Goal: Task Accomplishment & Management: Manage account settings

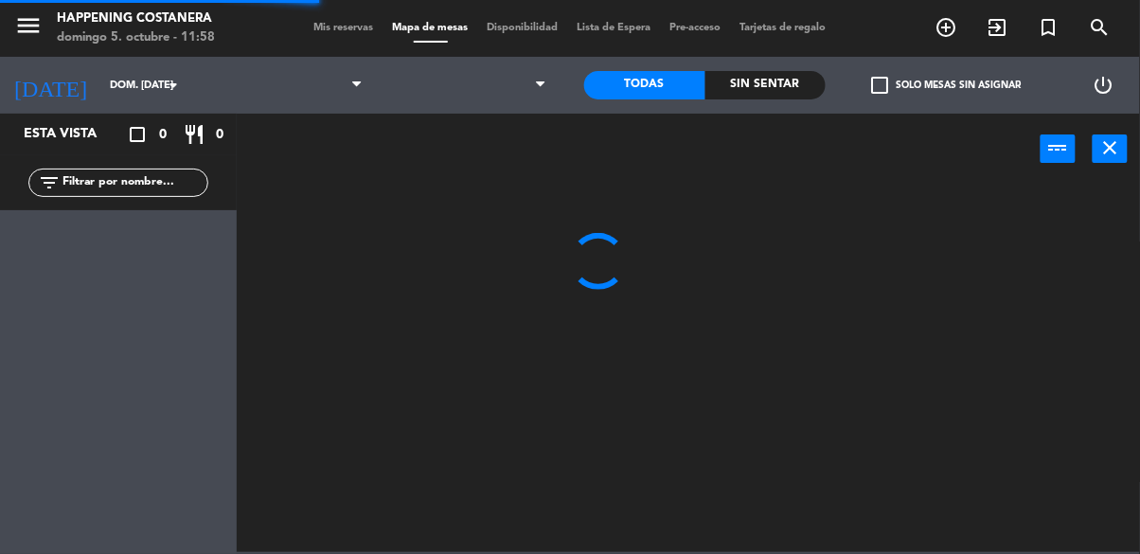
click at [100, 188] on input "text" at bounding box center [134, 182] width 147 height 21
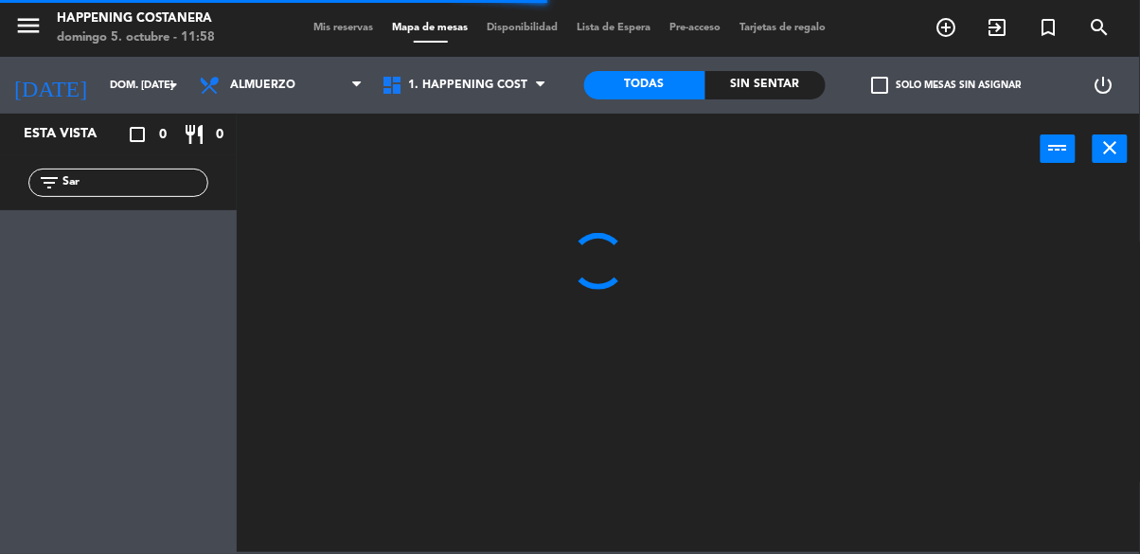
type input "Sar"
click at [497, 176] on div "power_input close" at bounding box center [639, 150] width 804 height 72
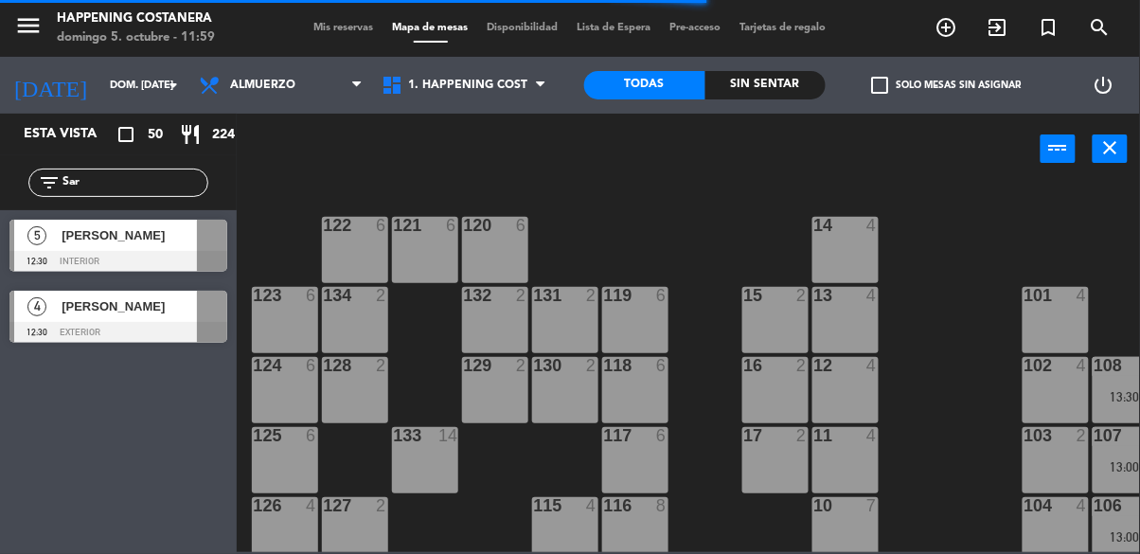
click at [112, 189] on input "Sar" at bounding box center [134, 182] width 147 height 21
click at [63, 327] on div at bounding box center [118, 332] width 218 height 21
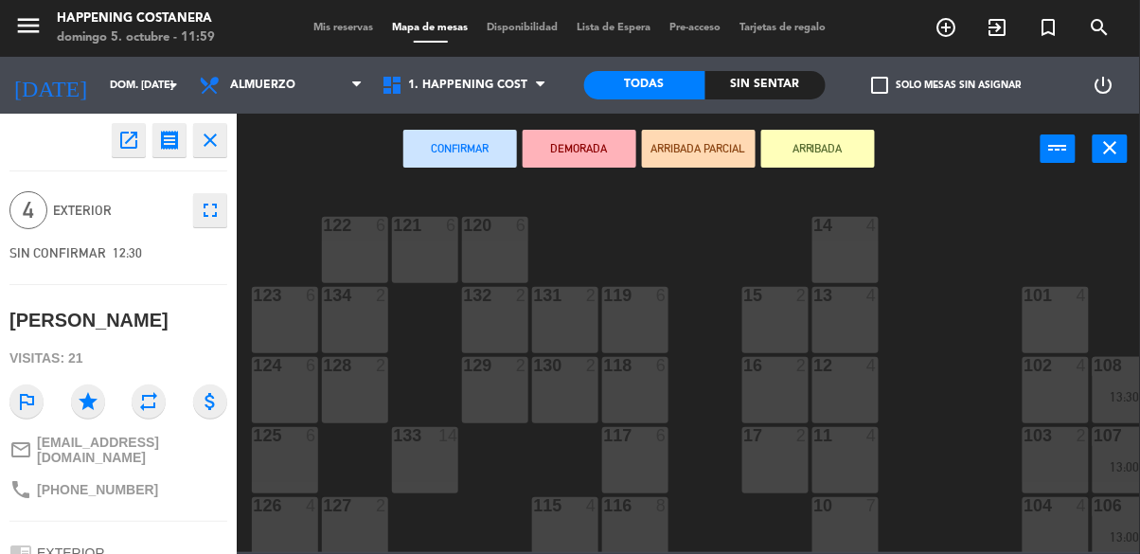
click at [499, 264] on div "120 6" at bounding box center [495, 250] width 66 height 66
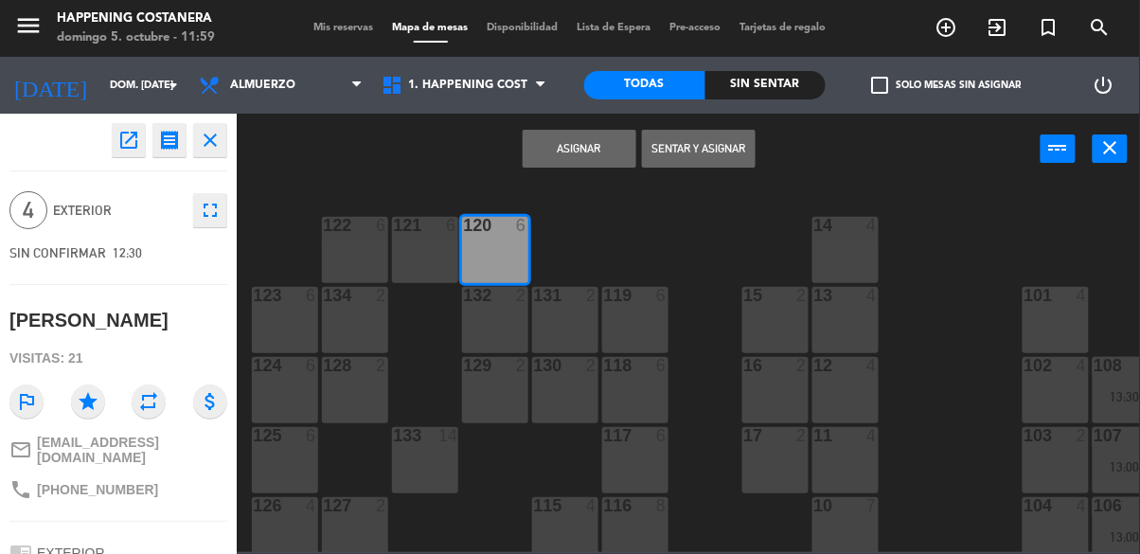
click at [616, 147] on button "Asignar" at bounding box center [580, 149] width 114 height 38
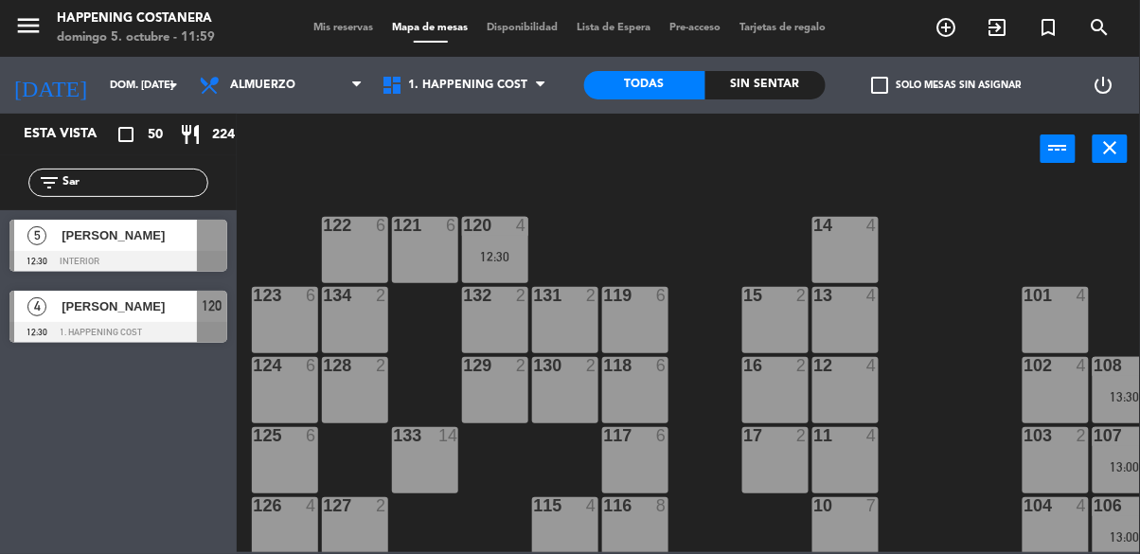
click at [494, 244] on div "120 4 12:30" at bounding box center [495, 250] width 66 height 66
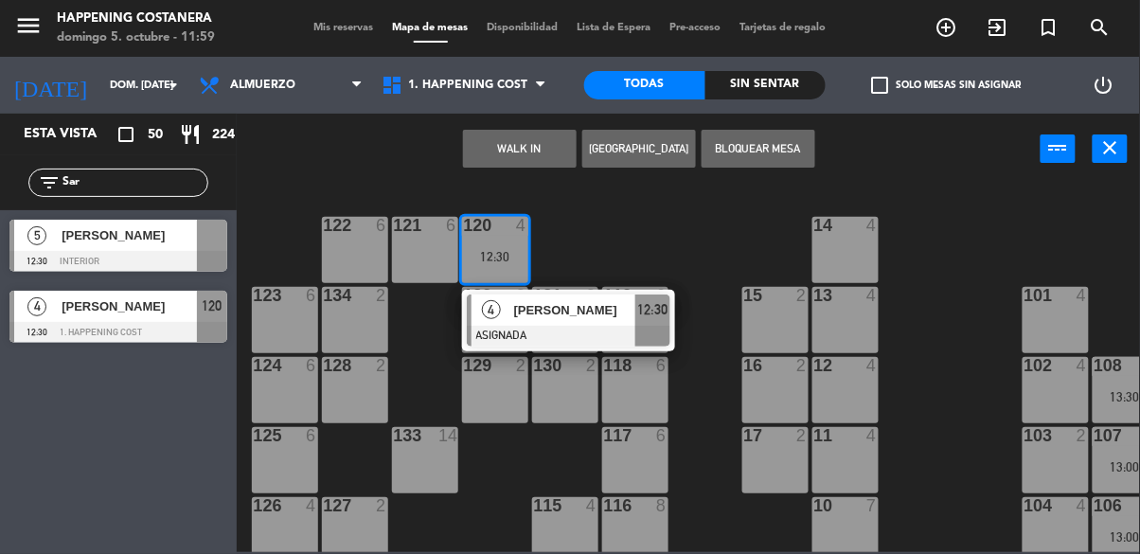
click at [530, 310] on span "[PERSON_NAME]" at bounding box center [574, 310] width 121 height 20
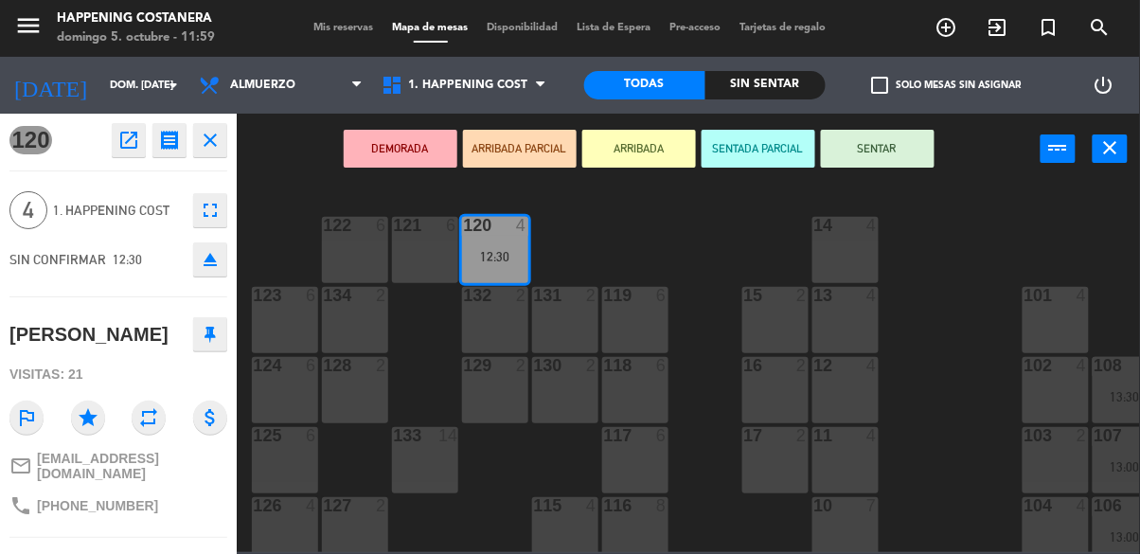
click at [626, 148] on button "ARRIBADA" at bounding box center [639, 149] width 114 height 38
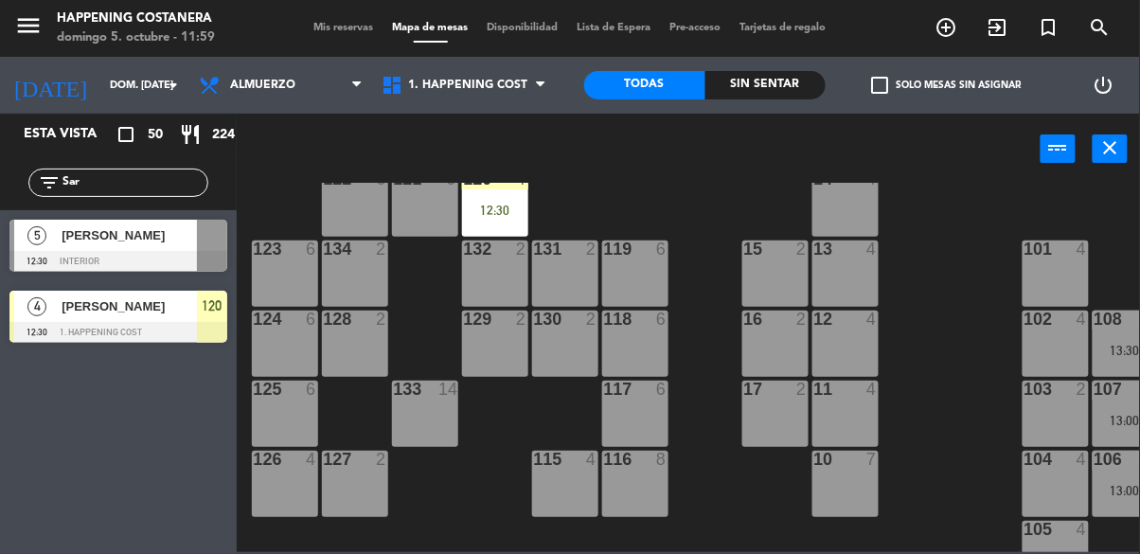
scroll to position [45, 0]
click at [103, 173] on input "Sar" at bounding box center [134, 182] width 147 height 21
type input "S"
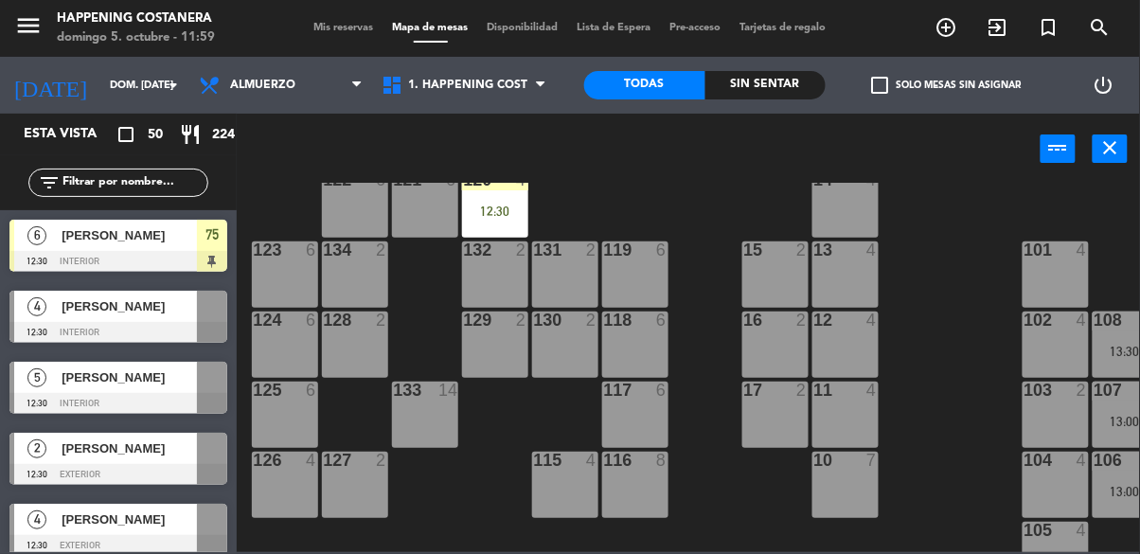
click at [722, 182] on div "power_input close" at bounding box center [639, 150] width 804 height 72
click at [880, 94] on span "check_box_outline_blank" at bounding box center [880, 85] width 17 height 17
click at [947, 85] on input "check_box_outline_blank Solo mesas sin asignar" at bounding box center [947, 85] width 0 height 0
click at [886, 77] on span "check_box" at bounding box center [880, 85] width 17 height 17
click at [947, 85] on input "check_box Solo mesas sin asignar" at bounding box center [947, 85] width 0 height 0
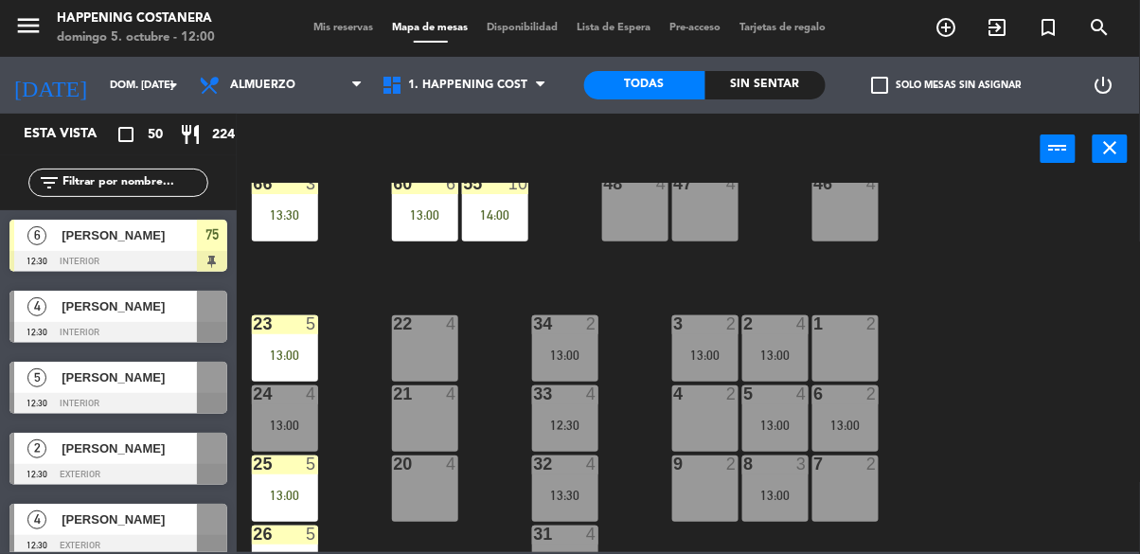
scroll to position [723, 0]
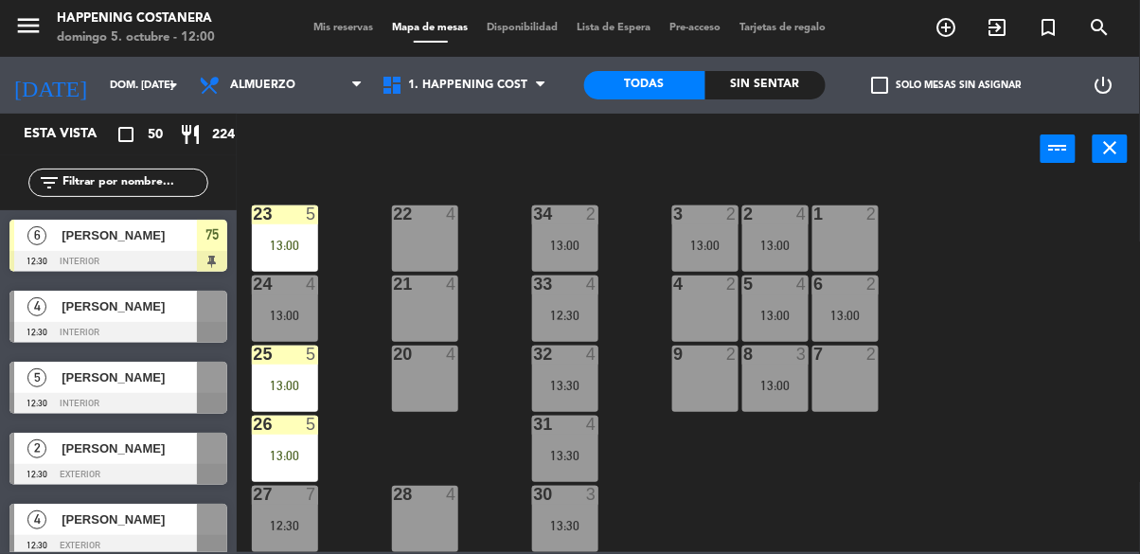
click at [329, 437] on div "69 2 122 6 121 6 120 4 12:30 14 4 CAVA 22 101 4 94 2 70 7 13:00 123 6 131 2 134…" at bounding box center [694, 367] width 892 height 369
click at [295, 449] on div "13:00" at bounding box center [285, 455] width 66 height 13
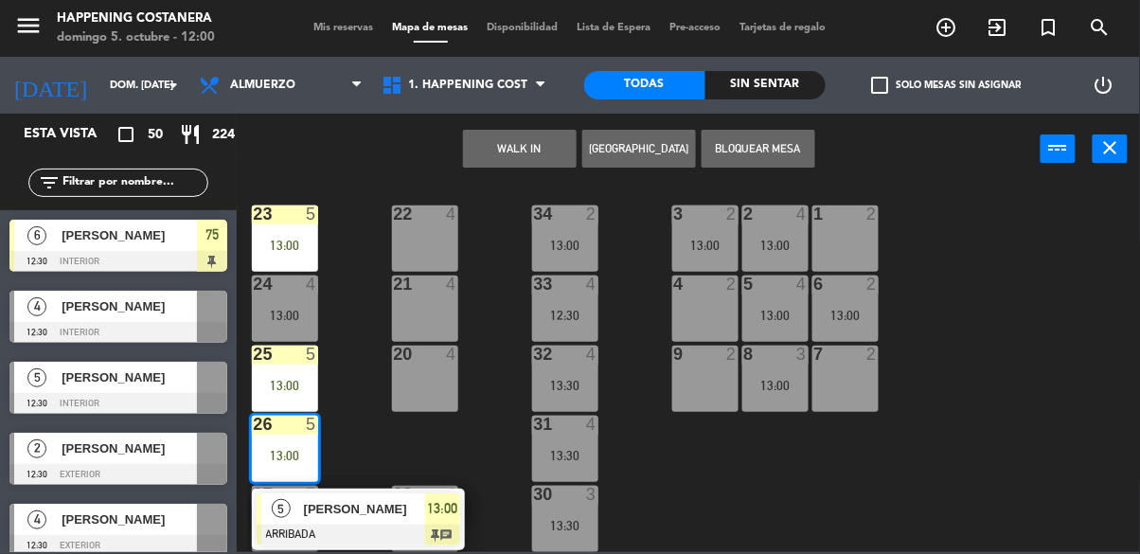
click at [1037, 367] on div "69 2 122 6 121 6 120 4 12:30 14 4 CAVA 22 101 4 94 2 70 7 13:00 123 6 131 2 134…" at bounding box center [694, 367] width 892 height 369
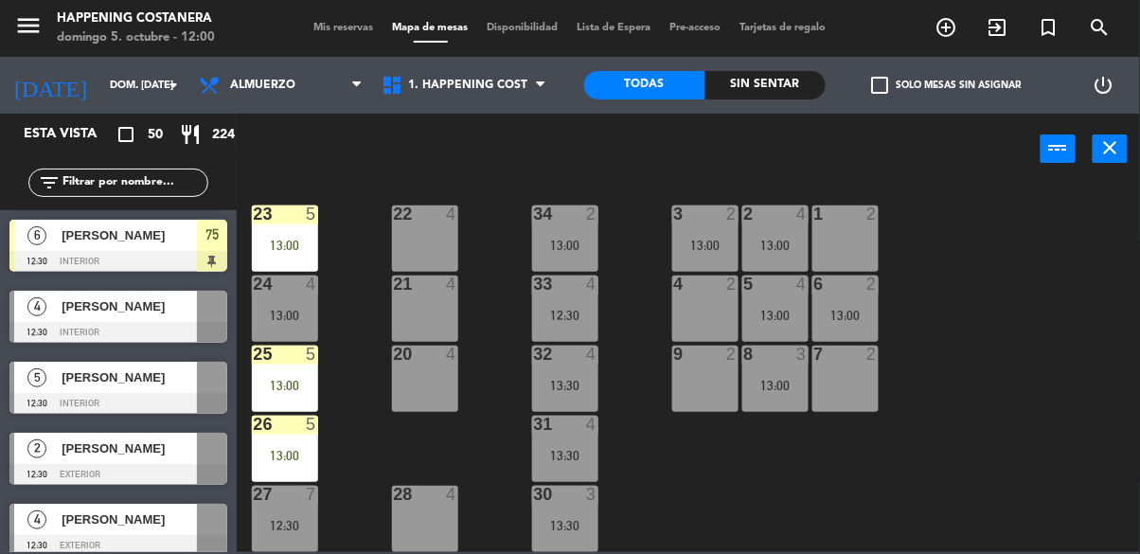
click at [279, 390] on div "25 5 13:00" at bounding box center [285, 379] width 66 height 66
click at [1060, 343] on div "69 2 122 6 121 6 120 4 12:30 14 4 CAVA 22 101 4 94 2 70 7 13:00 123 6 131 2 134…" at bounding box center [694, 367] width 892 height 369
click at [277, 449] on div "13:00" at bounding box center [285, 455] width 66 height 13
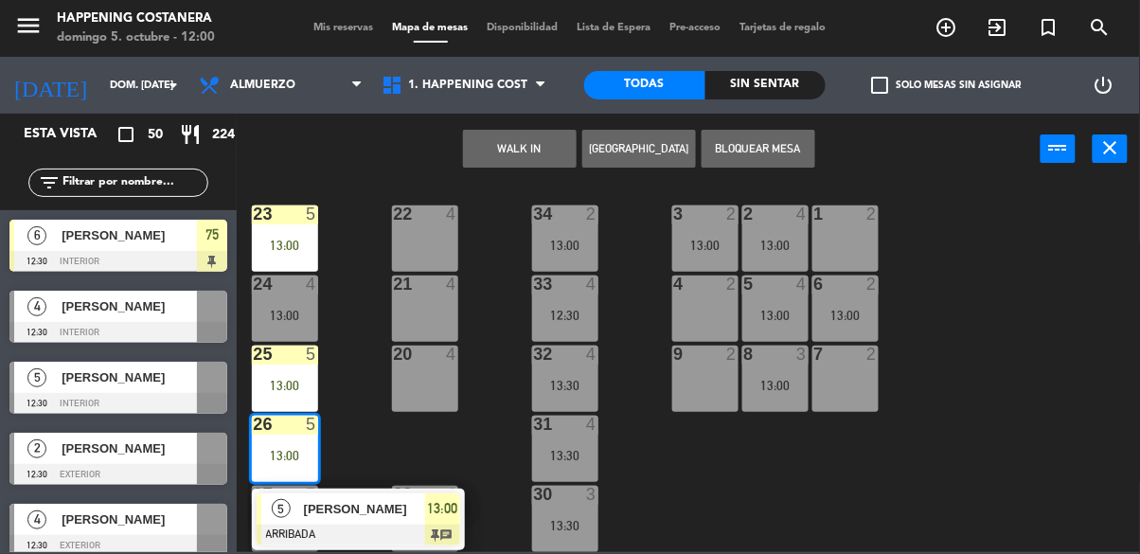
click at [432, 251] on div "22 4" at bounding box center [425, 238] width 66 height 66
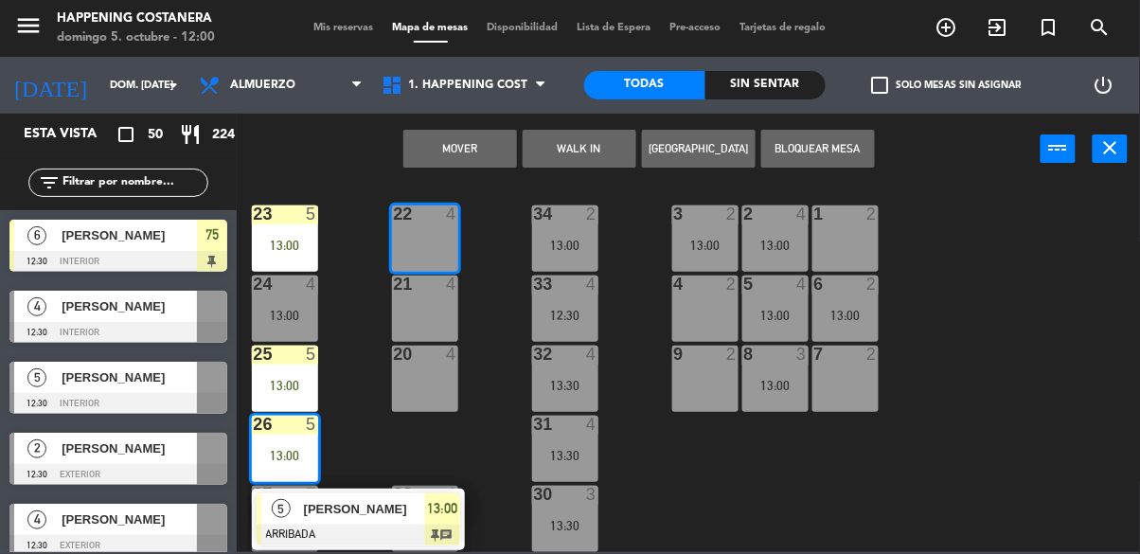
click at [440, 161] on button "Mover" at bounding box center [460, 149] width 114 height 38
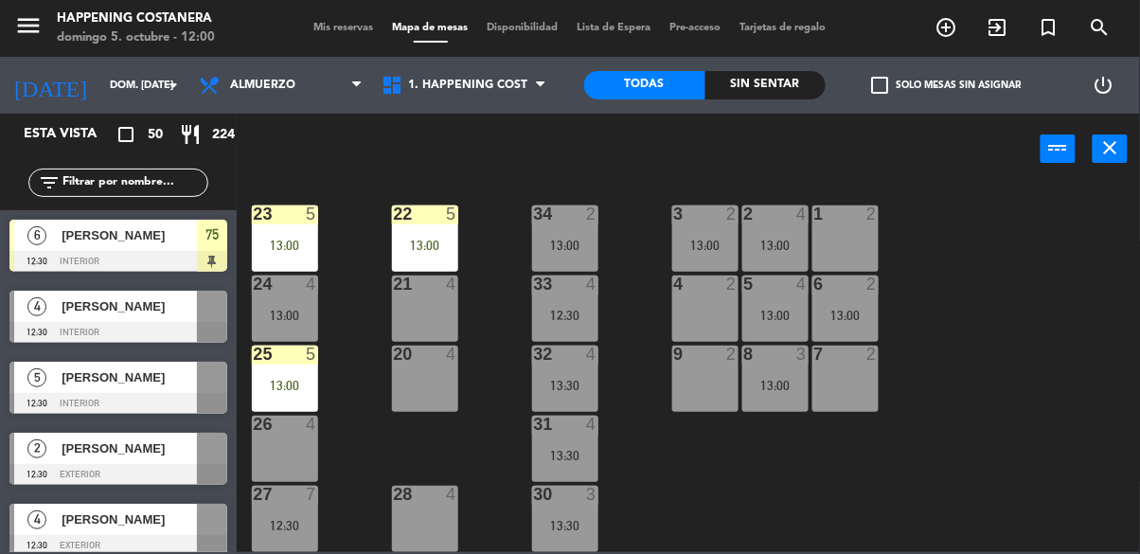
click at [278, 366] on div "25 5 13:00" at bounding box center [285, 379] width 66 height 66
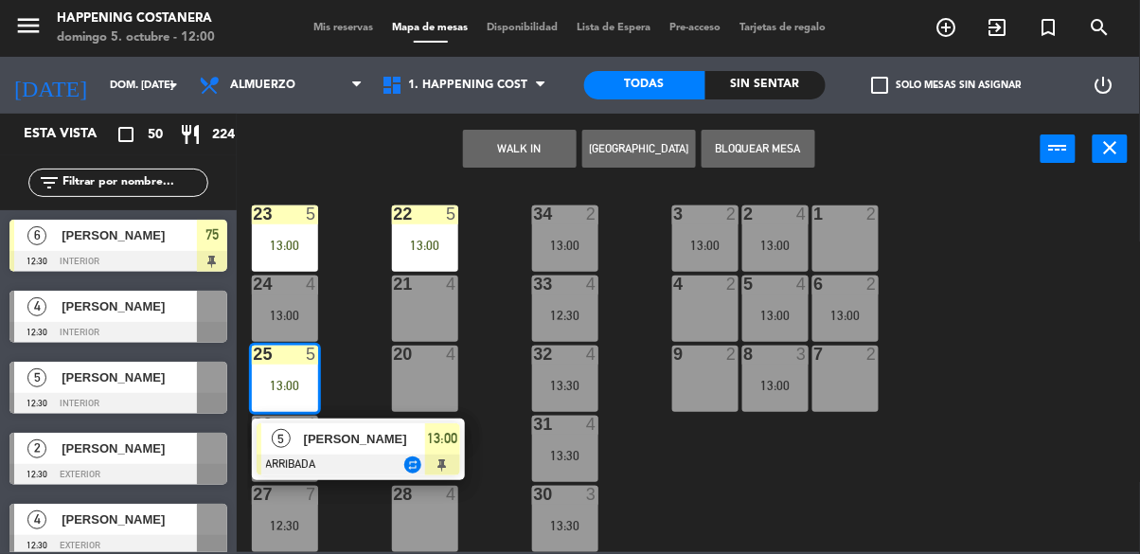
click at [1058, 384] on div "69 2 122 6 121 6 120 4 12:30 14 4 CAVA 22 101 4 94 2 70 7 13:00 123 6 131 2 134…" at bounding box center [694, 367] width 892 height 369
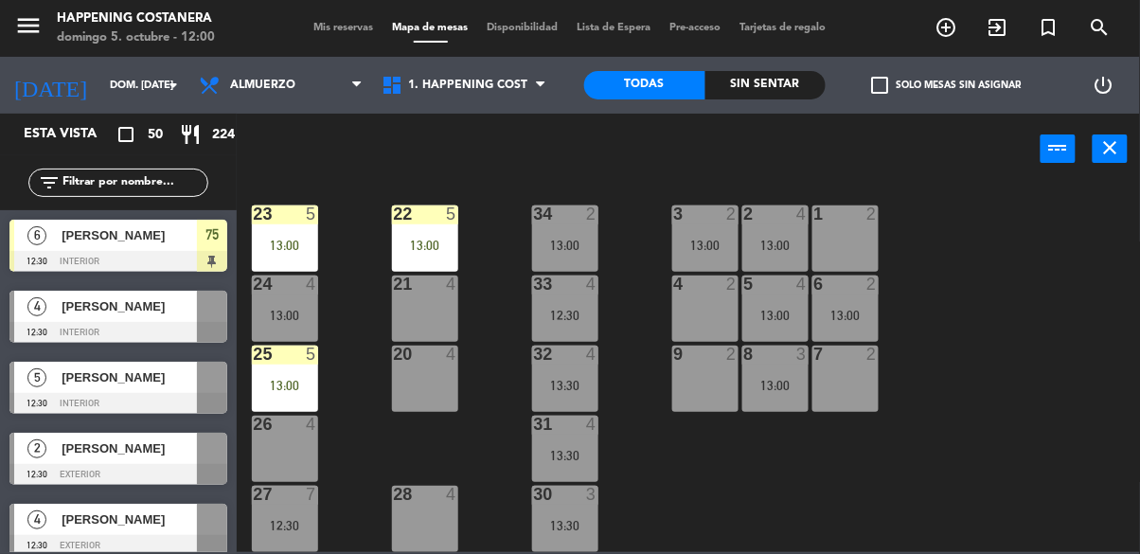
click at [401, 224] on div "22 5 13:00" at bounding box center [425, 238] width 66 height 66
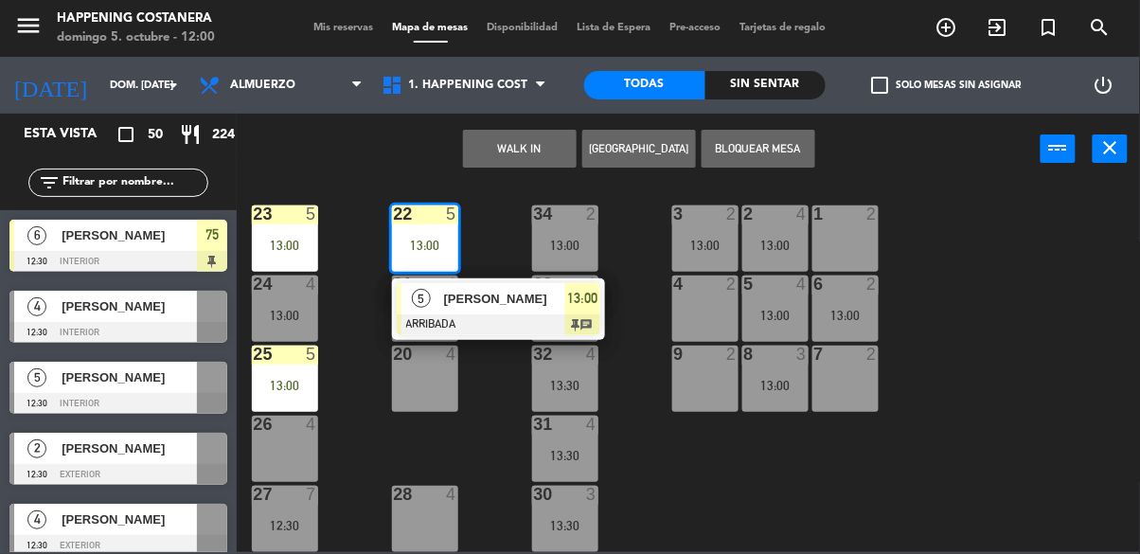
click at [418, 296] on span "5" at bounding box center [421, 298] width 19 height 19
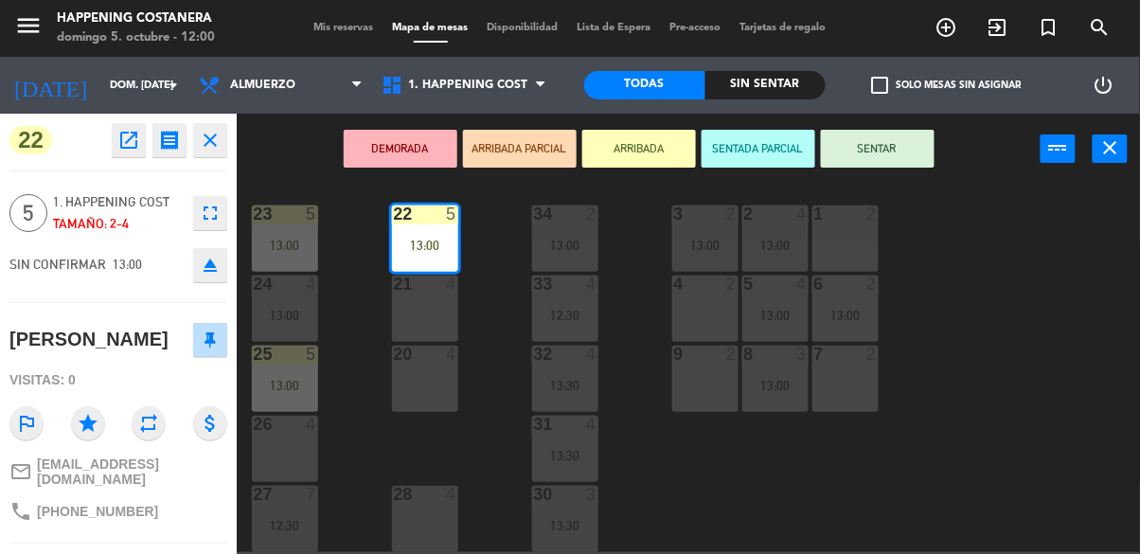
click at [129, 149] on icon "open_in_new" at bounding box center [128, 140] width 23 height 23
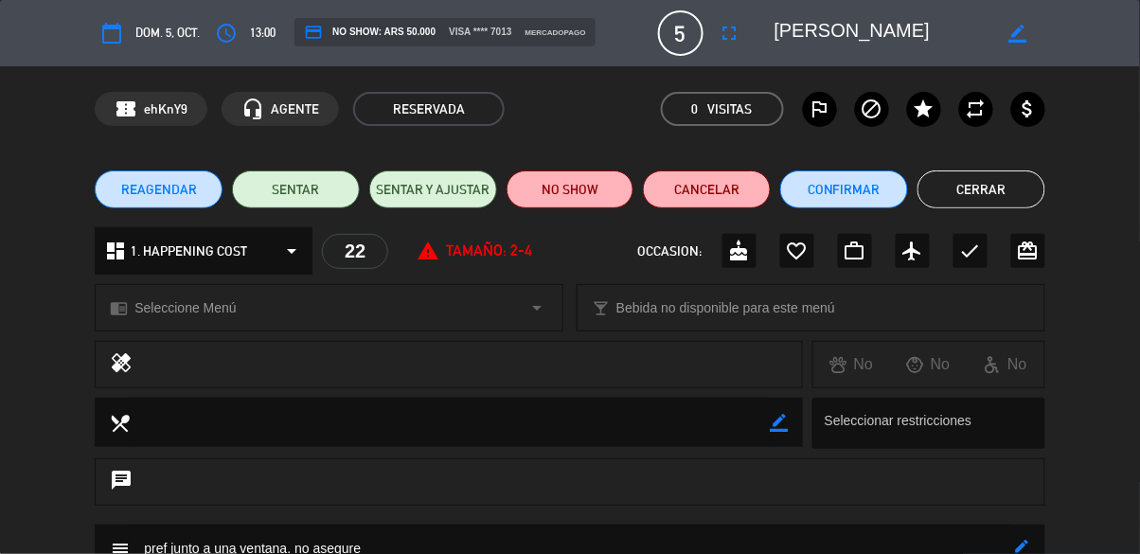
scroll to position [167, 0]
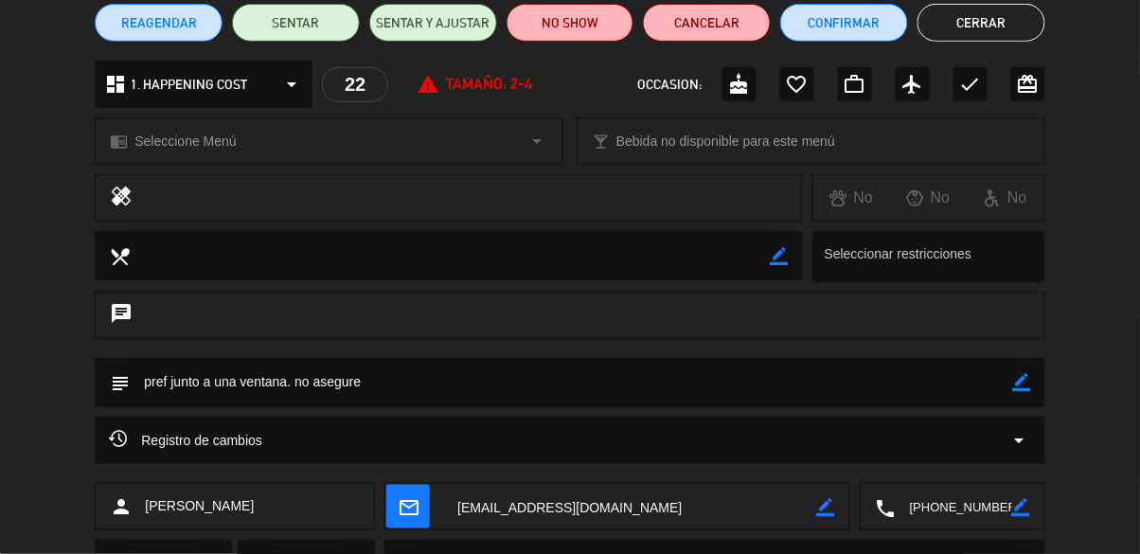
click at [992, 456] on div "Registro de cambios arrow_drop_down" at bounding box center [570, 440] width 950 height 47
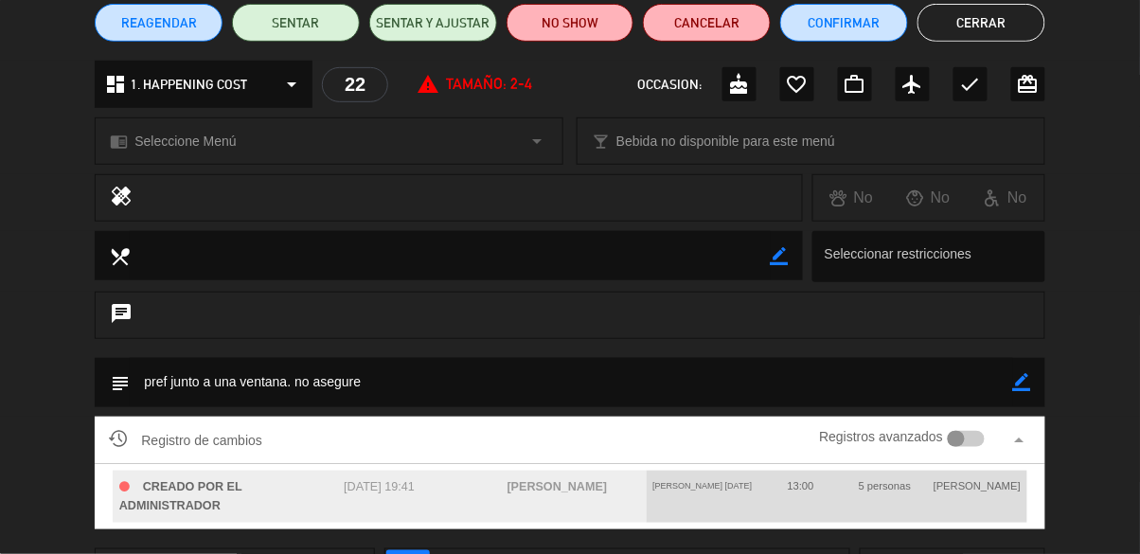
click at [966, 436] on div at bounding box center [966, 439] width 37 height 17
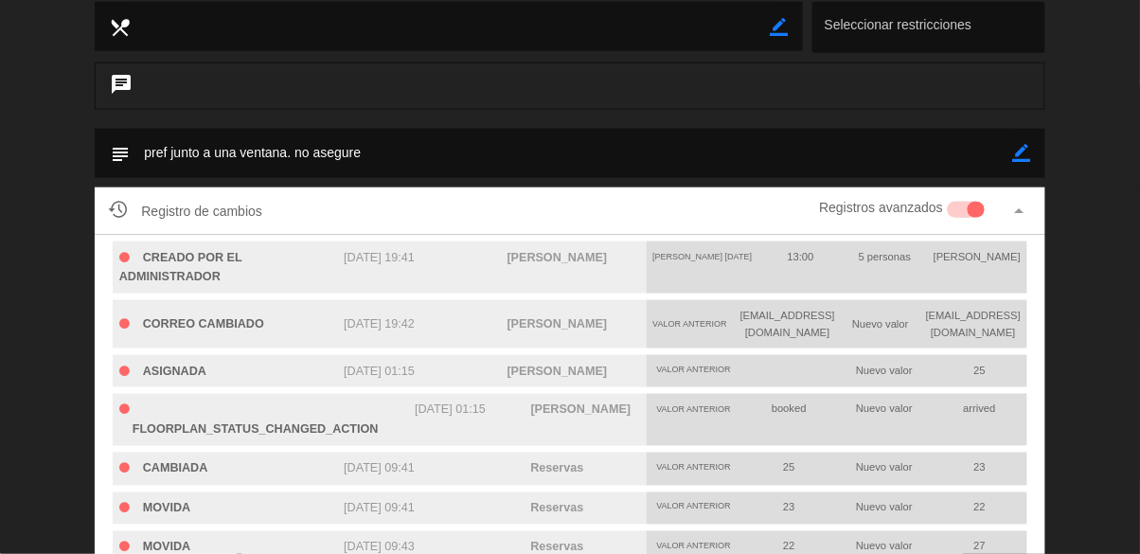
scroll to position [0, 0]
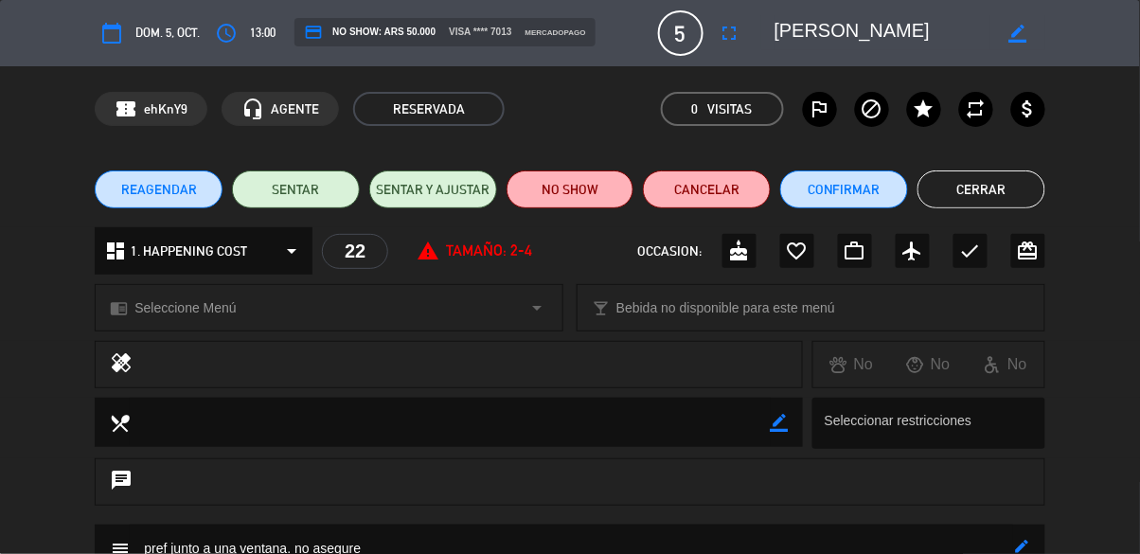
click at [972, 204] on button "Cerrar" at bounding box center [982, 189] width 128 height 38
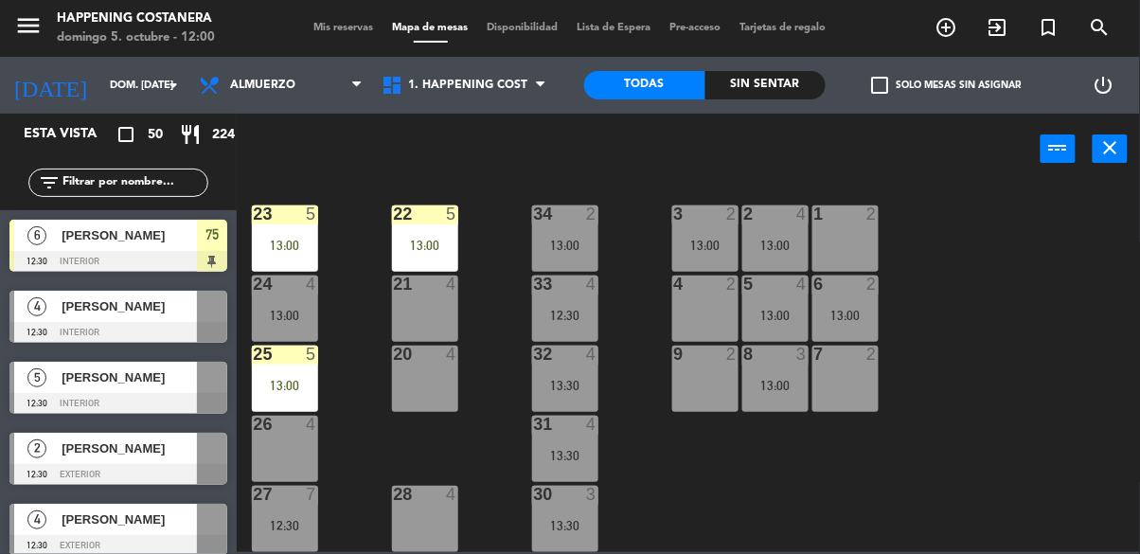
click at [984, 442] on div "69 2 122 6 121 6 120 4 12:30 14 4 CAVA 22 101 4 94 2 70 7 13:00 123 6 131 2 134…" at bounding box center [694, 367] width 892 height 369
click at [395, 239] on div "13:00" at bounding box center [425, 245] width 66 height 13
click at [384, 434] on div "69 2 122 6 121 6 120 4 12:30 14 4 CAVA 22 101 4 94 2 70 7 13:00 123 6 131 2 134…" at bounding box center [694, 367] width 892 height 369
click at [896, 87] on label "check_box_outline_blank Solo mesas sin asignar" at bounding box center [947, 85] width 150 height 17
click at [947, 85] on input "check_box_outline_blank Solo mesas sin asignar" at bounding box center [947, 85] width 0 height 0
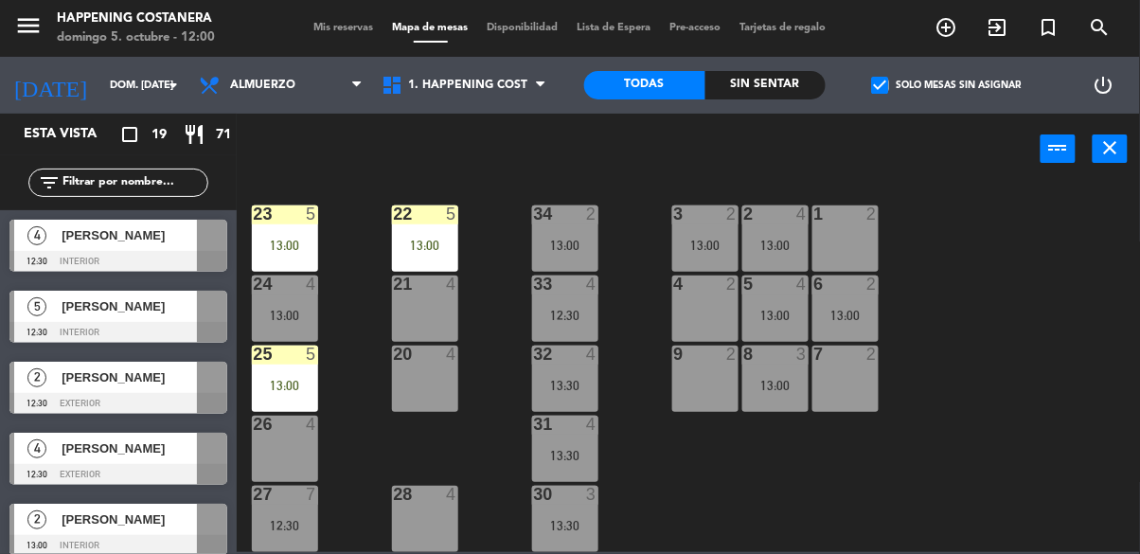
click at [415, 241] on div "13:00" at bounding box center [425, 245] width 66 height 13
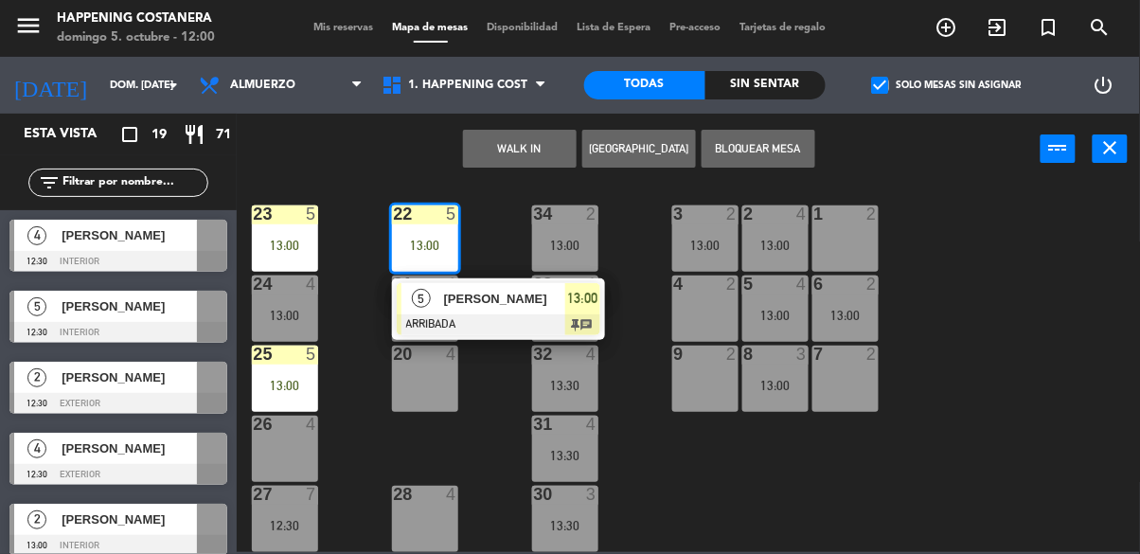
click at [452, 296] on span "[PERSON_NAME]" at bounding box center [504, 299] width 121 height 20
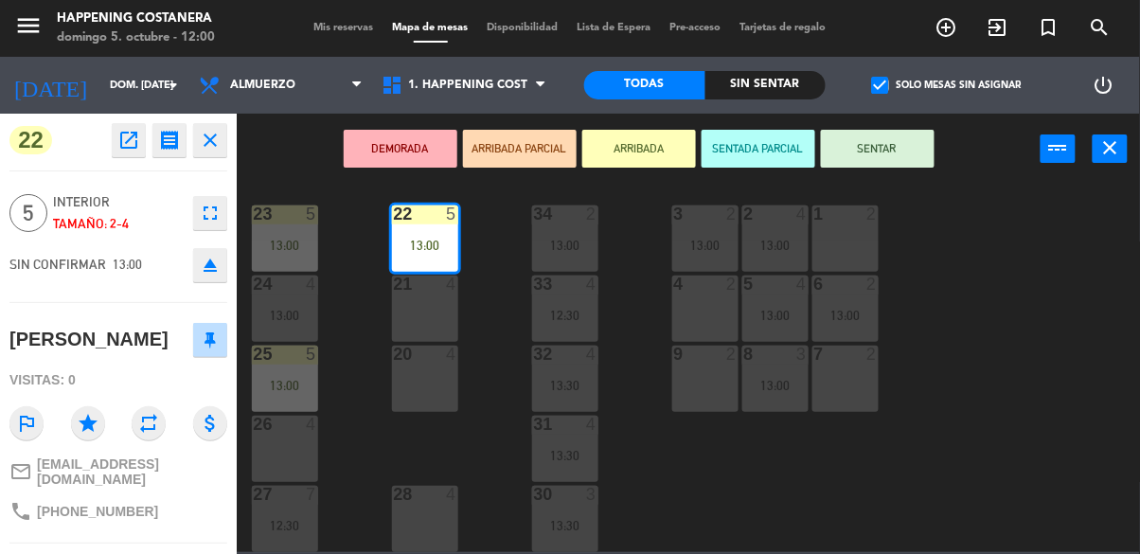
scroll to position [126, 0]
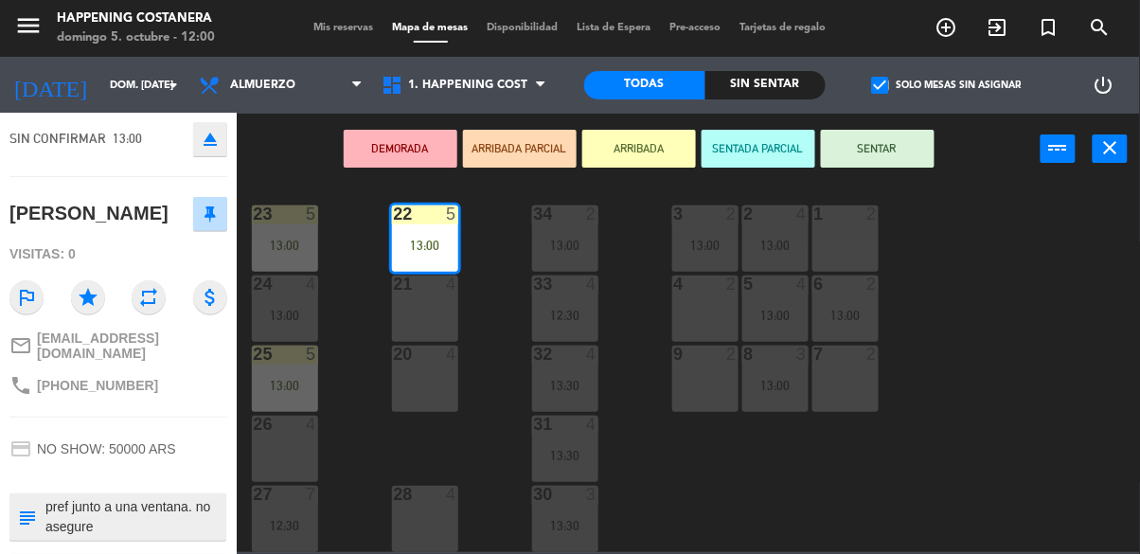
click at [5, 193] on div "22 open_in_new receipt 1:00 PM dom., [DATE] 5 personas [PERSON_NAME] Mesa 22 IN…" at bounding box center [118, 334] width 237 height 440
click at [5, 194] on div "22 open_in_new receipt 1:00 PM dom., [DATE] 5 personas [PERSON_NAME] Mesa 22 IN…" at bounding box center [118, 334] width 237 height 440
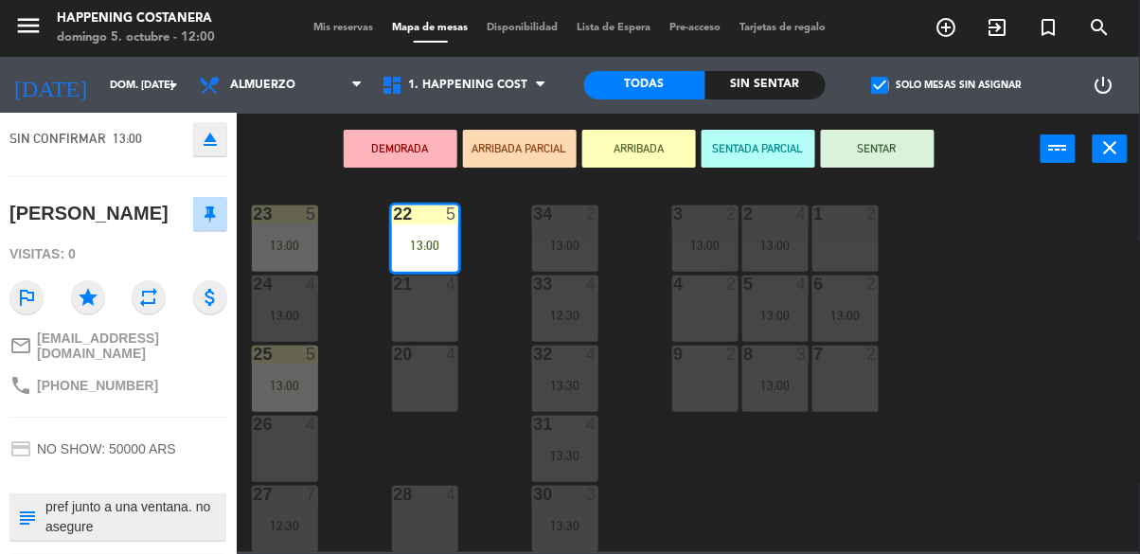
click at [797, 500] on div "69 2 122 6 121 6 120 4 12:30 14 4 CAVA 22 101 4 94 2 70 7 13:00 123 6 131 2 134…" at bounding box center [694, 367] width 892 height 369
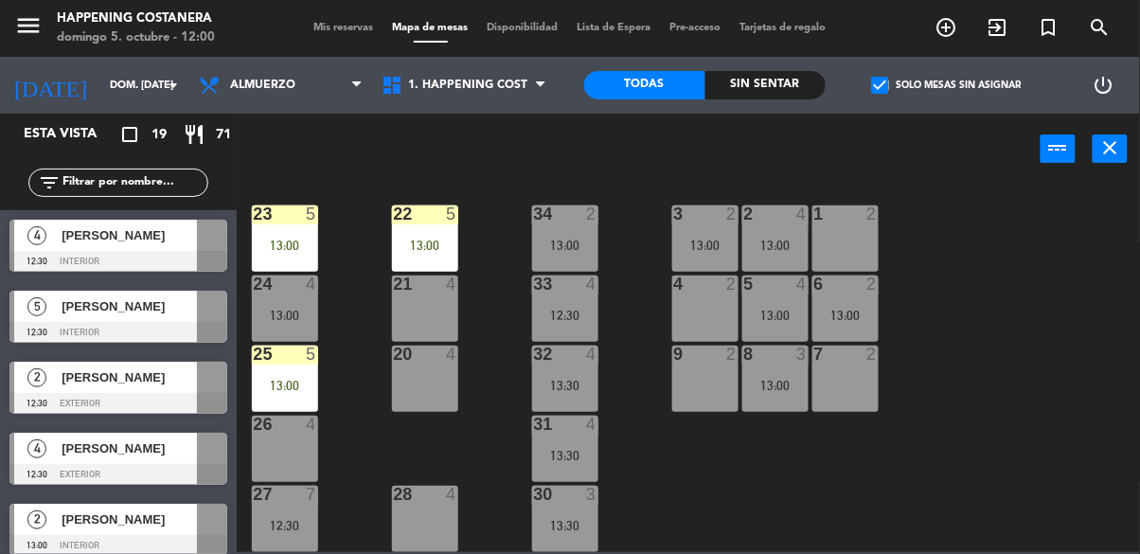
click at [24, 324] on div at bounding box center [118, 332] width 218 height 21
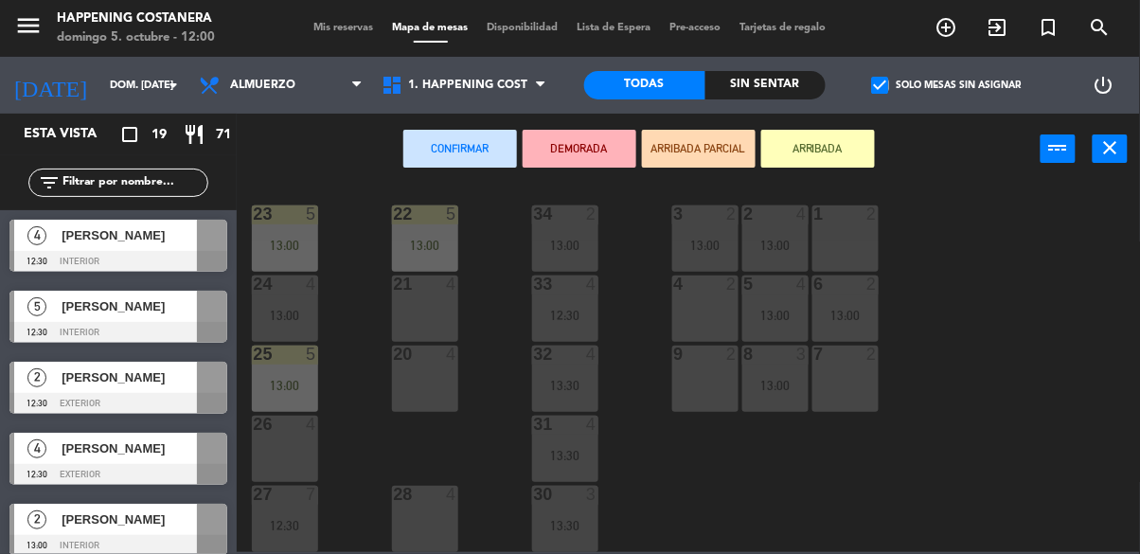
click at [418, 302] on div "21 4" at bounding box center [425, 309] width 66 height 66
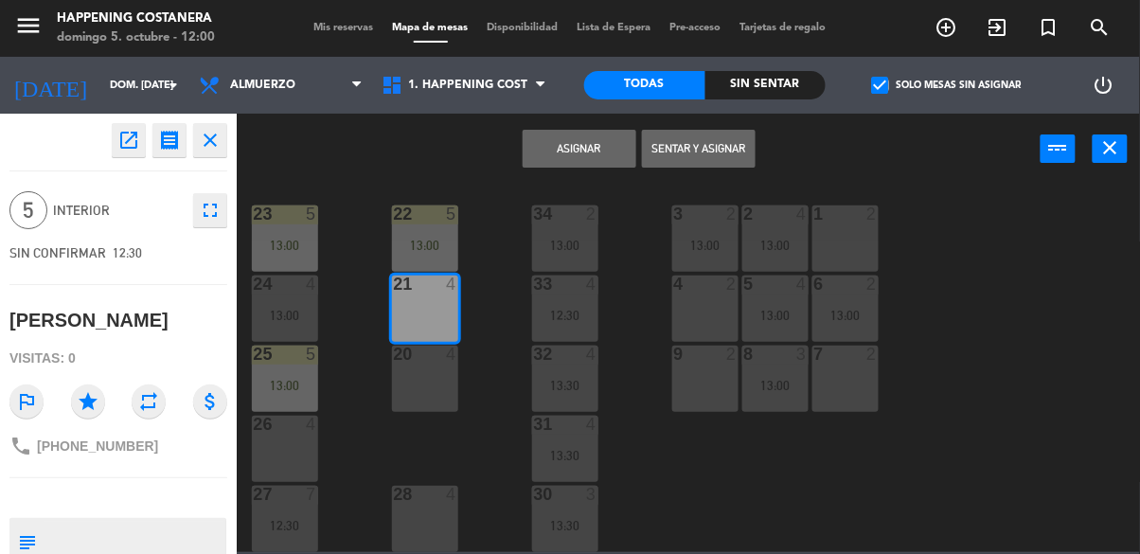
click at [559, 158] on button "Asignar" at bounding box center [580, 149] width 114 height 38
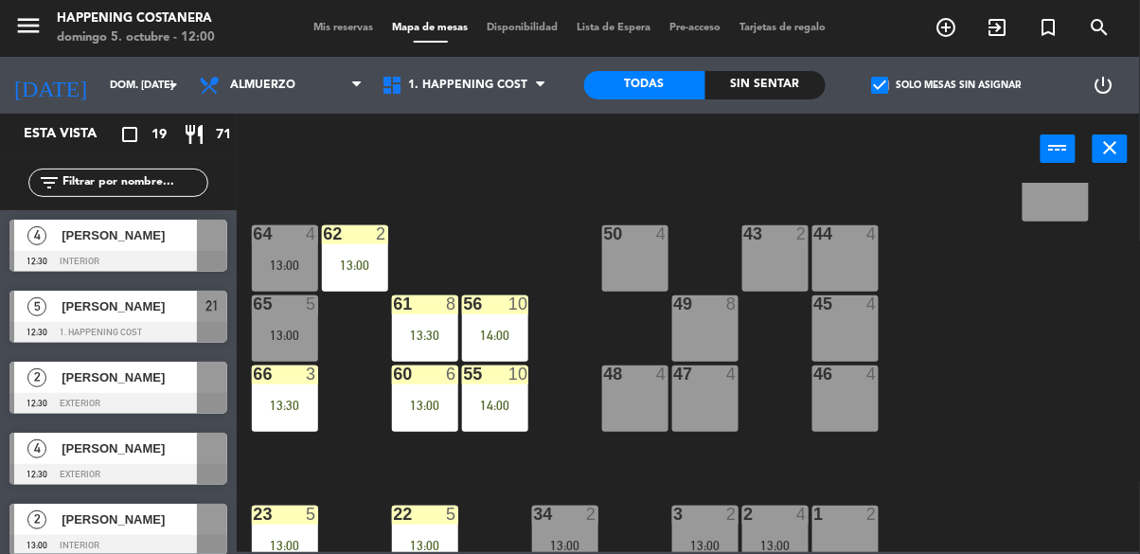
scroll to position [420, 0]
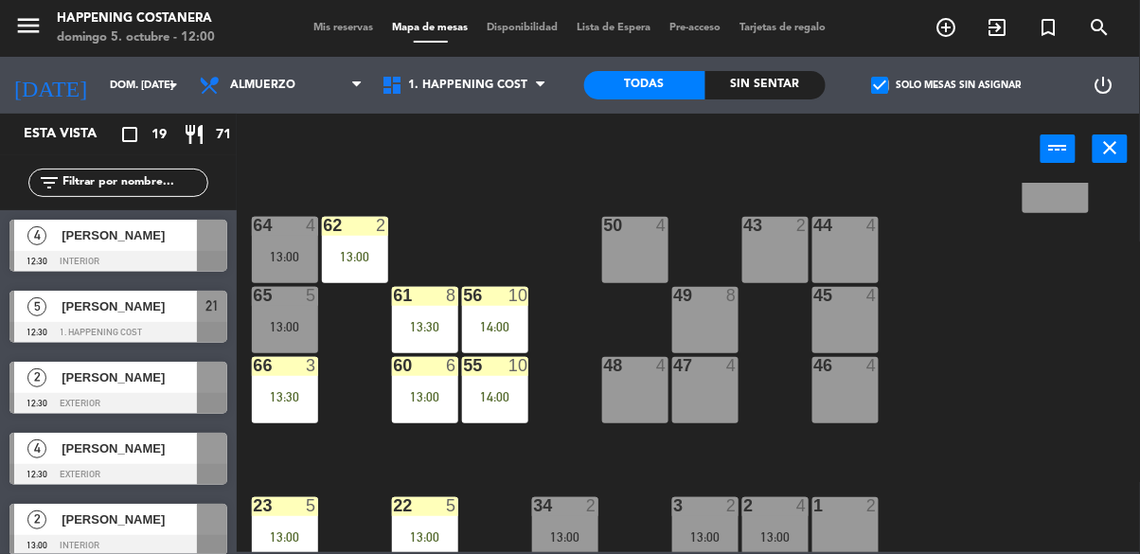
click at [424, 320] on div "13:30" at bounding box center [425, 326] width 66 height 13
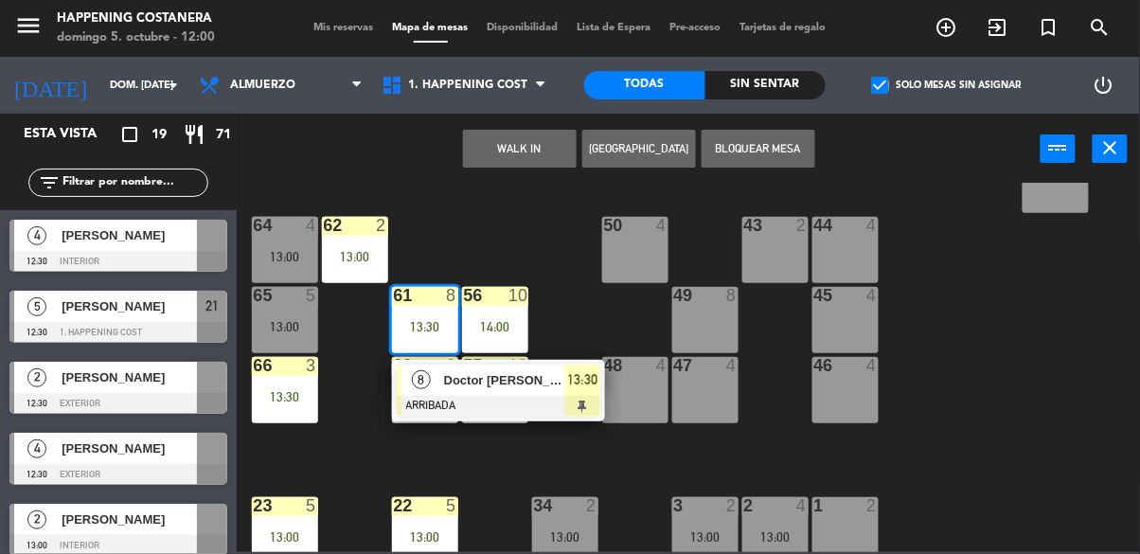
click at [442, 389] on div "Doctor [PERSON_NAME]" at bounding box center [503, 380] width 123 height 31
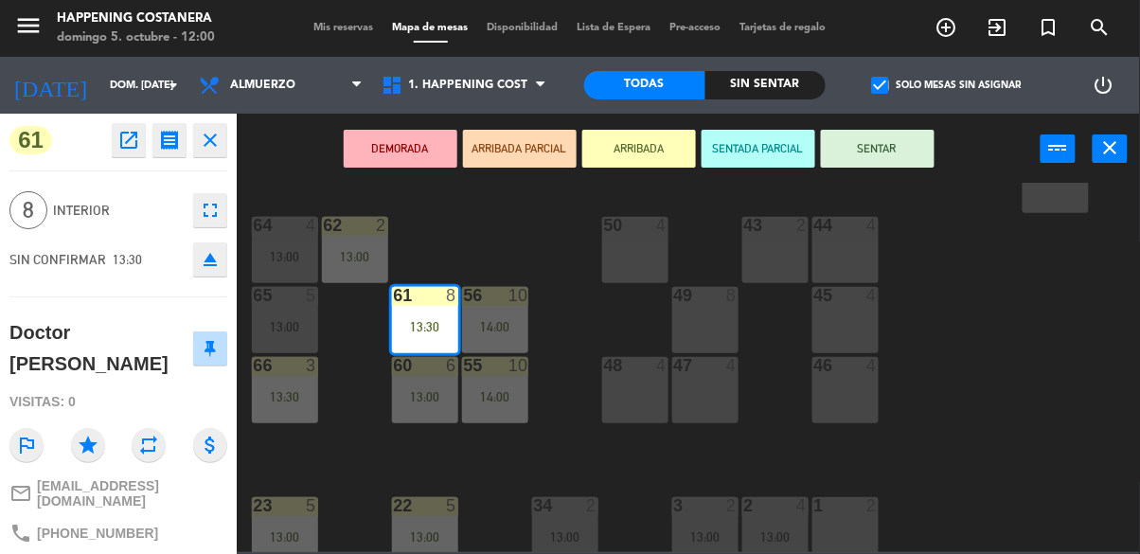
click at [119, 136] on icon "open_in_new" at bounding box center [128, 140] width 23 height 23
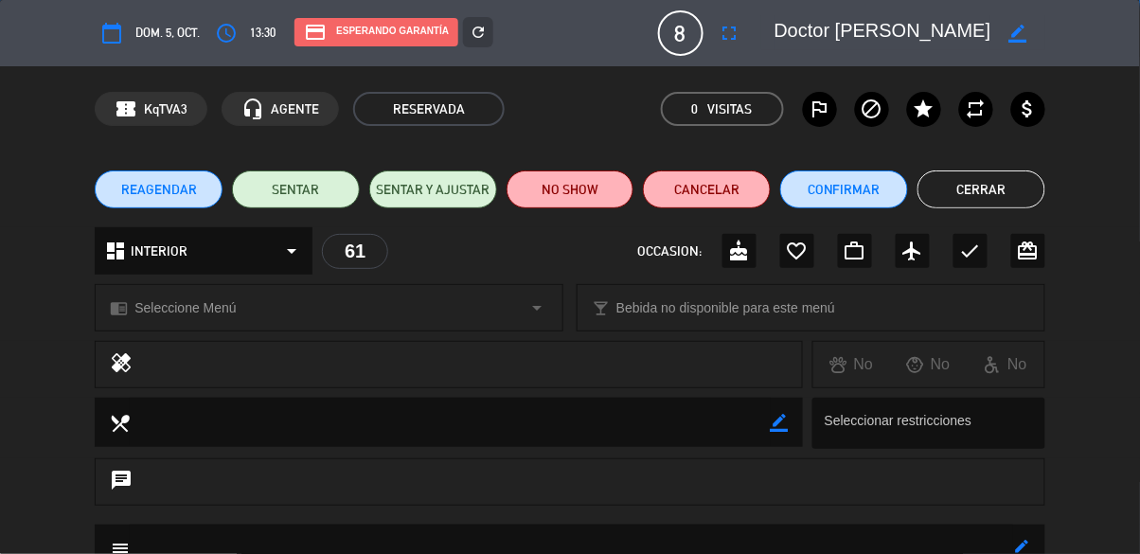
click at [960, 185] on button "Cerrar" at bounding box center [982, 189] width 128 height 38
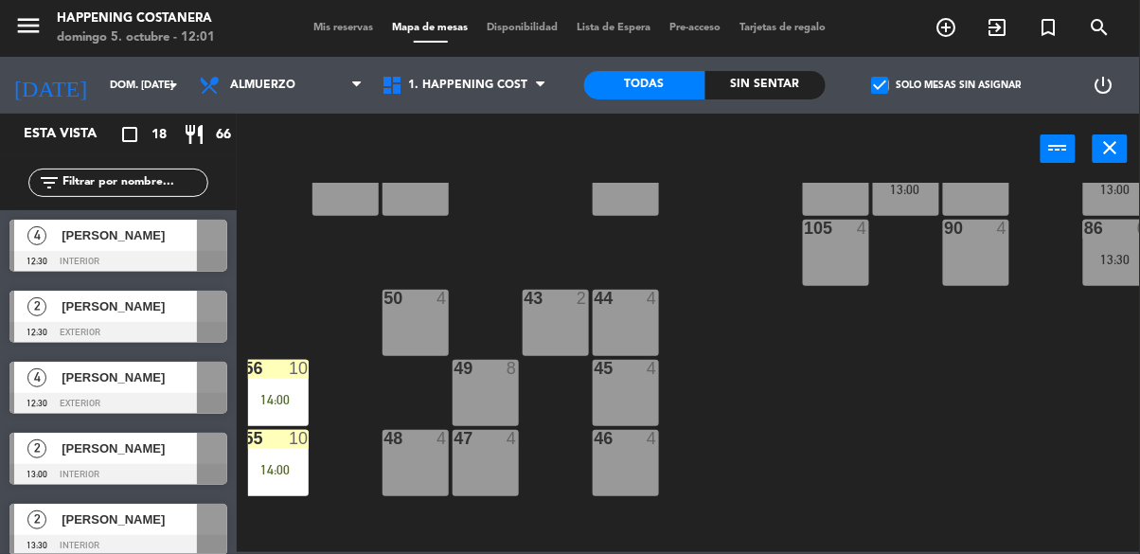
scroll to position [723, 0]
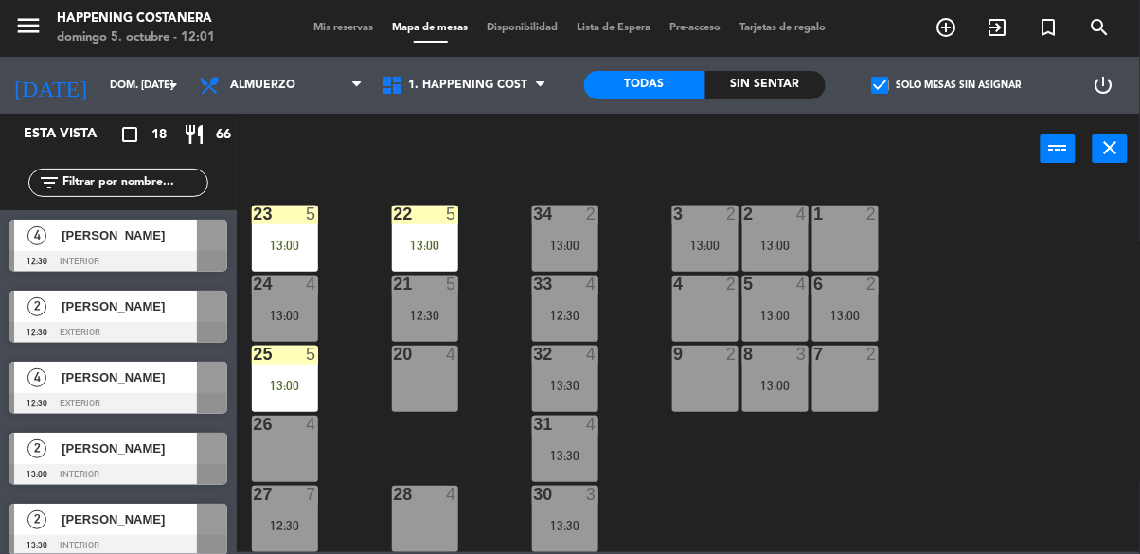
click at [52, 236] on div "4" at bounding box center [36, 235] width 45 height 31
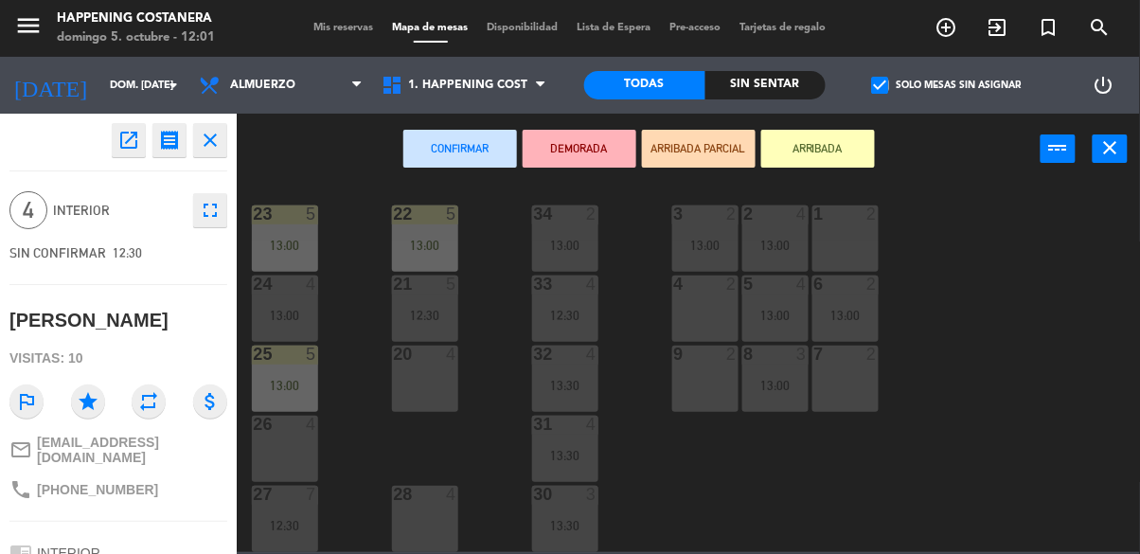
click at [286, 438] on div "26 4" at bounding box center [285, 449] width 66 height 66
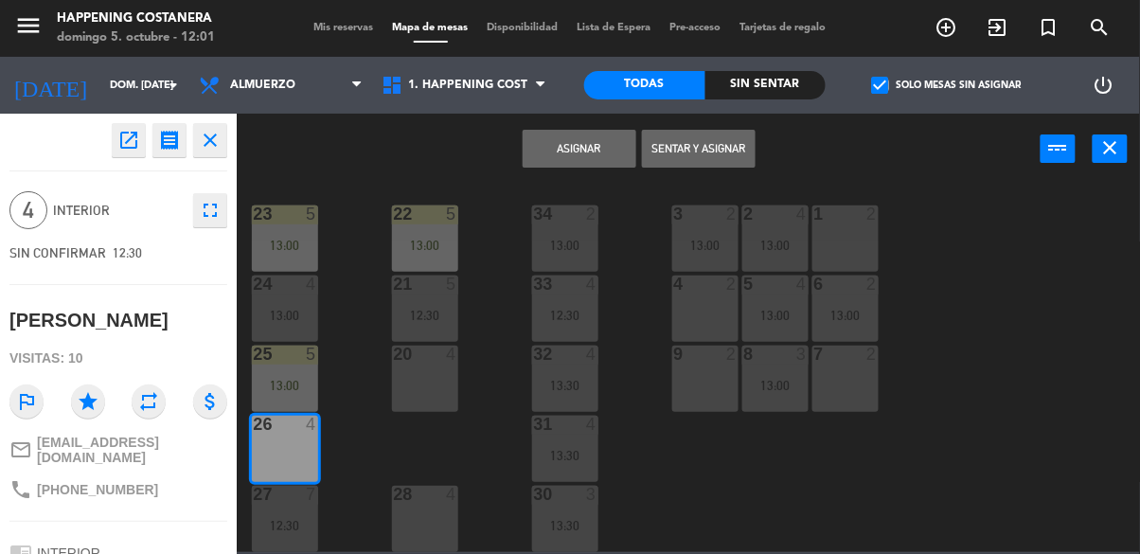
click at [555, 135] on button "Asignar" at bounding box center [580, 149] width 114 height 38
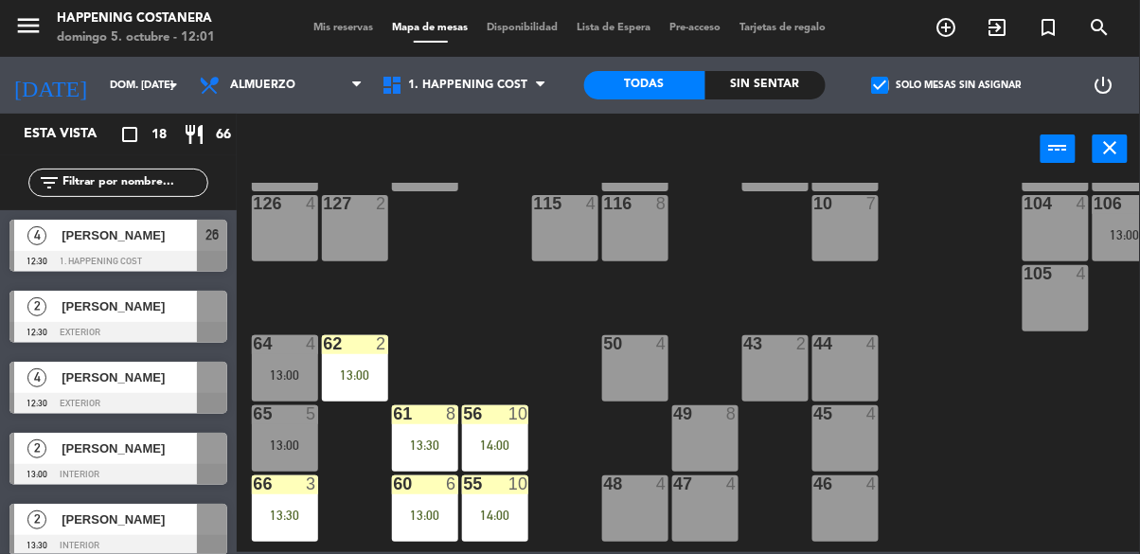
scroll to position [0, 0]
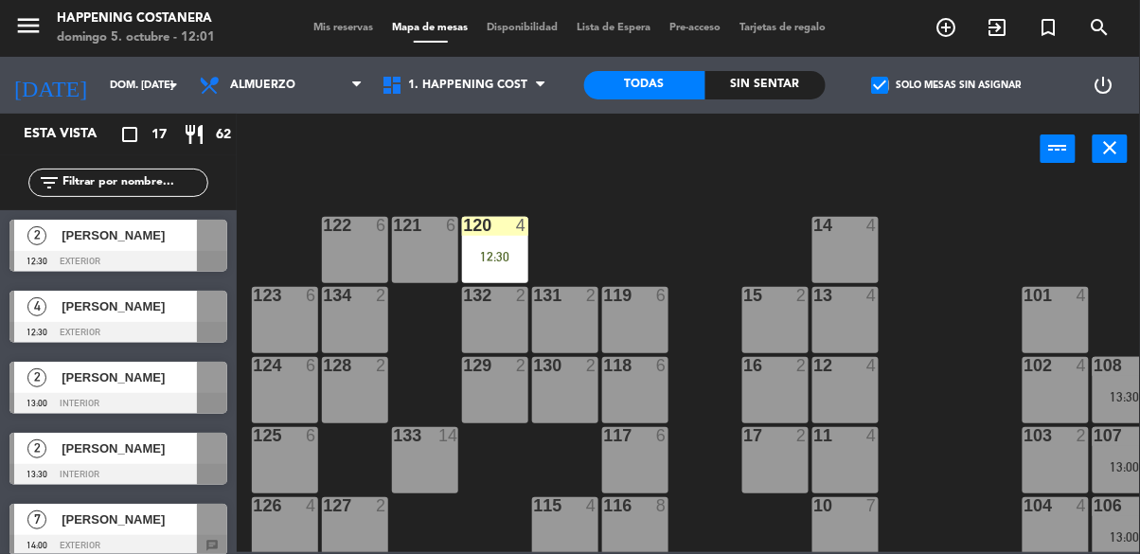
click at [63, 325] on div at bounding box center [118, 332] width 218 height 21
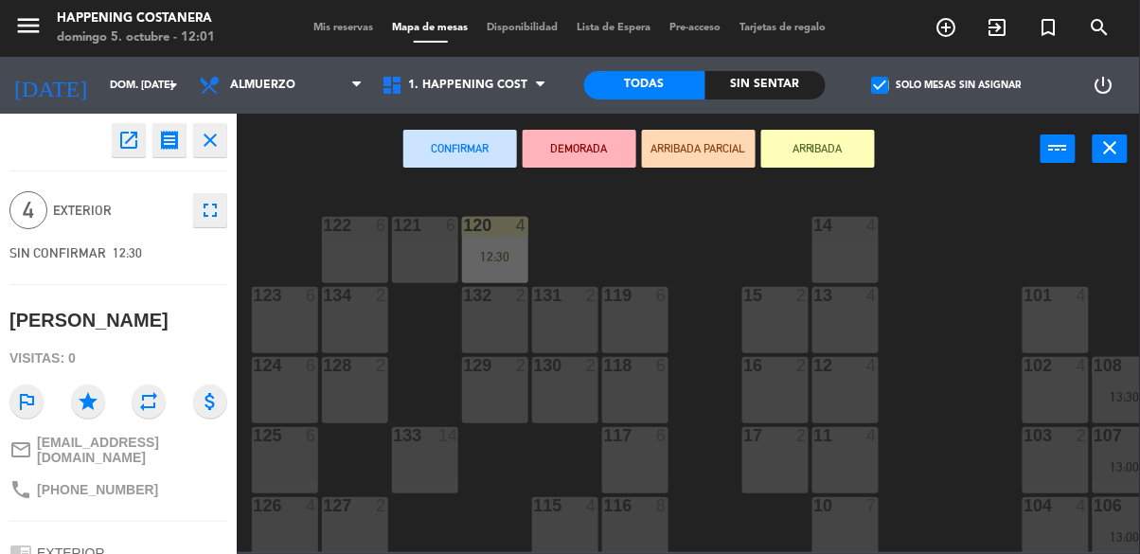
click at [940, 414] on div "69 2 122 6 121 6 120 4 12:30 14 4 CAVA 22 101 4 94 2 70 7 13:00 123 6 131 2 134…" at bounding box center [694, 367] width 892 height 369
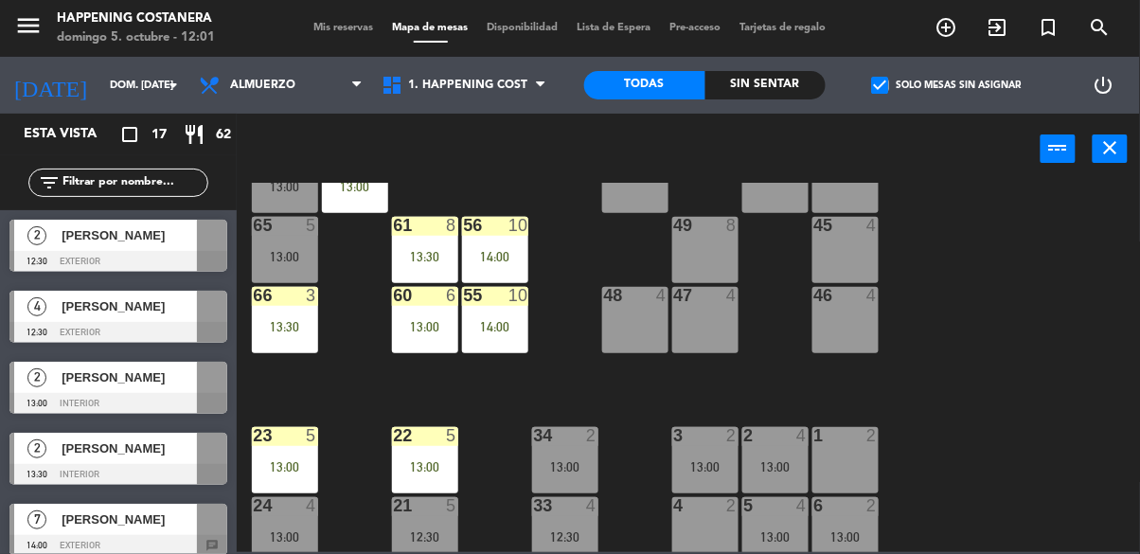
scroll to position [491, 0]
click at [422, 245] on div "61 8 13:30" at bounding box center [425, 249] width 66 height 66
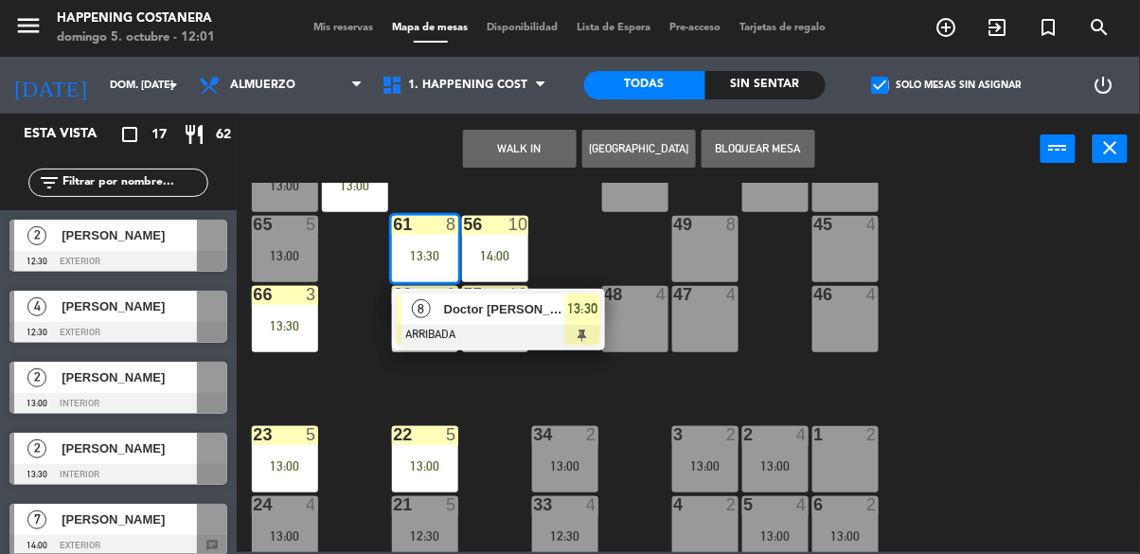
click at [432, 307] on div "8" at bounding box center [422, 309] width 41 height 31
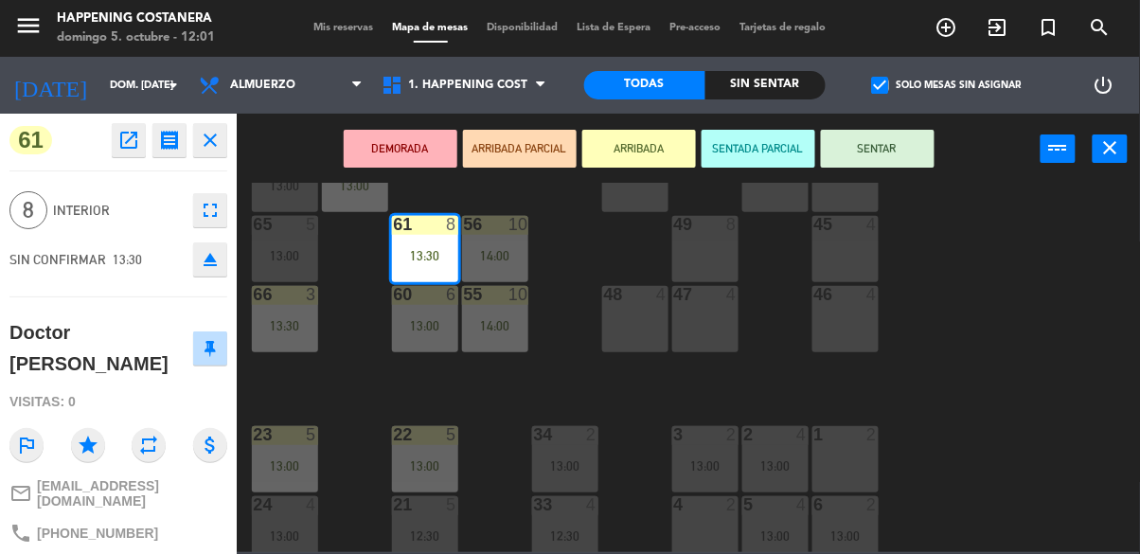
click at [205, 265] on icon "eject" at bounding box center [210, 259] width 23 height 23
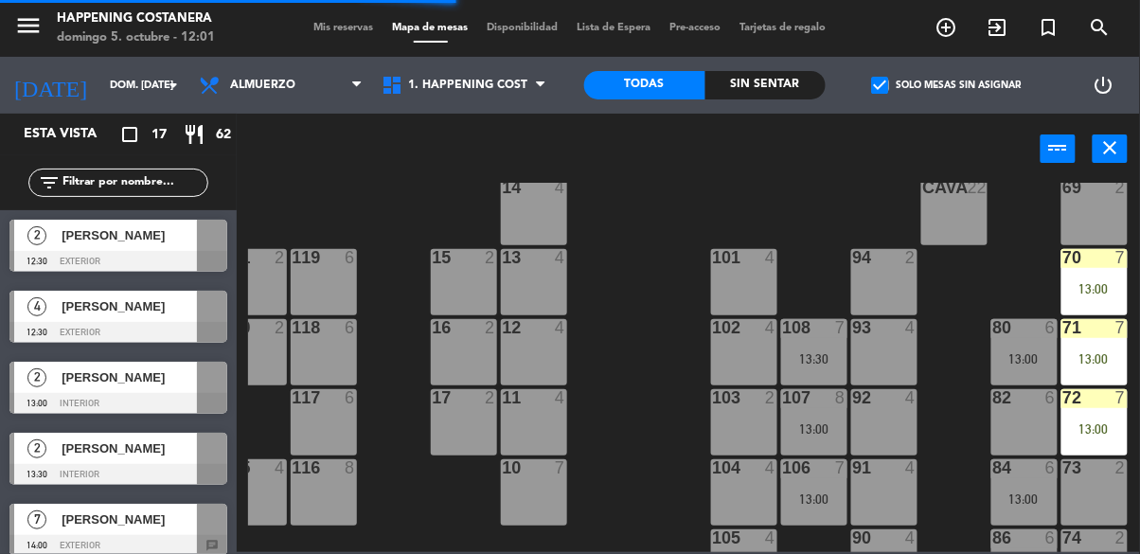
scroll to position [0, 312]
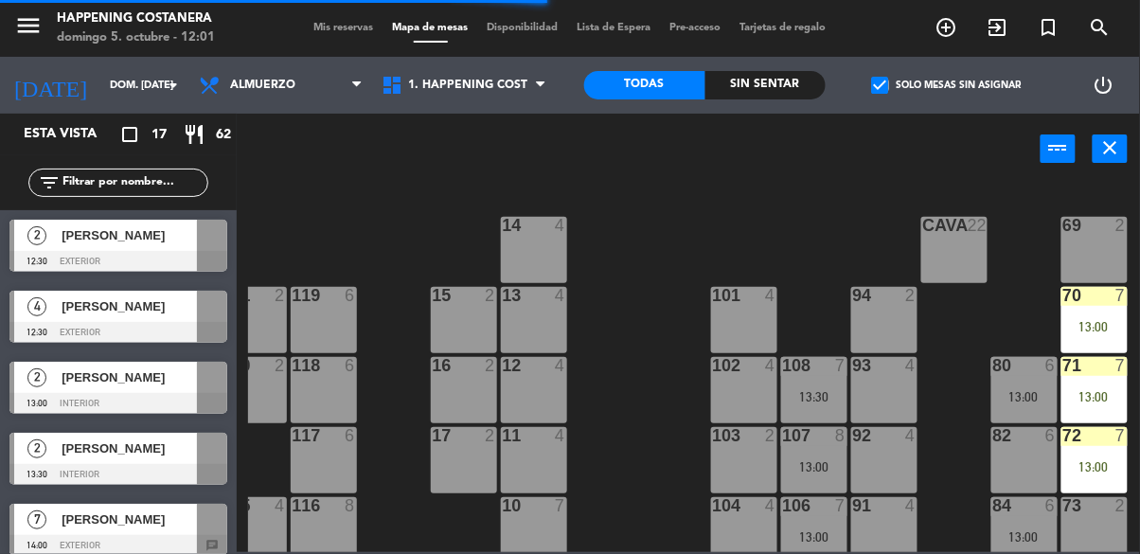
click at [1102, 330] on div "13:00" at bounding box center [1095, 326] width 66 height 13
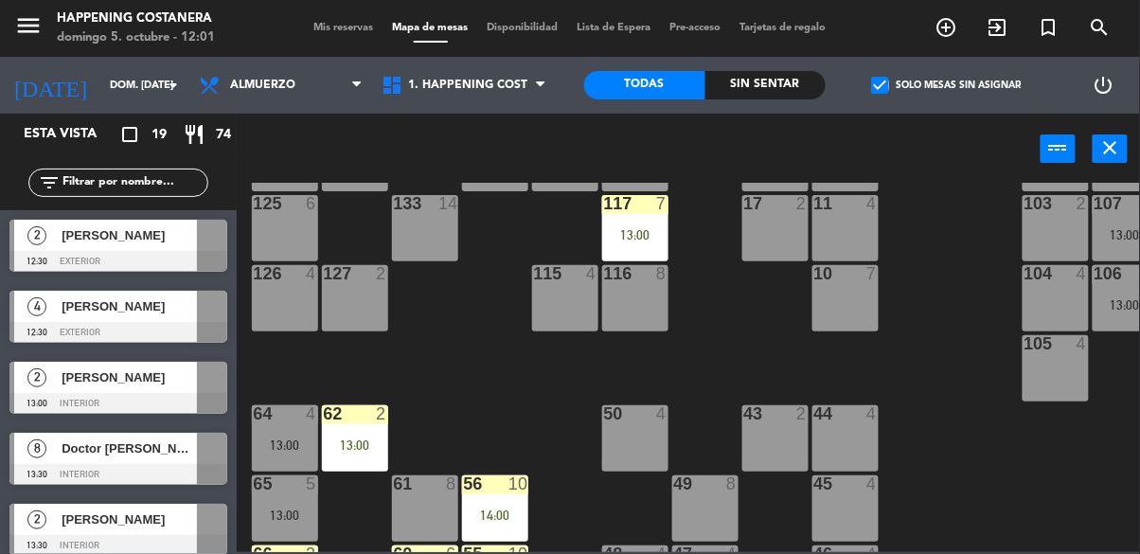
scroll to position [244, 0]
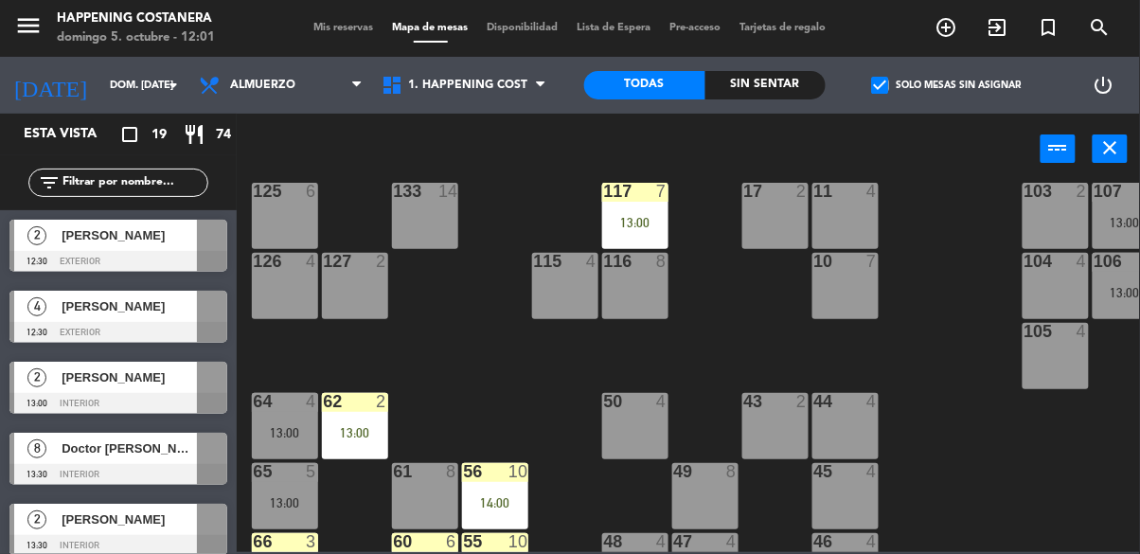
click at [648, 222] on div "13:00" at bounding box center [635, 222] width 66 height 13
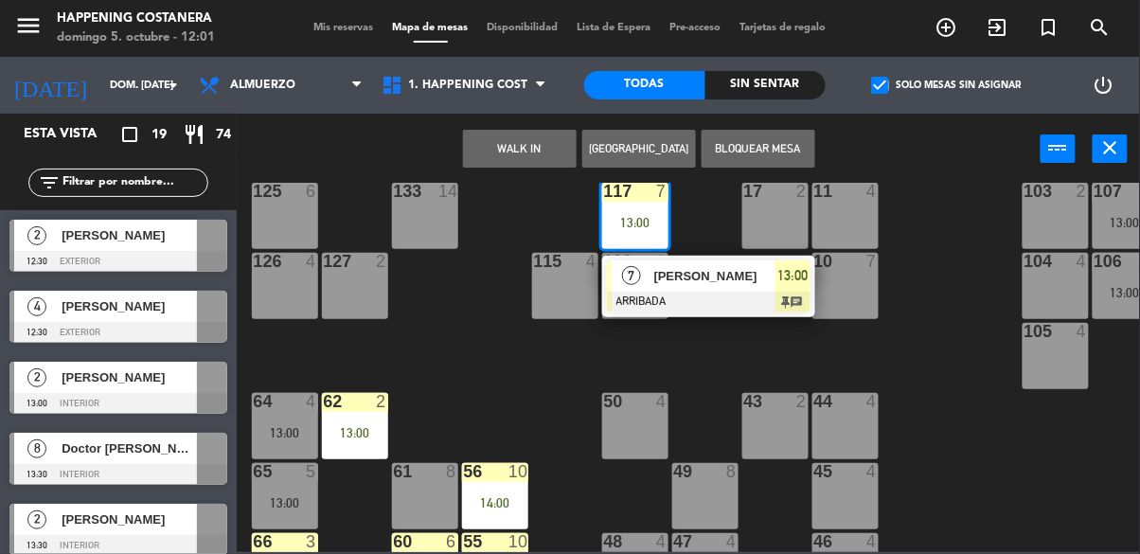
click at [418, 508] on div "61 8" at bounding box center [425, 496] width 66 height 66
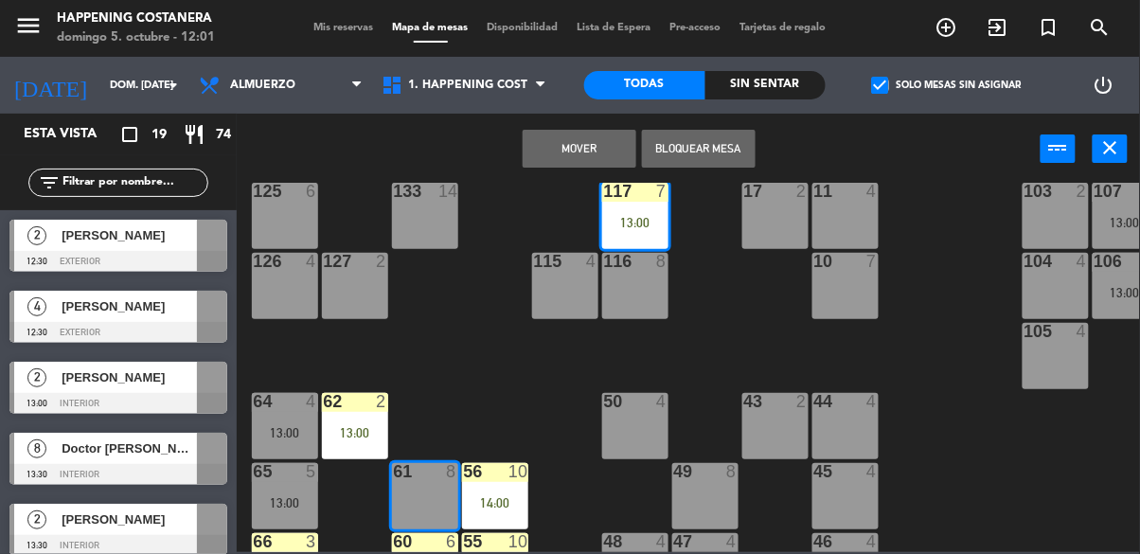
click at [528, 132] on button "Mover" at bounding box center [580, 149] width 114 height 38
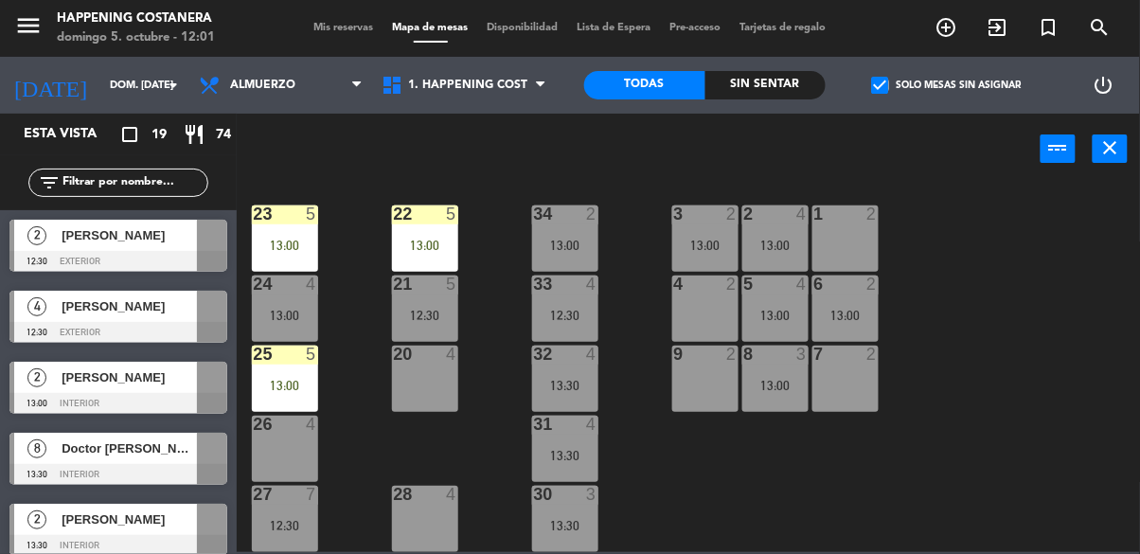
scroll to position [723, 0]
click at [38, 393] on div at bounding box center [118, 403] width 218 height 21
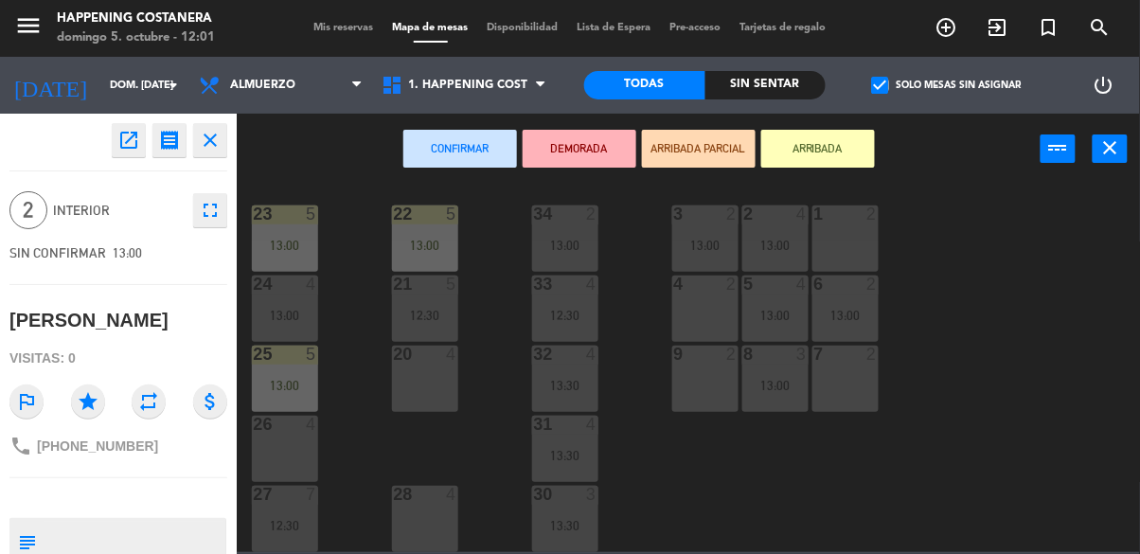
click at [857, 399] on div "7 2" at bounding box center [846, 379] width 66 height 66
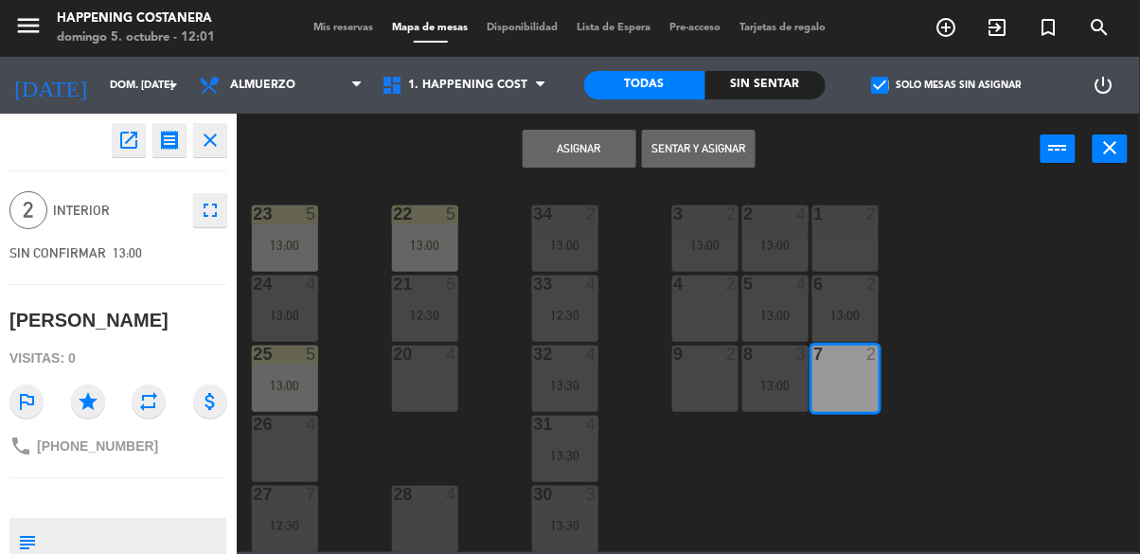
click at [544, 164] on button "Asignar" at bounding box center [580, 149] width 114 height 38
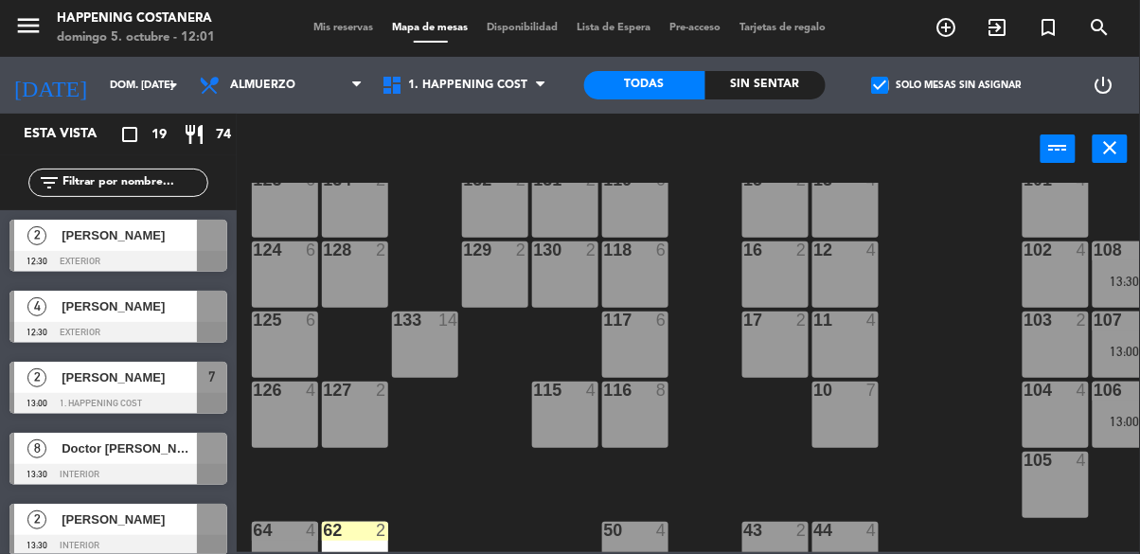
scroll to position [0, 0]
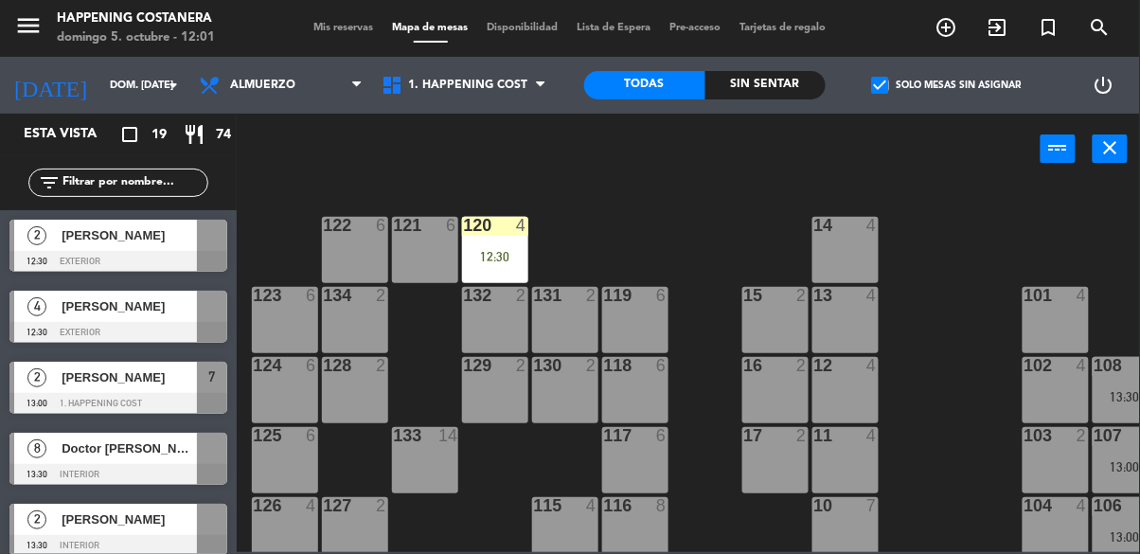
click at [45, 313] on div "4" at bounding box center [36, 306] width 45 height 31
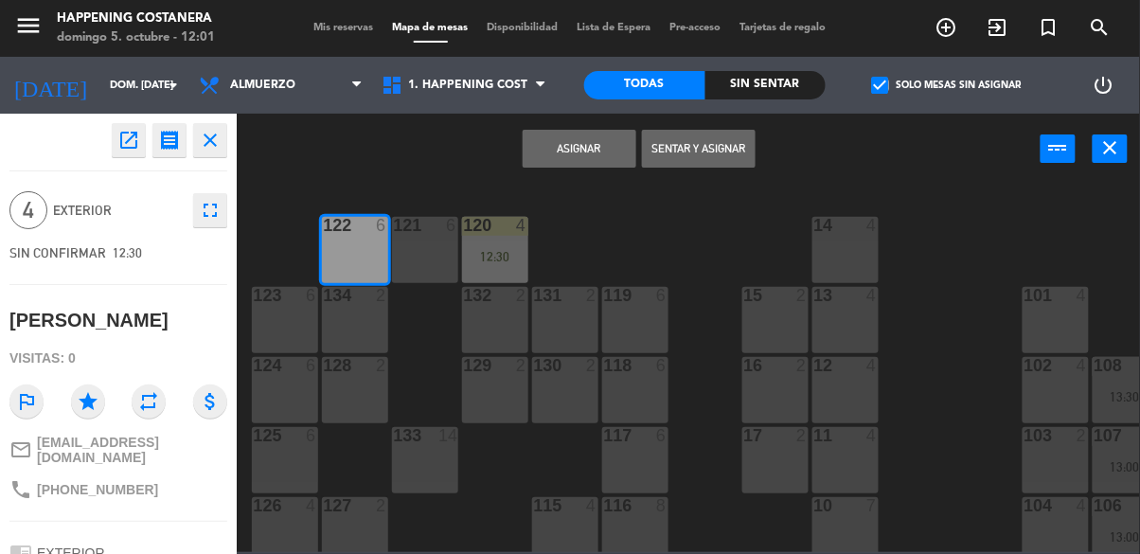
click at [299, 347] on div "123 6" at bounding box center [285, 320] width 66 height 66
click at [358, 260] on div "122 6" at bounding box center [355, 250] width 66 height 66
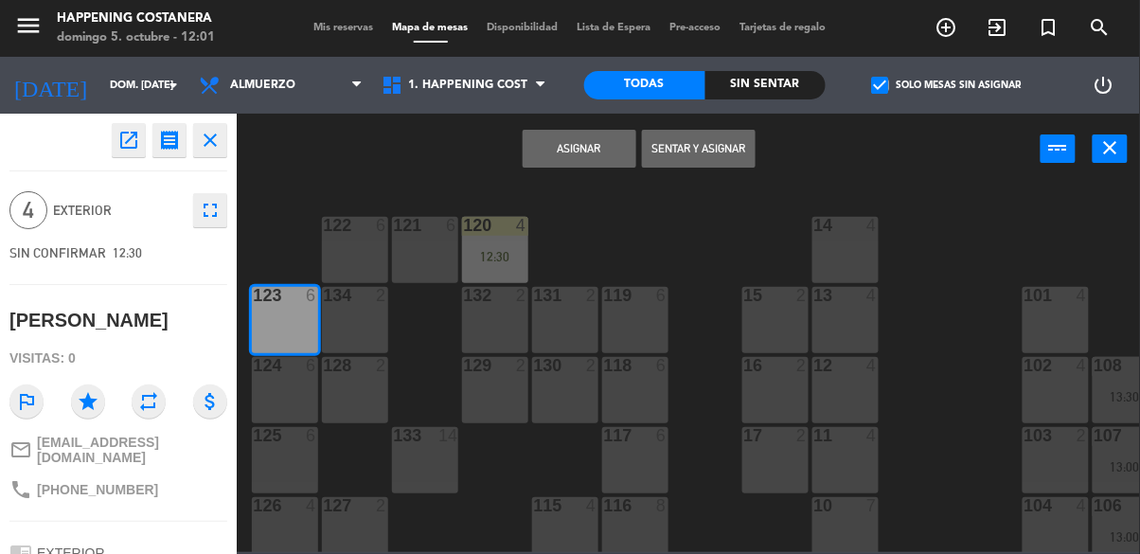
click at [563, 153] on button "Asignar" at bounding box center [580, 149] width 114 height 38
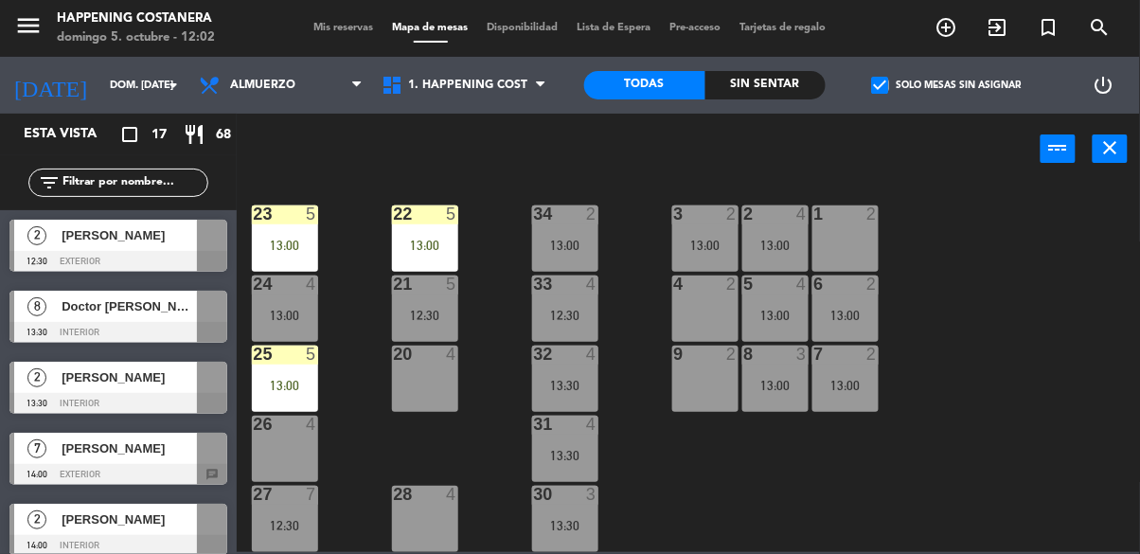
scroll to position [723, 0]
click at [67, 390] on div "[PERSON_NAME]" at bounding box center [128, 377] width 137 height 31
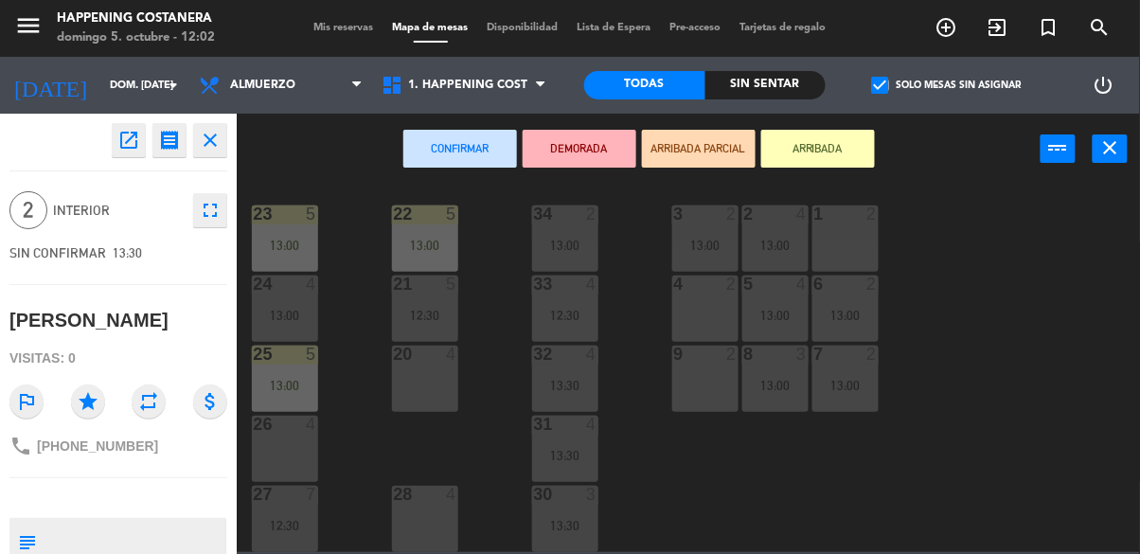
click at [858, 224] on div "1 2" at bounding box center [846, 238] width 66 height 66
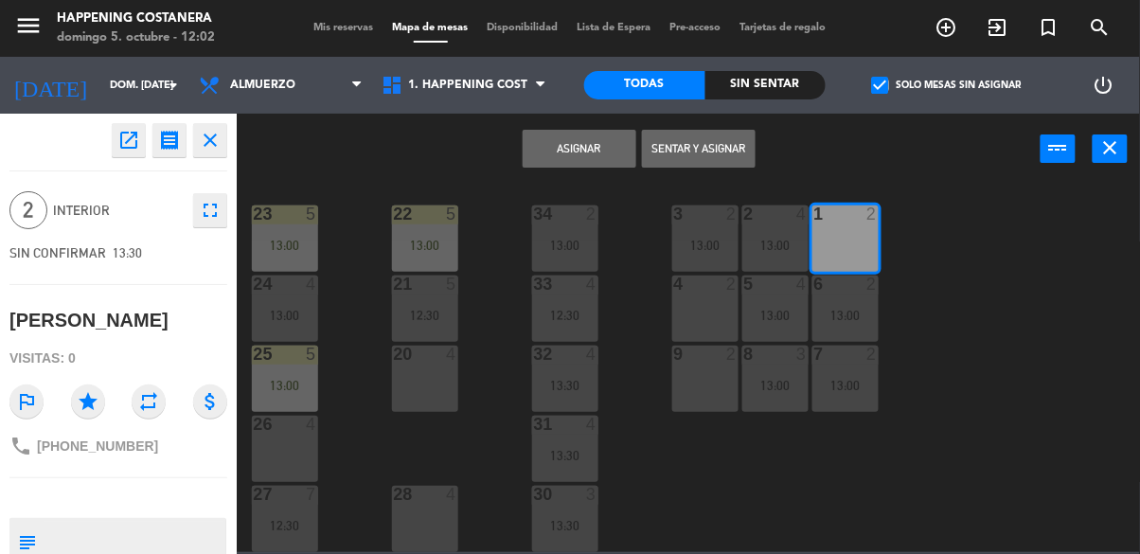
click at [595, 160] on button "Asignar" at bounding box center [580, 149] width 114 height 38
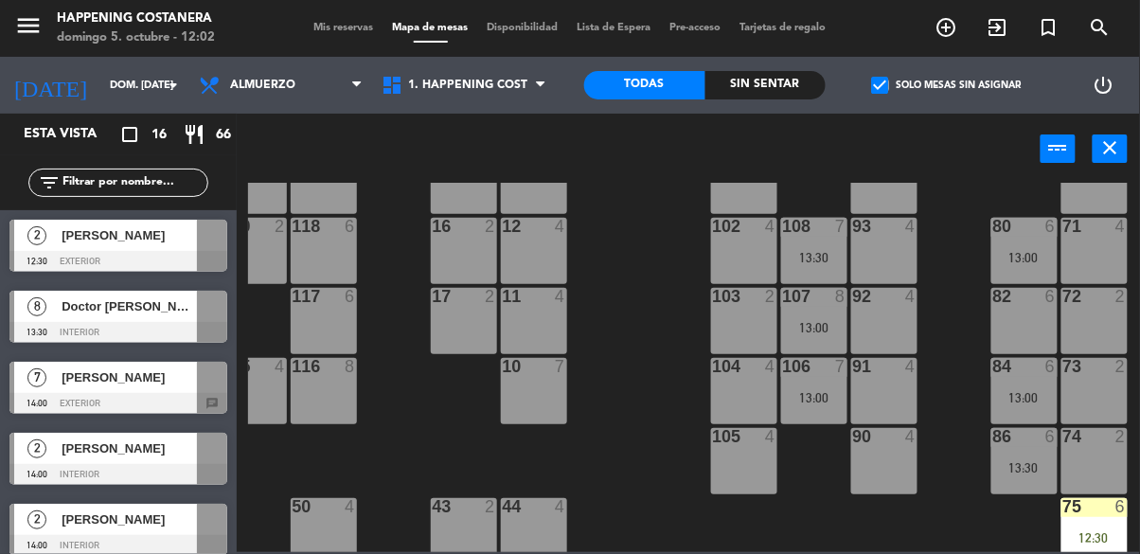
scroll to position [135, 312]
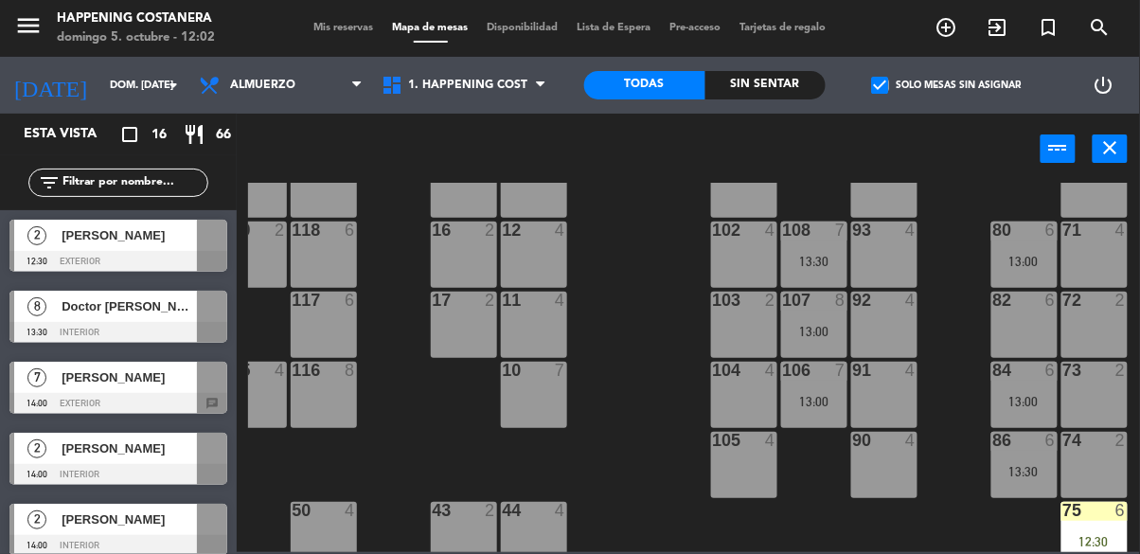
click at [69, 334] on div at bounding box center [118, 332] width 218 height 21
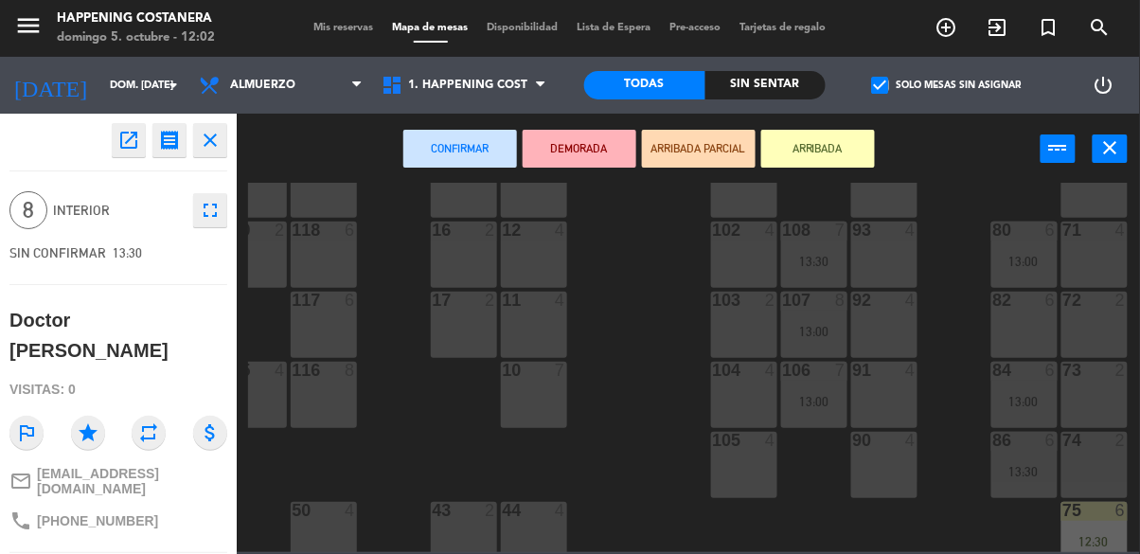
click at [212, 221] on icon "fullscreen" at bounding box center [210, 210] width 23 height 23
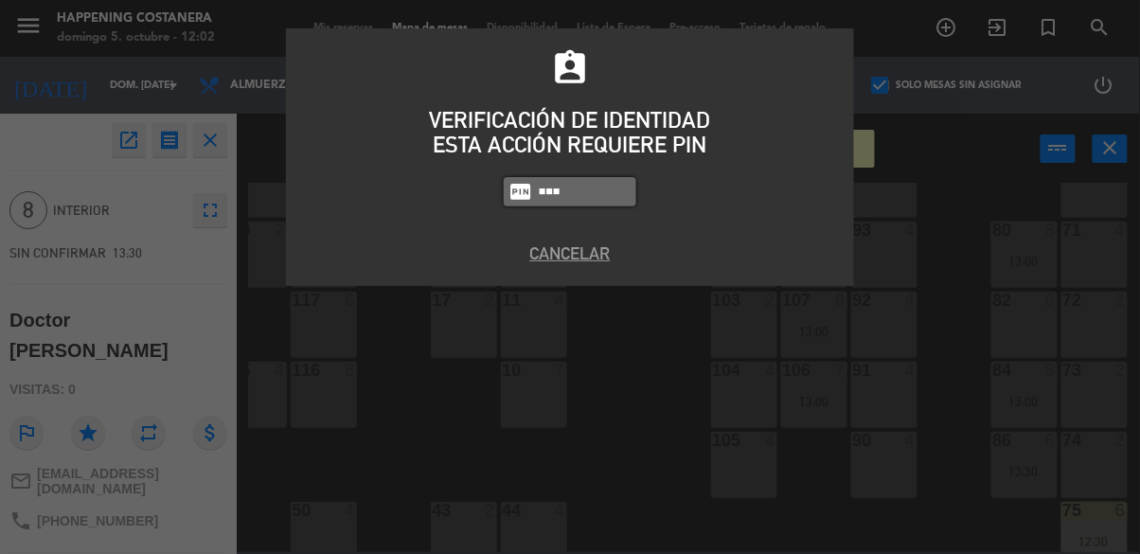
type input "9660"
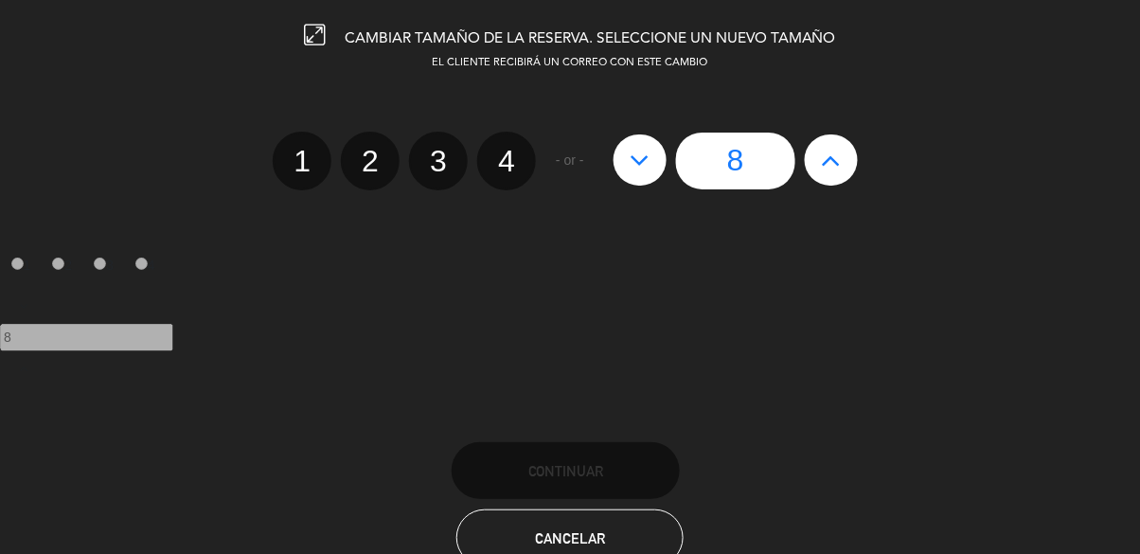
click at [0, 0] on div at bounding box center [0, 0] width 0 height 0
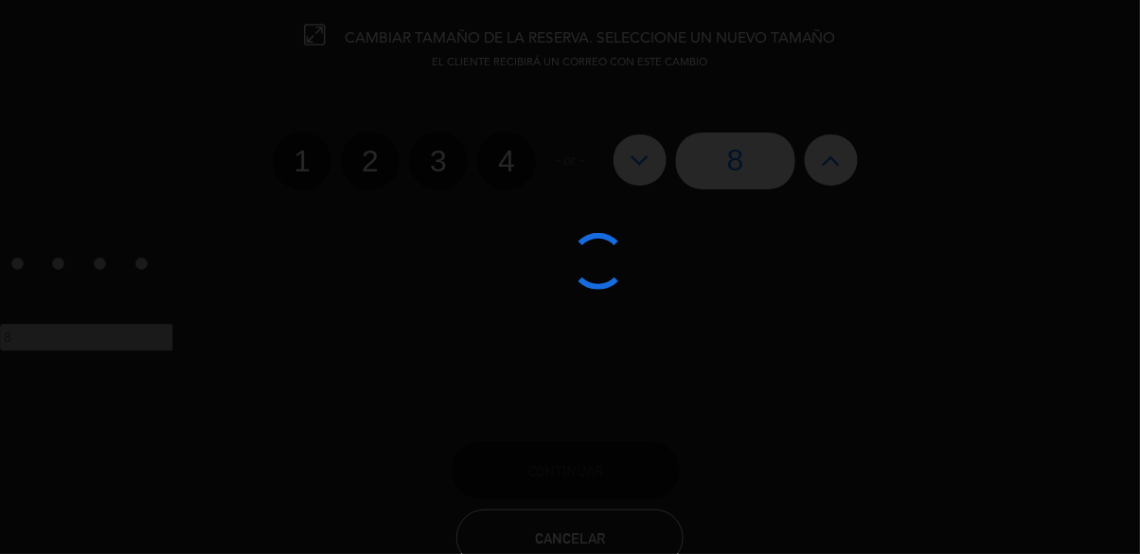
click at [832, 166] on div at bounding box center [570, 277] width 1140 height 554
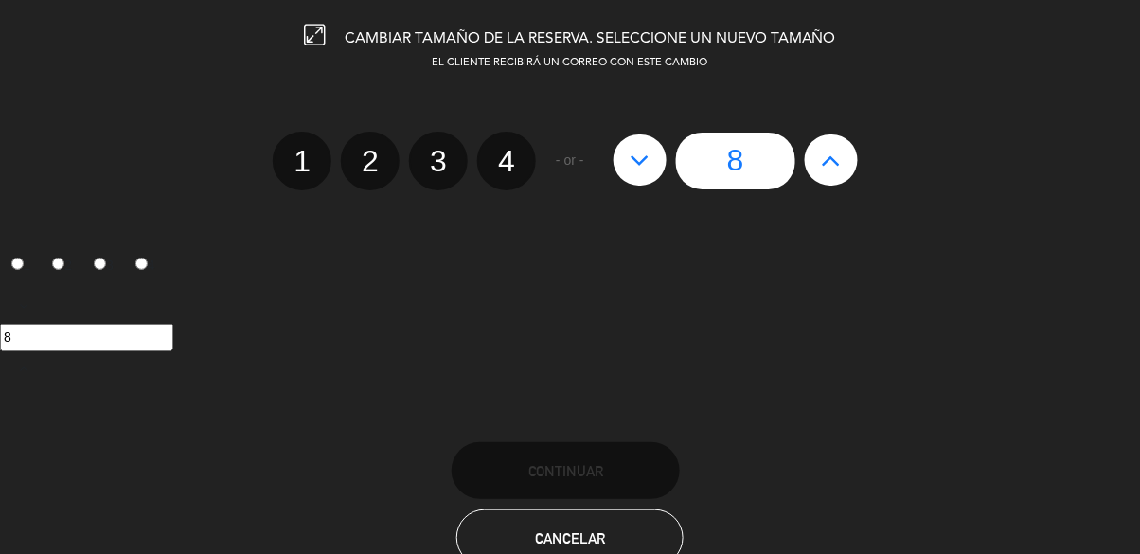
click at [818, 144] on button at bounding box center [831, 159] width 53 height 51
type input "9"
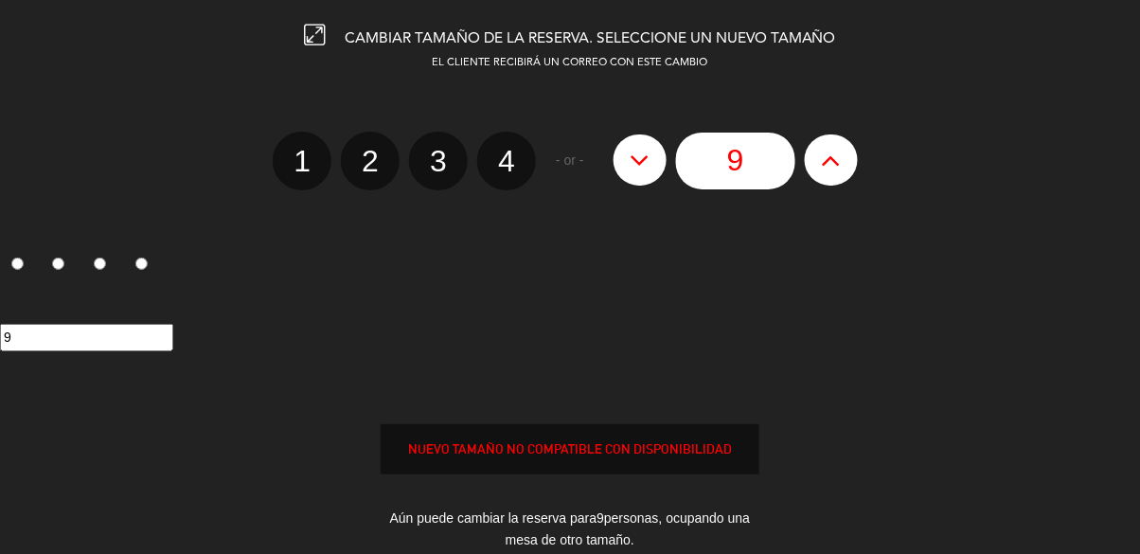
click at [808, 169] on button at bounding box center [831, 159] width 53 height 51
type input "10"
click at [812, 178] on button at bounding box center [831, 159] width 53 height 51
type input "11"
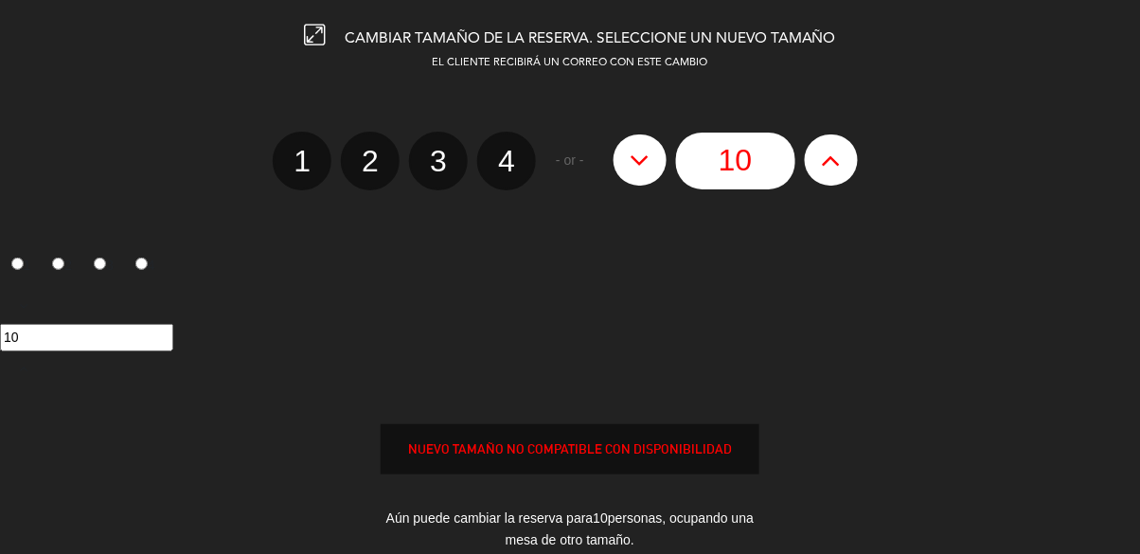
type input "11"
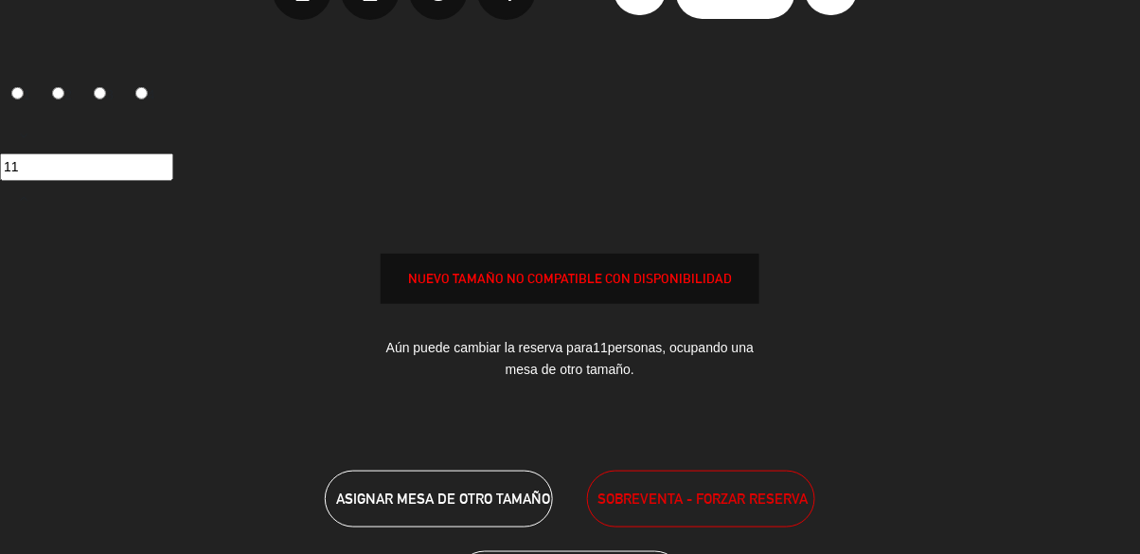
scroll to position [136, 0]
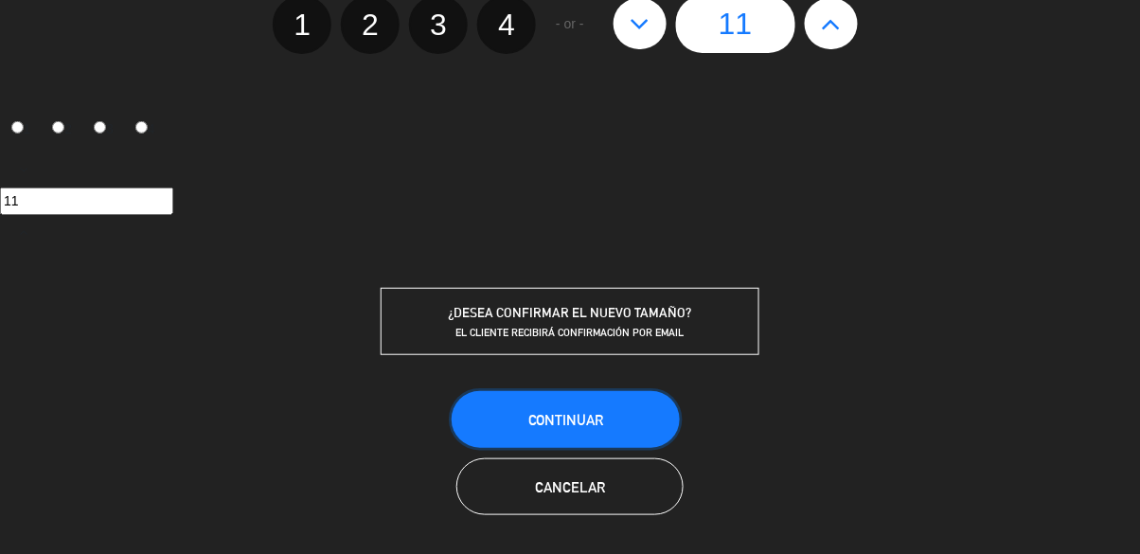
click at [623, 425] on button "Continuar" at bounding box center [566, 419] width 228 height 57
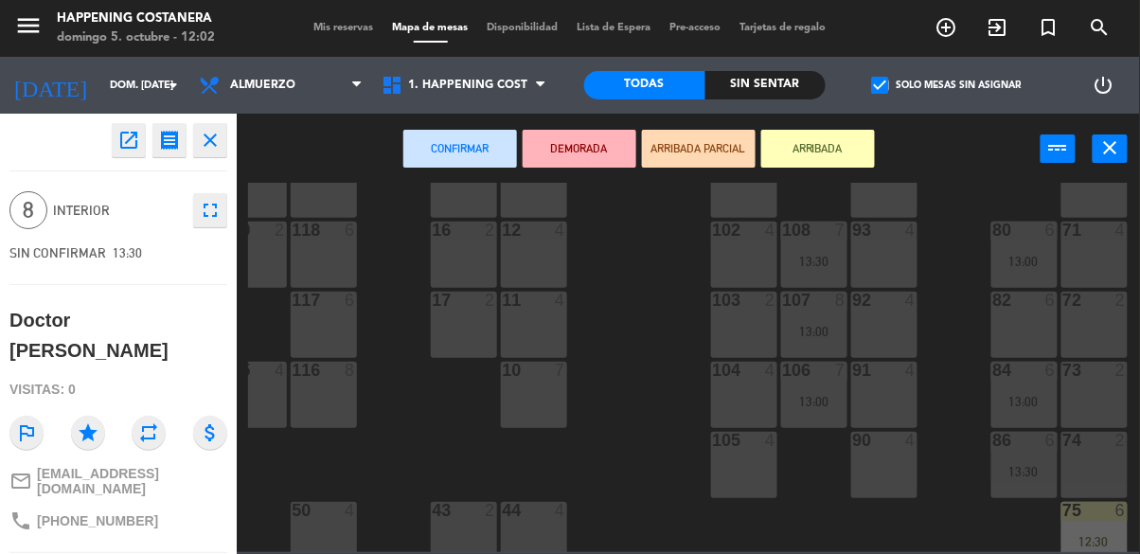
click at [942, 507] on div "69 2 122 6 121 6 120 4 12:30 14 4 CAVA 22 101 4 94 2 70 2 123 4 12:30 131 2 134…" at bounding box center [694, 367] width 892 height 369
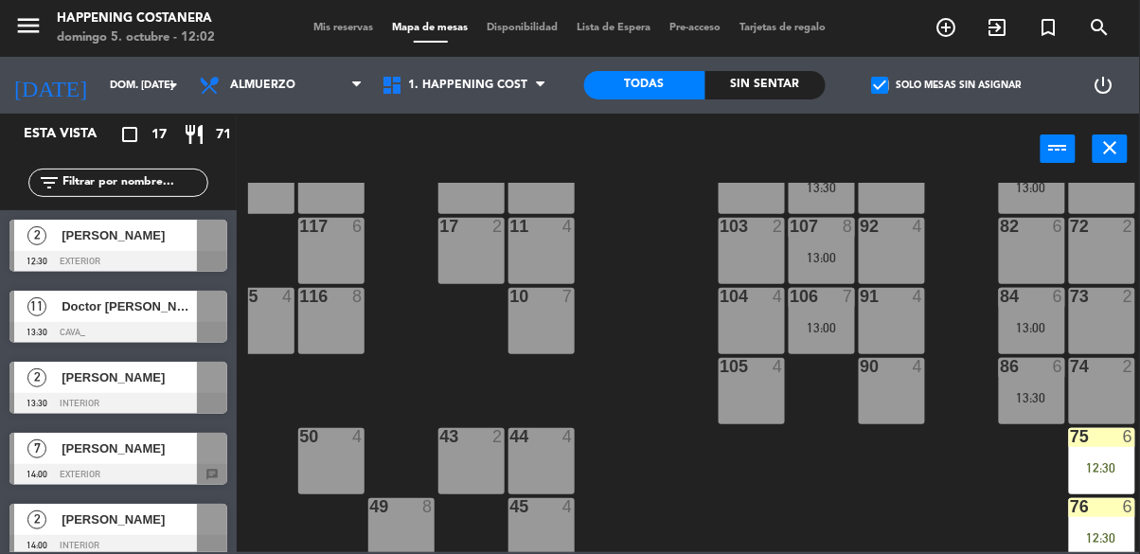
scroll to position [207, 304]
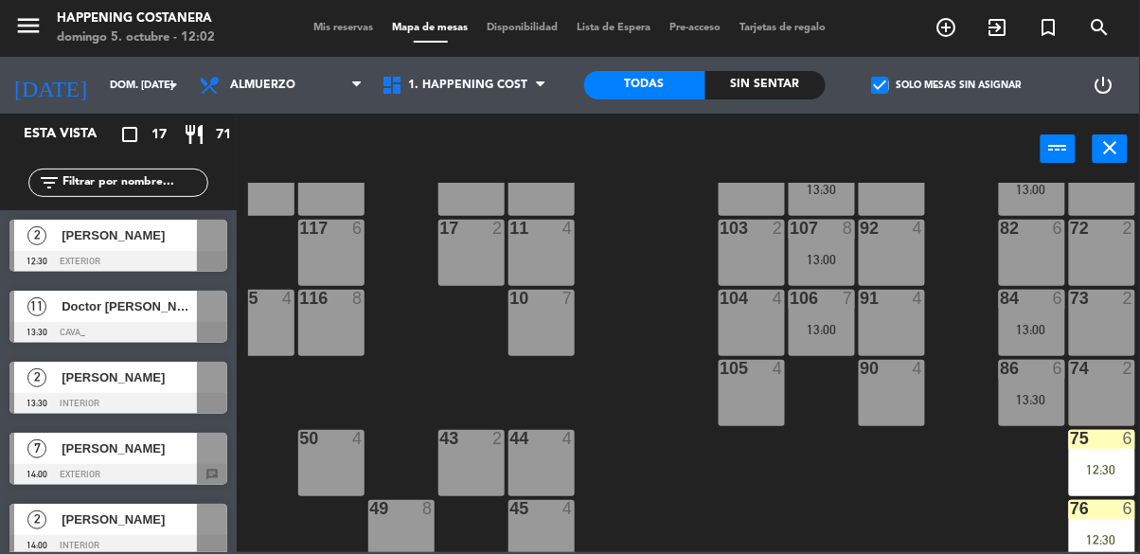
click at [989, 509] on div "69 2 122 6 121 6 120 4 12:30 14 4 CAVA 22 101 4 94 2 70 2 123 4 12:30 131 2 134…" at bounding box center [694, 367] width 892 height 369
click at [1039, 315] on div "84 6 13:00" at bounding box center [1032, 323] width 66 height 66
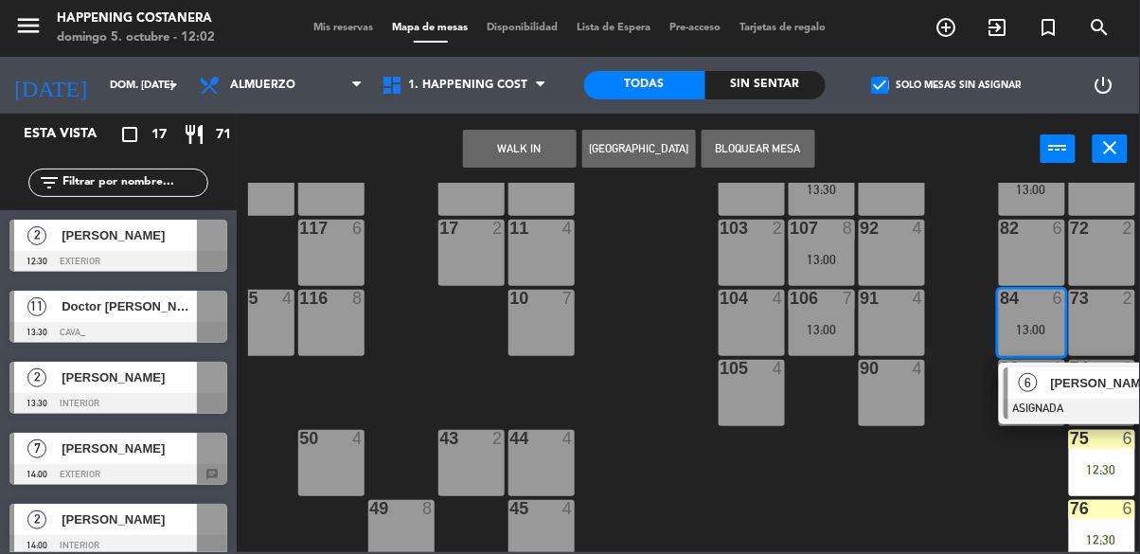
click at [1072, 390] on span "[PERSON_NAME]" at bounding box center [1111, 383] width 121 height 20
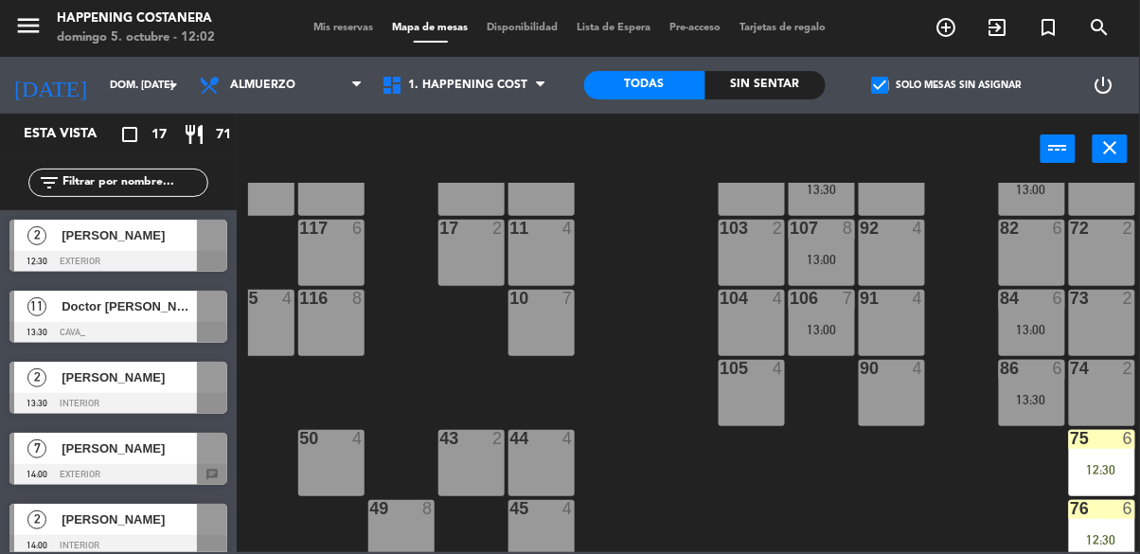
click at [995, 519] on div "69 2 122 6 121 6 120 4 12:30 14 4 CAVA 22 101 4 94 2 70 2 123 4 12:30 131 2 134…" at bounding box center [694, 367] width 892 height 369
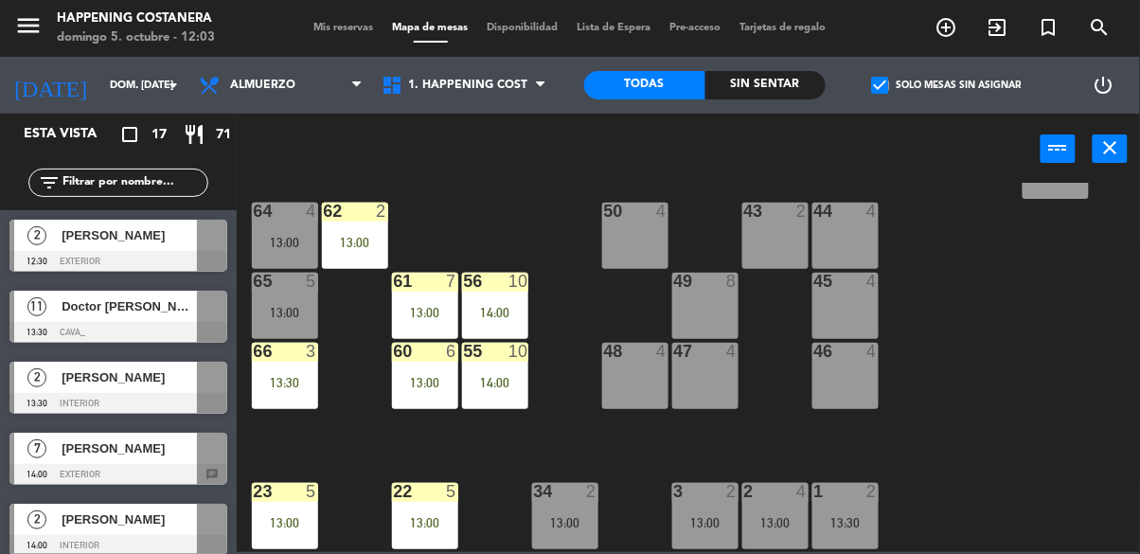
scroll to position [439, 0]
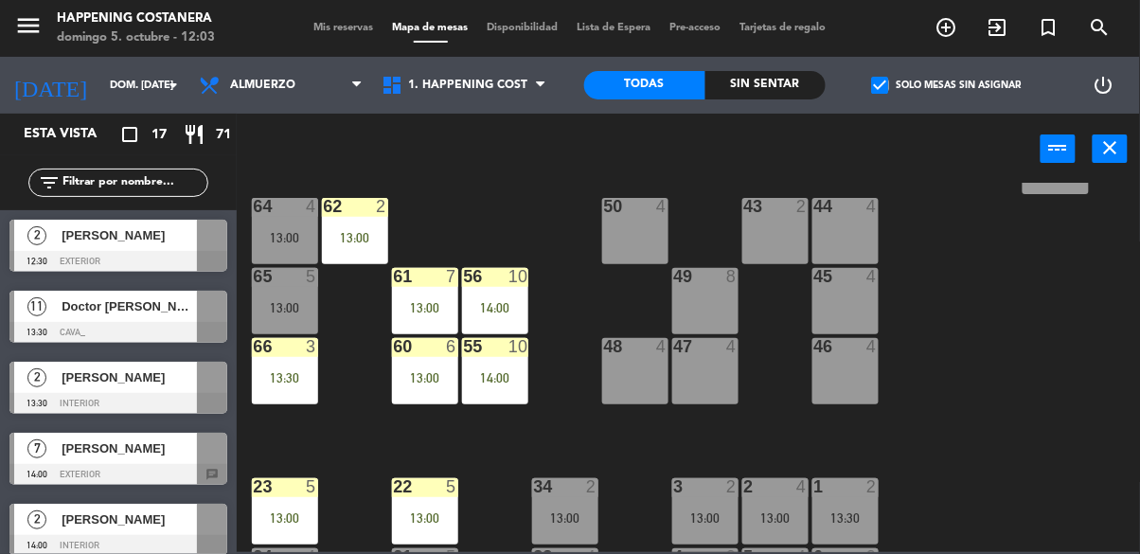
click at [296, 311] on div "13:00" at bounding box center [285, 307] width 66 height 13
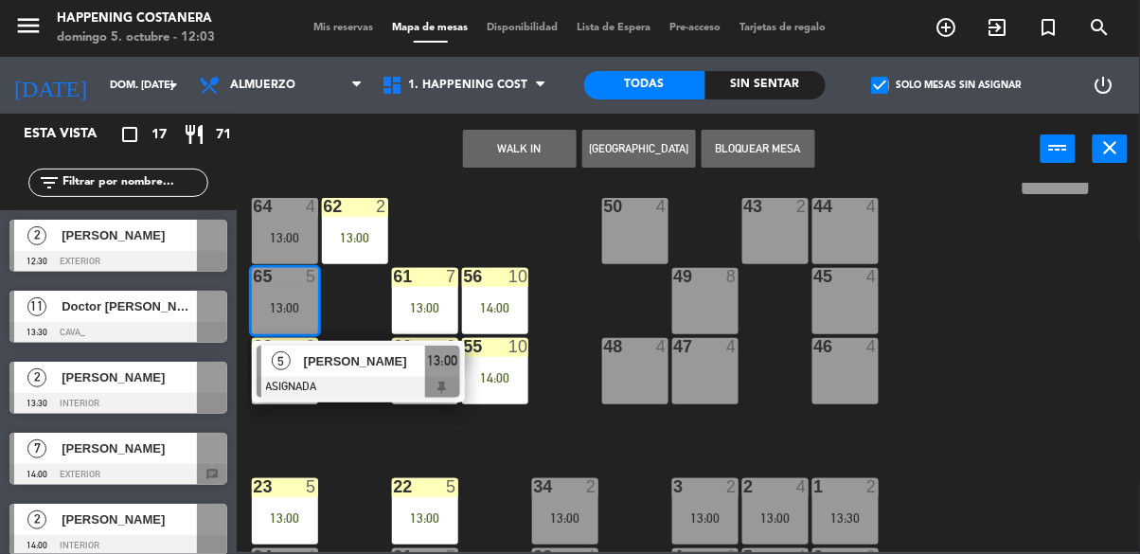
click at [1066, 434] on div "69 2 122 6 121 6 120 4 12:30 14 4 CAVA 22 101 4 94 2 70 2 123 4 12:30 131 2 134…" at bounding box center [694, 367] width 892 height 369
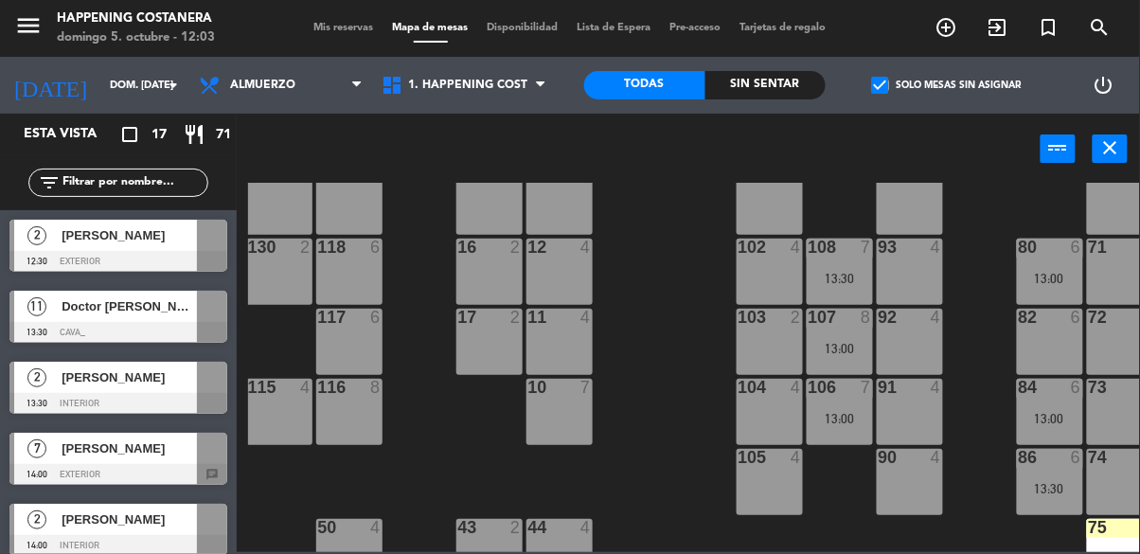
scroll to position [120, 286]
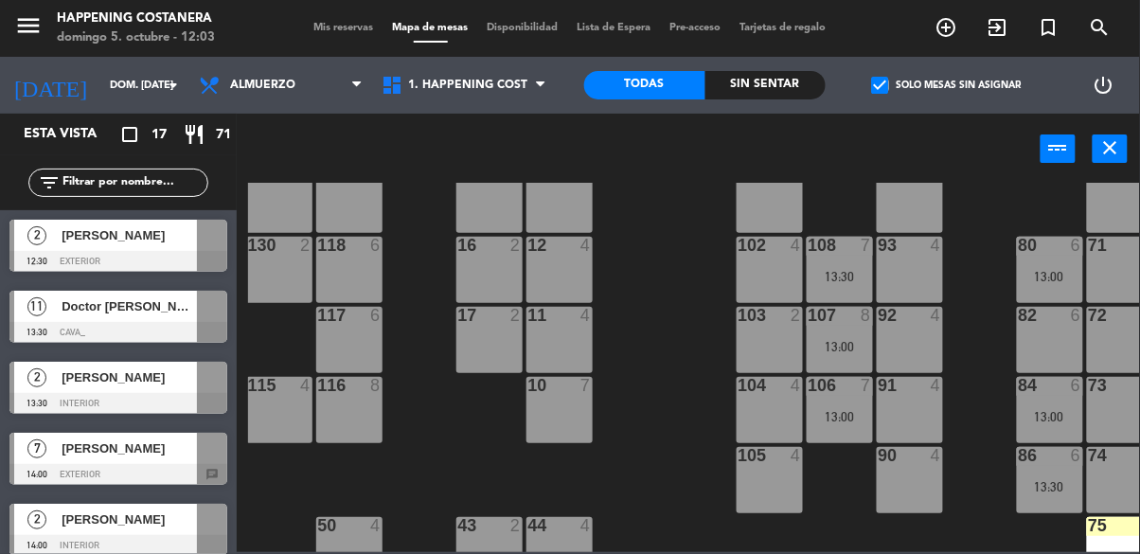
click at [843, 346] on div "13:00" at bounding box center [840, 346] width 66 height 13
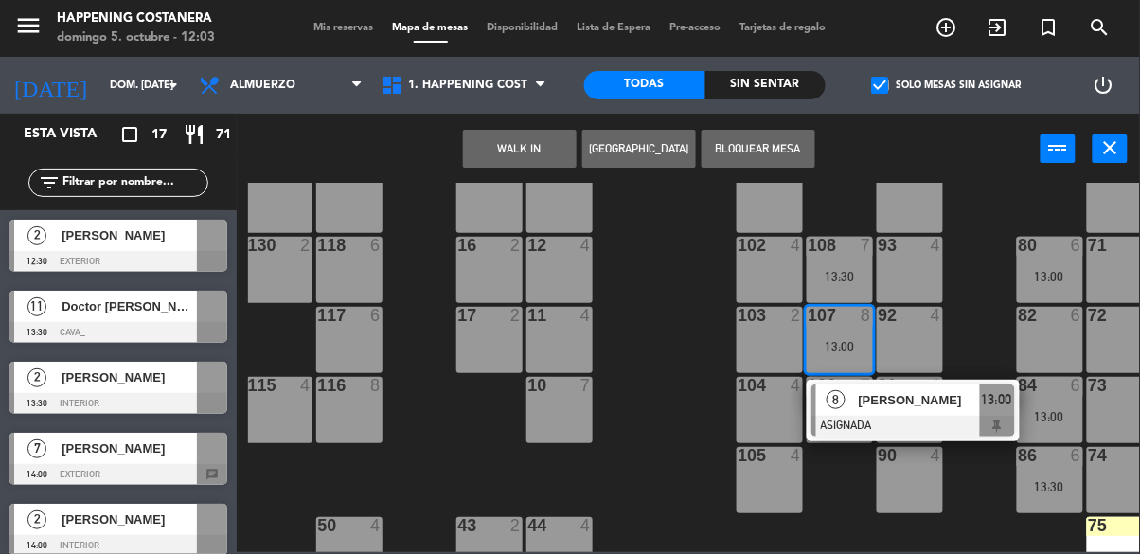
click at [989, 523] on div "69 2 122 6 121 6 120 4 12:30 14 4 CAVA 22 101 4 94 2 70 2 123 4 12:30 131 2 134…" at bounding box center [694, 367] width 892 height 369
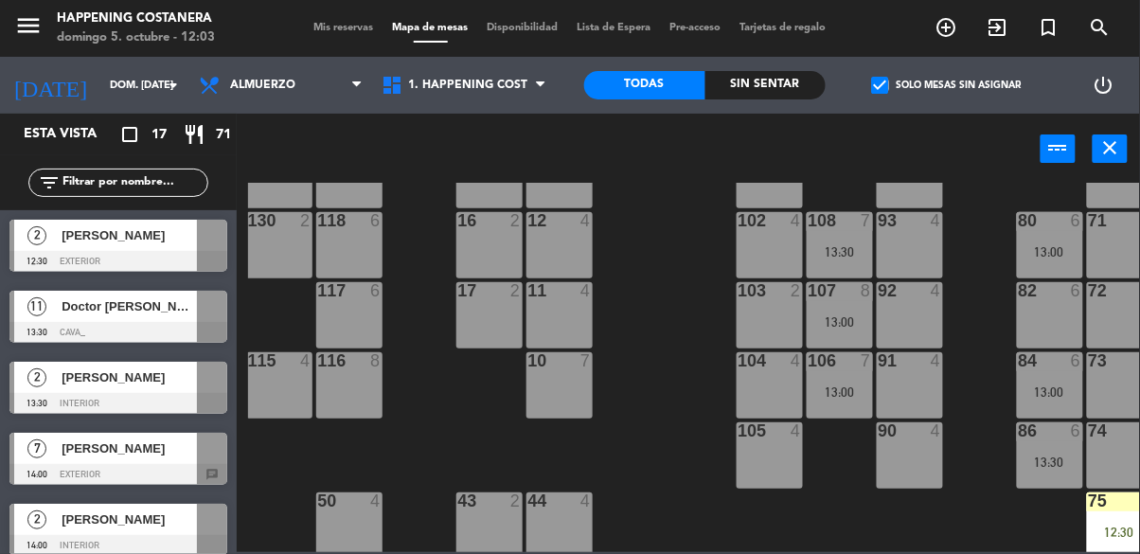
scroll to position [144, 286]
click at [1038, 250] on div "13:00" at bounding box center [1050, 252] width 66 height 13
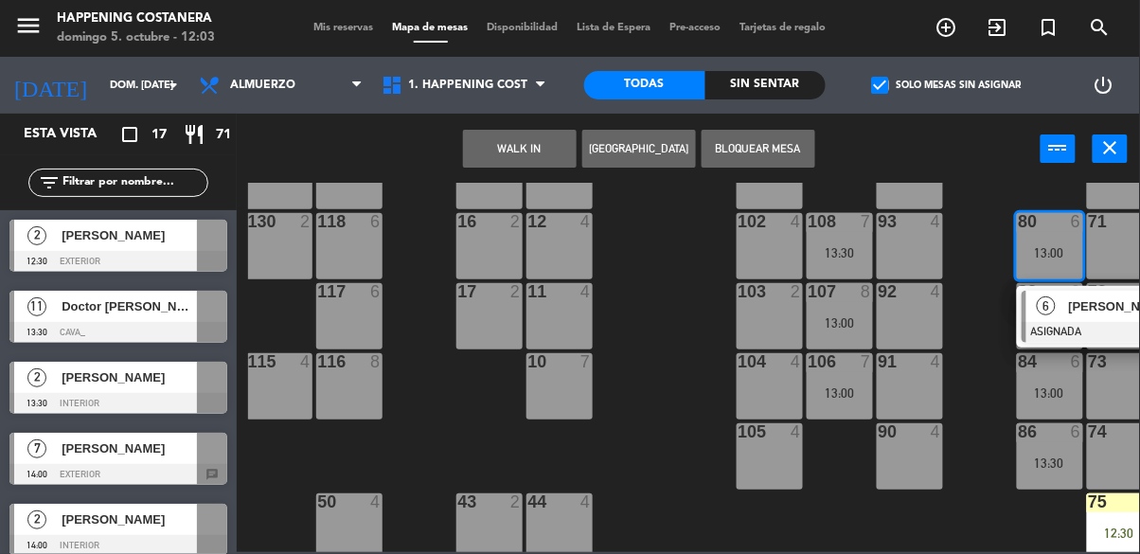
click at [1114, 426] on div at bounding box center [1119, 431] width 31 height 17
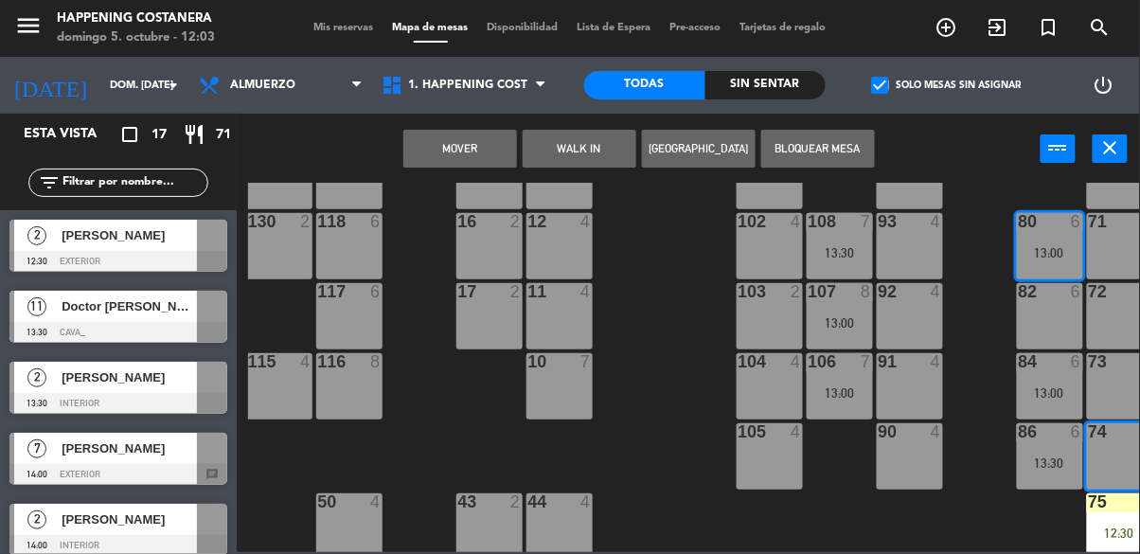
click at [465, 155] on button "Mover" at bounding box center [460, 149] width 114 height 38
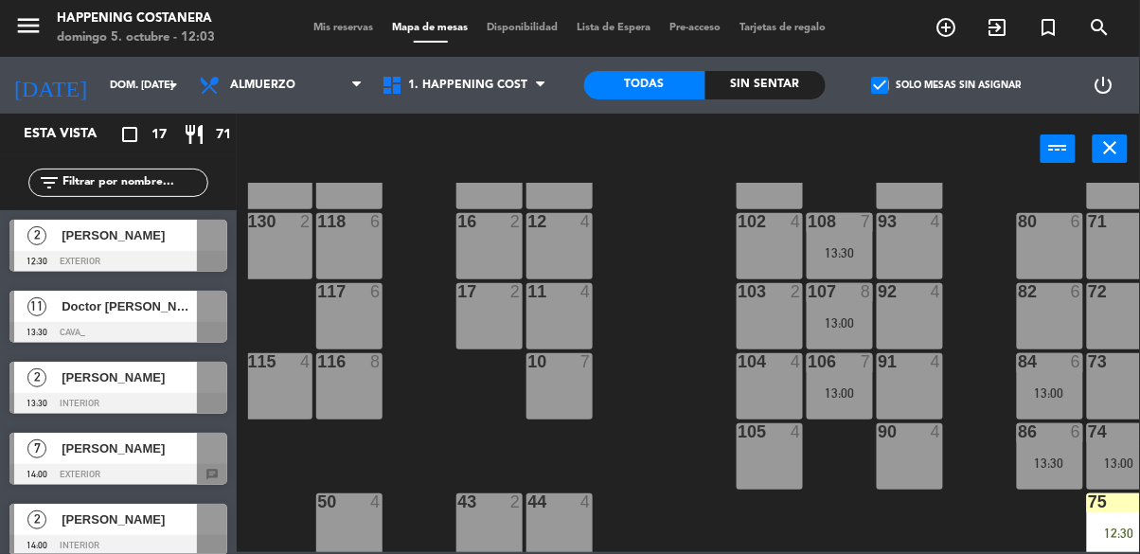
click at [59, 317] on div "11" at bounding box center [36, 306] width 45 height 31
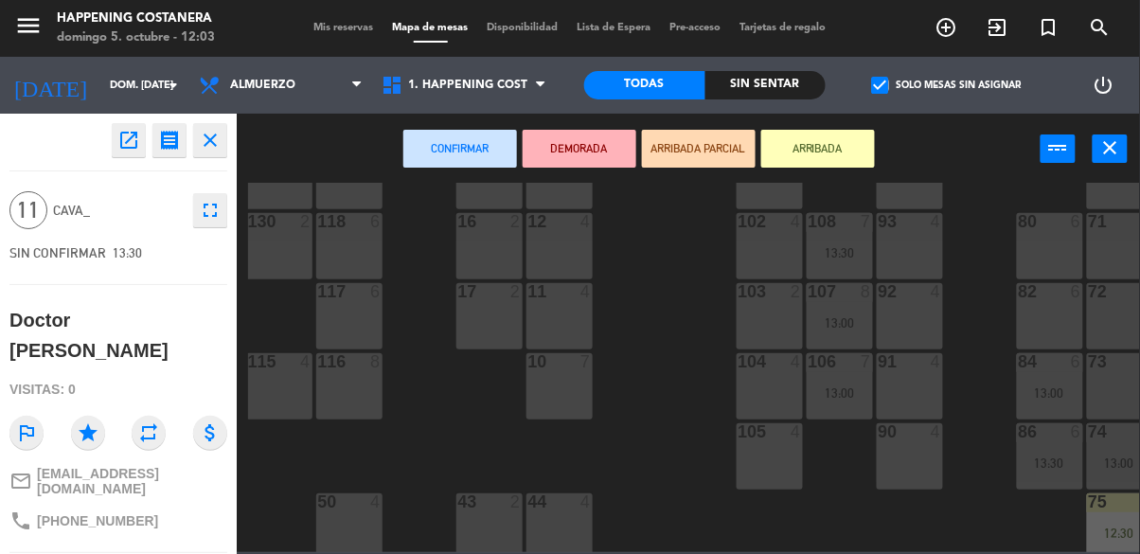
click at [1045, 246] on div "80 6" at bounding box center [1050, 246] width 66 height 66
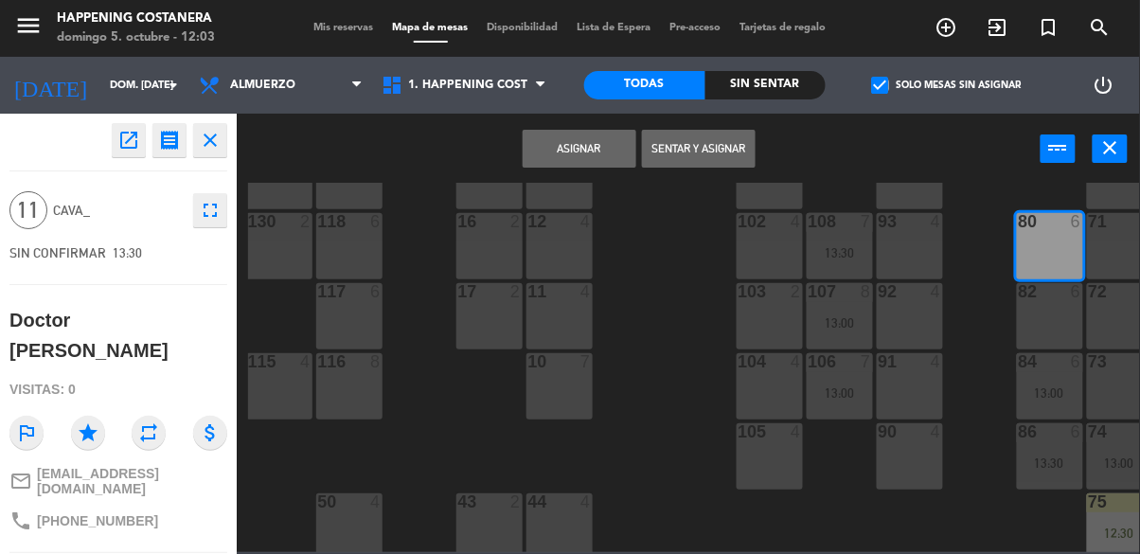
click at [1068, 317] on div "82 6" at bounding box center [1050, 316] width 66 height 66
click at [557, 145] on button "Asignar" at bounding box center [580, 149] width 114 height 38
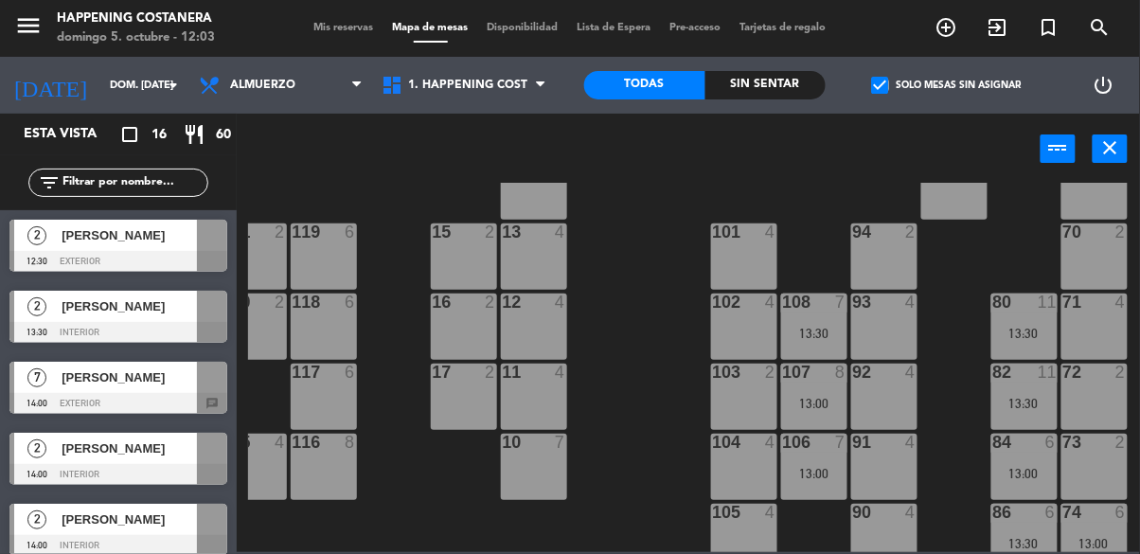
scroll to position [0, 312]
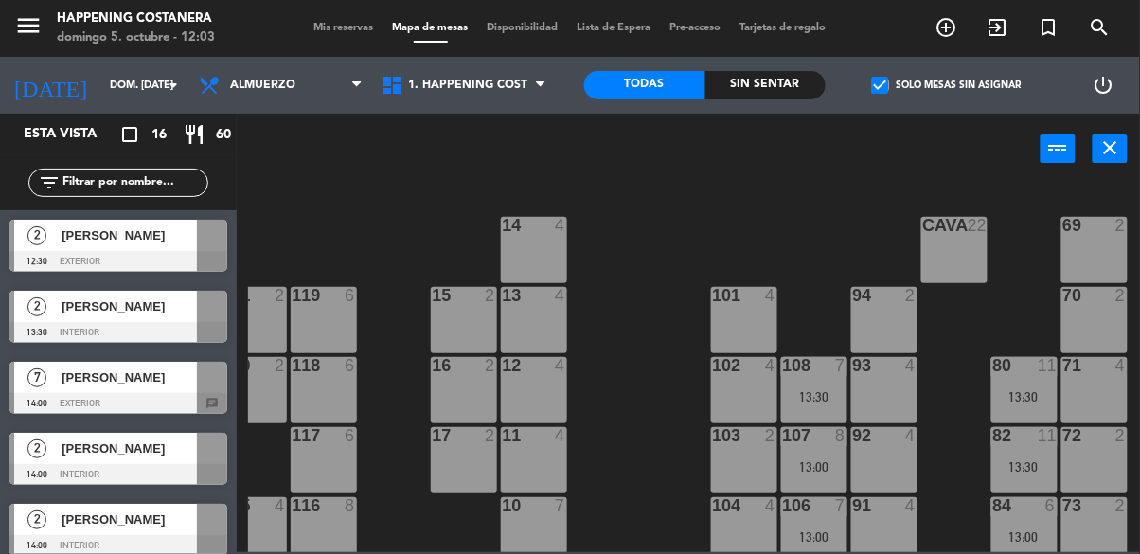
click at [77, 245] on div "[PERSON_NAME]" at bounding box center [128, 235] width 137 height 31
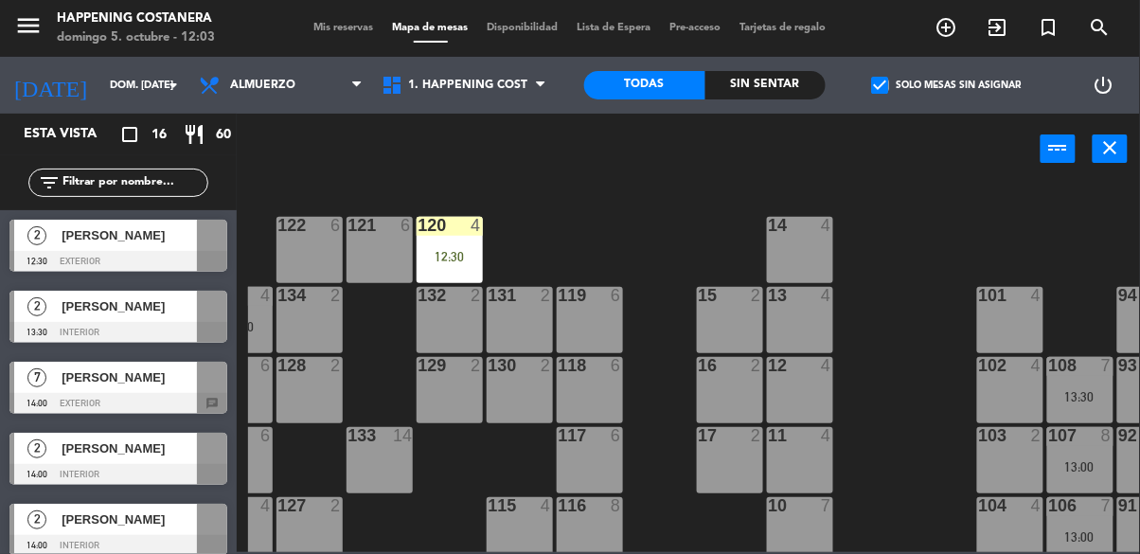
scroll to position [0, 0]
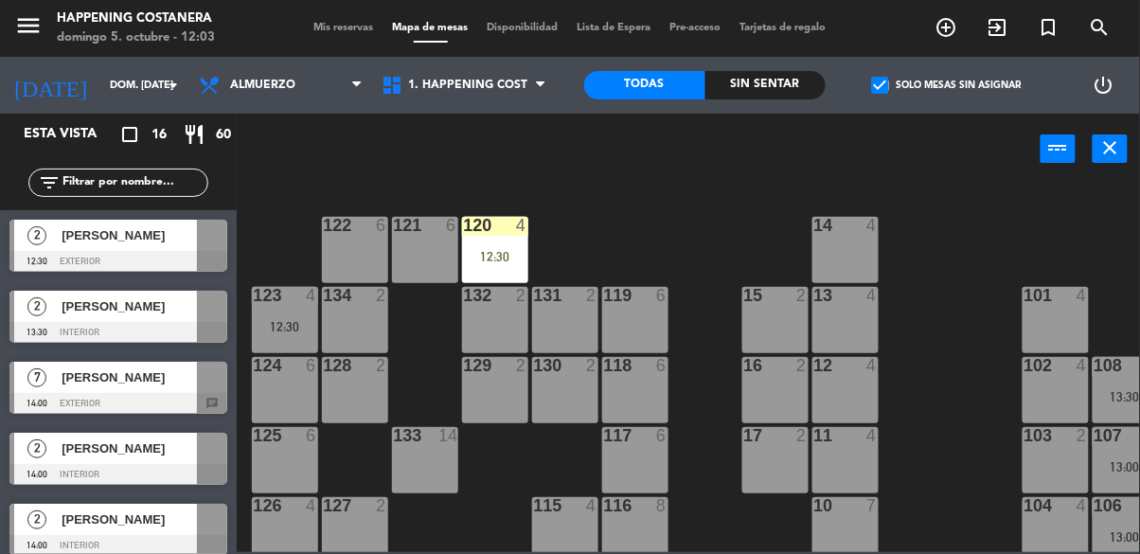
click at [33, 233] on span "2" at bounding box center [36, 235] width 19 height 19
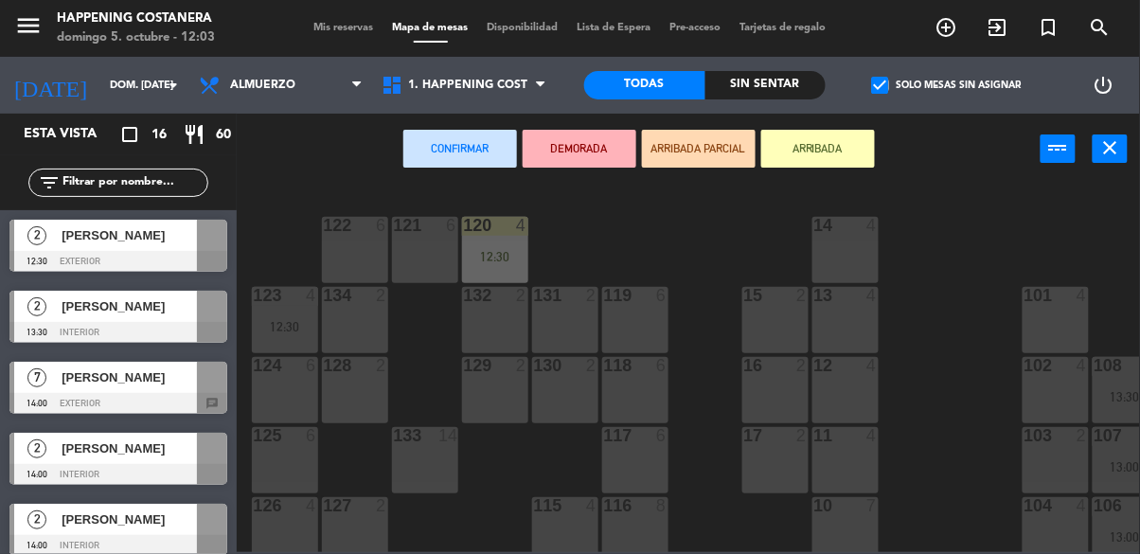
click at [503, 386] on div "129 2" at bounding box center [495, 390] width 66 height 66
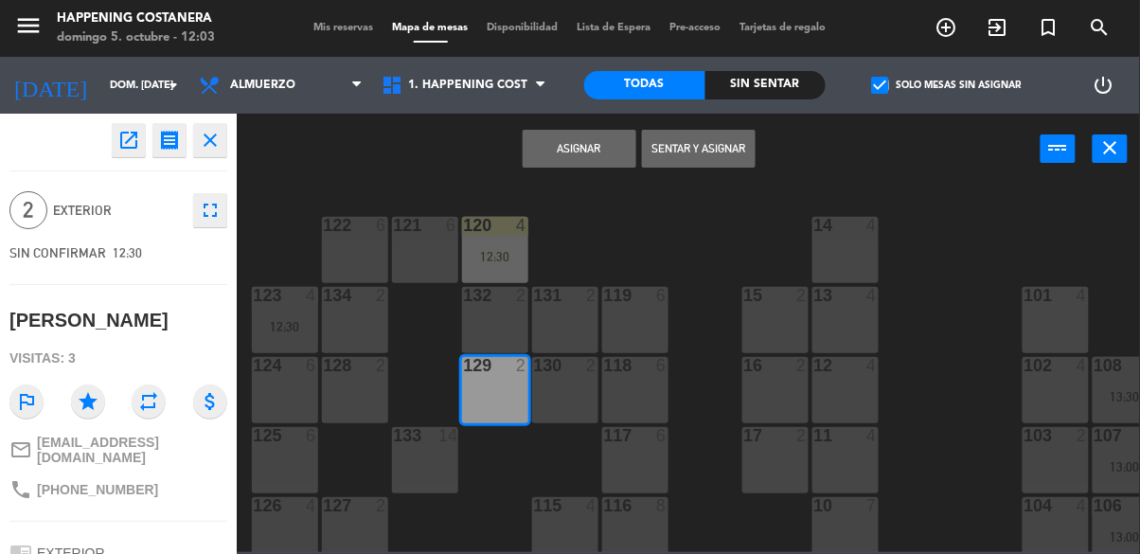
click at [578, 157] on button "Asignar" at bounding box center [580, 149] width 114 height 38
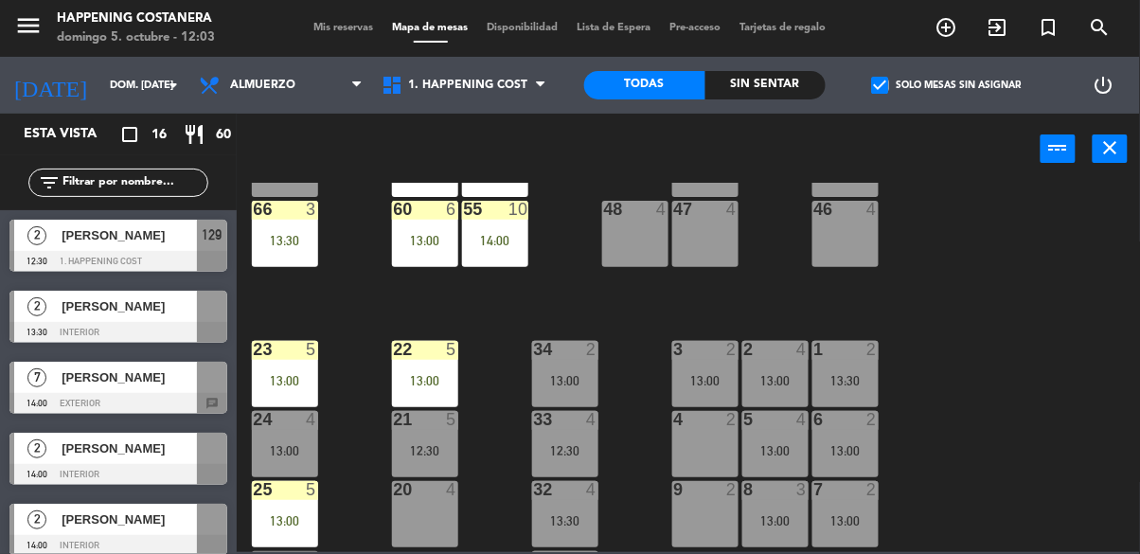
scroll to position [723, 0]
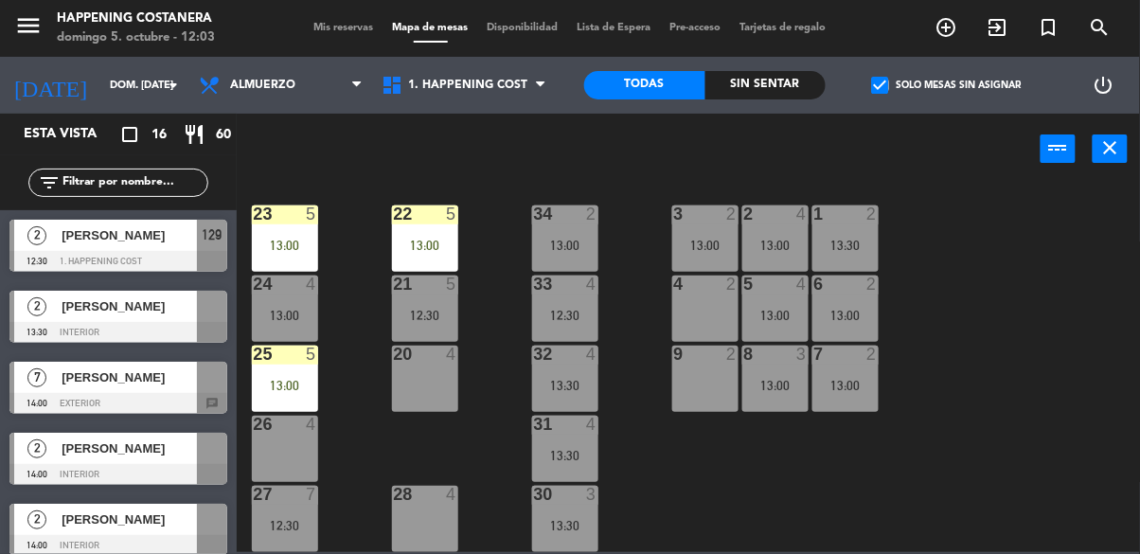
click at [52, 326] on div at bounding box center [118, 332] width 218 height 21
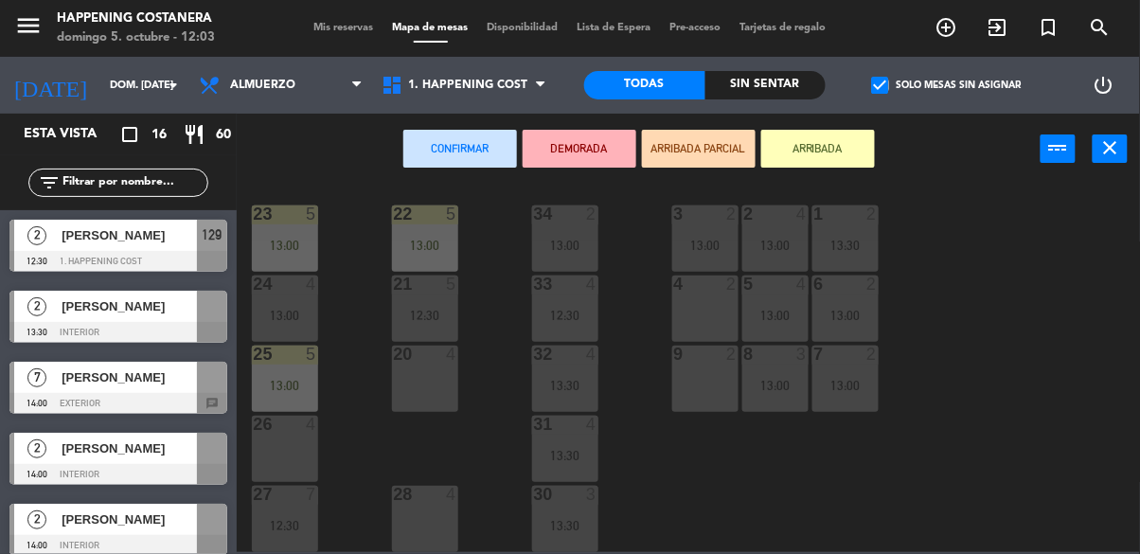
click at [702, 373] on div "9 2" at bounding box center [705, 379] width 66 height 66
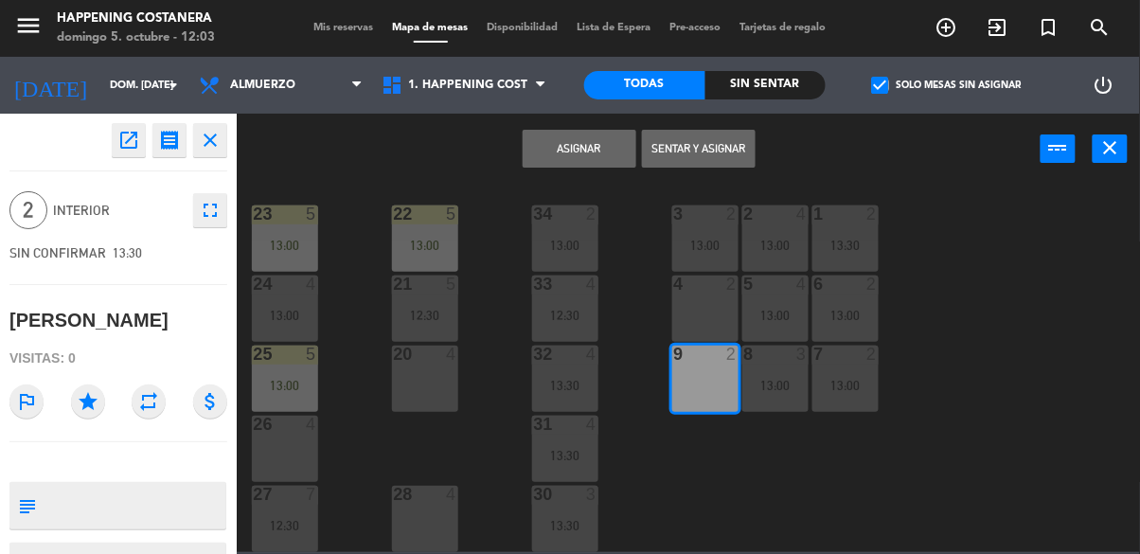
click at [595, 152] on button "Asignar" at bounding box center [580, 149] width 114 height 38
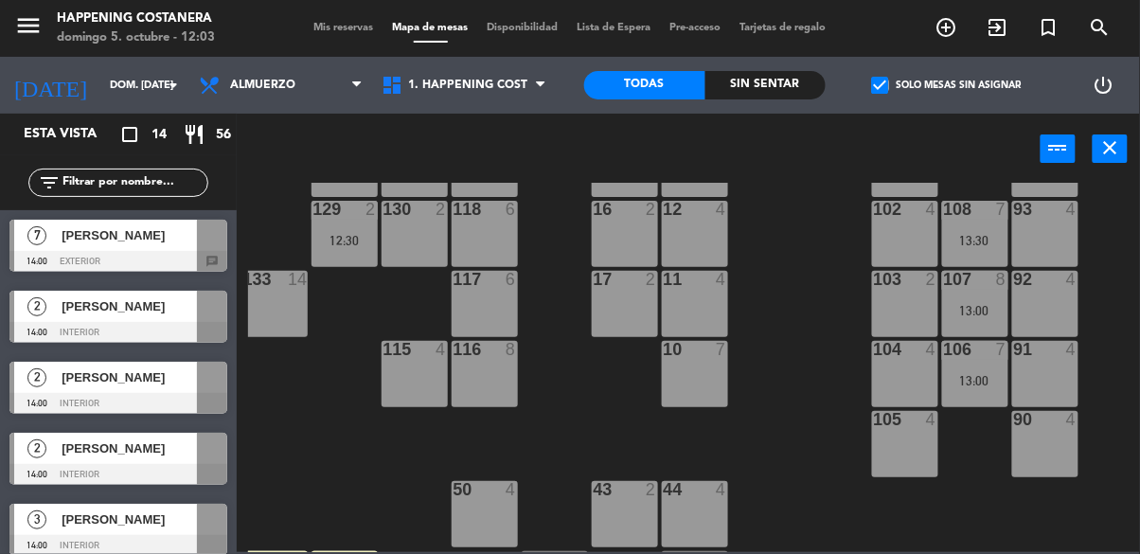
scroll to position [142, 148]
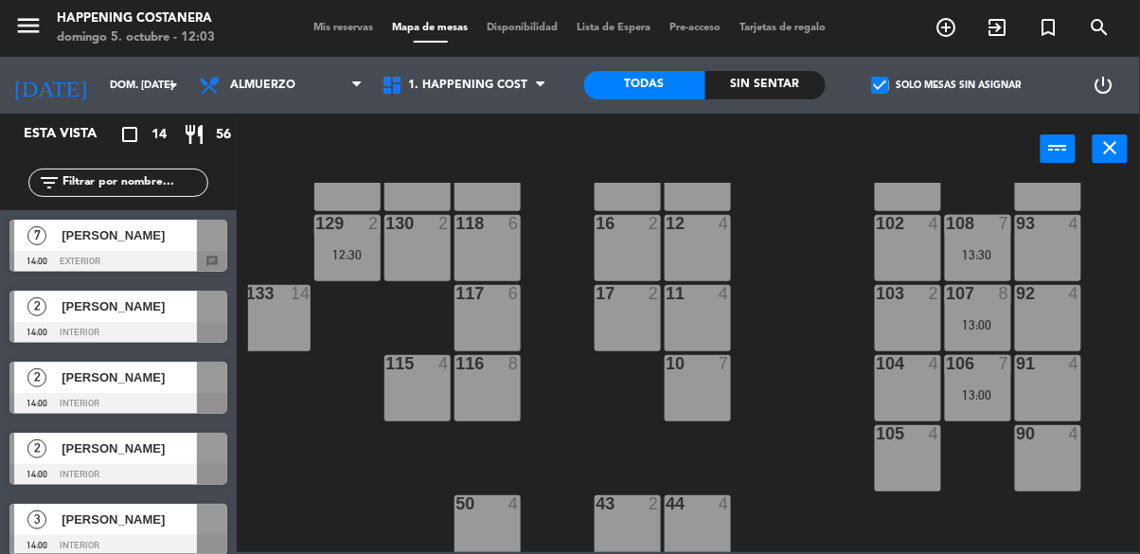
click at [64, 223] on div "[PERSON_NAME]" at bounding box center [128, 235] width 137 height 31
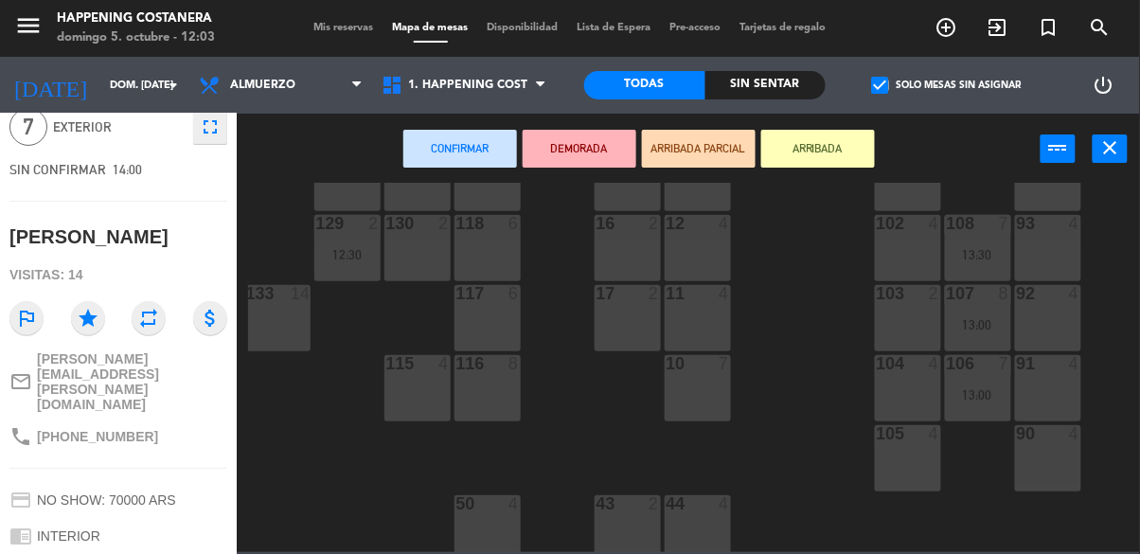
scroll to position [83, 0]
click at [282, 315] on div "133 14" at bounding box center [277, 318] width 66 height 66
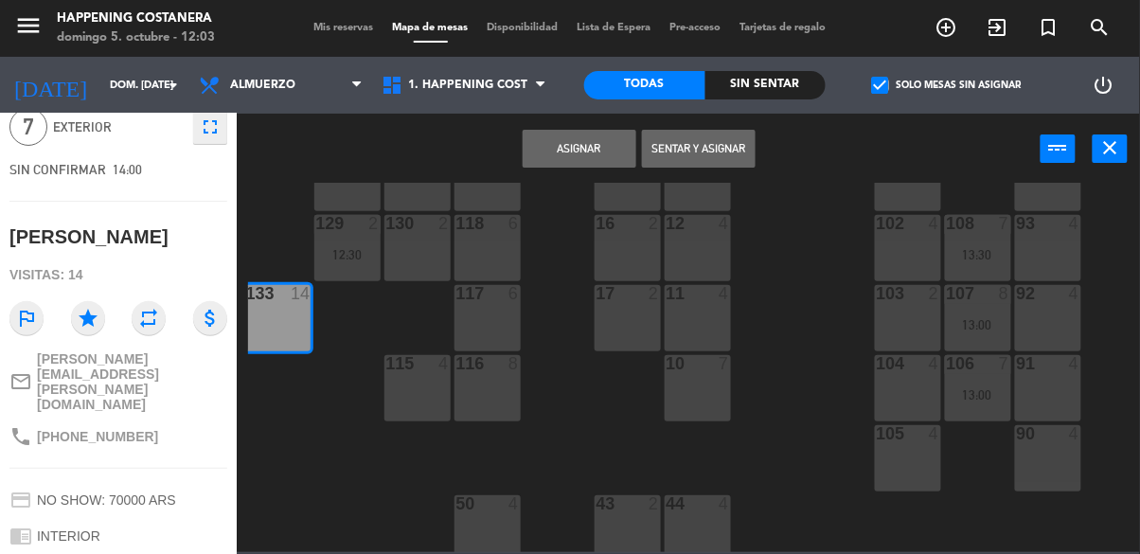
click at [568, 157] on button "Asignar" at bounding box center [580, 149] width 114 height 38
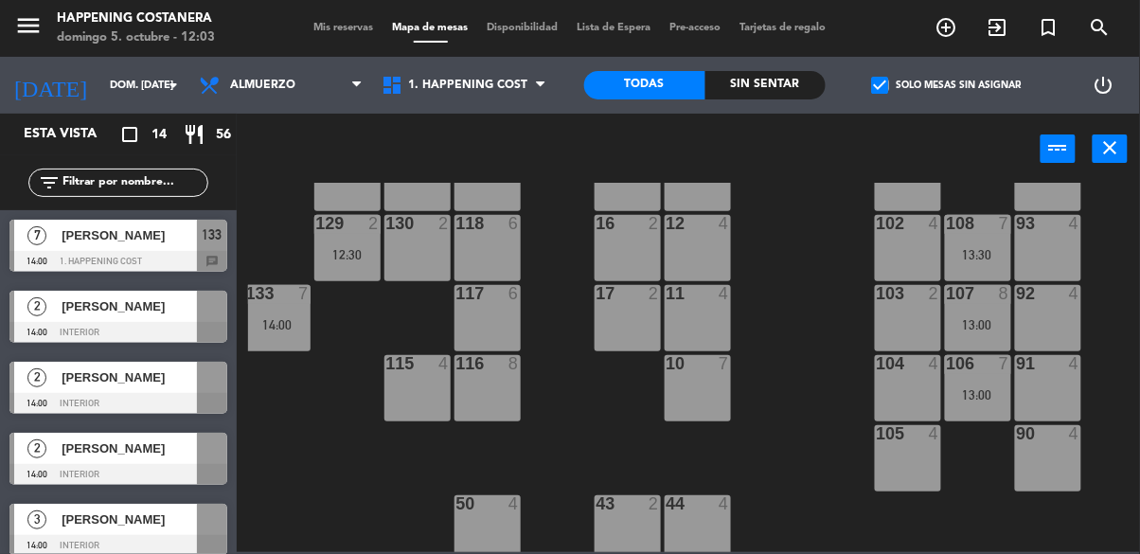
click at [297, 314] on div "133 7 14:00" at bounding box center [277, 318] width 66 height 66
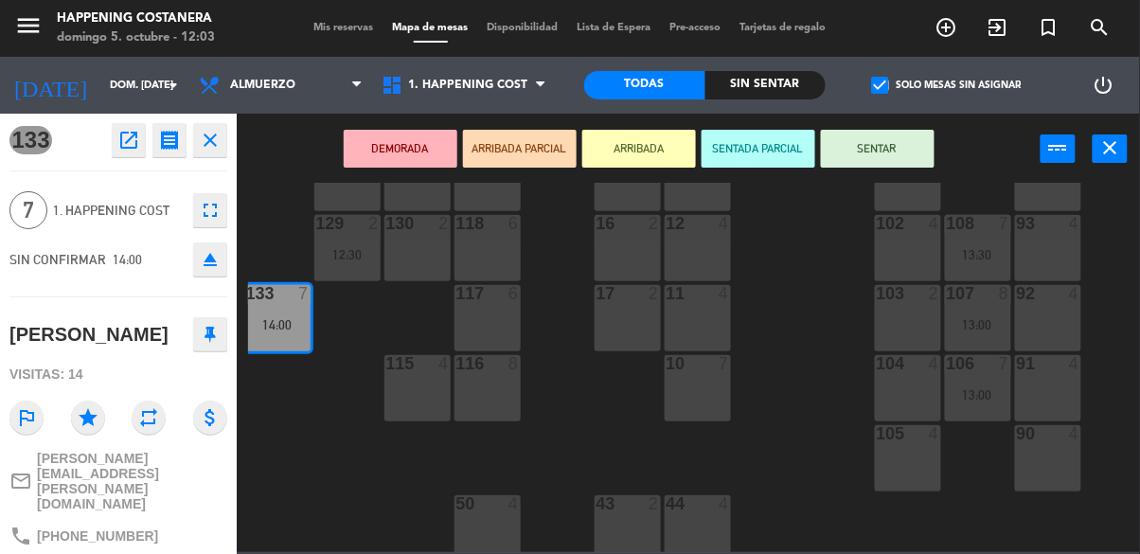
click at [632, 152] on button "ARRIBADA" at bounding box center [639, 149] width 114 height 38
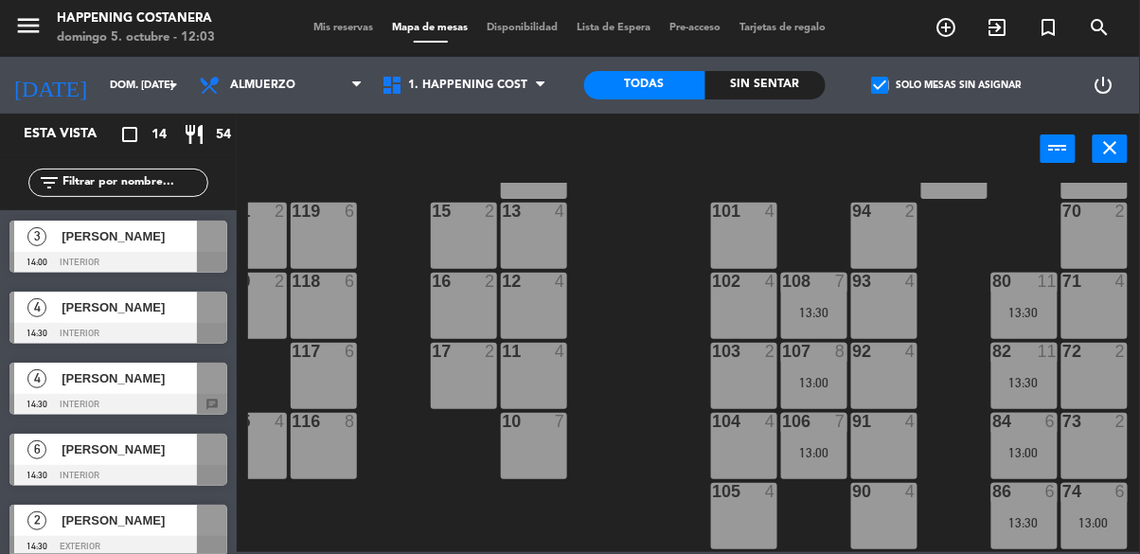
scroll to position [91, 312]
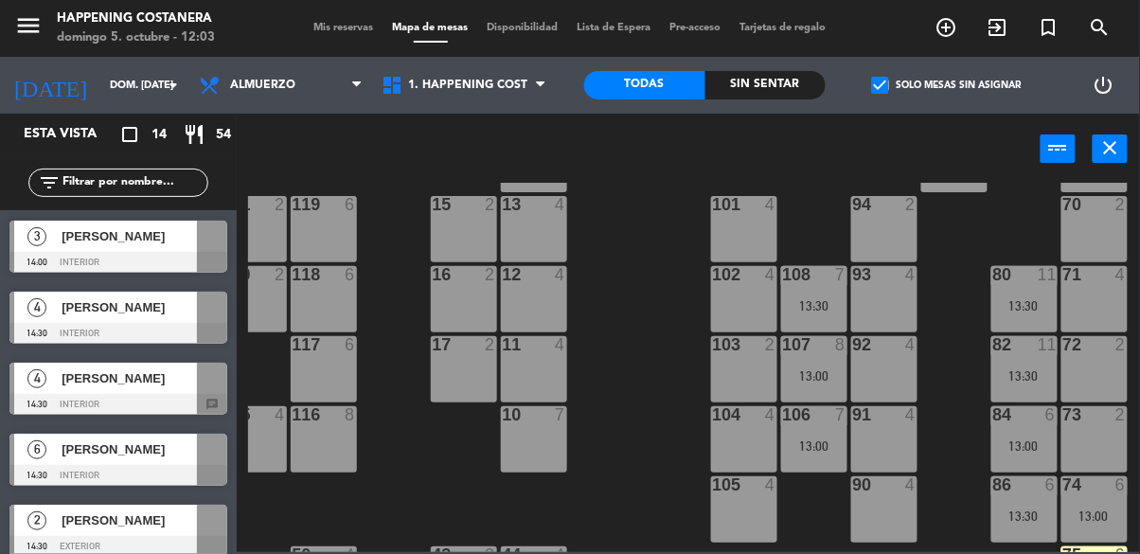
click at [1101, 512] on div "13:00" at bounding box center [1095, 515] width 66 height 13
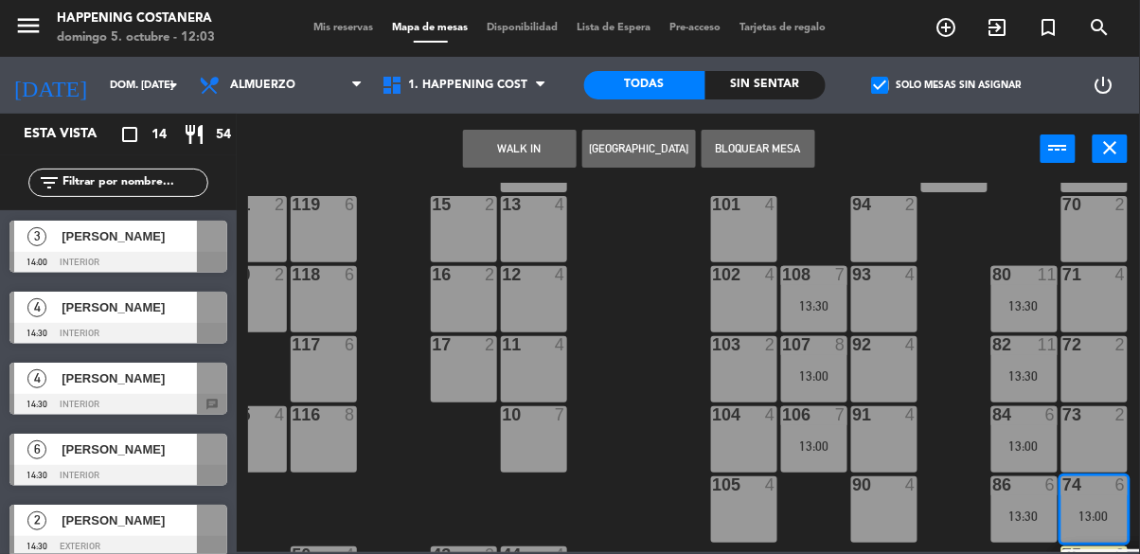
click at [1064, 196] on div "70" at bounding box center [1063, 204] width 1 height 17
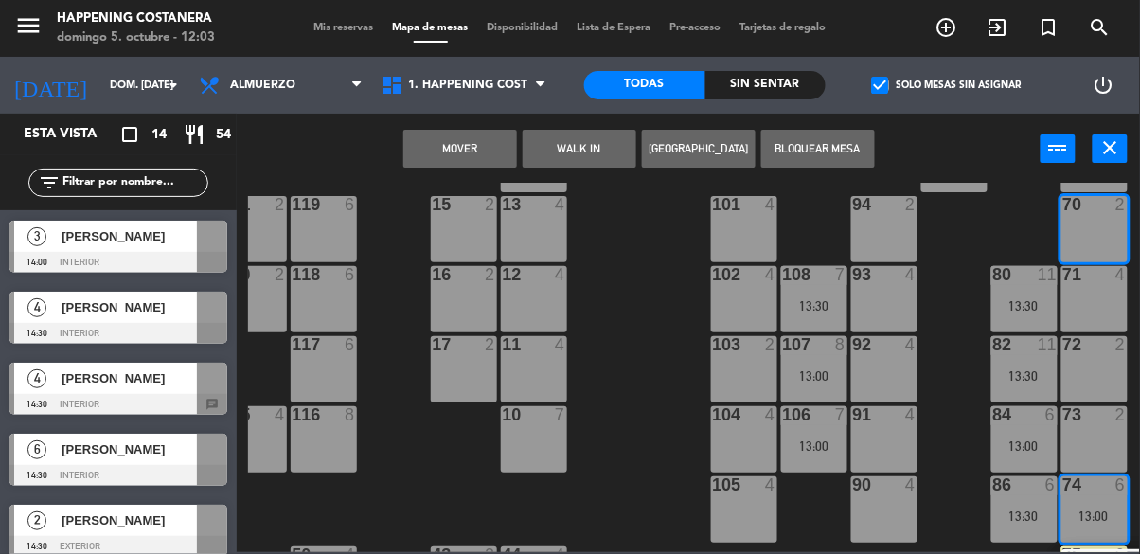
click at [1082, 198] on div at bounding box center [1094, 204] width 31 height 17
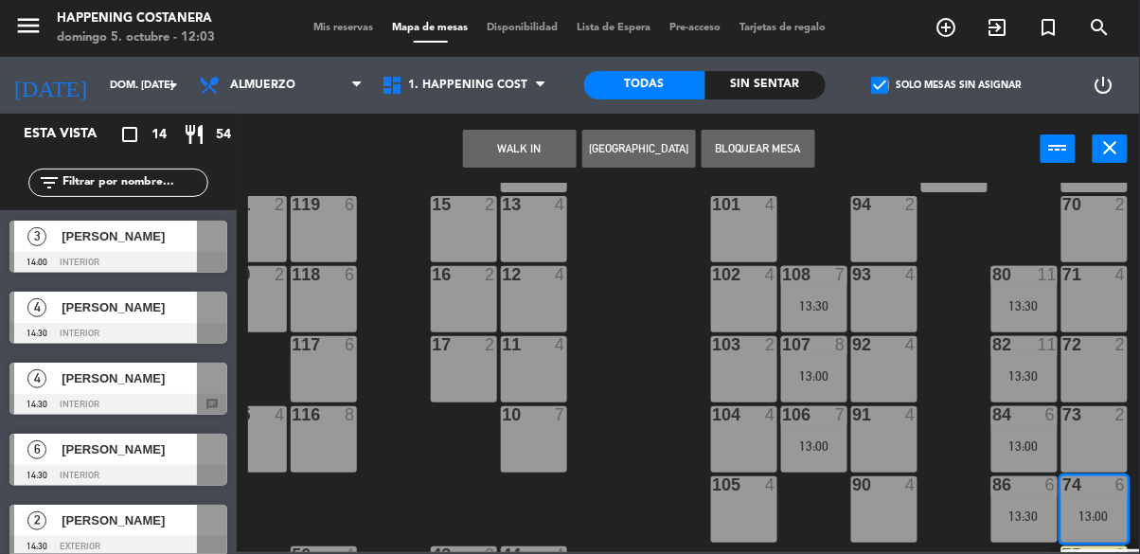
click at [1089, 500] on div "74 6 13:00" at bounding box center [1095, 509] width 66 height 66
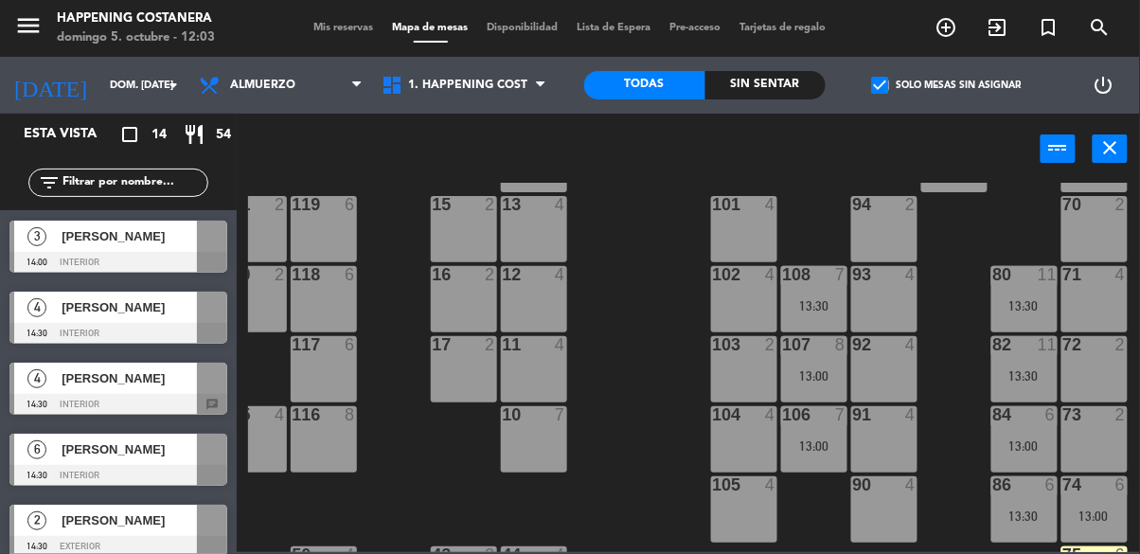
click at [1089, 509] on div "13:00" at bounding box center [1095, 515] width 66 height 13
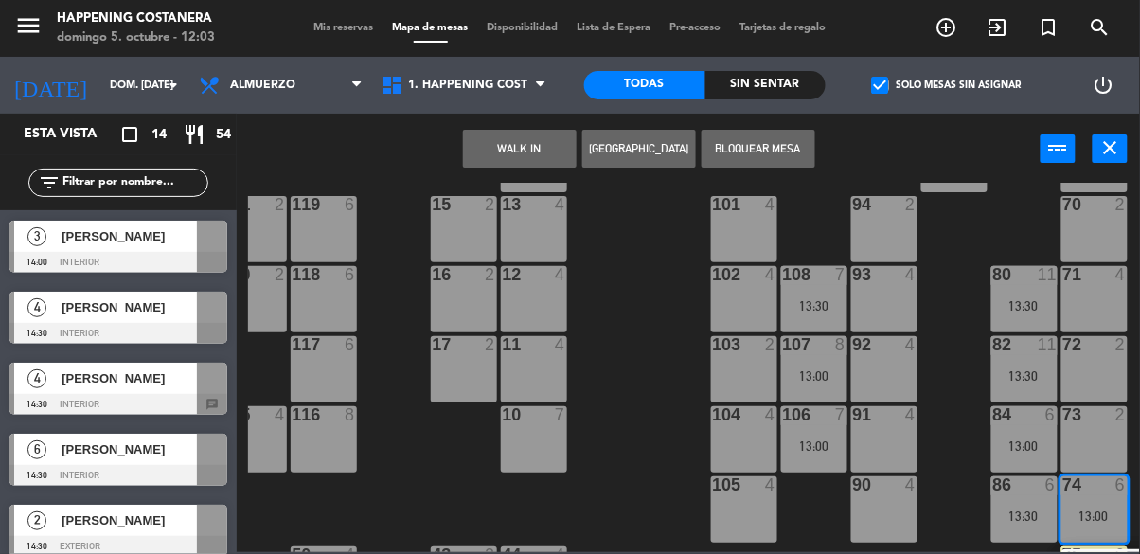
click at [1066, 185] on div "69 2" at bounding box center [1095, 159] width 66 height 66
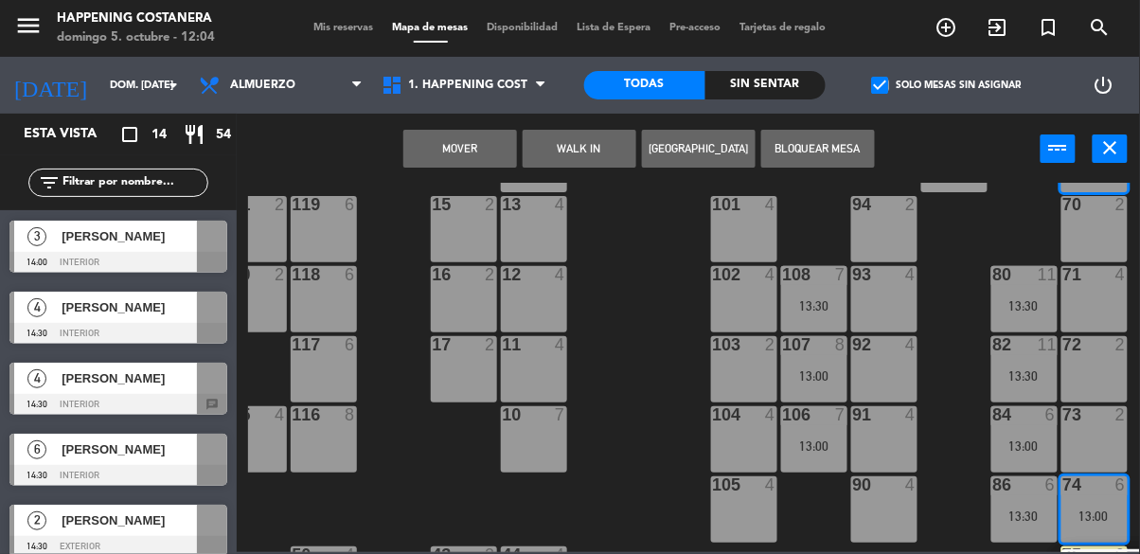
click at [1082, 240] on div "70 2" at bounding box center [1095, 229] width 66 height 66
click at [1076, 309] on div "71 4" at bounding box center [1095, 299] width 66 height 66
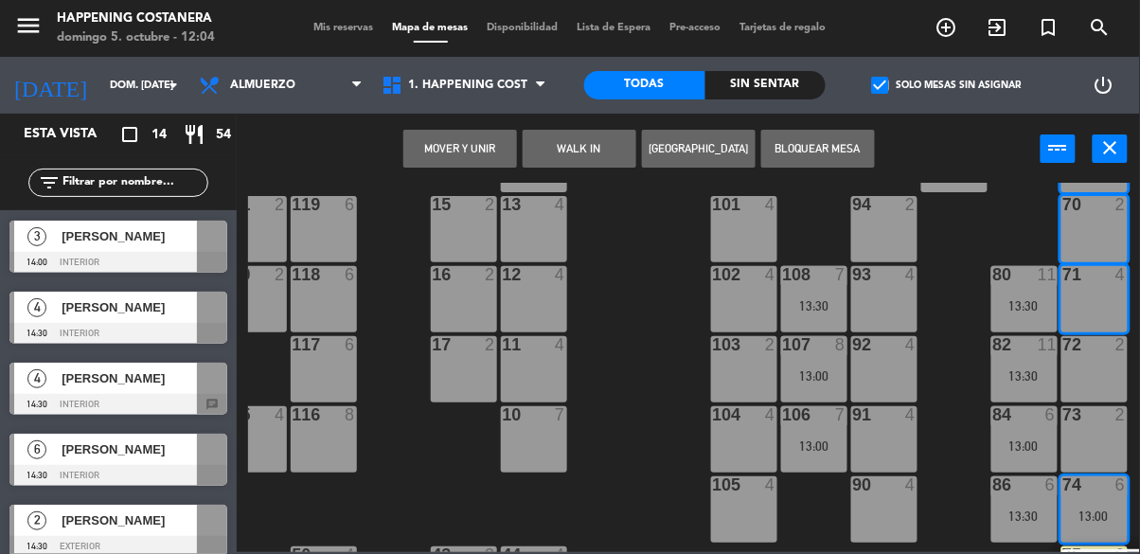
click at [445, 152] on button "Mover y Unir" at bounding box center [460, 149] width 114 height 38
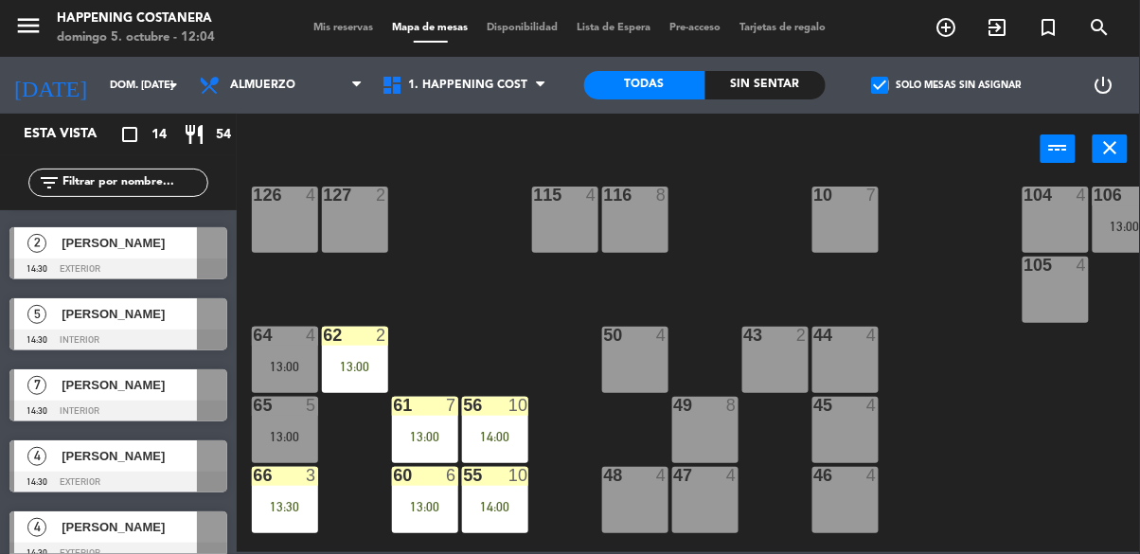
scroll to position [723, 0]
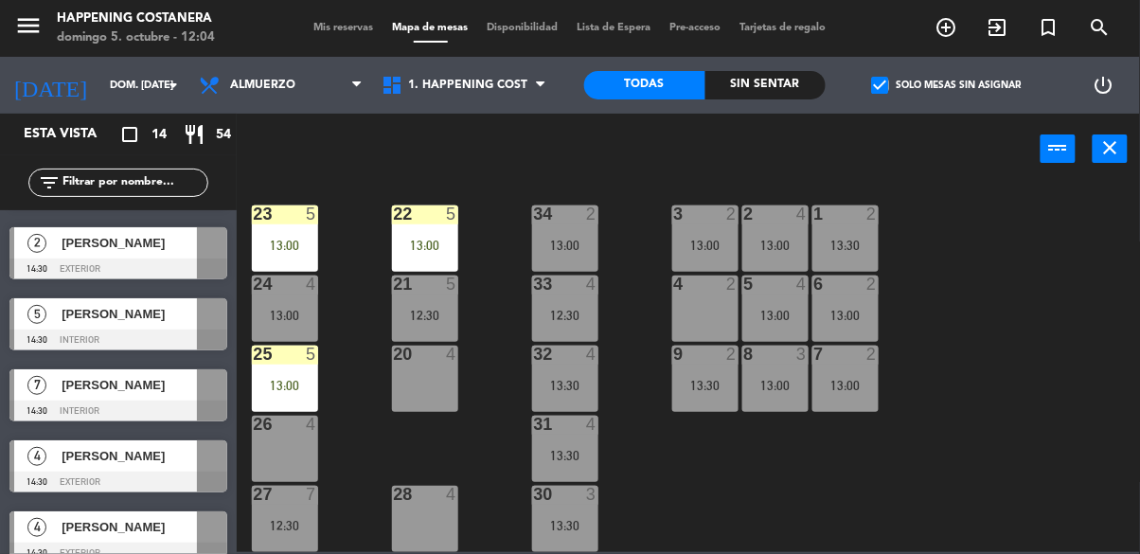
click at [996, 366] on div "69 6 13:00 122 6 121 6 120 4 12:30 14 4 CAVA 22 101 4 94 2 70 6 13:00 123 4 12:…" at bounding box center [694, 367] width 892 height 369
click at [53, 404] on div at bounding box center [118, 411] width 218 height 21
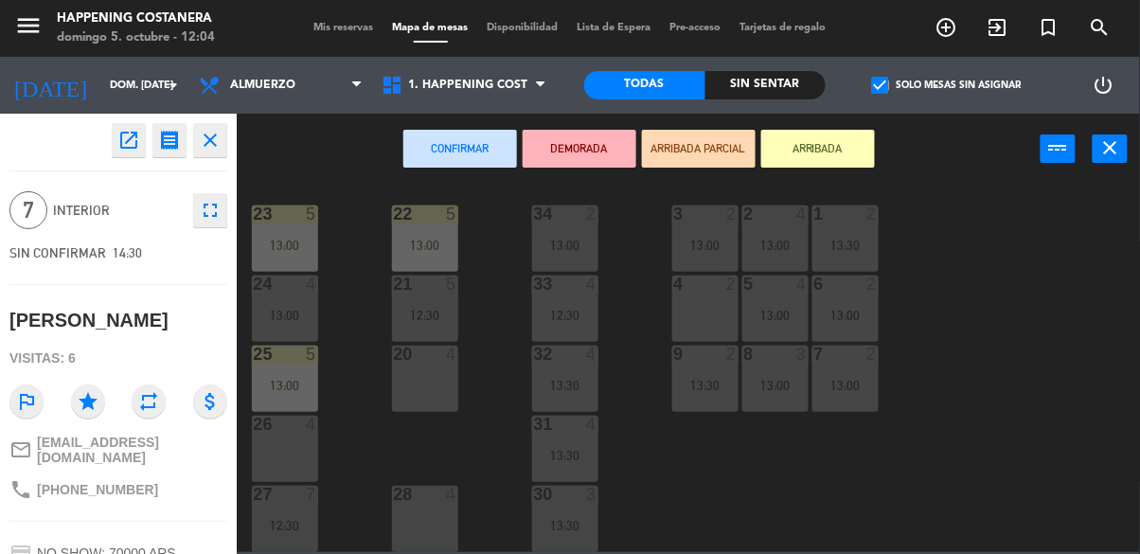
click at [1036, 441] on div "69 6 13:00 122 6 121 6 120 4 12:30 14 4 CAVA 22 101 4 94 2 70 6 13:00 123 4 12:…" at bounding box center [694, 367] width 892 height 369
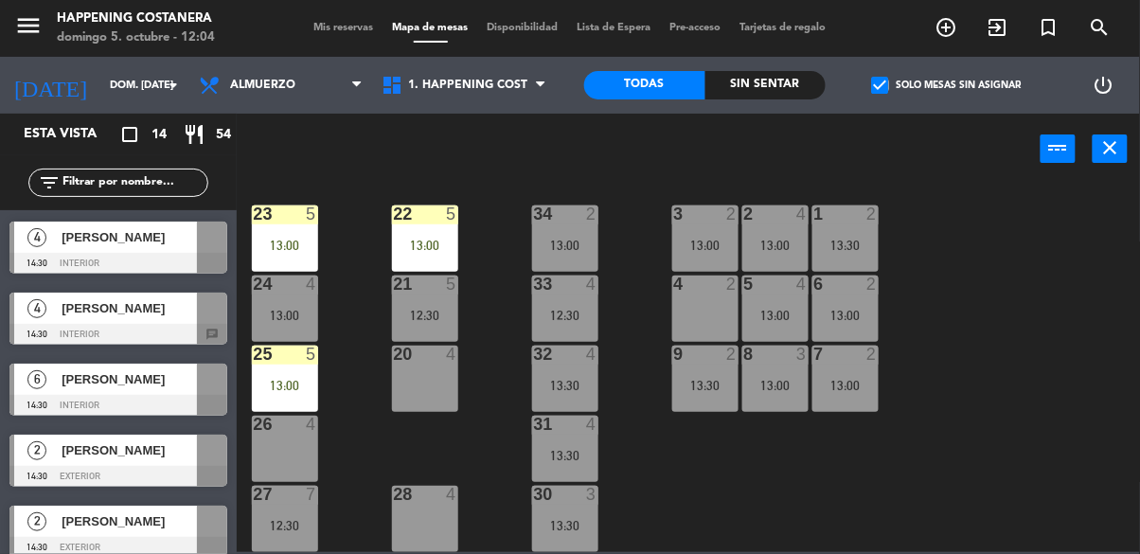
scroll to position [561, 0]
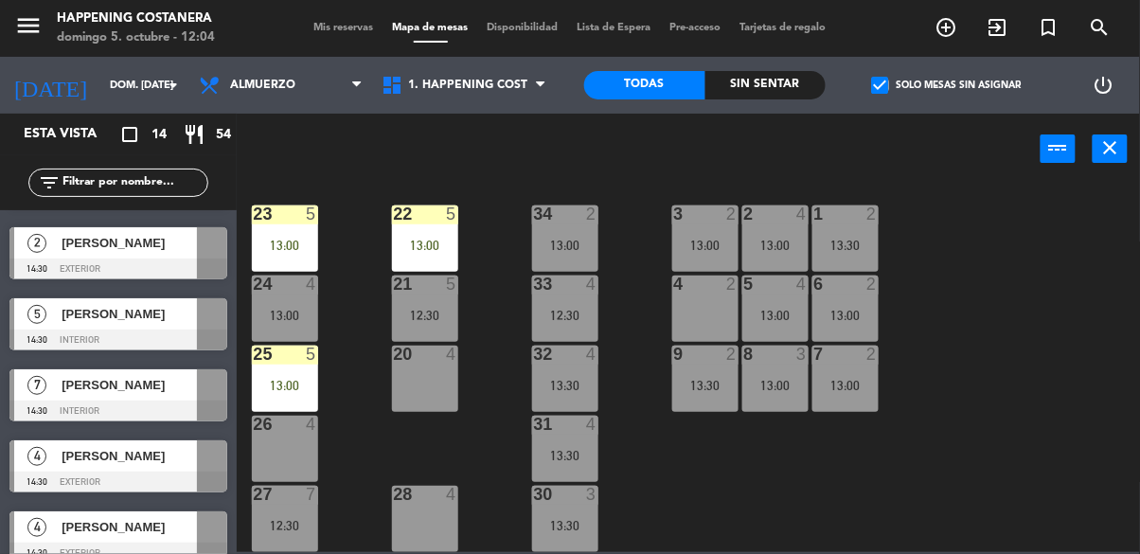
click at [73, 395] on div "[PERSON_NAME]" at bounding box center [128, 384] width 137 height 31
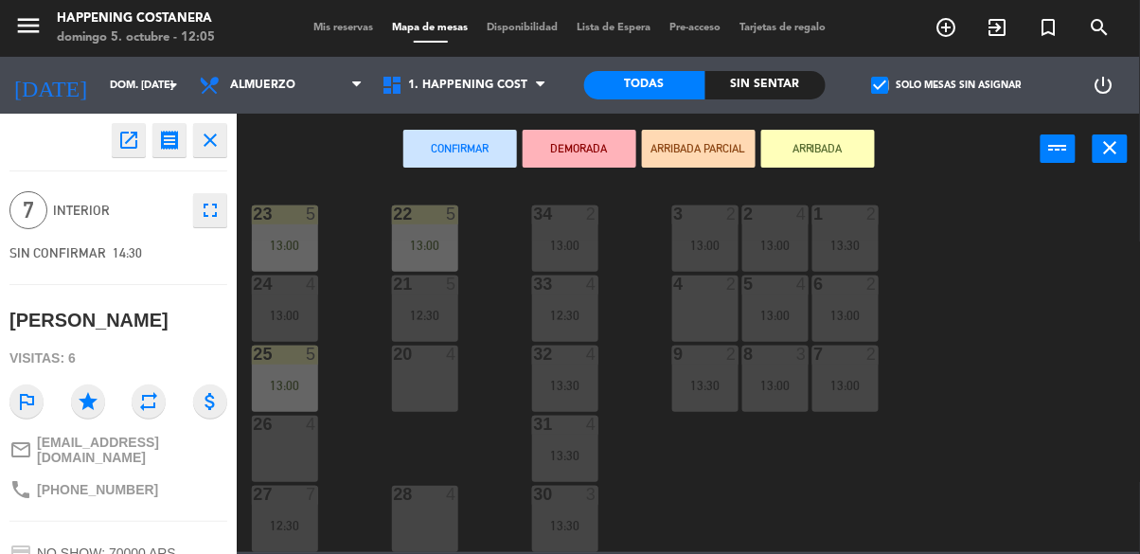
click at [127, 149] on icon "open_in_new" at bounding box center [128, 140] width 23 height 23
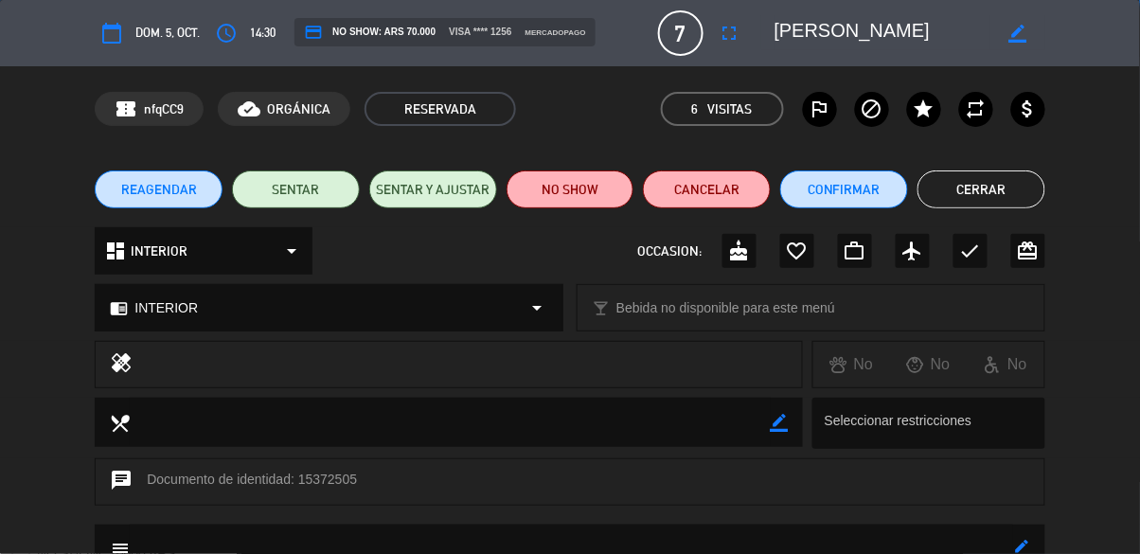
click at [1022, 221] on div "REAGENDAR SENTAR SENTAR Y AJUSTAR NO SHOW Cancelar Confirmar Cerrar" at bounding box center [570, 190] width 1140 height 76
click at [1010, 178] on button "Cerrar" at bounding box center [982, 189] width 128 height 38
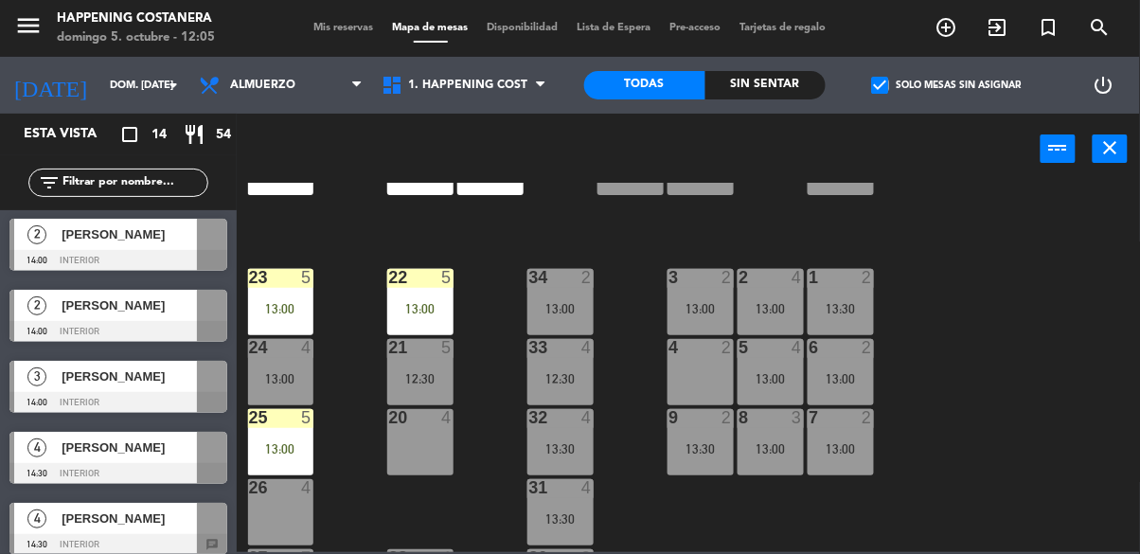
scroll to position [723, 5]
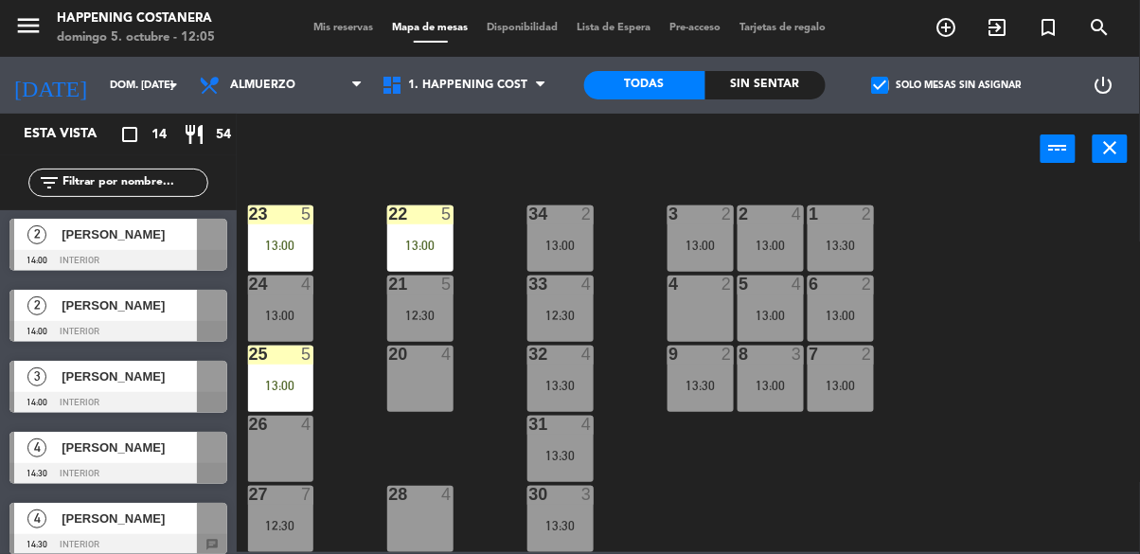
click at [1028, 298] on div "69 6 13:00 122 6 121 6 120 4 12:30 14 4 CAVA 22 101 4 94 2 70 6 13:00 123 4 12:…" at bounding box center [694, 367] width 892 height 369
click at [557, 364] on div "32 4 13:30" at bounding box center [560, 379] width 66 height 66
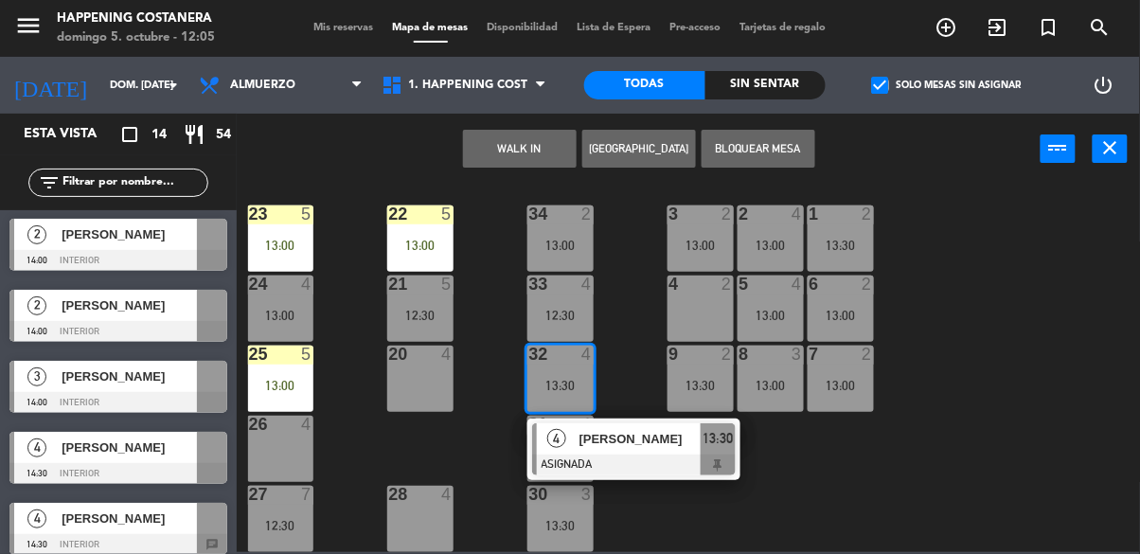
click at [271, 432] on div "26 4" at bounding box center [280, 449] width 66 height 66
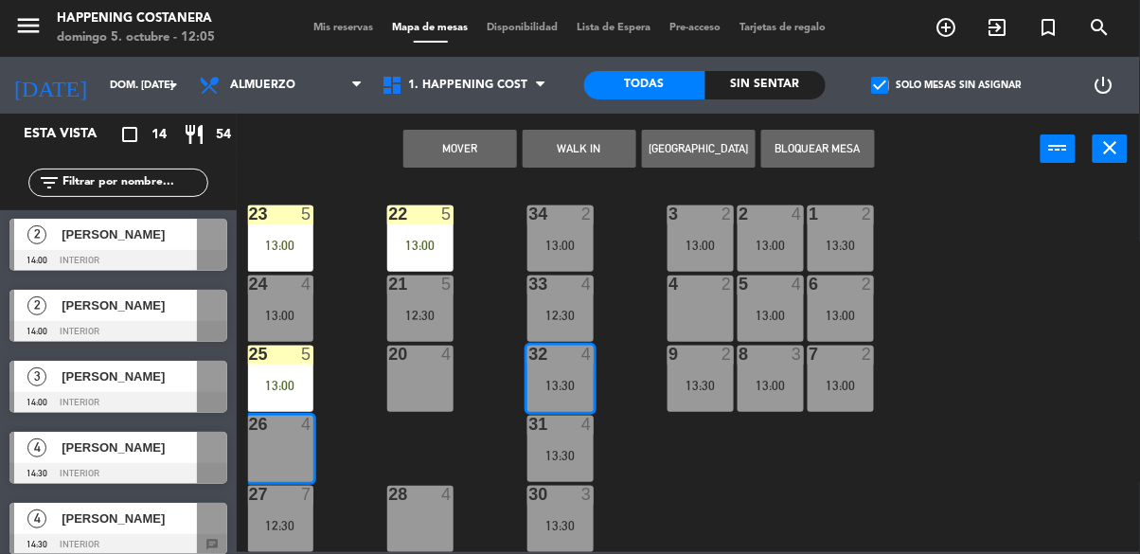
click at [482, 147] on button "Mover" at bounding box center [460, 149] width 114 height 38
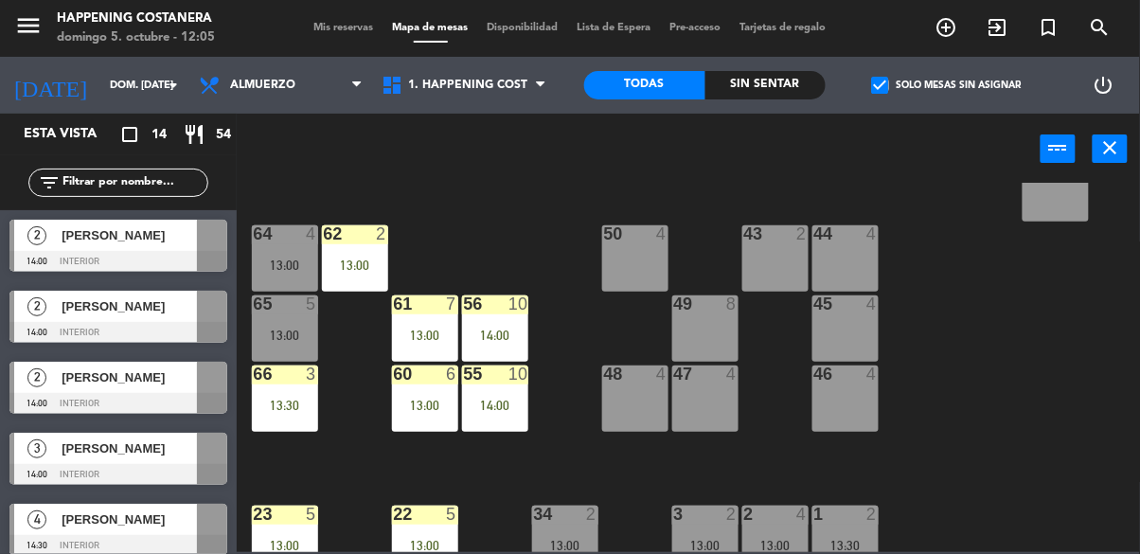
scroll to position [409, 0]
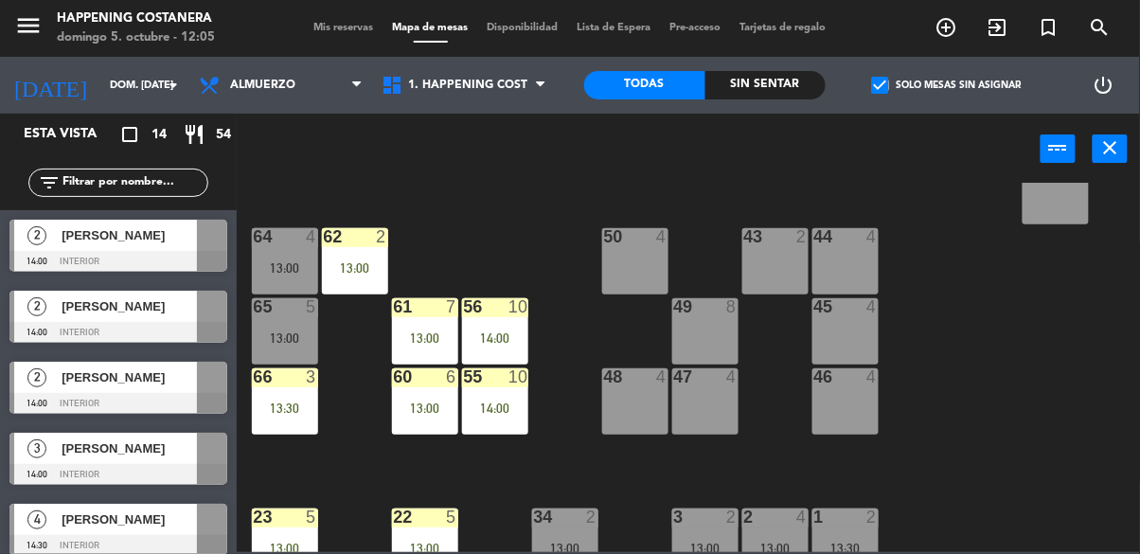
click at [1011, 408] on div "69 6 13:00 122 6 121 6 120 4 12:30 14 4 CAVA 22 101 4 94 2 70 6 13:00 123 4 12:…" at bounding box center [694, 367] width 892 height 369
click at [497, 310] on div at bounding box center [494, 306] width 31 height 17
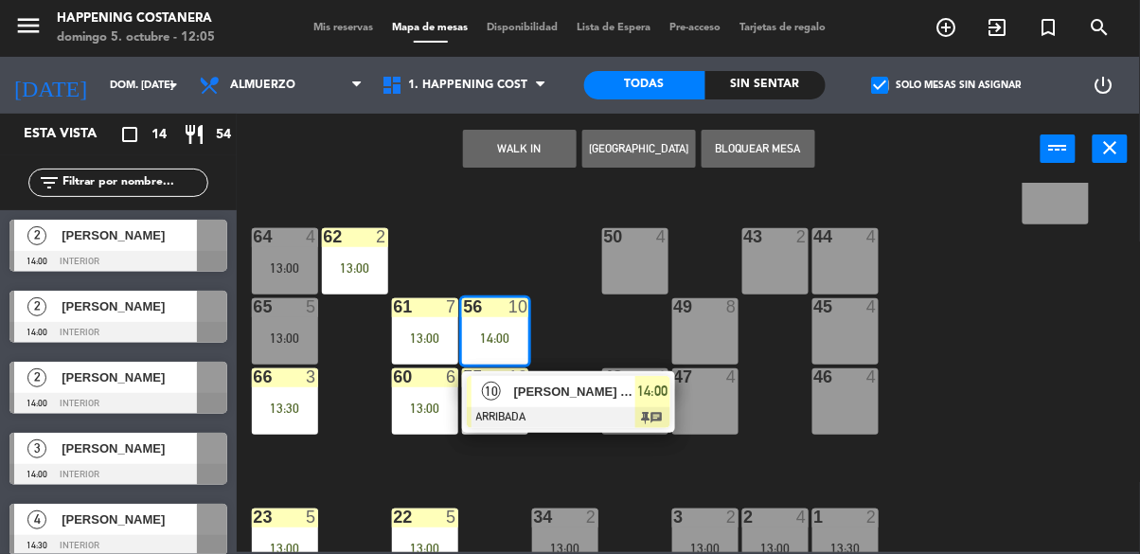
click at [523, 382] on span "[PERSON_NAME] x Pao" at bounding box center [574, 392] width 121 height 20
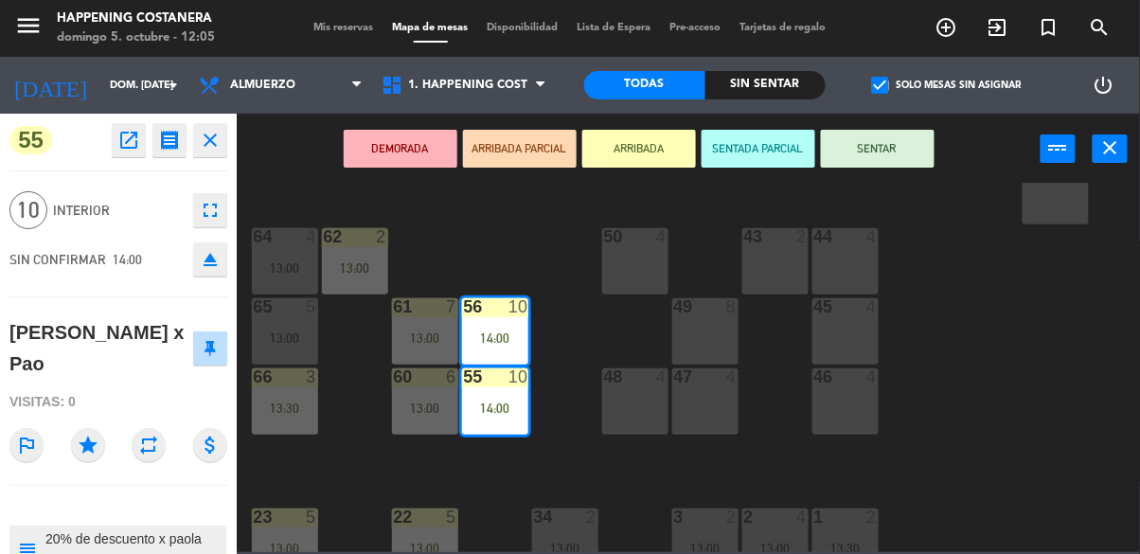
scroll to position [12, 0]
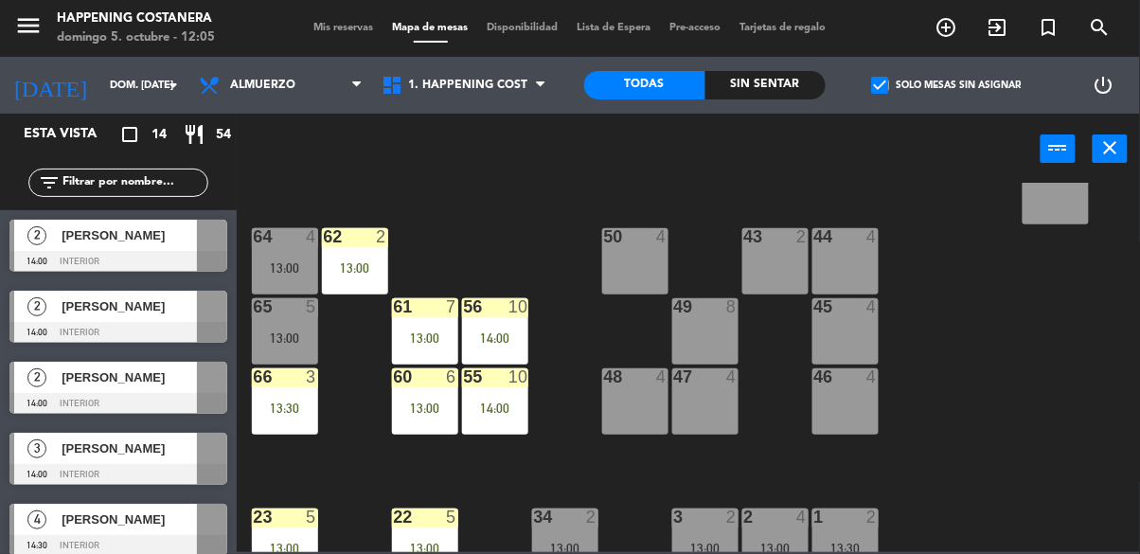
click at [1072, 436] on div "69 6 13:00 122 6 121 6 120 4 12:30 14 4 CAVA 22 101 4 94 2 70 6 13:00 123 4 12:…" at bounding box center [694, 367] width 892 height 369
click at [417, 348] on div "61 7 13:00" at bounding box center [425, 331] width 66 height 66
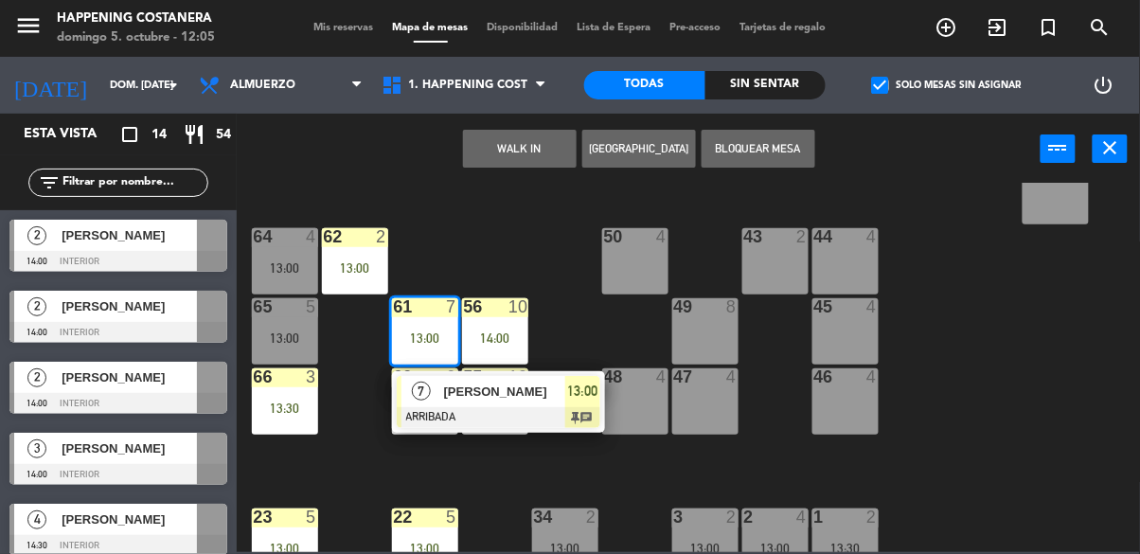
click at [361, 485] on div "69 6 13:00 122 6 121 6 120 4 12:30 14 4 CAVA 22 101 4 94 2 70 6 13:00 123 4 12:…" at bounding box center [694, 367] width 892 height 369
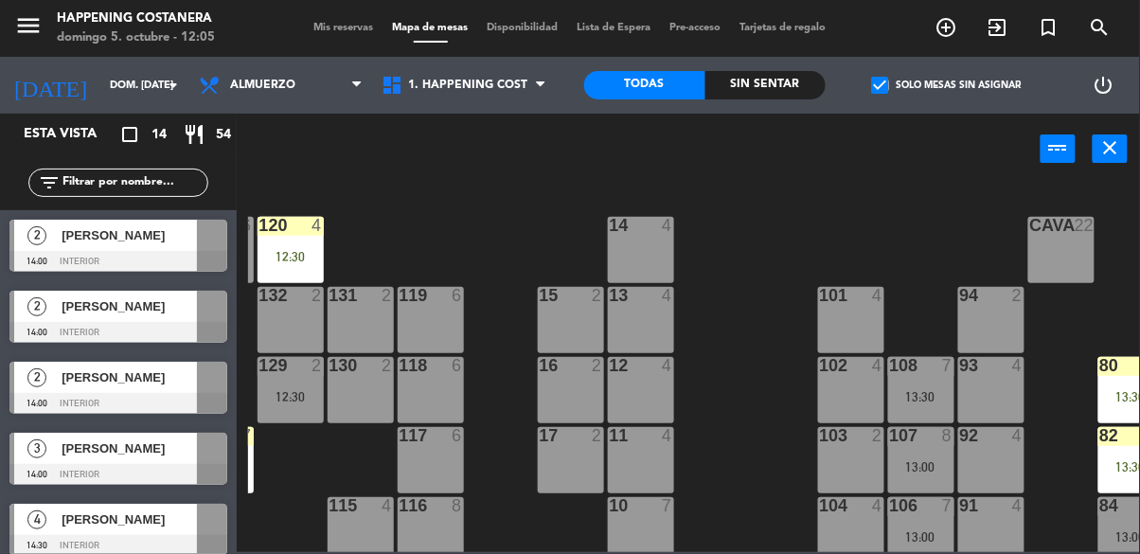
scroll to position [0, 0]
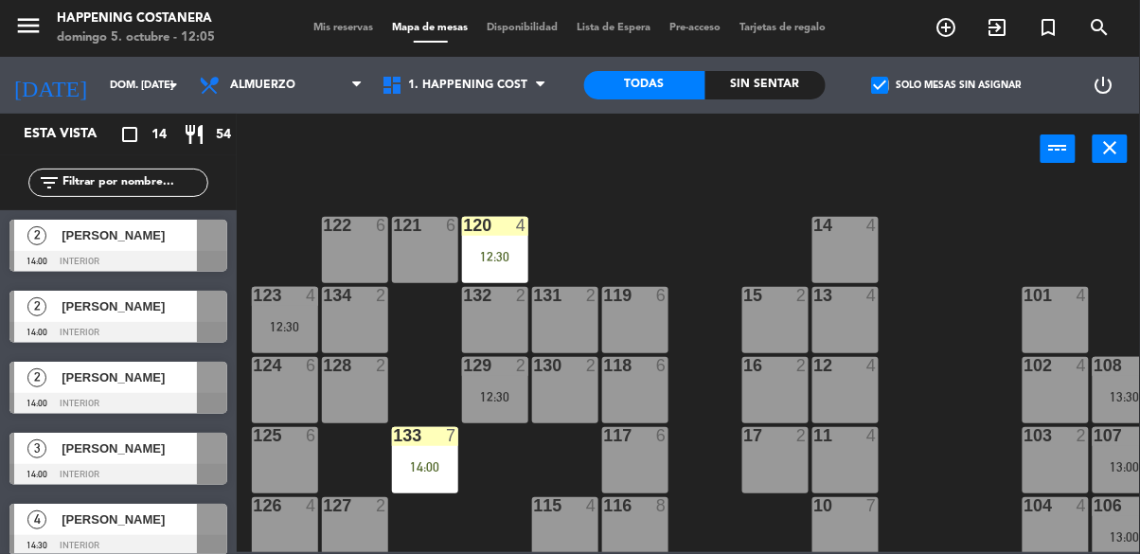
click at [888, 501] on div "7" at bounding box center [876, 505] width 31 height 17
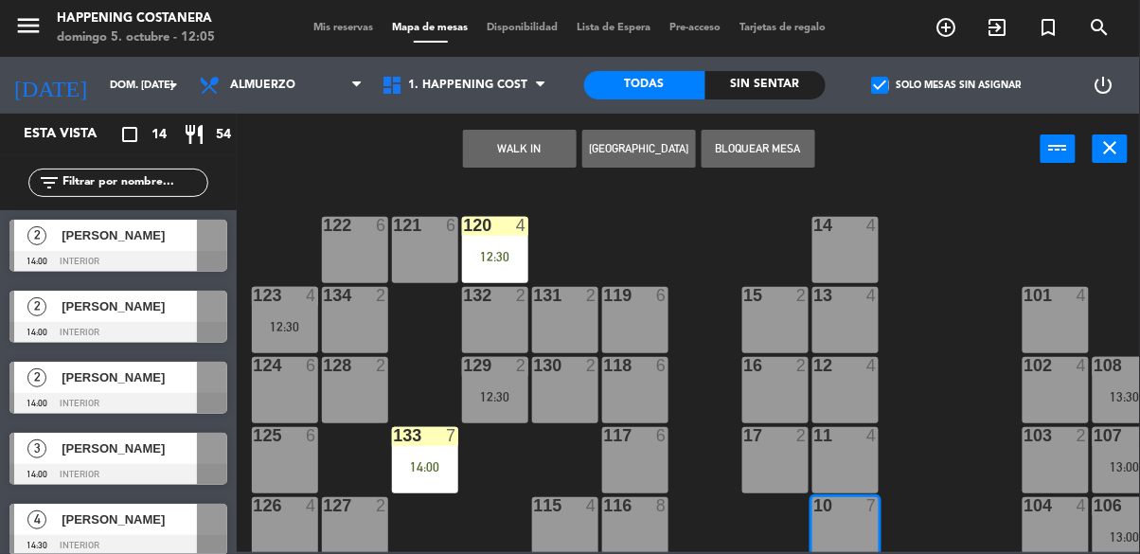
click at [883, 92] on span "check_box" at bounding box center [880, 85] width 17 height 17
click at [947, 85] on input "check_box Solo mesas sin asignar" at bounding box center [947, 85] width 0 height 0
click at [333, 23] on span "Mis reservas" at bounding box center [344, 28] width 79 height 10
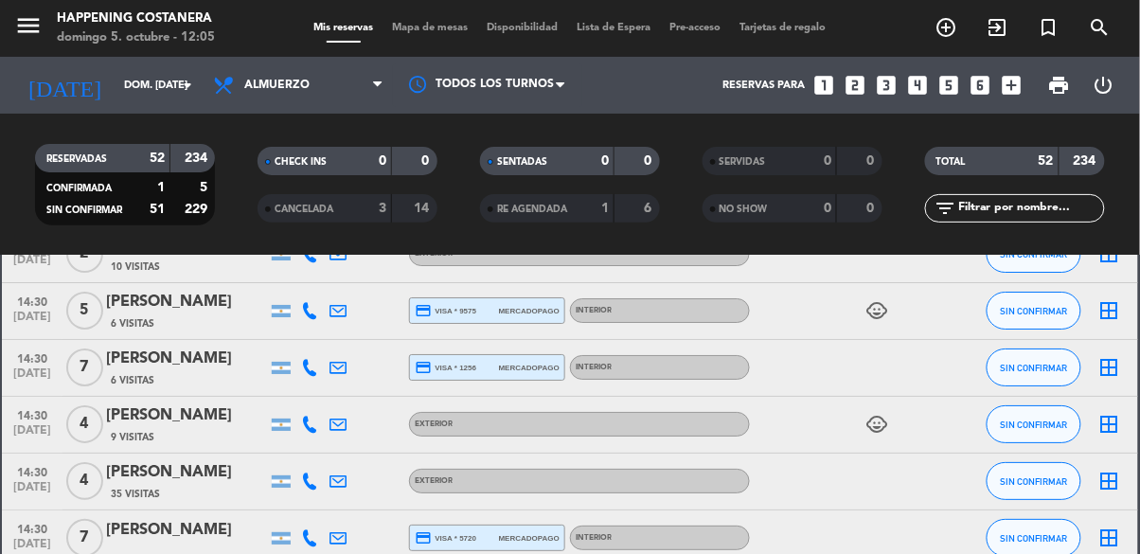
scroll to position [3219, 0]
click at [145, 529] on div "[PERSON_NAME]" at bounding box center [186, 530] width 161 height 25
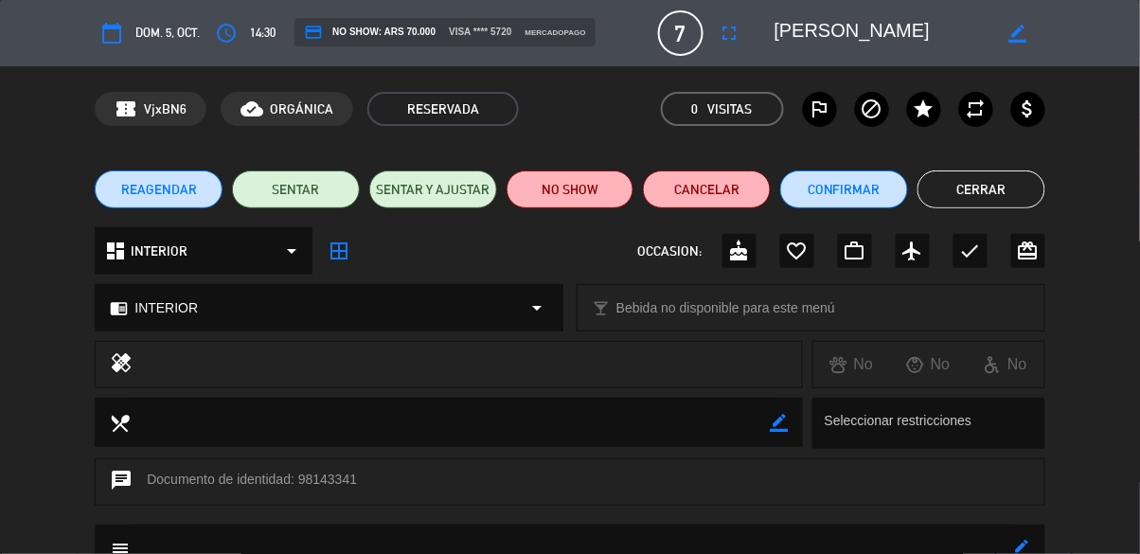
click at [995, 183] on button "Cerrar" at bounding box center [982, 189] width 128 height 38
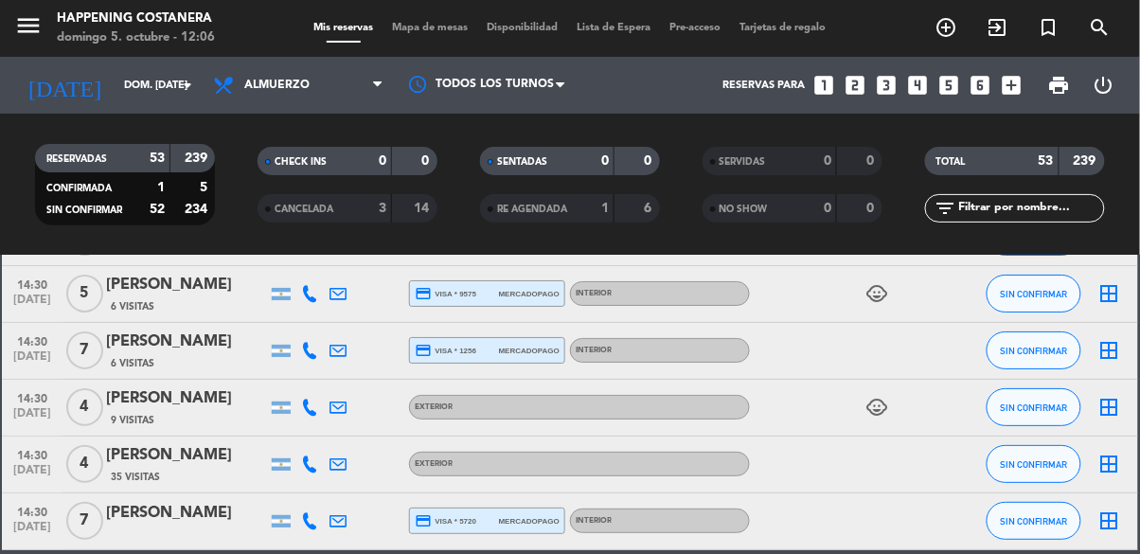
scroll to position [3288, 0]
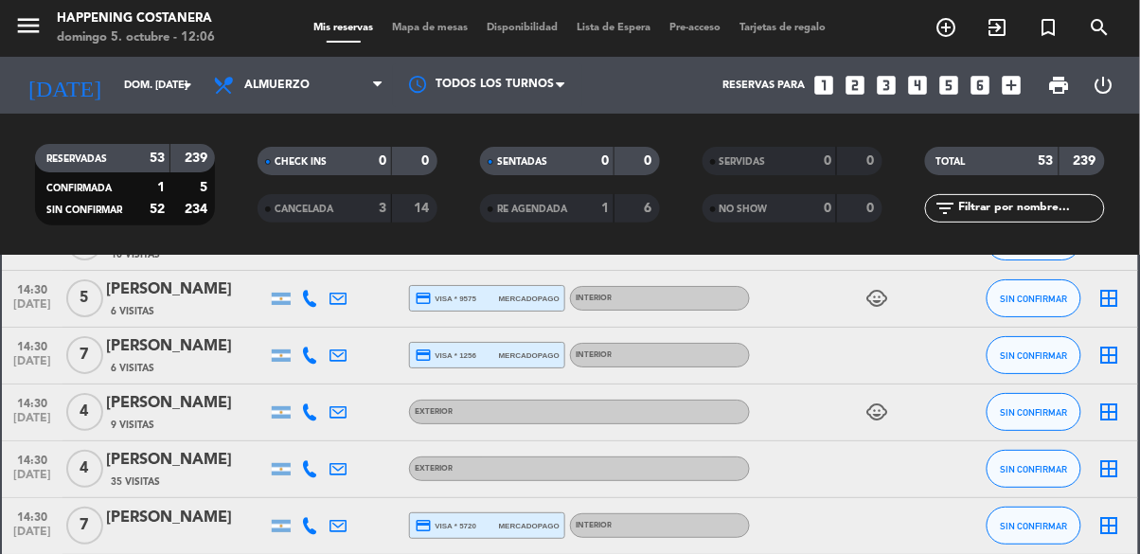
click at [132, 354] on div "[PERSON_NAME]" at bounding box center [186, 346] width 161 height 25
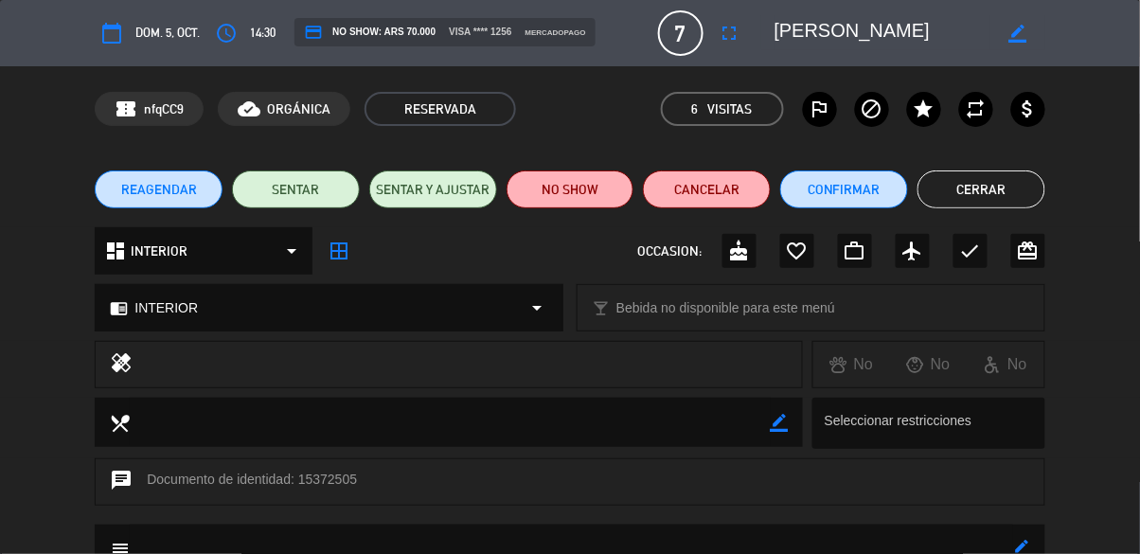
click at [997, 183] on button "Cerrar" at bounding box center [982, 189] width 128 height 38
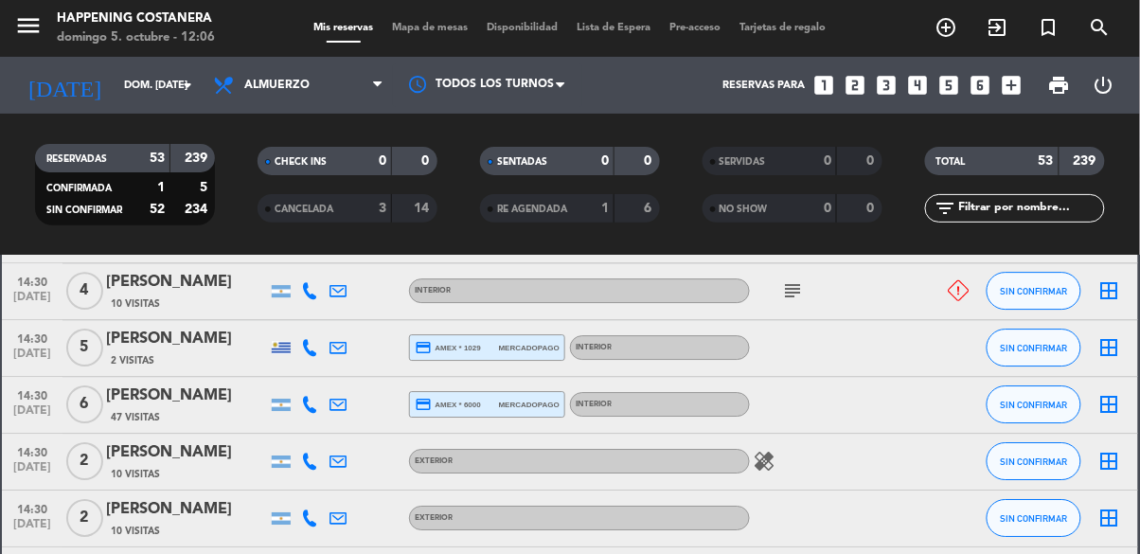
scroll to position [3011, 0]
click at [139, 402] on div "[PERSON_NAME]" at bounding box center [186, 396] width 161 height 25
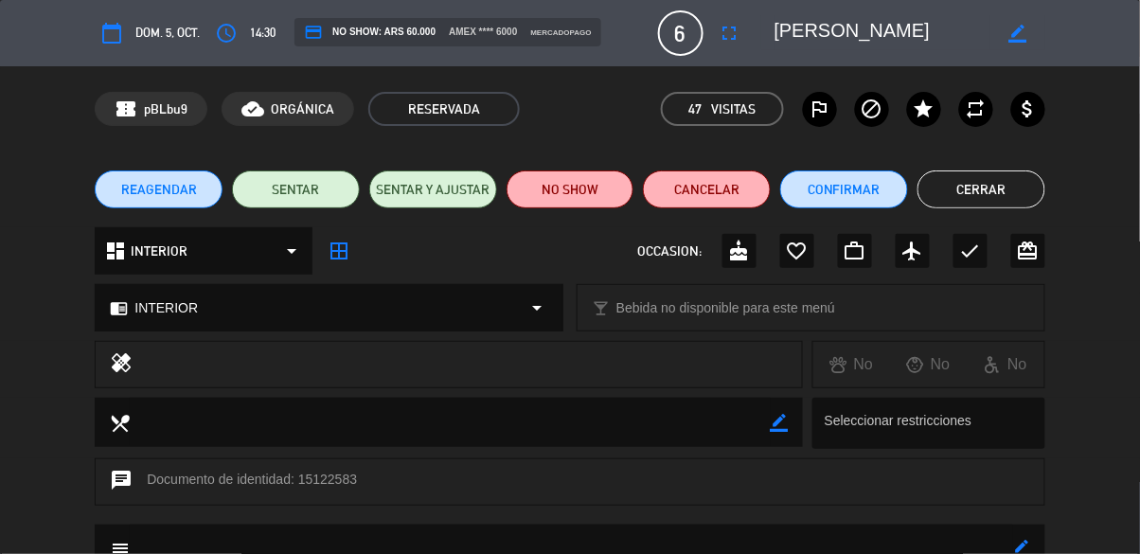
click at [1024, 173] on button "Cerrar" at bounding box center [982, 189] width 128 height 38
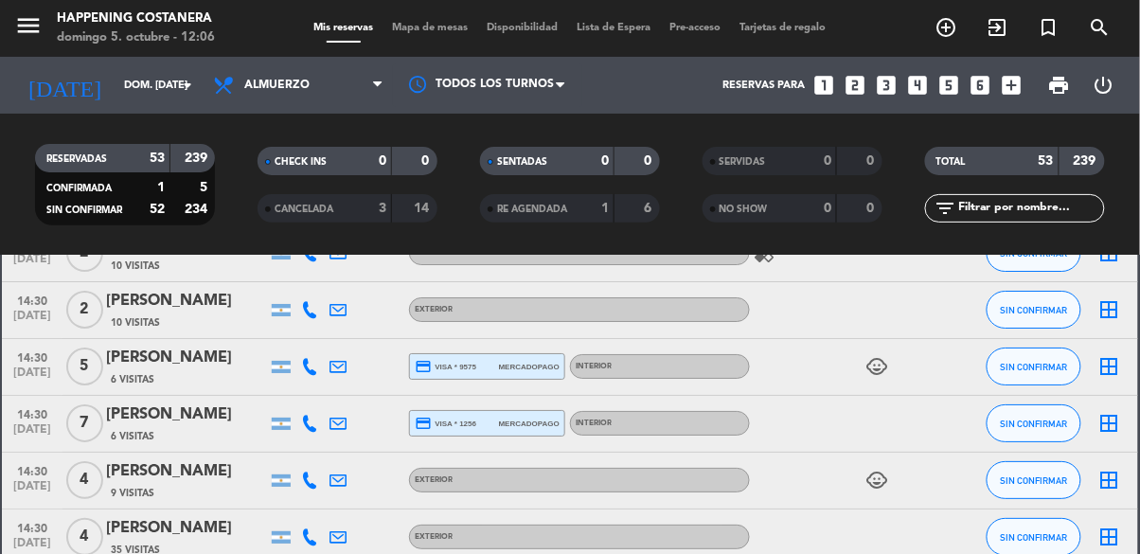
scroll to position [3228, 0]
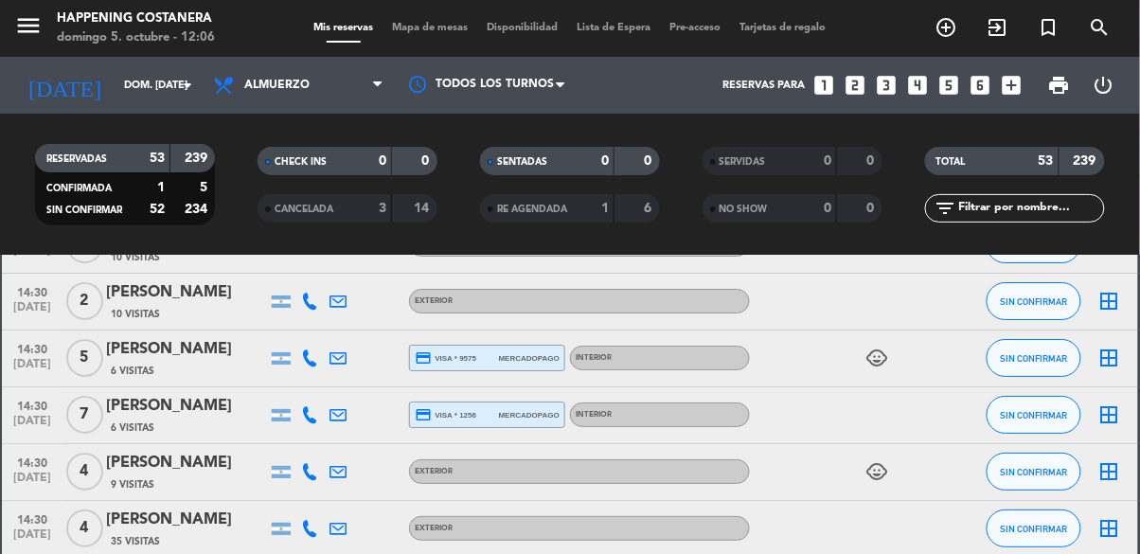
click at [124, 420] on span "6 Visitas" at bounding box center [133, 427] width 44 height 15
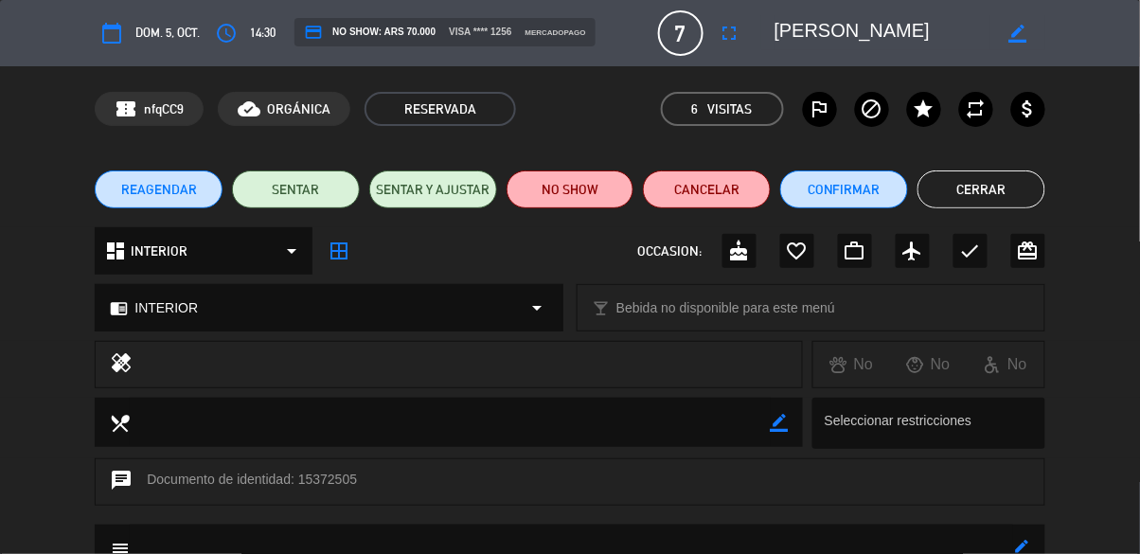
click at [1013, 187] on button "Cerrar" at bounding box center [982, 189] width 128 height 38
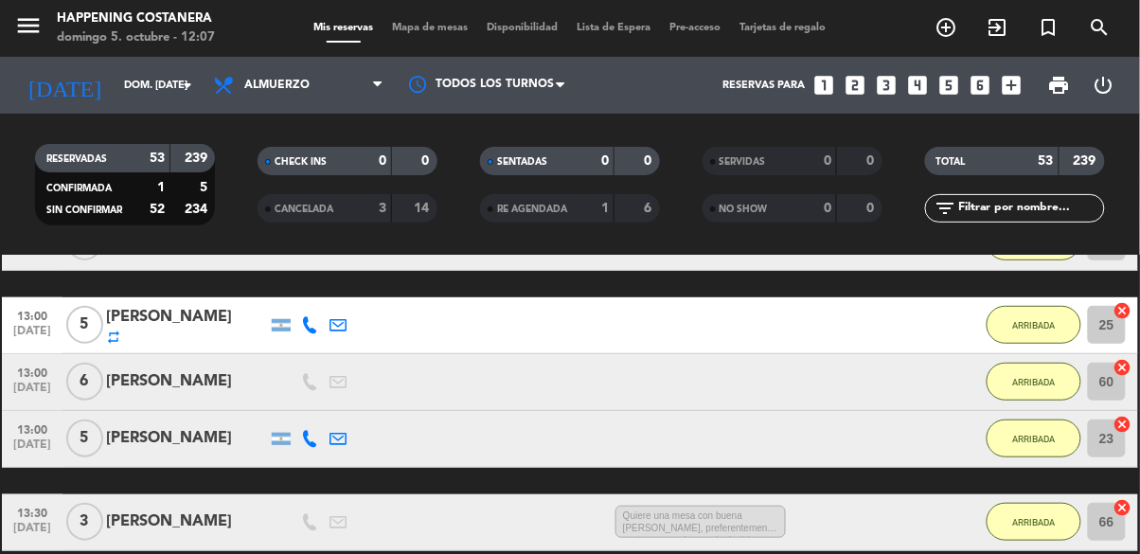
scroll to position [0, 0]
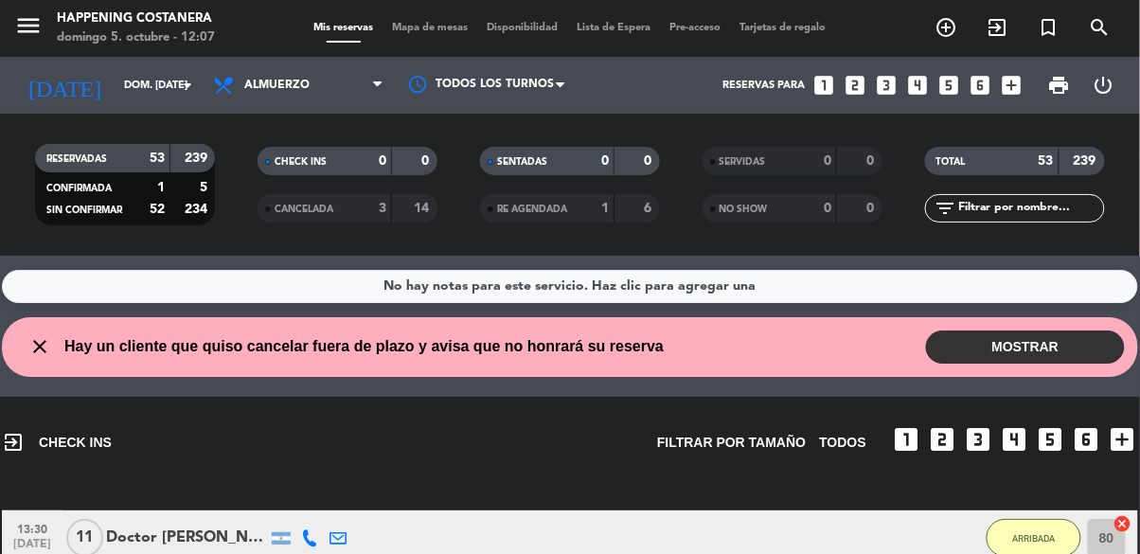
click at [985, 353] on button "MOSTRAR" at bounding box center [1025, 347] width 199 height 33
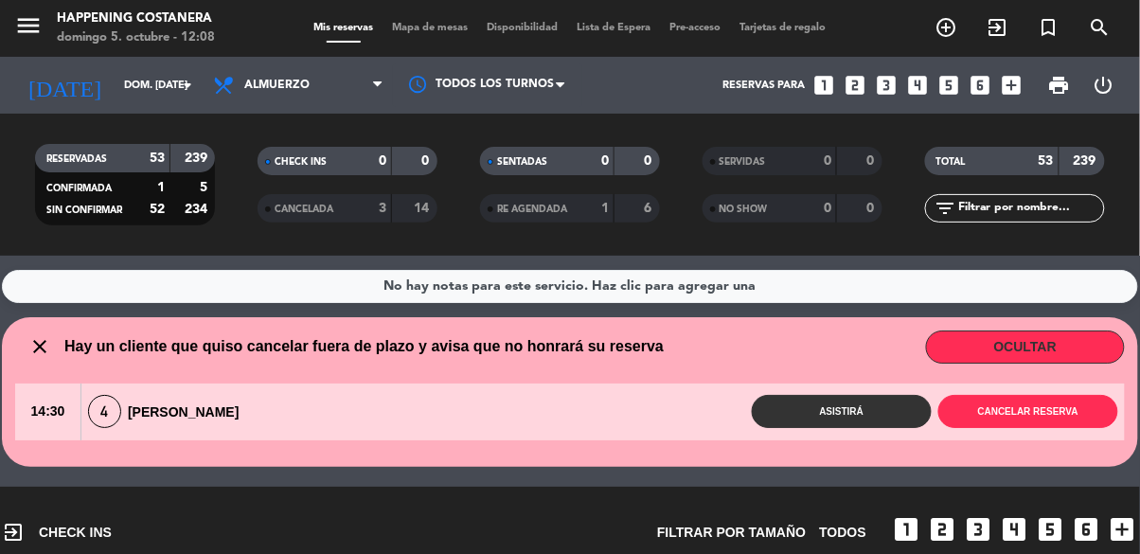
click at [507, 404] on div "Asistirá Cancelar reserva" at bounding box center [690, 411] width 869 height 33
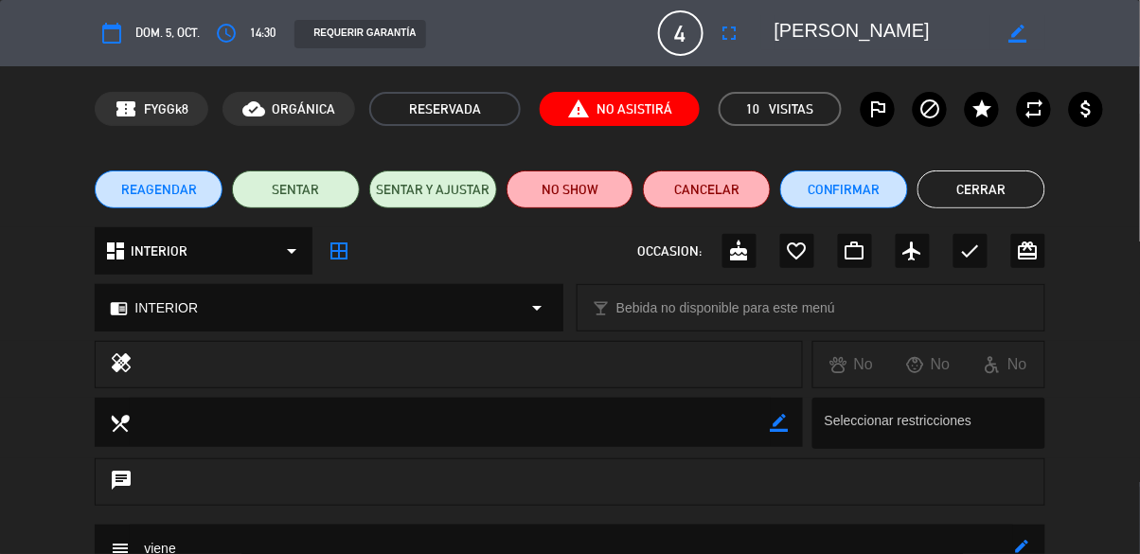
click at [1006, 203] on button "Cerrar" at bounding box center [982, 189] width 128 height 38
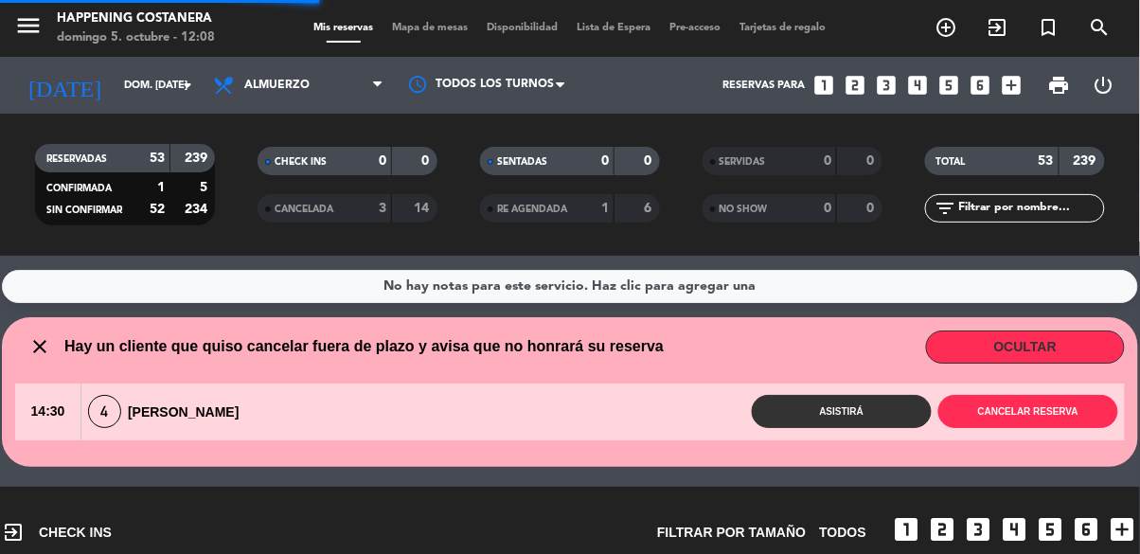
click at [837, 424] on button "Asistirá" at bounding box center [842, 411] width 180 height 33
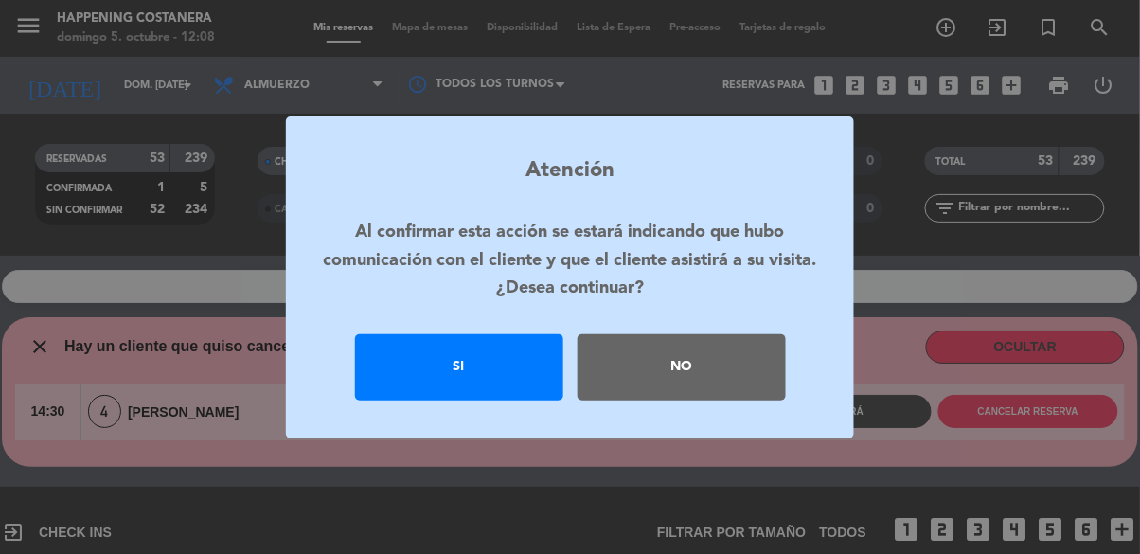
click at [508, 401] on div "Si" at bounding box center [459, 367] width 208 height 66
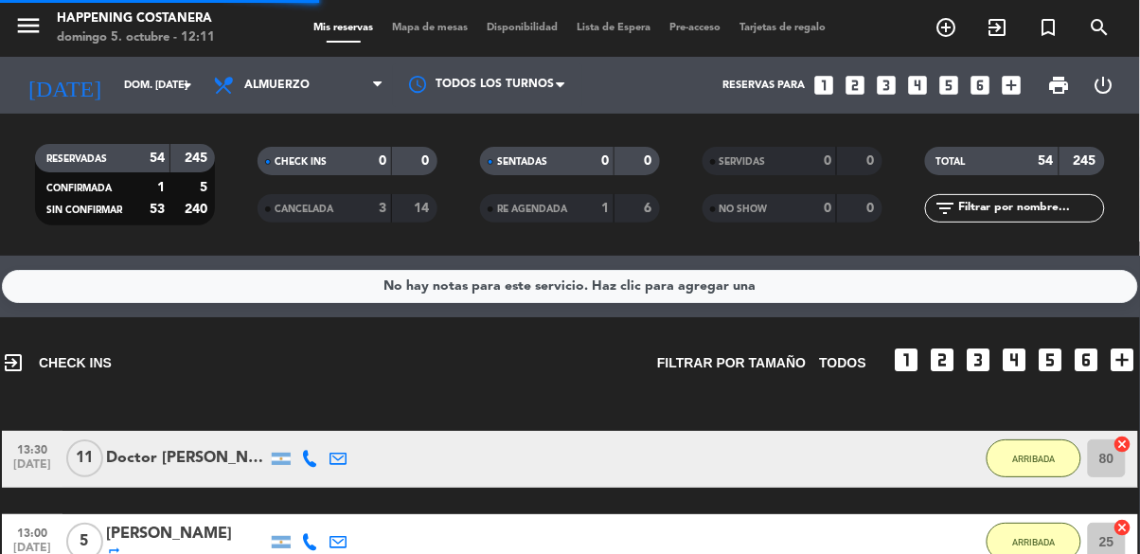
click at [414, 25] on span "Mapa de mesas" at bounding box center [431, 28] width 95 height 10
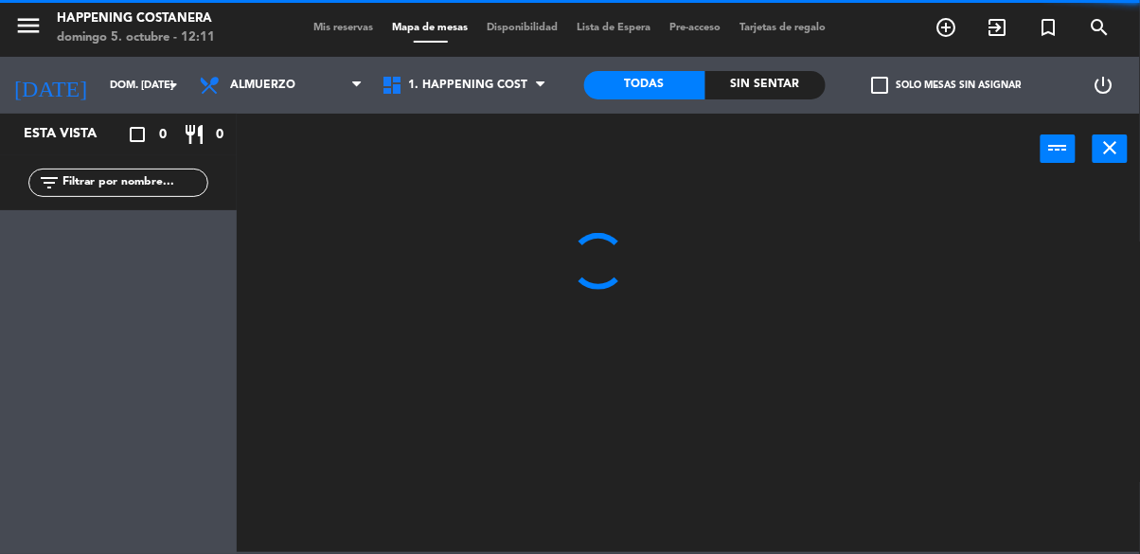
click at [957, 35] on icon "add_circle_outline" at bounding box center [947, 27] width 23 height 23
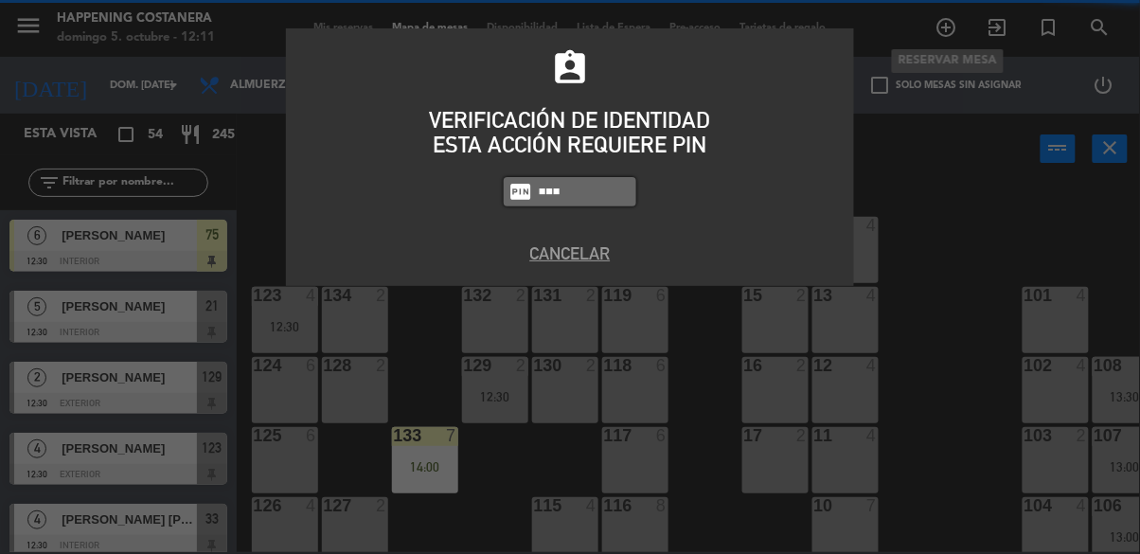
type input "9660"
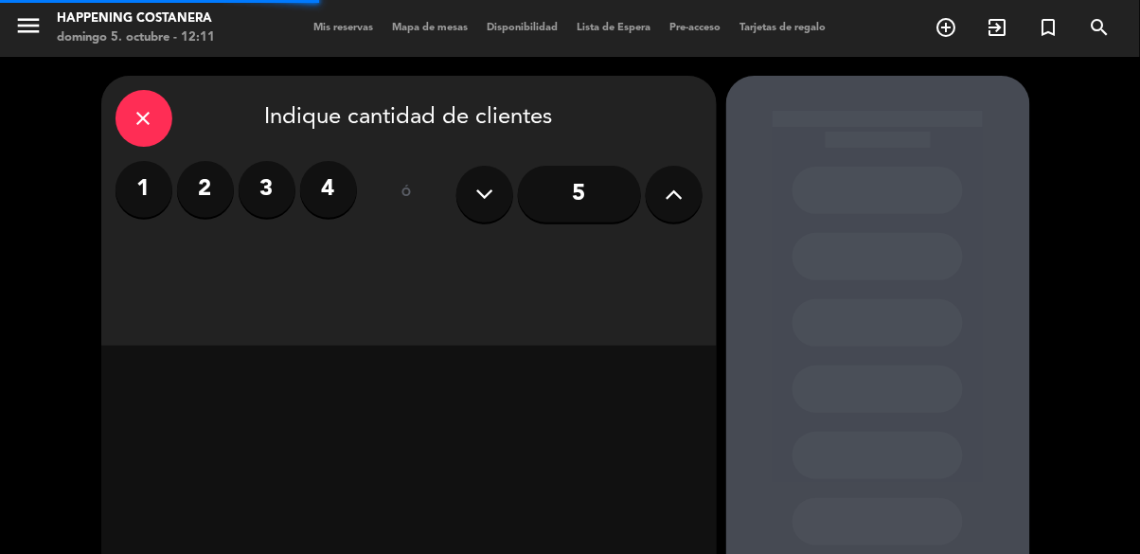
click at [585, 201] on input "5" at bounding box center [579, 194] width 123 height 57
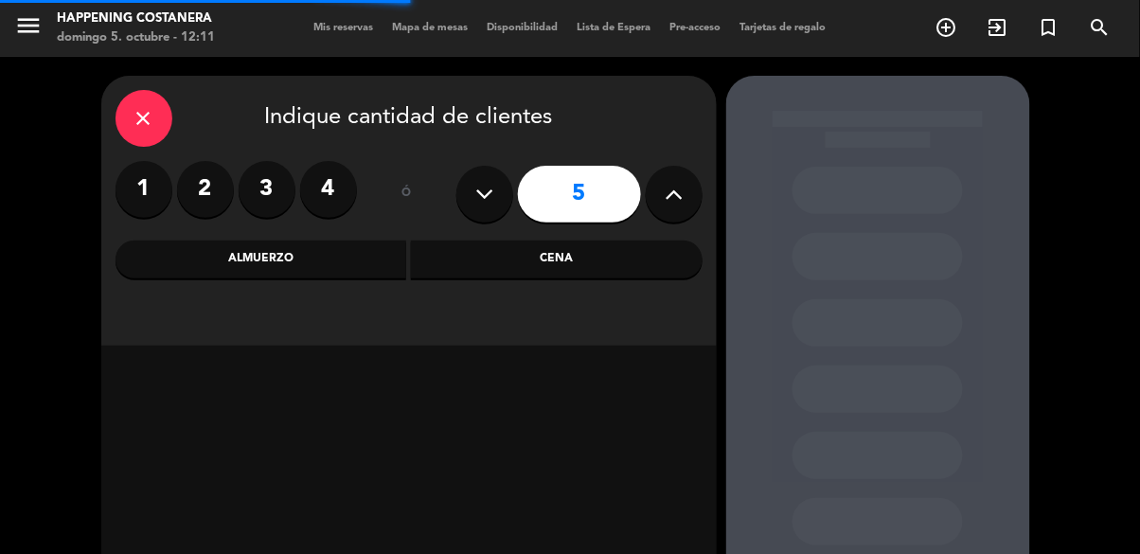
click at [493, 258] on div "Cena" at bounding box center [557, 260] width 292 height 38
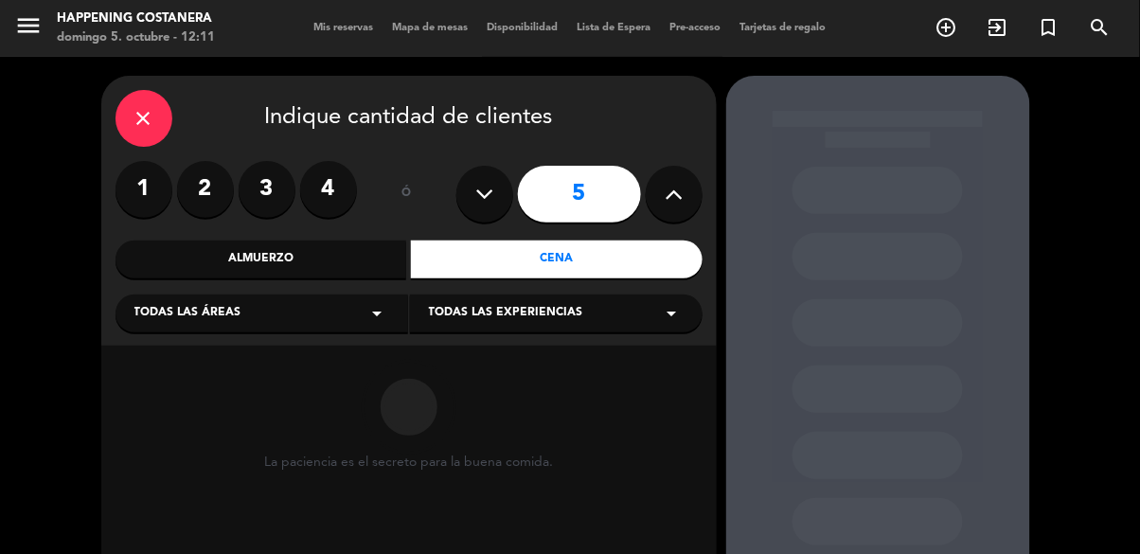
click at [232, 250] on div "Almuerzo" at bounding box center [262, 260] width 292 height 38
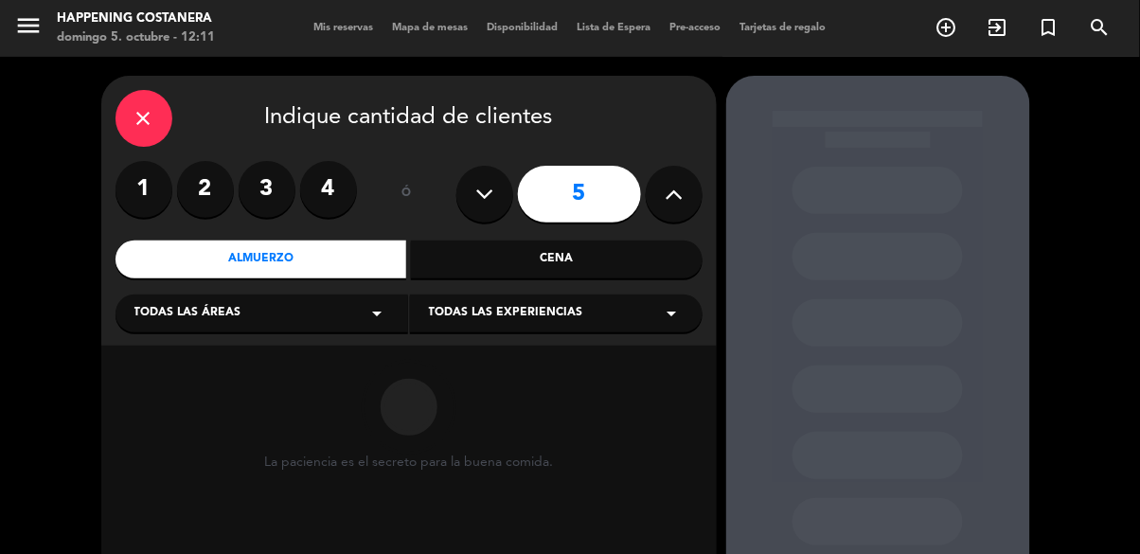
click at [214, 309] on span "Todas las áreas" at bounding box center [187, 313] width 107 height 19
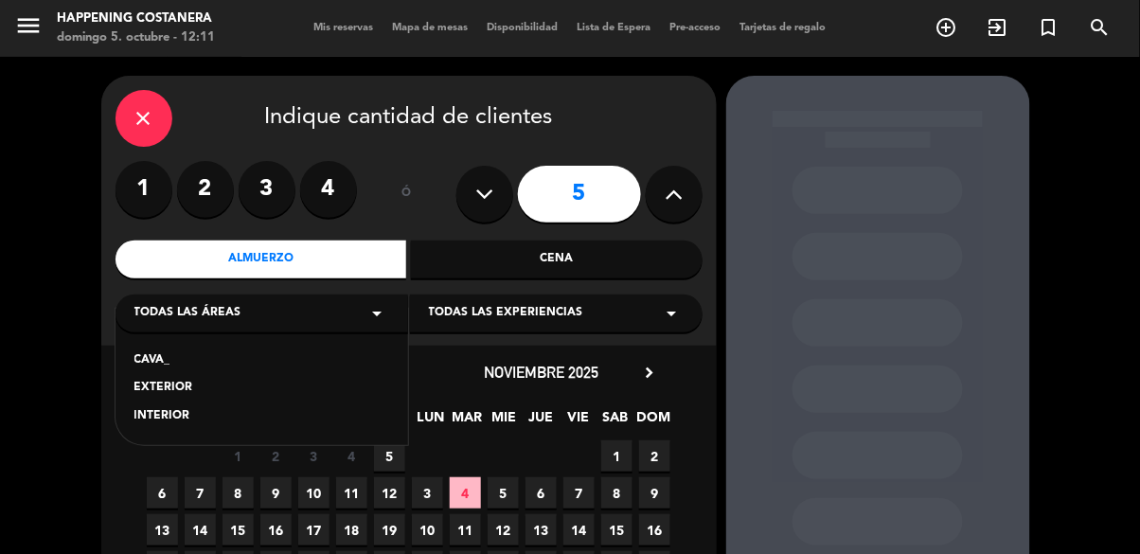
click at [189, 396] on div "EXTERIOR" at bounding box center [261, 388] width 255 height 19
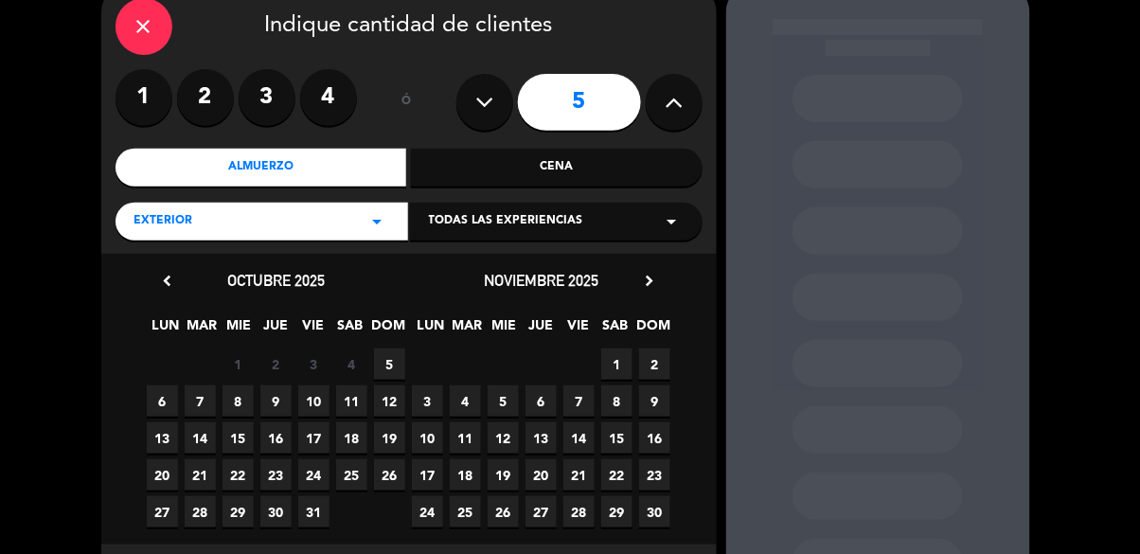
click at [381, 364] on span "5" at bounding box center [389, 363] width 31 height 31
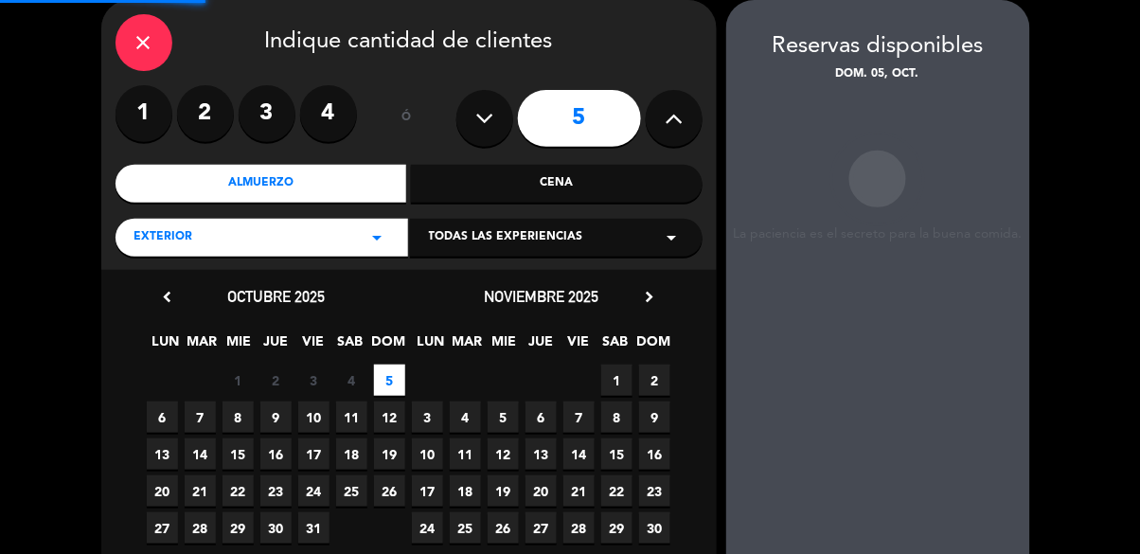
scroll to position [76, 0]
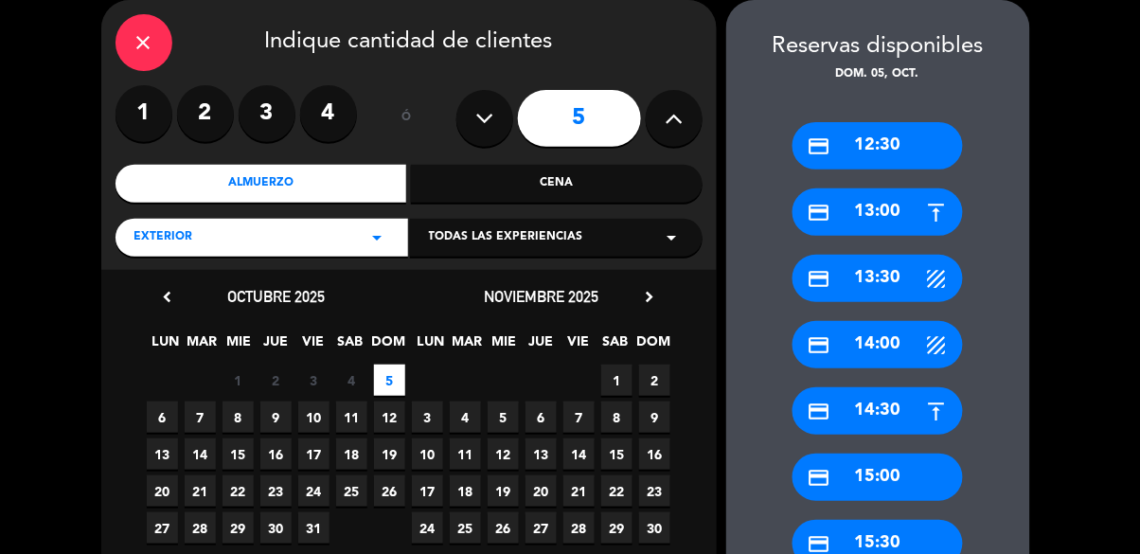
click at [883, 337] on div "credit_card 14:00" at bounding box center [878, 344] width 170 height 47
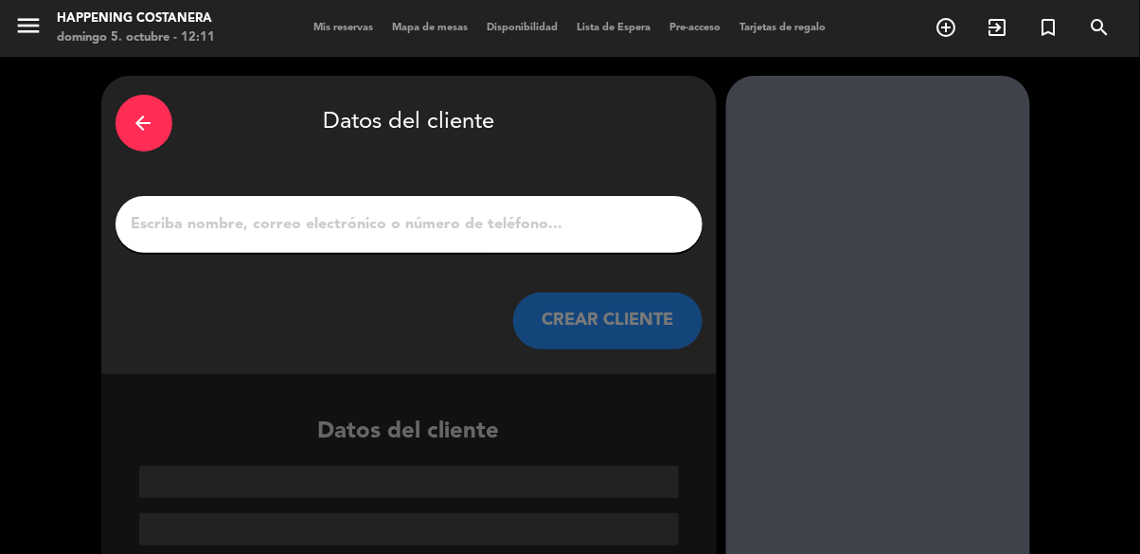
click at [191, 213] on input "1" at bounding box center [409, 224] width 559 height 27
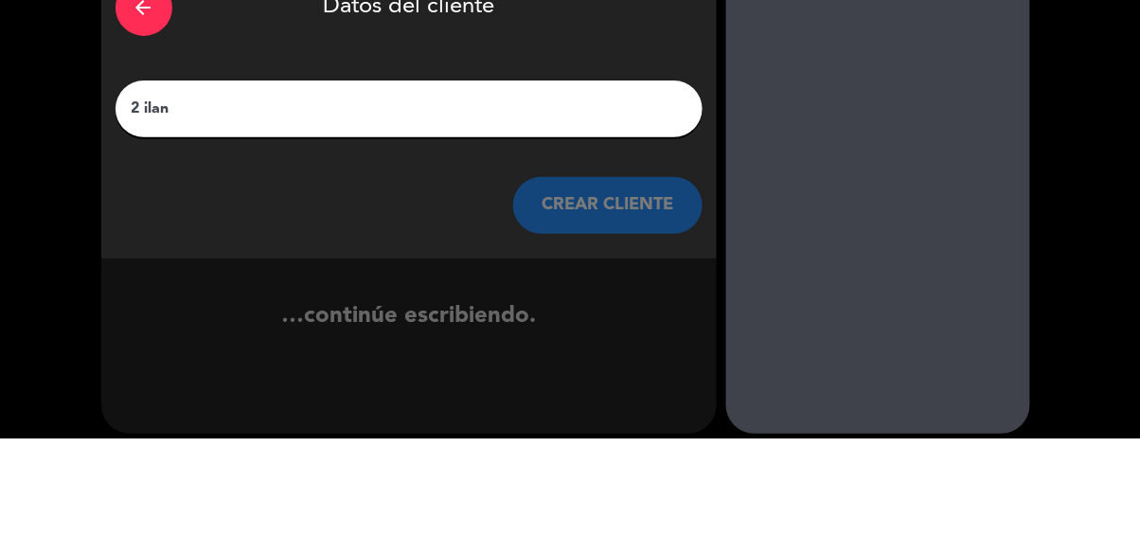
type input "2 ilan"
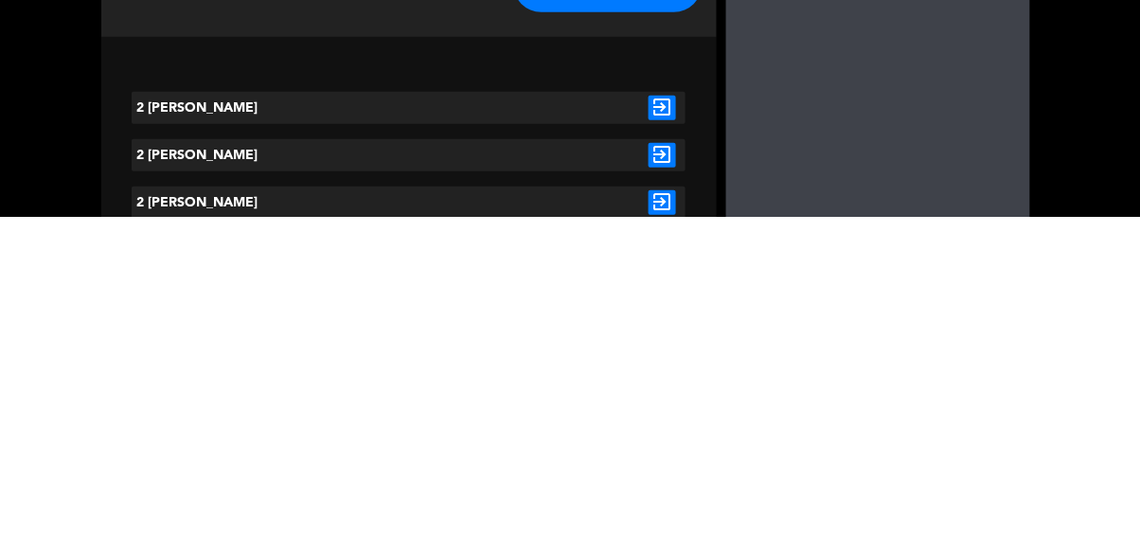
click at [652, 439] on icon "exit_to_app" at bounding box center [662, 445] width 27 height 25
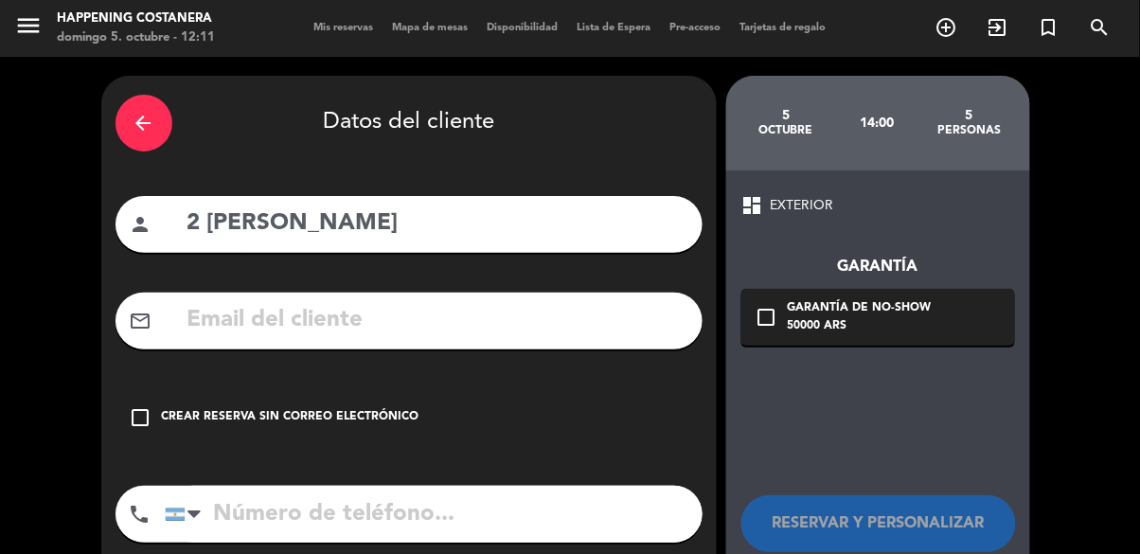
click at [151, 412] on icon "check_box_outline_blank" at bounding box center [141, 417] width 23 height 23
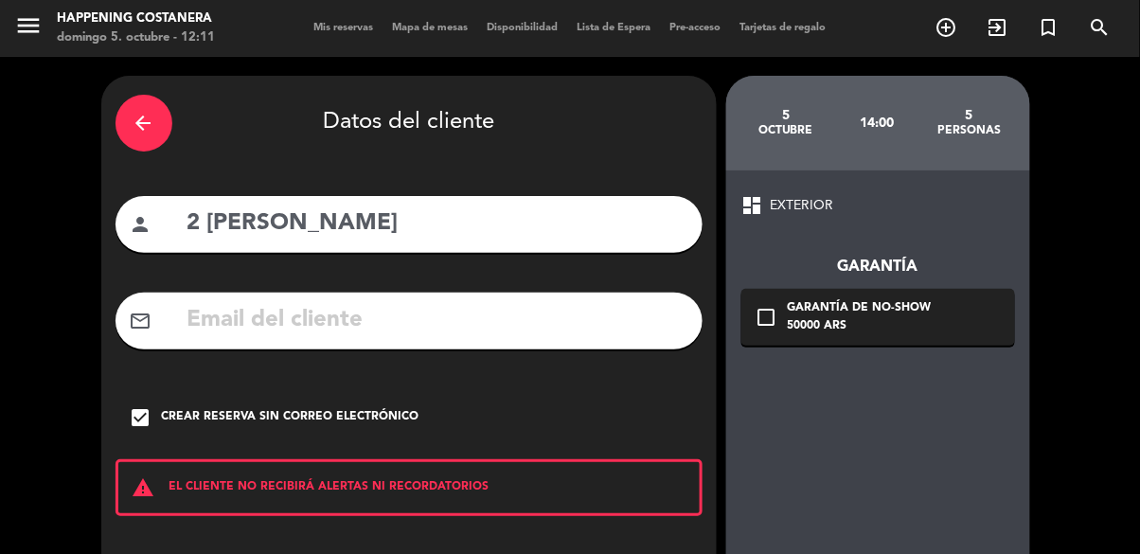
scroll to position [84, 0]
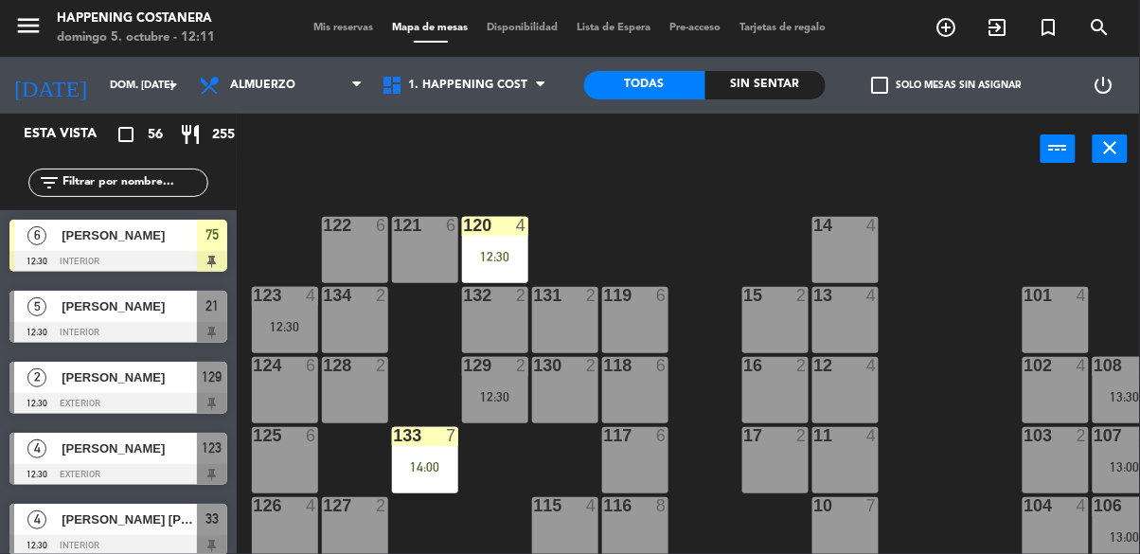
scroll to position [0, 312]
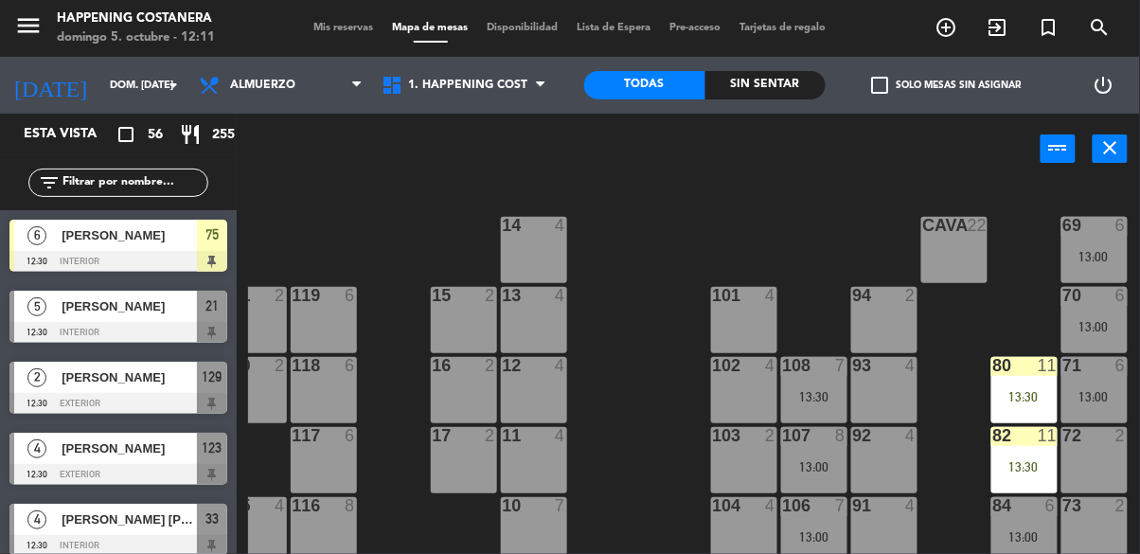
click at [877, 77] on span "check_box_outline_blank" at bounding box center [880, 85] width 17 height 17
click at [947, 85] on input "check_box_outline_blank Solo mesas sin asignar" at bounding box center [947, 85] width 0 height 0
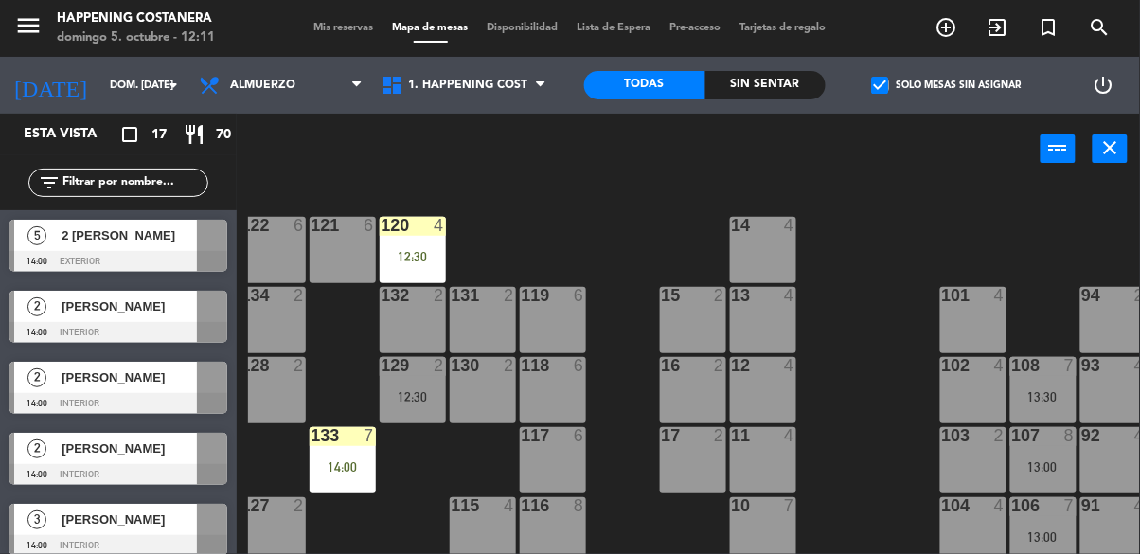
scroll to position [0, 0]
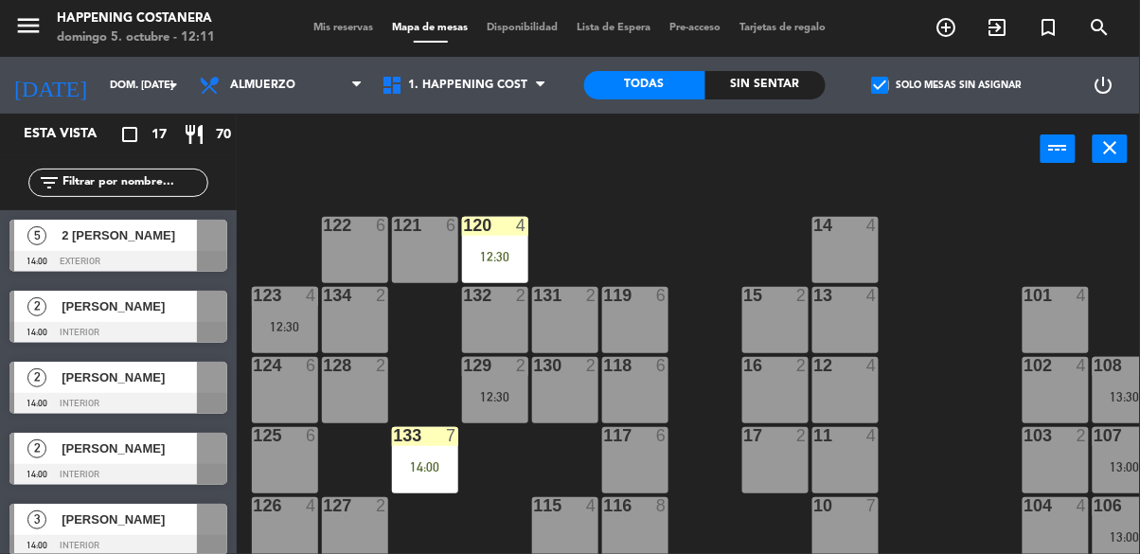
click at [52, 247] on div "5" at bounding box center [36, 235] width 45 height 31
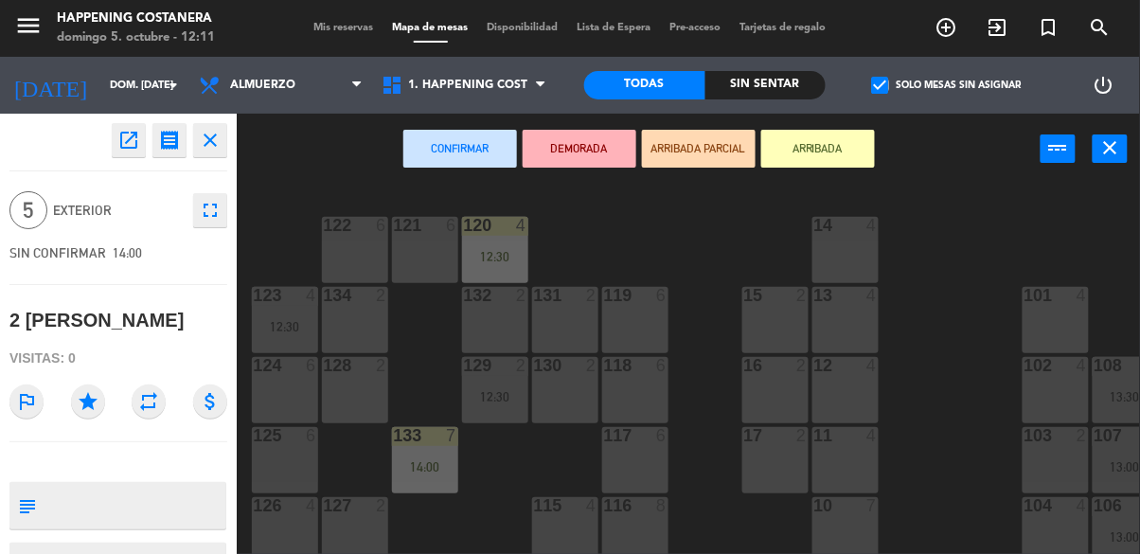
click at [810, 153] on button "ARRIBADA" at bounding box center [818, 149] width 114 height 38
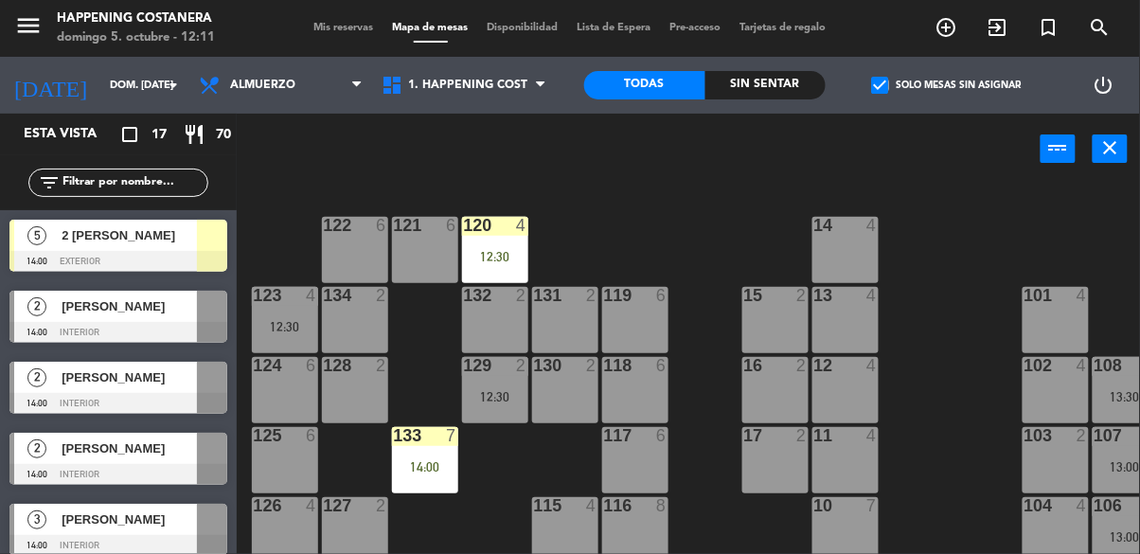
click at [66, 233] on span "2 [PERSON_NAME]" at bounding box center [129, 235] width 135 height 20
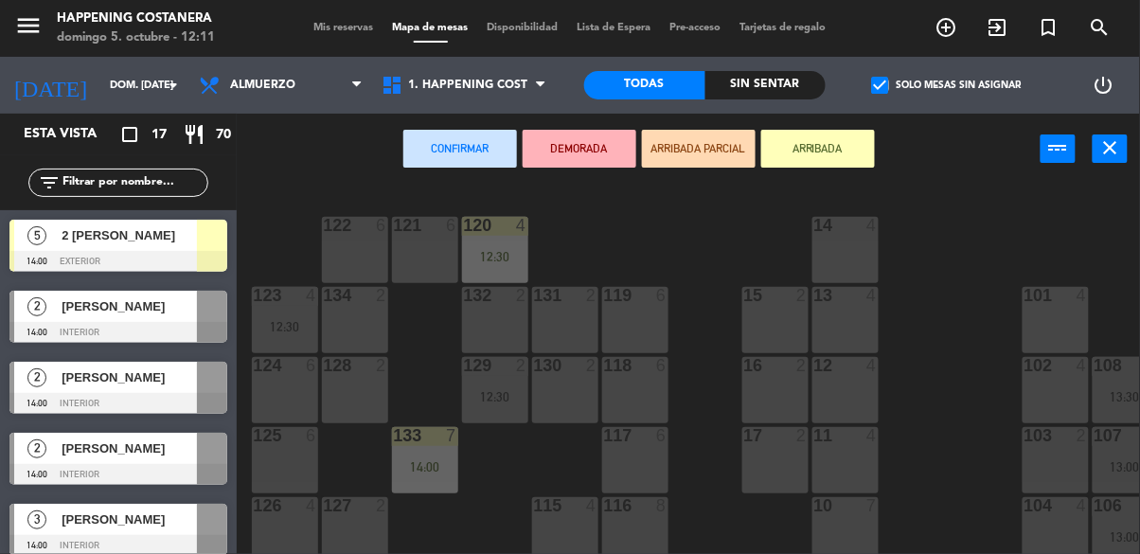
click at [404, 241] on div "121 6" at bounding box center [425, 250] width 66 height 66
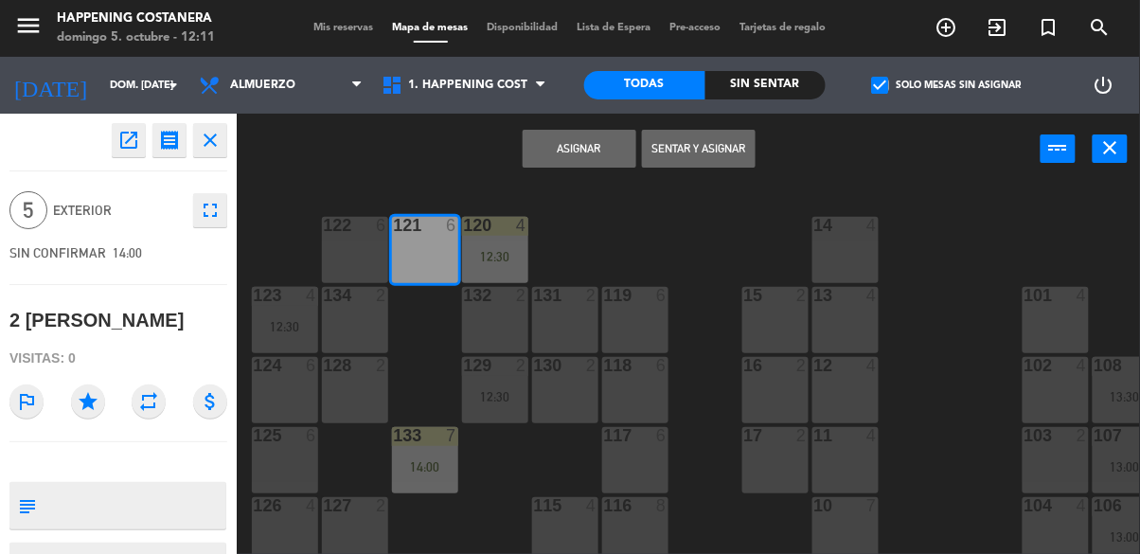
click at [599, 148] on button "Asignar" at bounding box center [580, 149] width 114 height 38
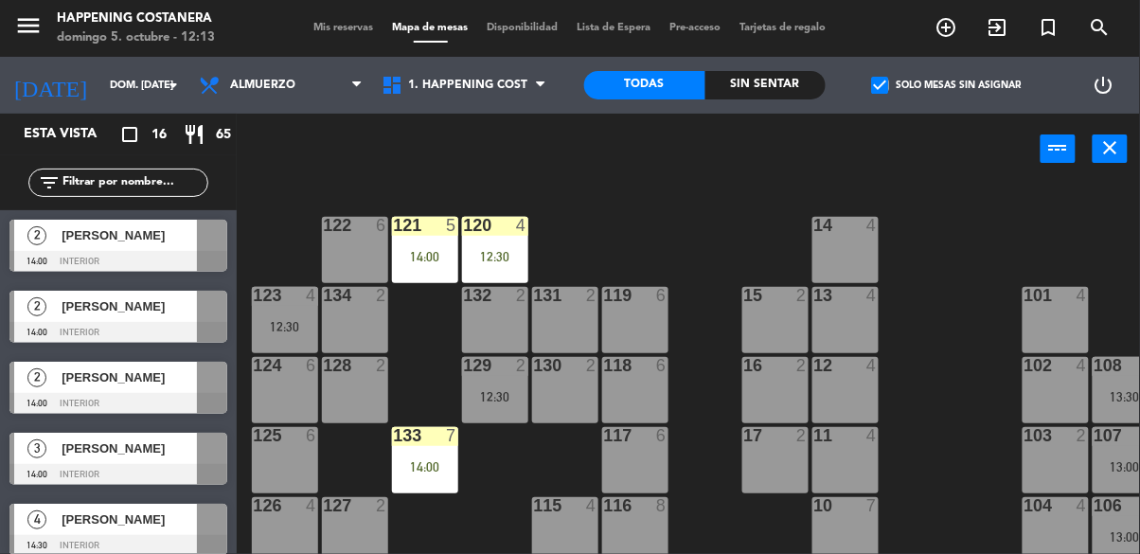
click at [875, 92] on span "check_box" at bounding box center [880, 85] width 17 height 17
click at [947, 85] on input "check_box Solo mesas sin asignar" at bounding box center [947, 85] width 0 height 0
click at [945, 20] on icon "add_circle_outline" at bounding box center [947, 27] width 23 height 23
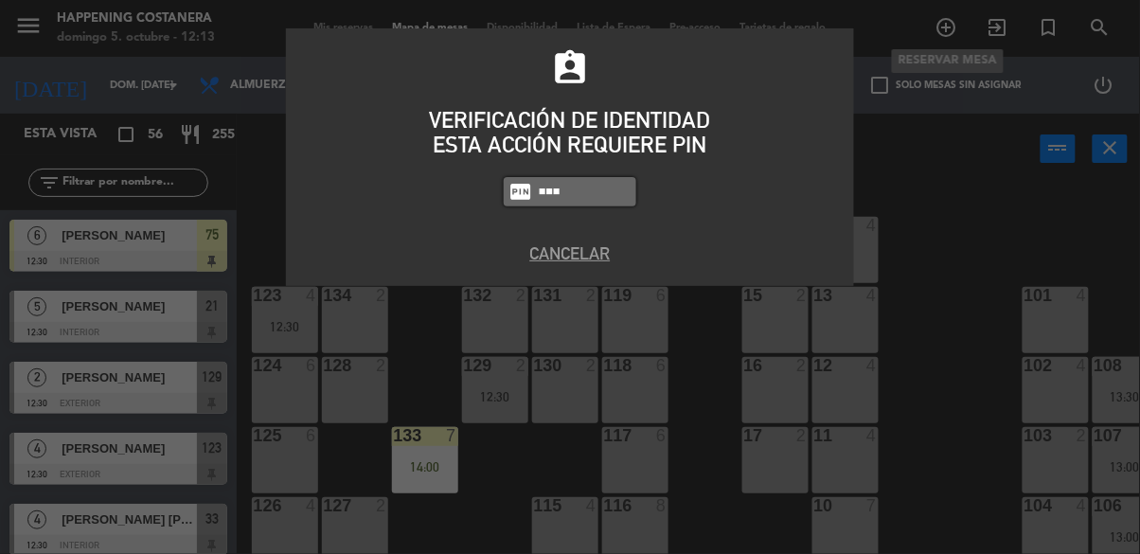
type input "9660"
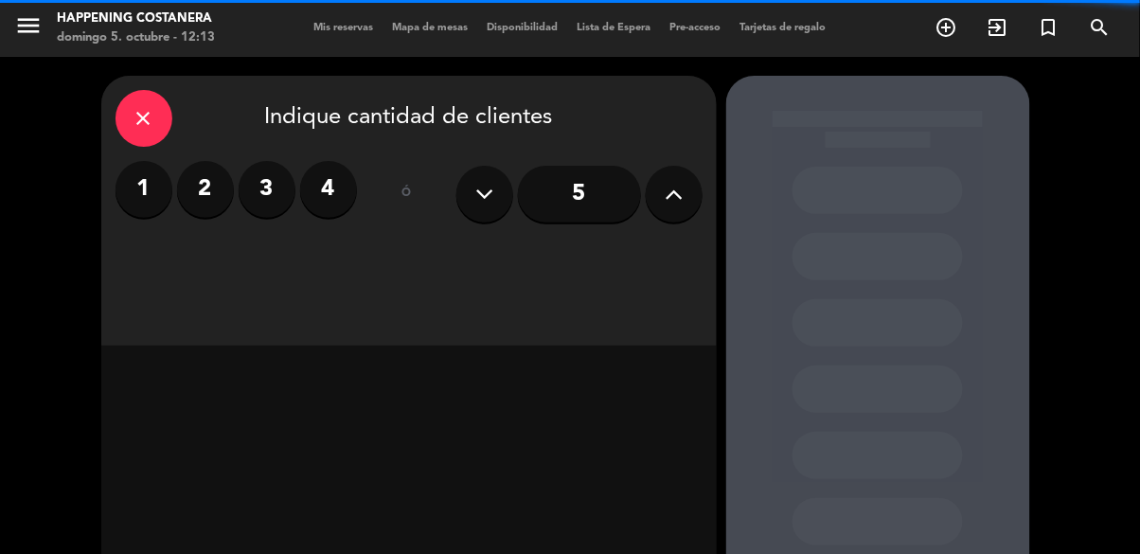
click at [638, 185] on input "5" at bounding box center [579, 194] width 123 height 57
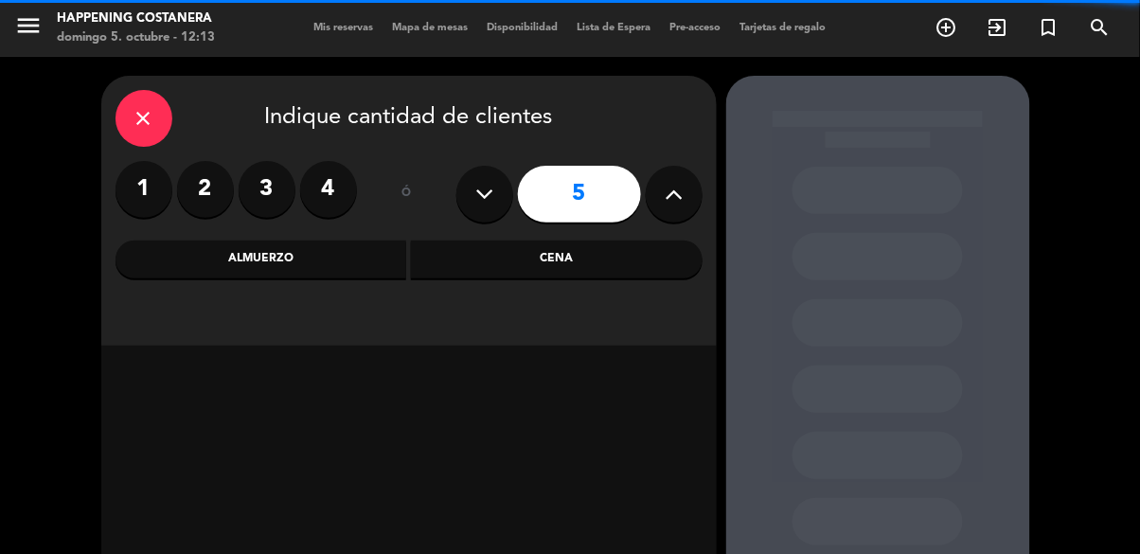
click at [447, 254] on div "Cena" at bounding box center [557, 260] width 292 height 38
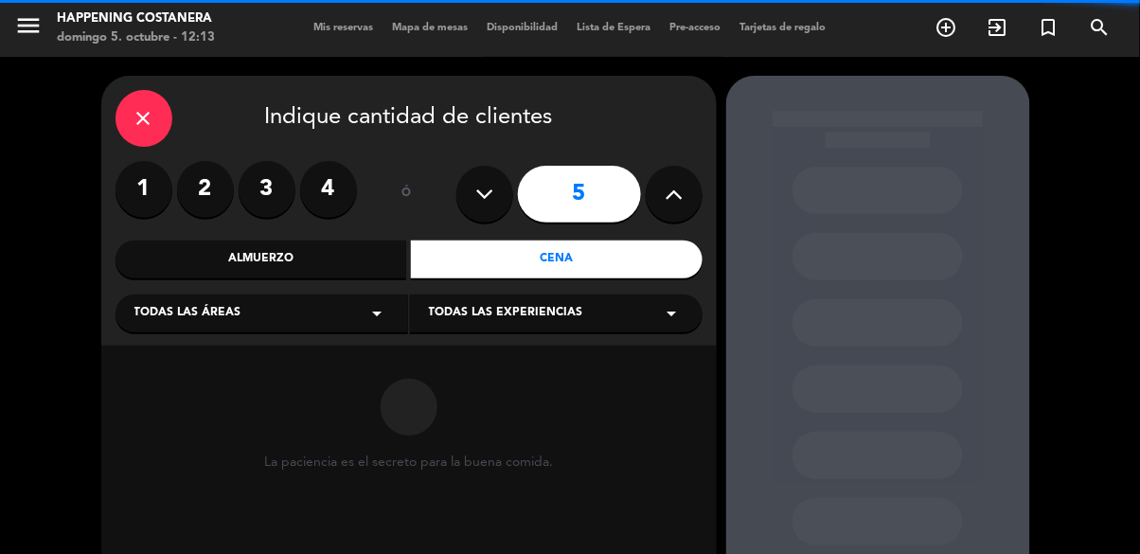
click at [251, 257] on div "Almuerzo" at bounding box center [262, 260] width 292 height 38
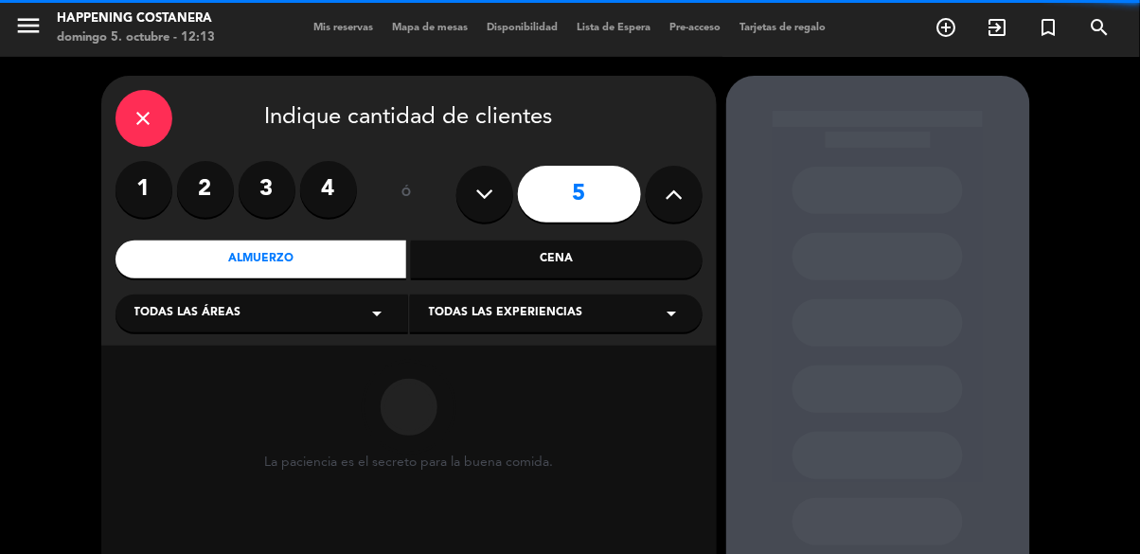
click at [228, 315] on span "Todas las áreas" at bounding box center [187, 313] width 107 height 19
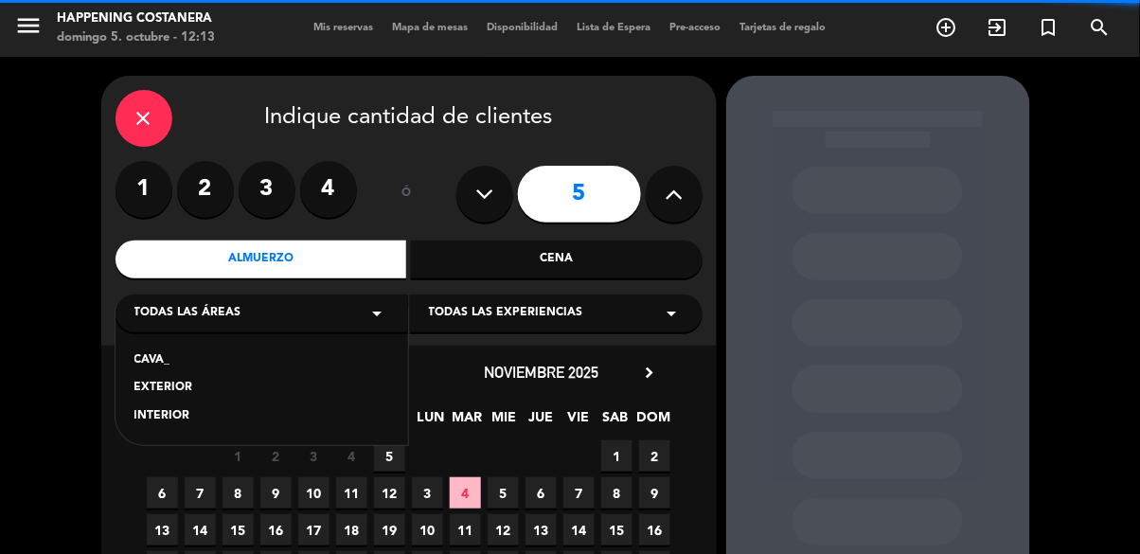
click at [155, 415] on div "INTERIOR" at bounding box center [261, 416] width 255 height 19
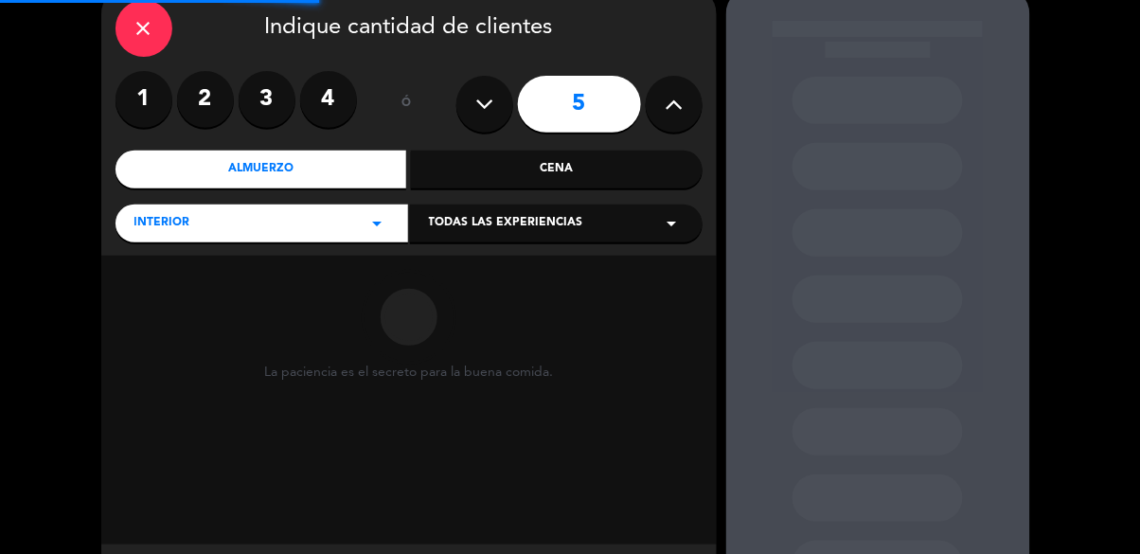
scroll to position [89, 0]
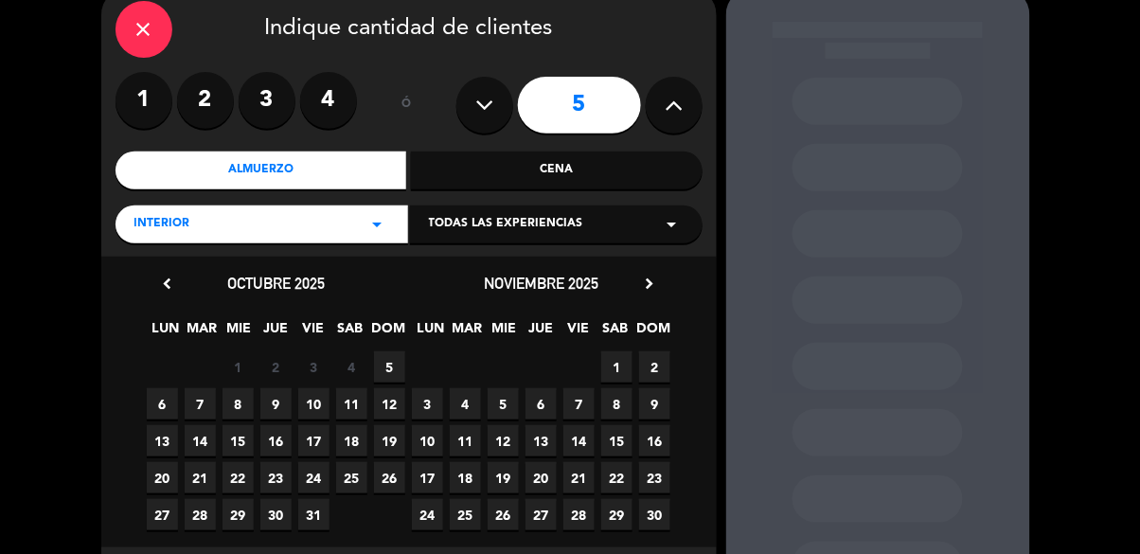
click at [385, 359] on span "5" at bounding box center [389, 366] width 31 height 31
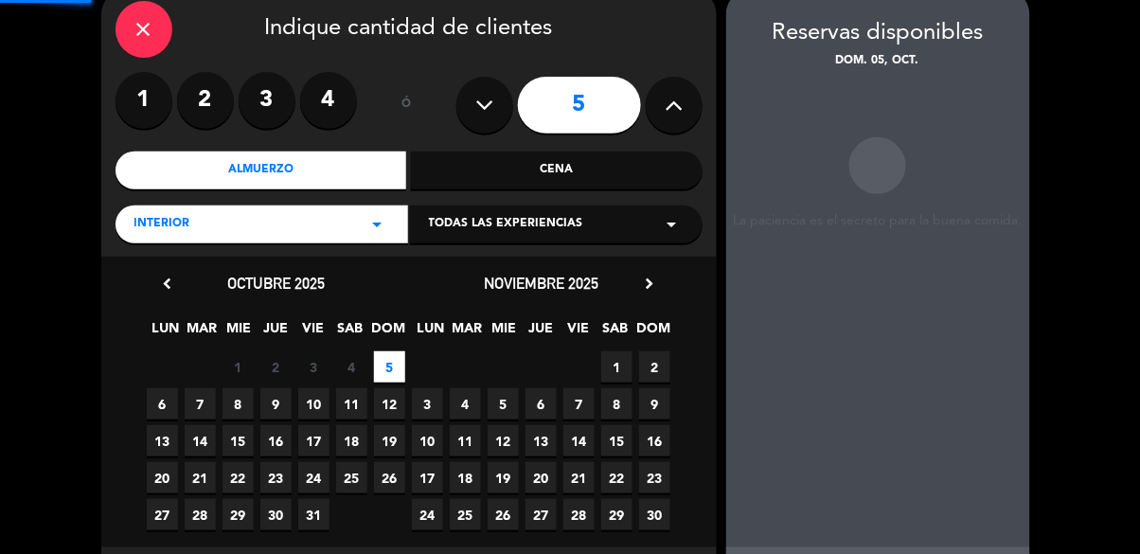
scroll to position [76, 0]
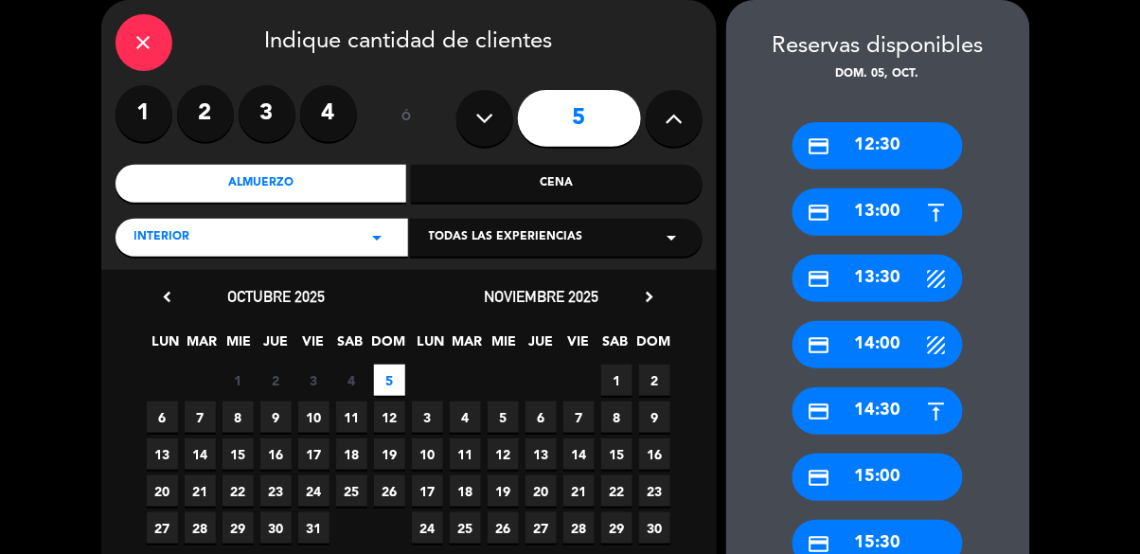
click at [856, 347] on div "credit_card 14:00" at bounding box center [878, 344] width 170 height 47
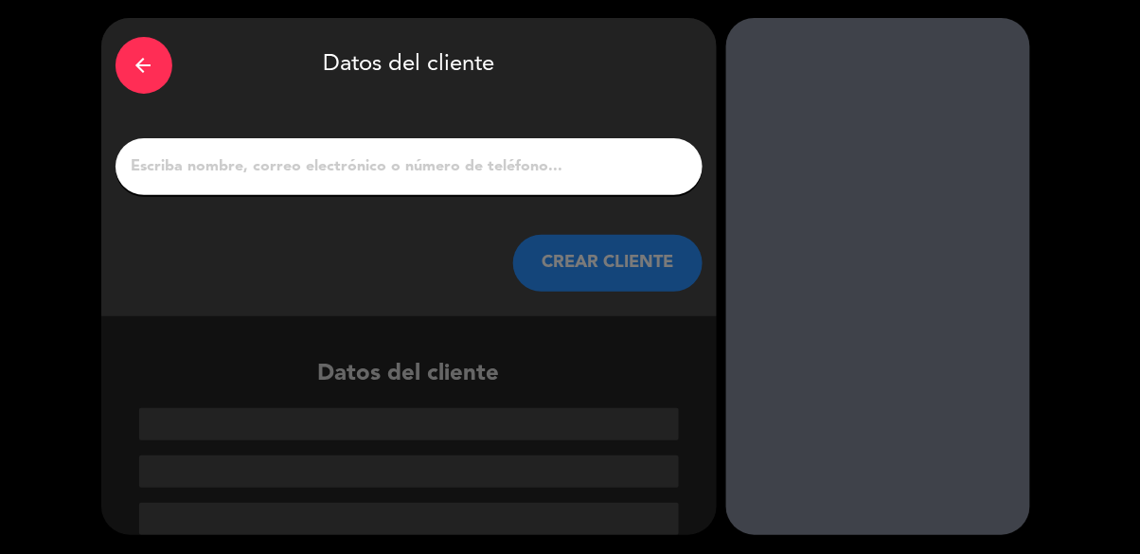
scroll to position [0, 0]
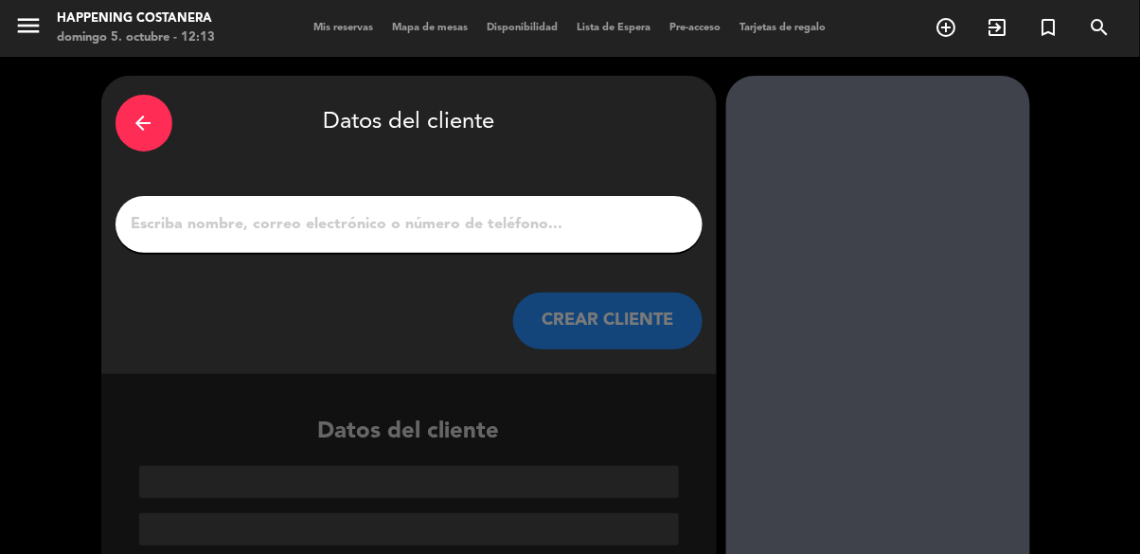
click at [381, 196] on div at bounding box center [409, 224] width 587 height 57
click at [177, 223] on input "1" at bounding box center [409, 224] width 559 height 27
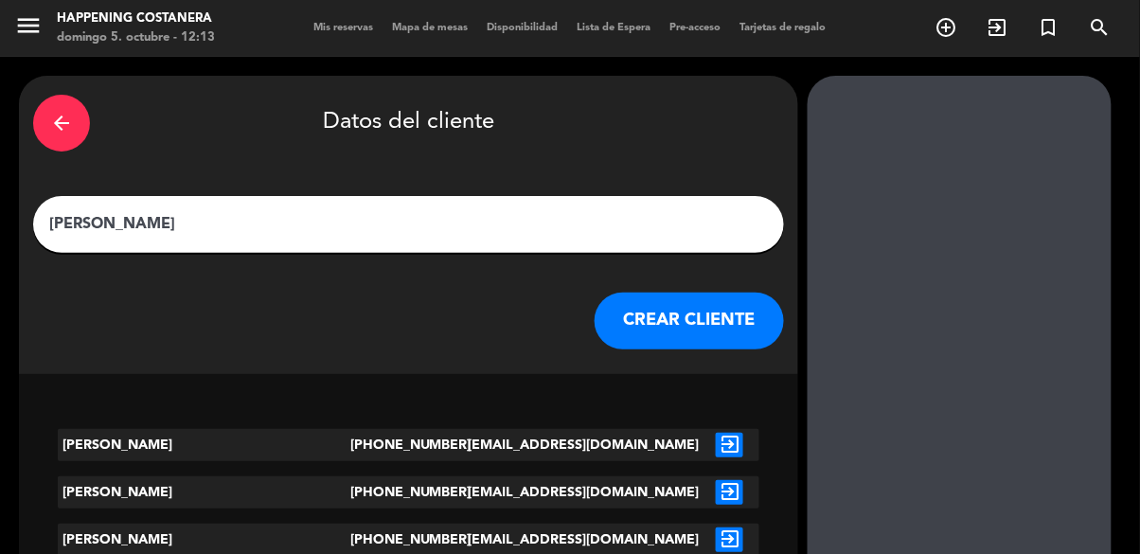
click at [239, 235] on input "[PERSON_NAME]" at bounding box center [408, 224] width 723 height 27
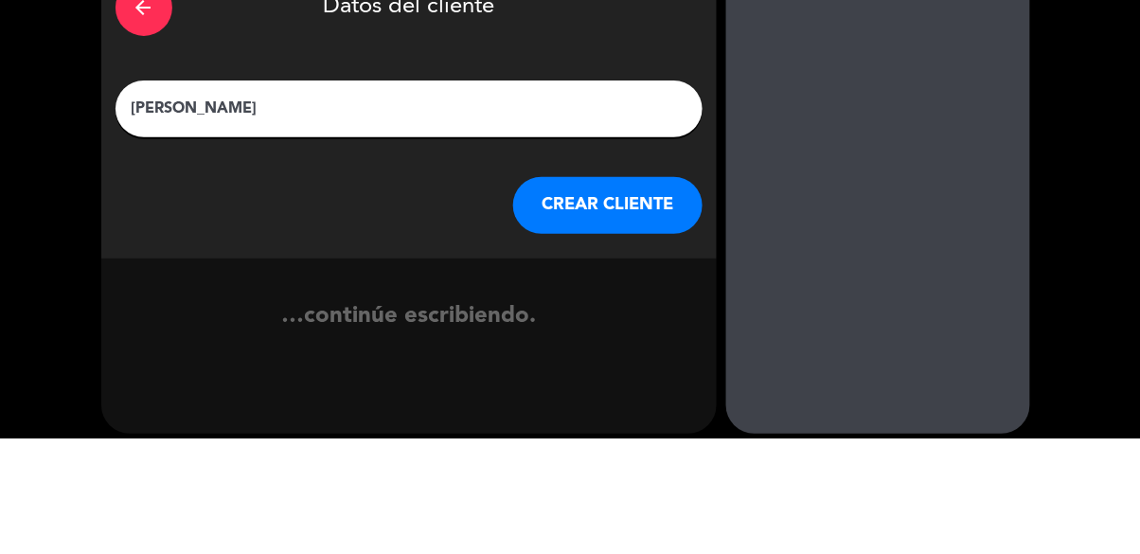
type input "[PERSON_NAME]"
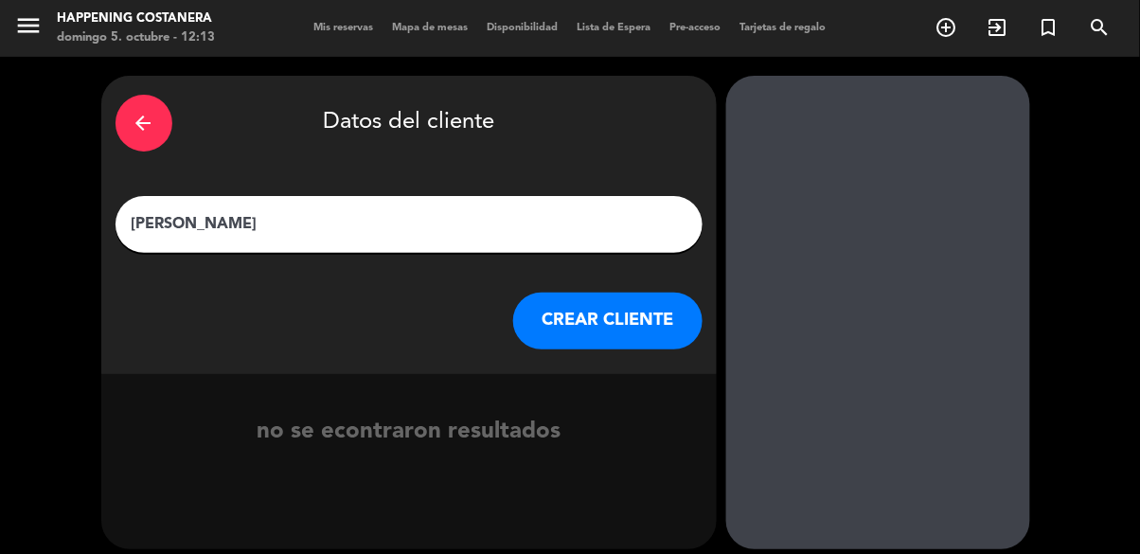
click at [591, 326] on button "CREAR CLIENTE" at bounding box center [607, 321] width 189 height 57
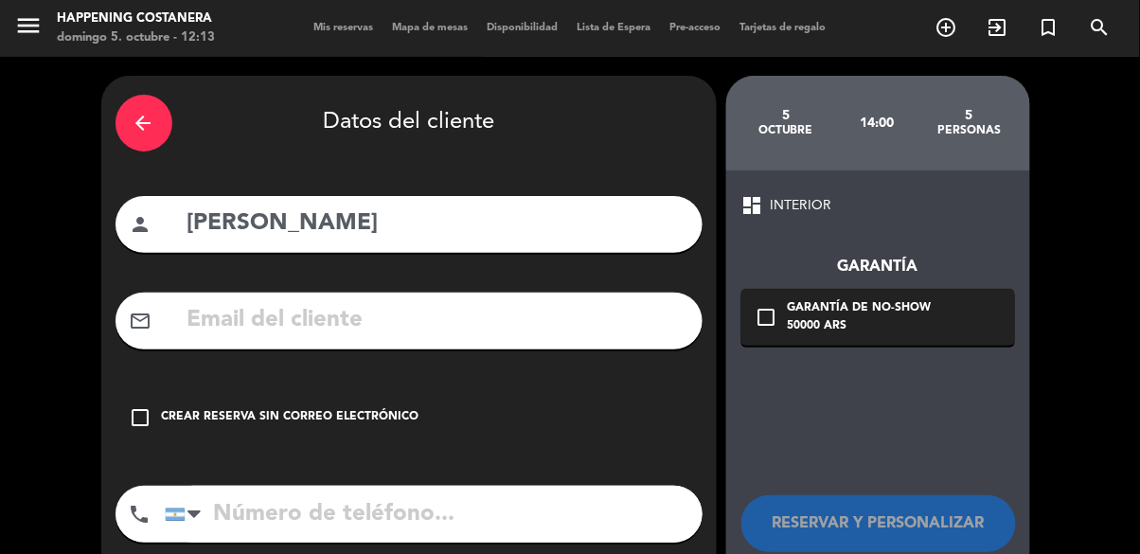
scroll to position [15, 0]
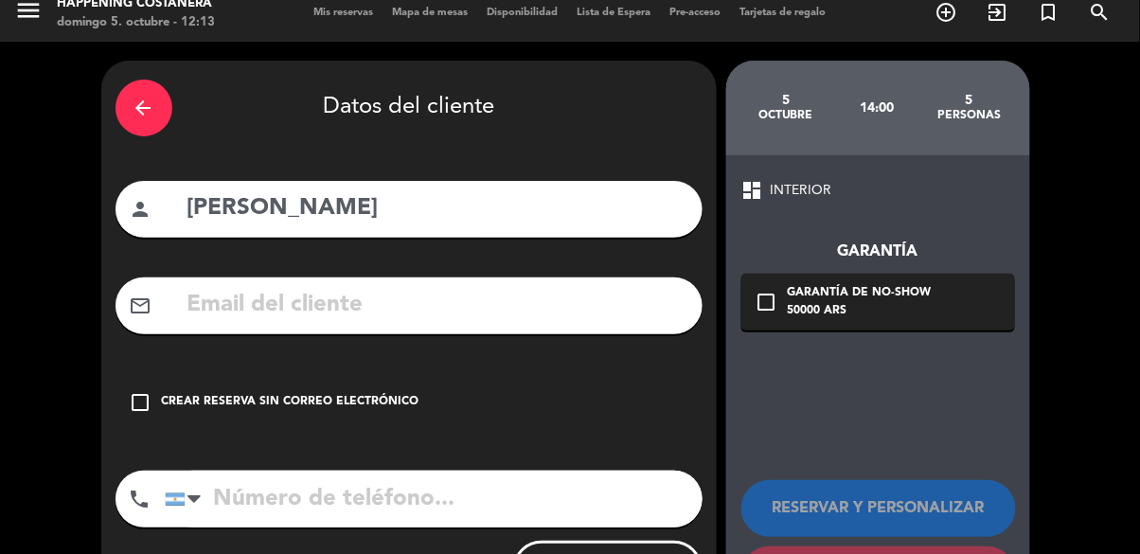
click at [131, 382] on div "check_box_outline_blank Crear reserva sin correo electrónico" at bounding box center [409, 402] width 587 height 57
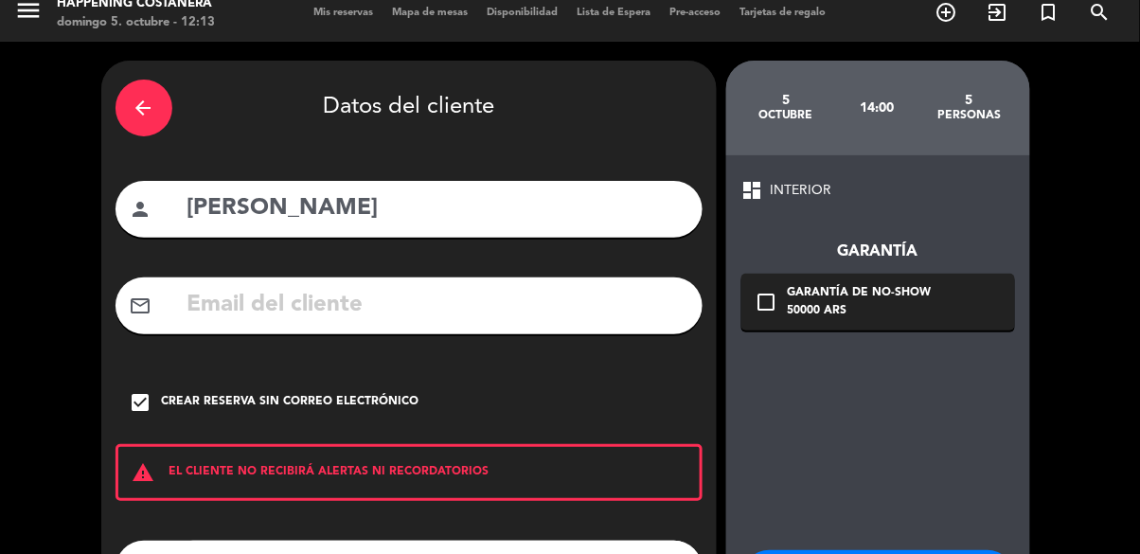
click at [250, 496] on div "warning EL CLIENTE NO RECIBIRÁ ALERTAS NI RECORDATORIOS" at bounding box center [409, 472] width 587 height 57
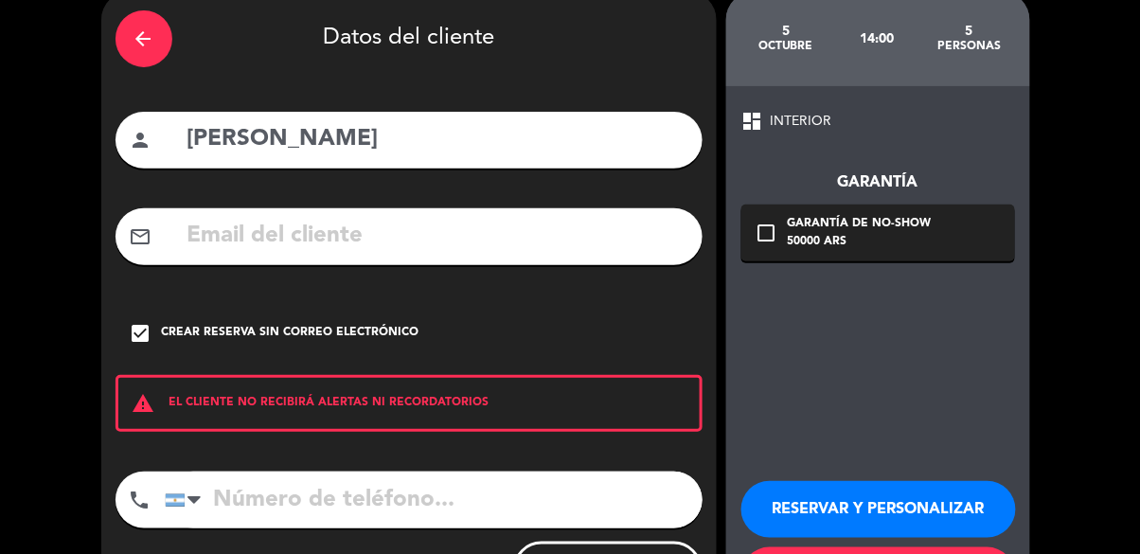
click at [249, 474] on input "tel" at bounding box center [434, 500] width 538 height 57
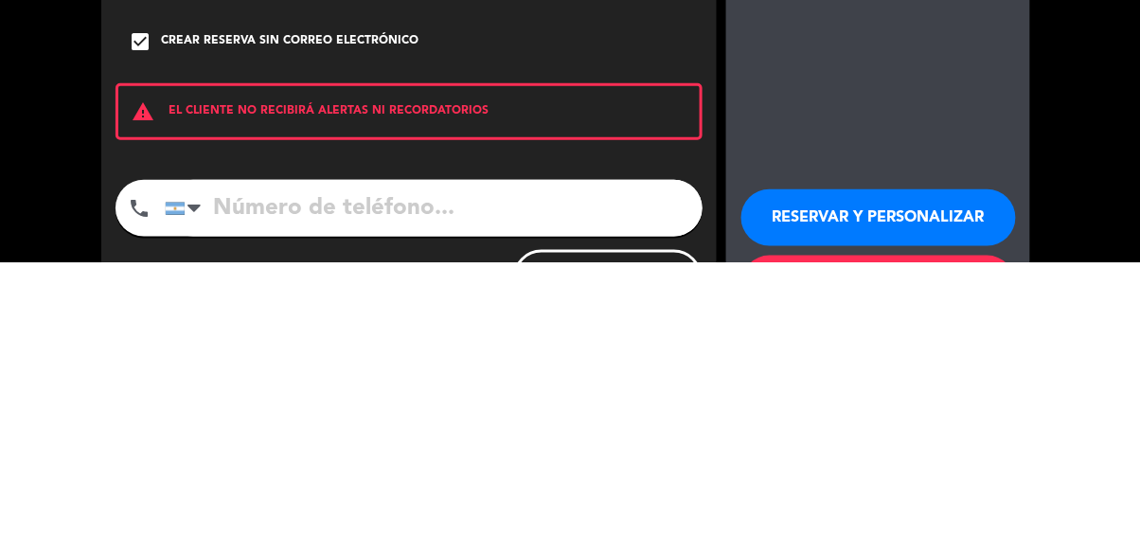
scroll to position [76, 0]
type input "1155094153"
click at [32, 366] on div "arrow_back Datos del cliente person [PERSON_NAME] mail_outline check_box Crear …" at bounding box center [570, 309] width 1140 height 673
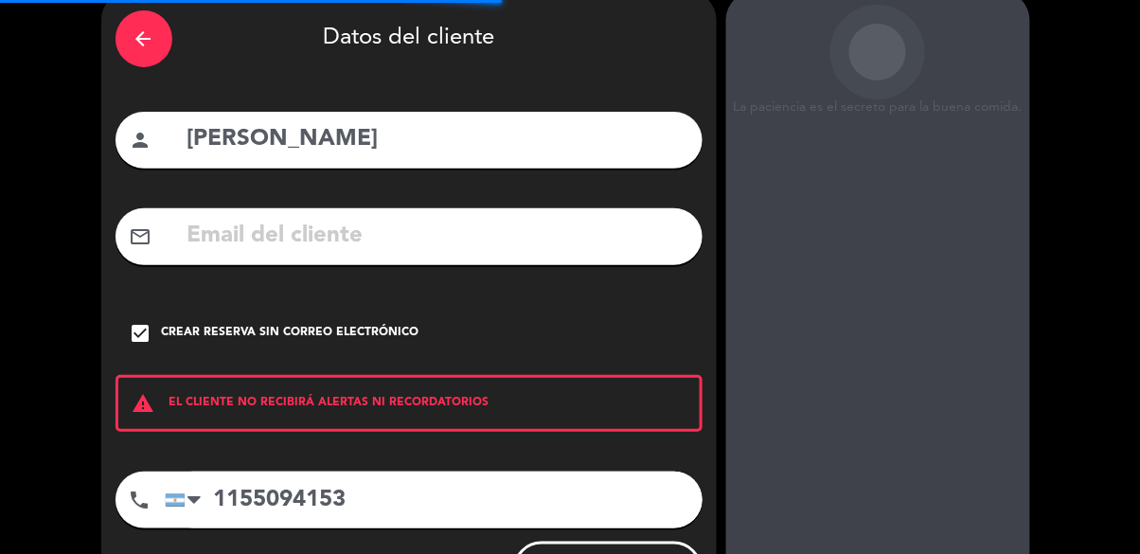
scroll to position [83, 0]
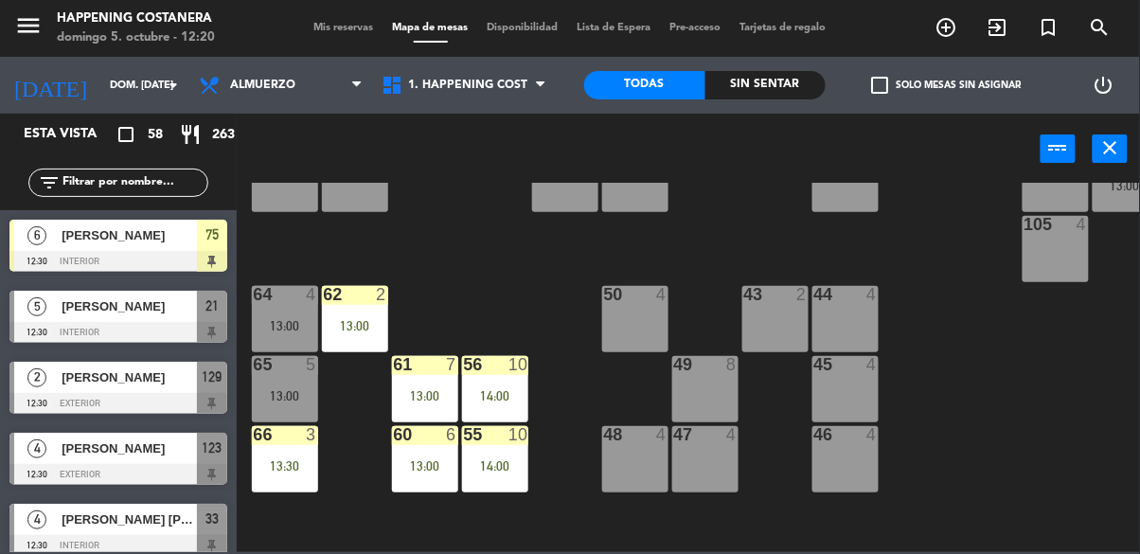
scroll to position [723, 0]
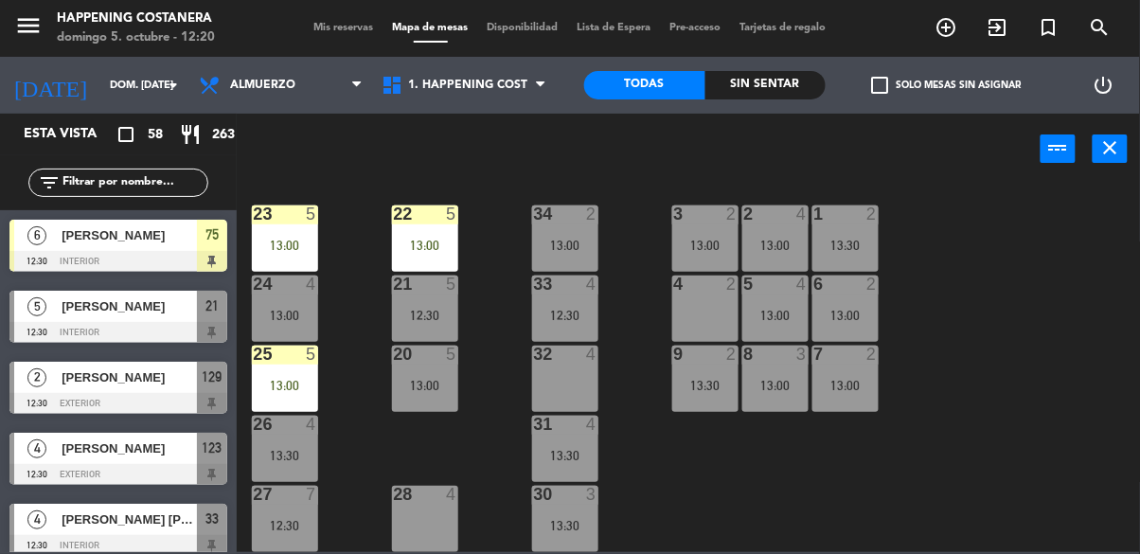
click at [897, 107] on div "check_box_outline_blank Solo mesas sin asignar" at bounding box center [946, 85] width 241 height 57
click at [917, 89] on label "check_box_outline_blank Solo mesas sin asignar" at bounding box center [947, 85] width 150 height 17
click at [947, 85] on input "check_box_outline_blank Solo mesas sin asignar" at bounding box center [947, 85] width 0 height 0
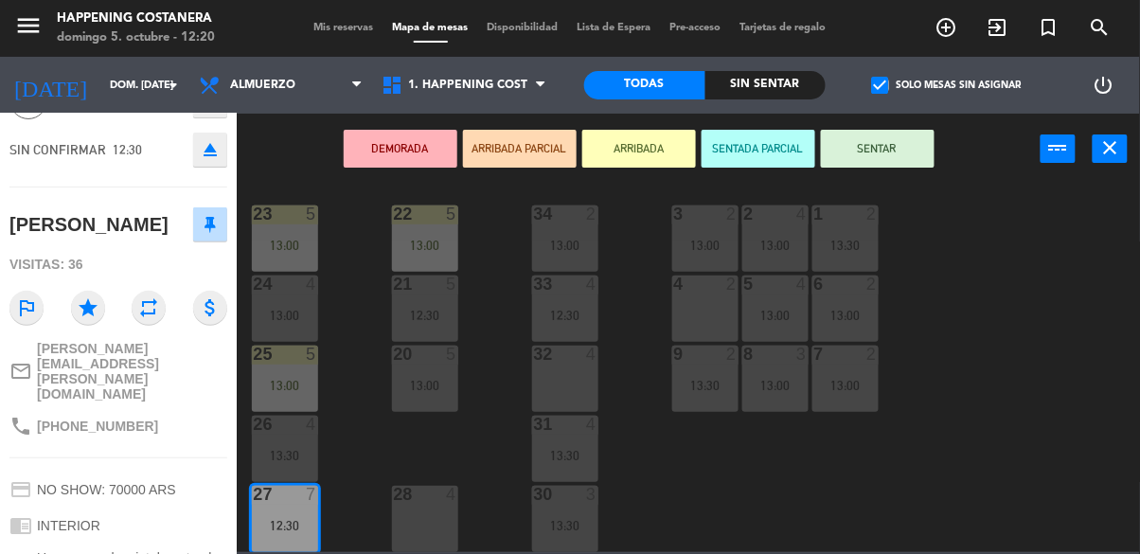
scroll to position [0, 0]
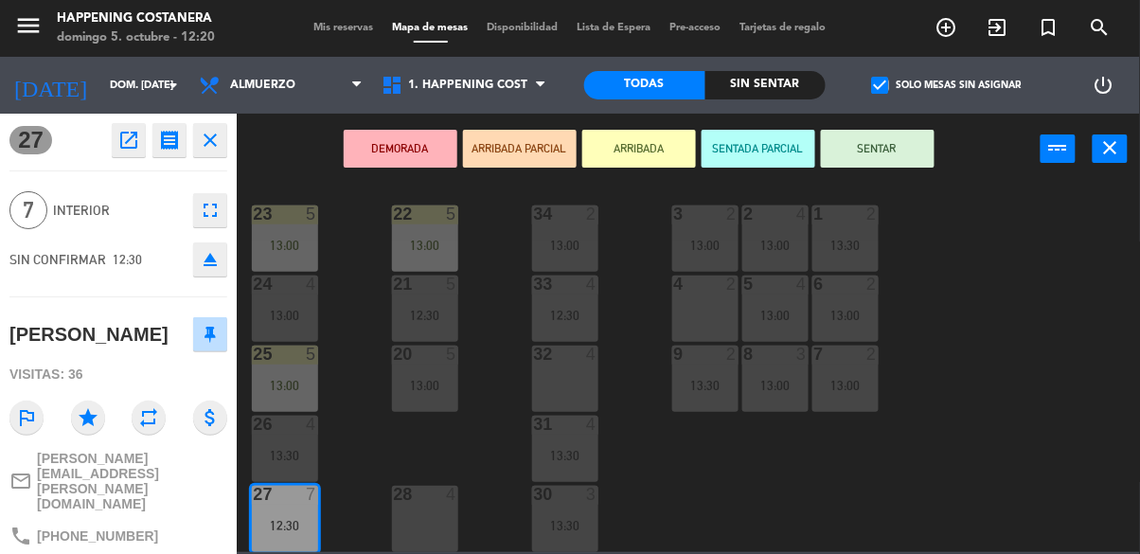
click at [128, 147] on icon "open_in_new" at bounding box center [128, 140] width 23 height 23
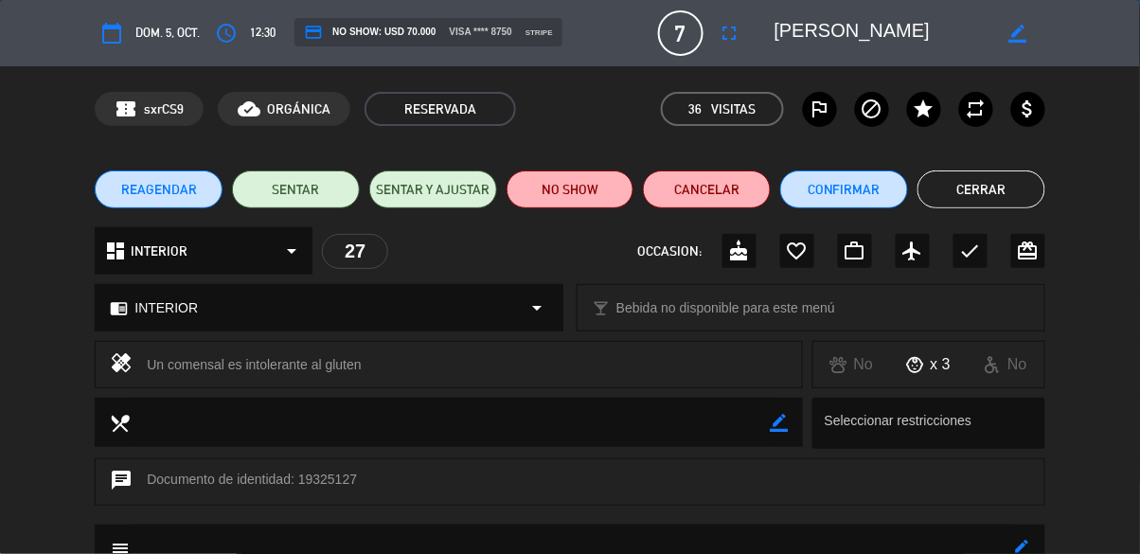
click at [1012, 197] on button "Cerrar" at bounding box center [982, 189] width 128 height 38
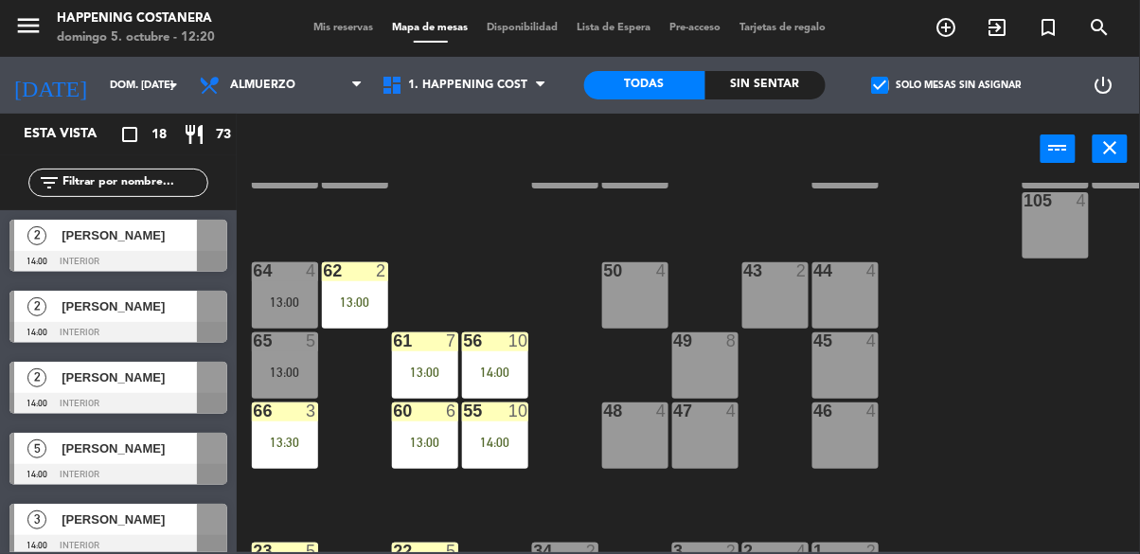
scroll to position [380, 0]
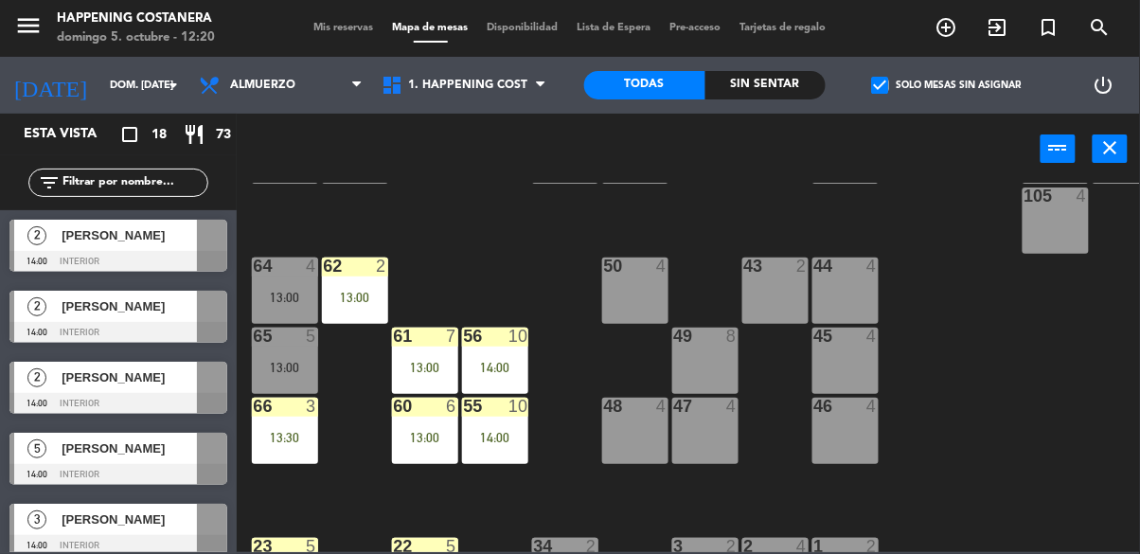
click at [413, 356] on div "61 7 13:00" at bounding box center [425, 361] width 66 height 66
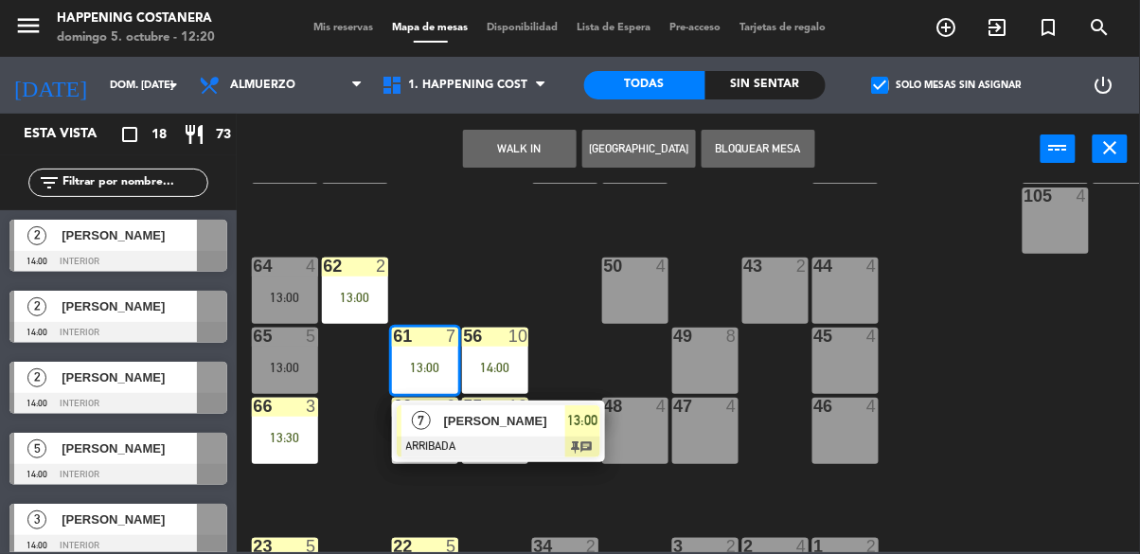
click at [534, 438] on div at bounding box center [499, 447] width 204 height 21
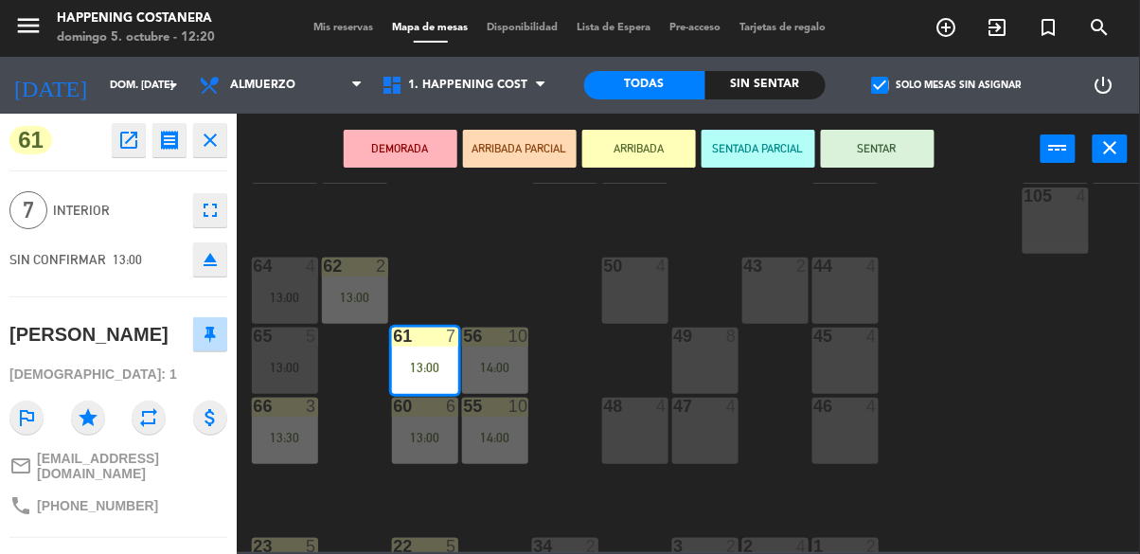
click at [133, 126] on button "open_in_new" at bounding box center [129, 140] width 34 height 34
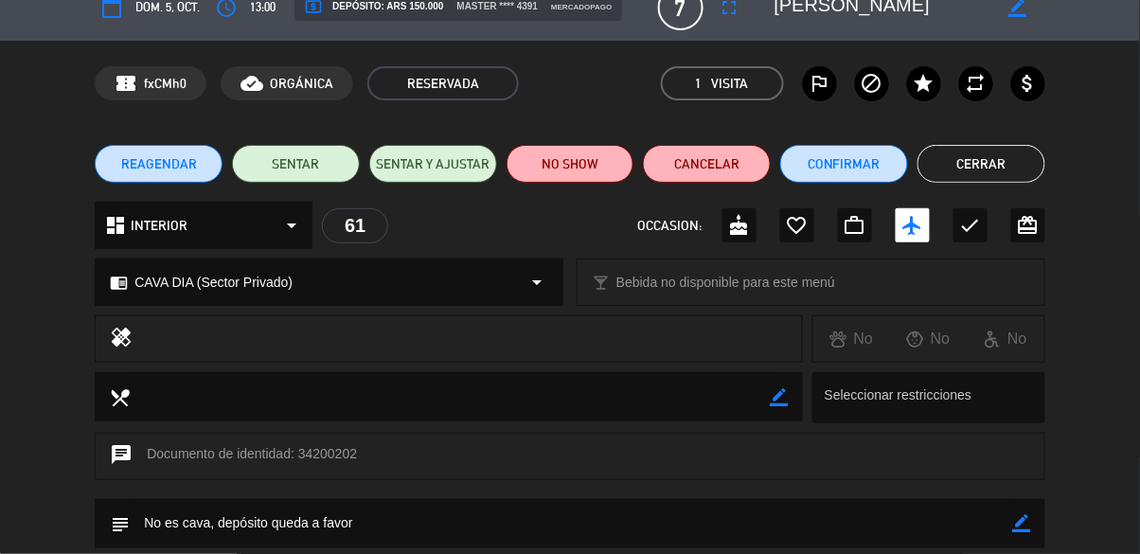
scroll to position [0, 0]
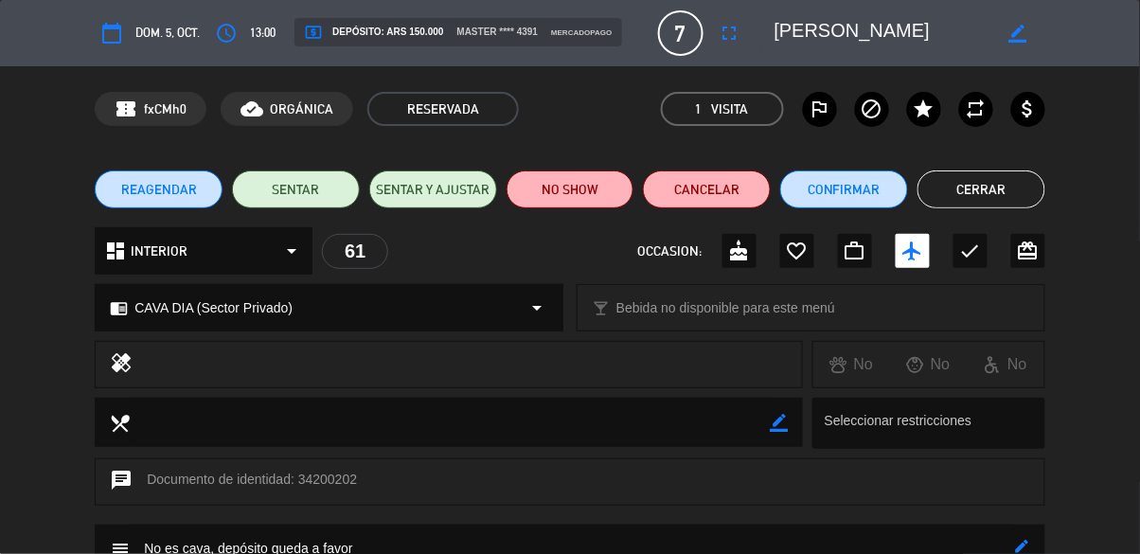
click at [1023, 194] on button "Cerrar" at bounding box center [982, 189] width 128 height 38
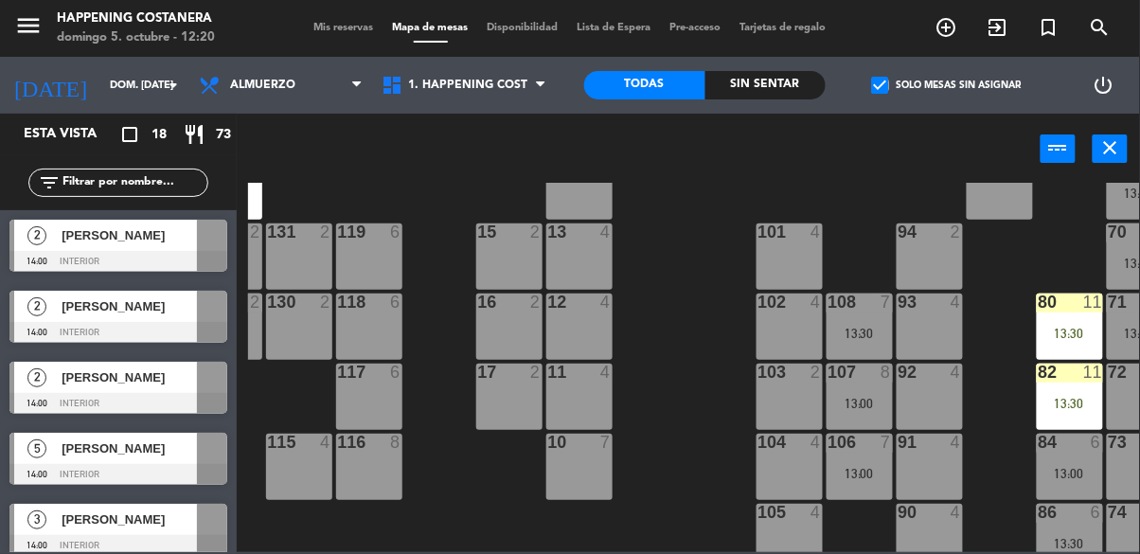
scroll to position [63, 266]
click at [874, 411] on div "107 8 13:00" at bounding box center [860, 398] width 66 height 66
click at [664, 438] on div "69 6 13:00 122 6 121 5 14:00 120 4 12:30 14 4 CAVA 22 101 4 94 2 70 6 13:00 123…" at bounding box center [694, 367] width 892 height 369
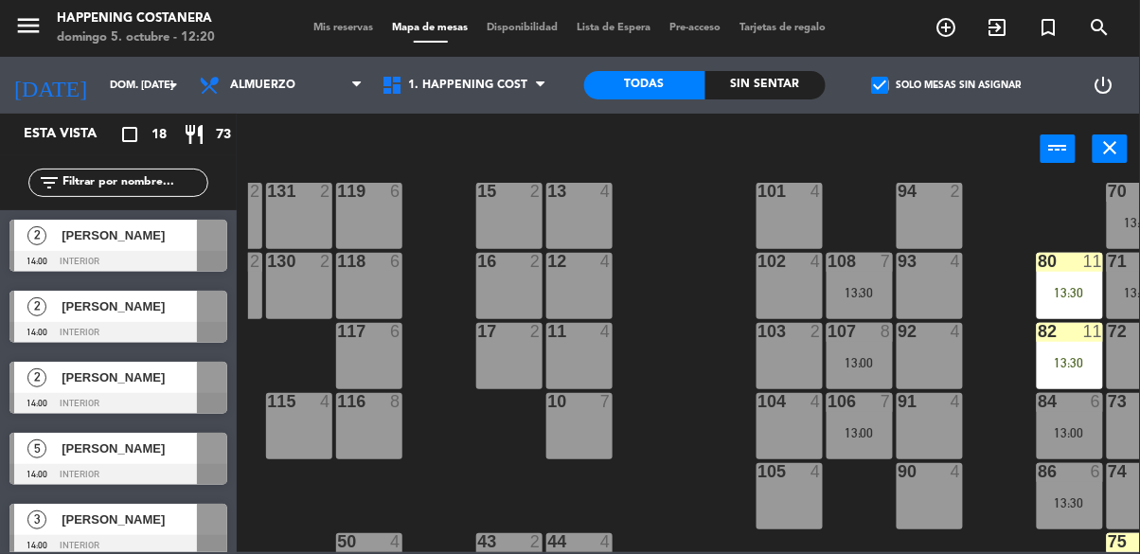
scroll to position [144, 266]
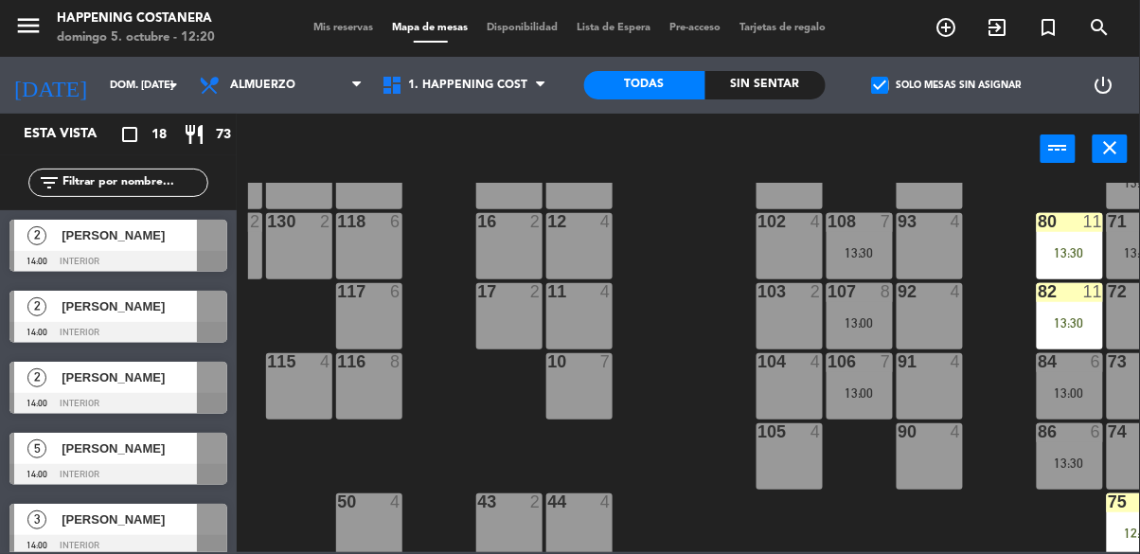
click at [1063, 287] on div at bounding box center [1069, 291] width 31 height 17
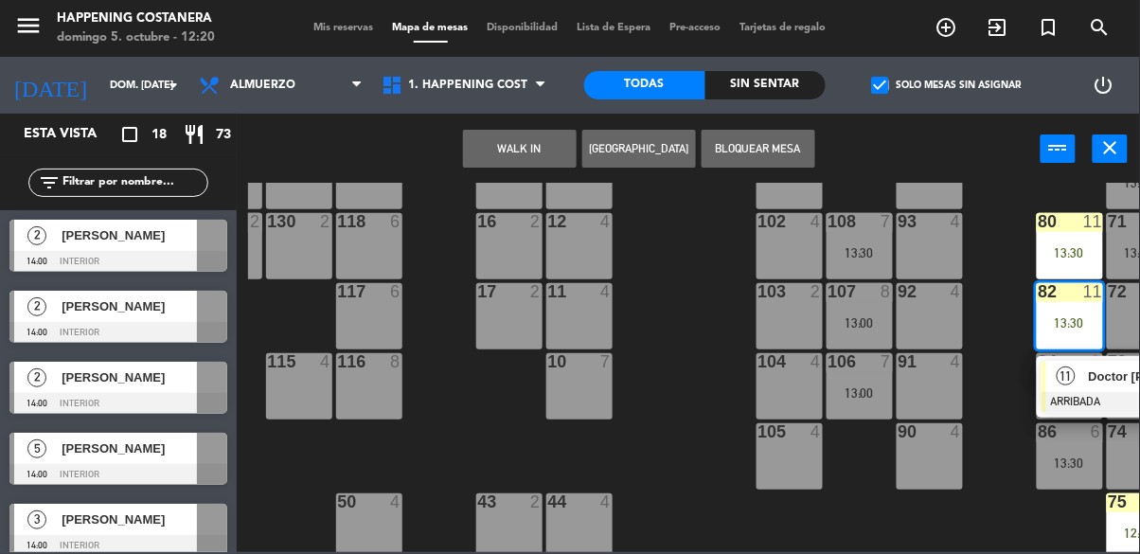
click at [654, 437] on div "69 6 13:00 122 6 121 5 14:00 120 4 12:30 14 4 CAVA 22 101 4 94 2 70 6 13:00 123…" at bounding box center [694, 367] width 892 height 369
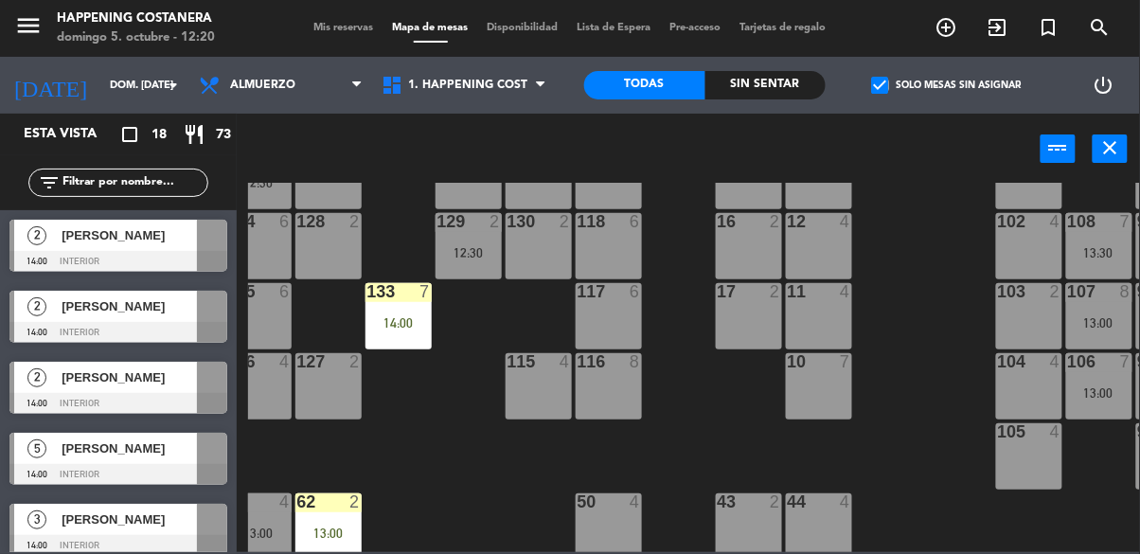
scroll to position [144, 0]
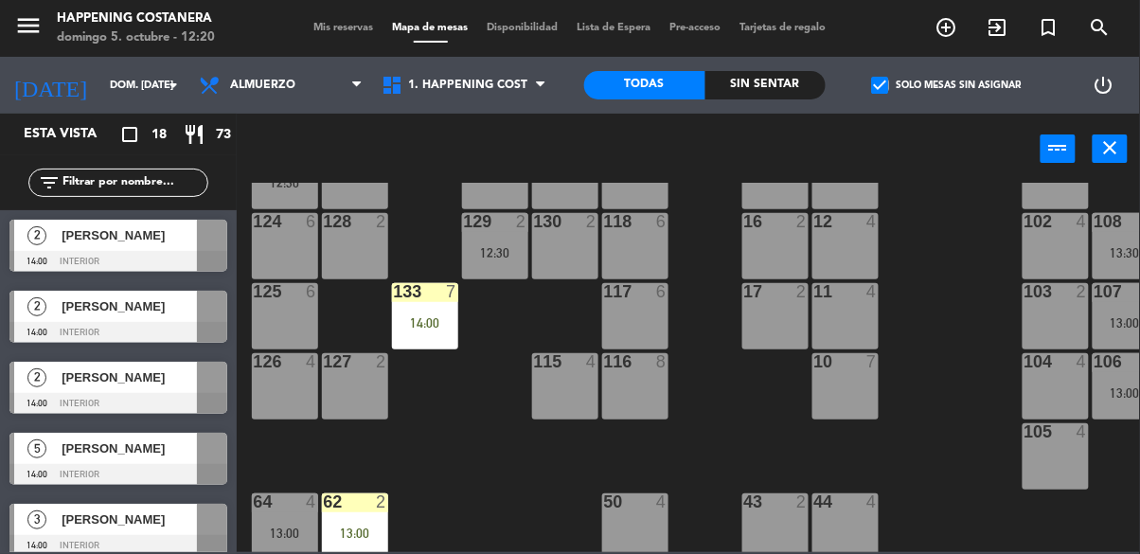
click at [890, 500] on div "4" at bounding box center [876, 501] width 31 height 17
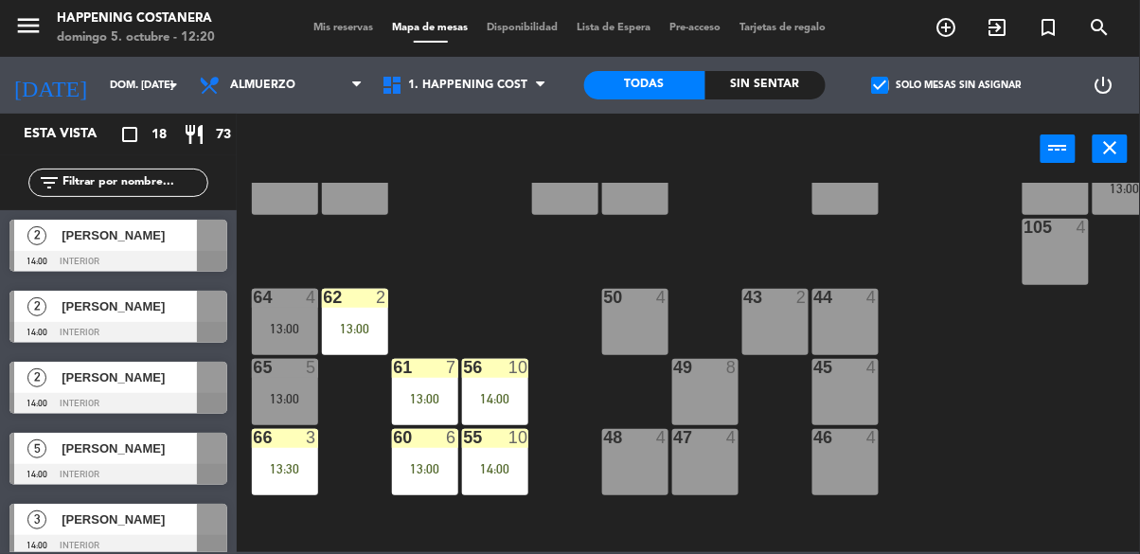
scroll to position [406, 0]
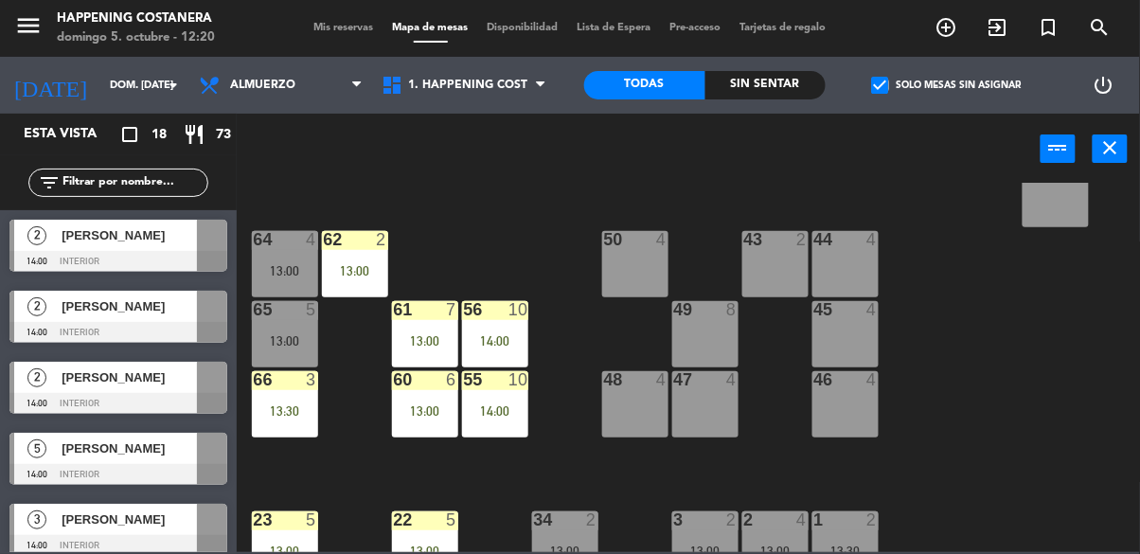
click at [421, 330] on div "61 7 13:00" at bounding box center [425, 334] width 66 height 66
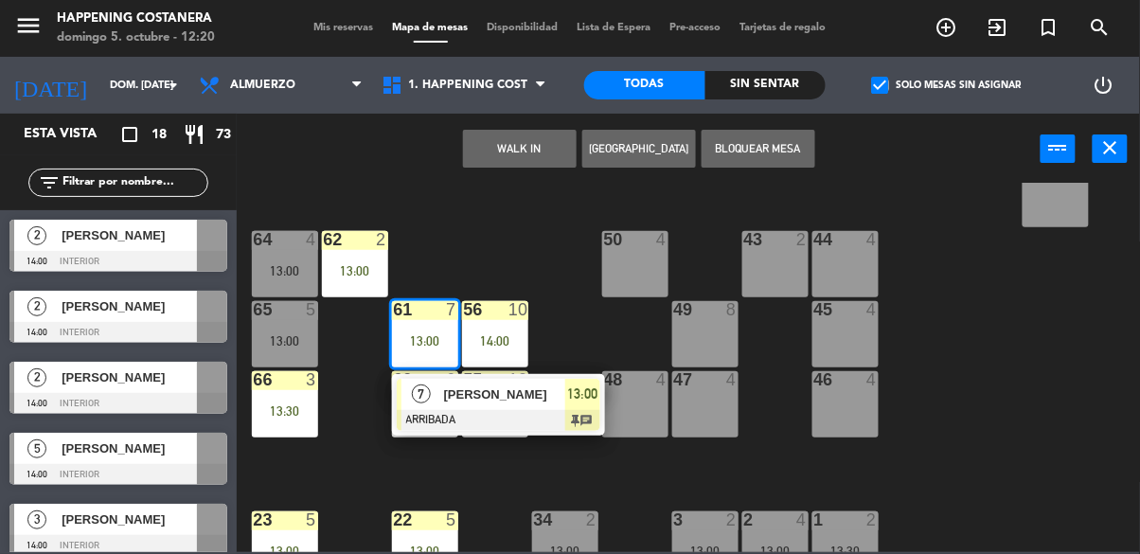
click at [561, 427] on div at bounding box center [499, 420] width 204 height 21
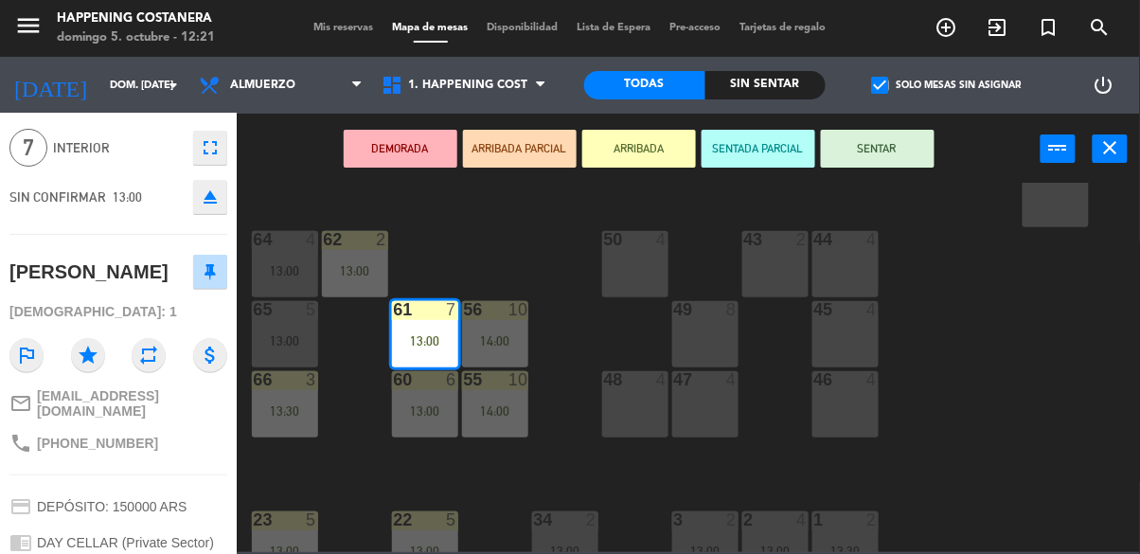
scroll to position [0, 0]
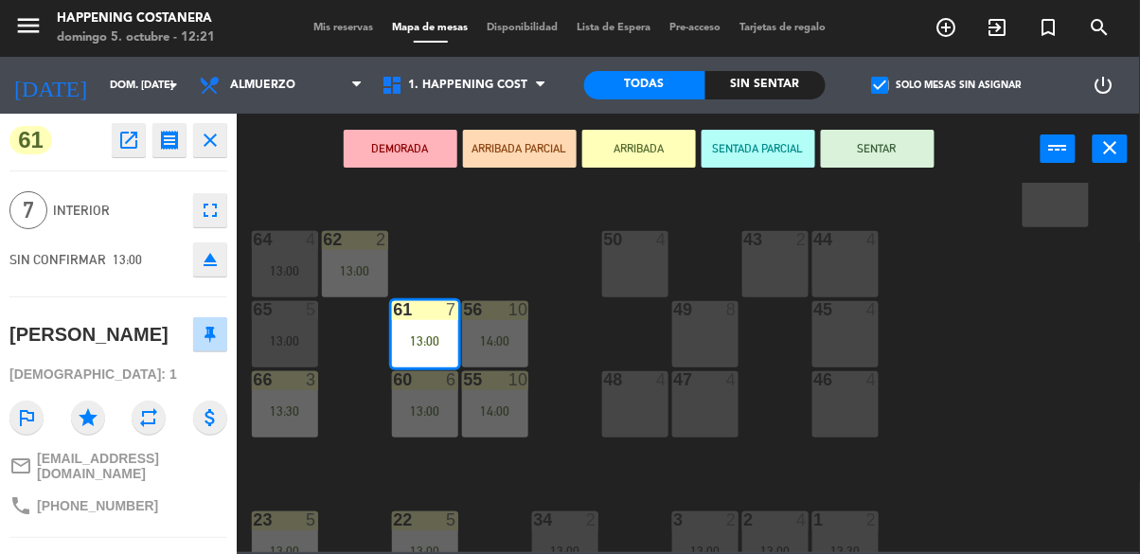
click at [121, 136] on icon "open_in_new" at bounding box center [128, 140] width 23 height 23
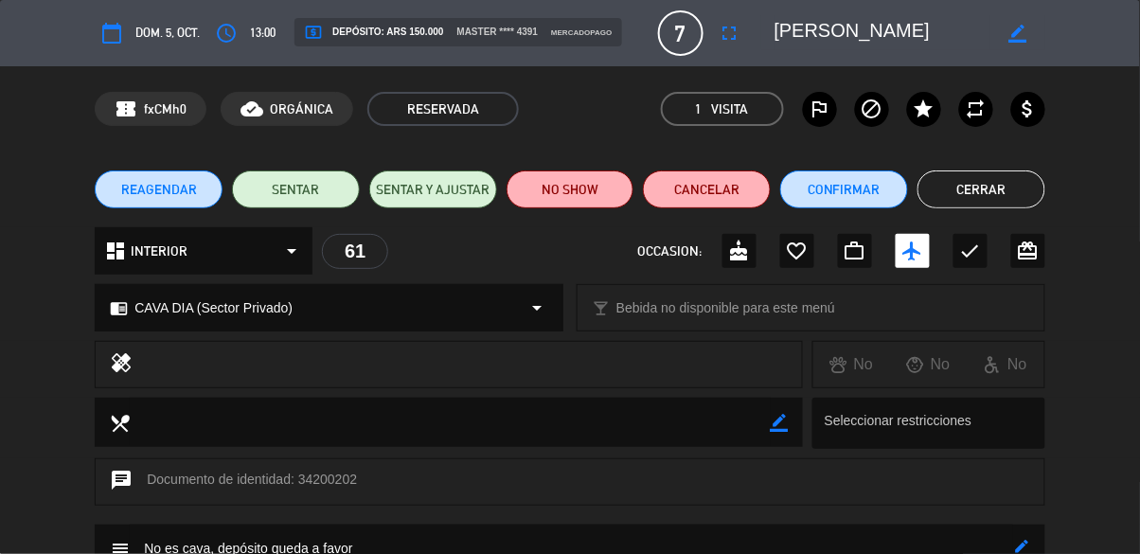
click at [691, 459] on div "chat Documento de identidad: 34200202" at bounding box center [570, 481] width 950 height 47
click at [1036, 190] on button "Cerrar" at bounding box center [982, 189] width 128 height 38
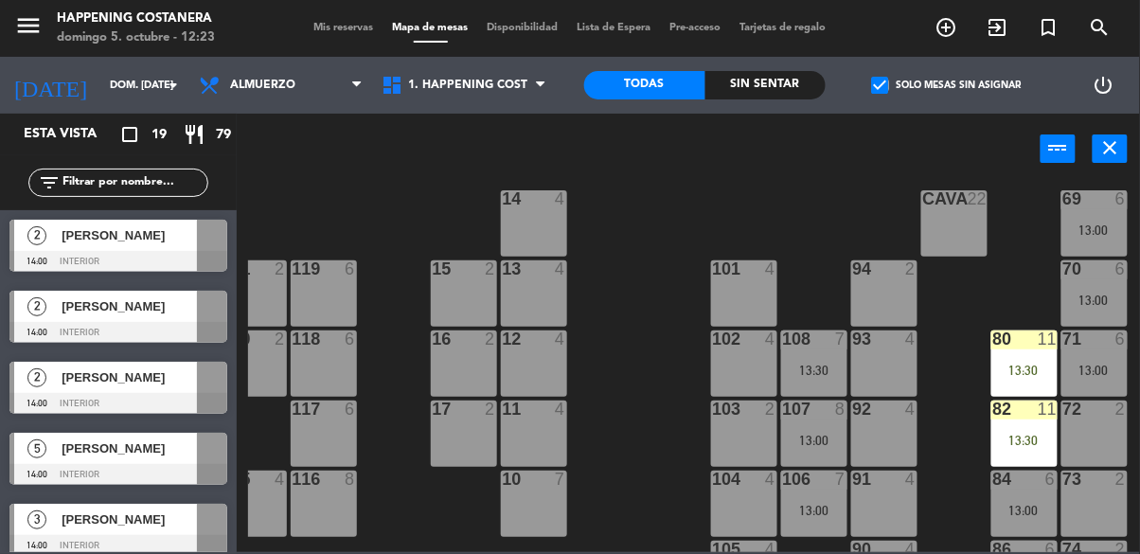
scroll to position [380, 2]
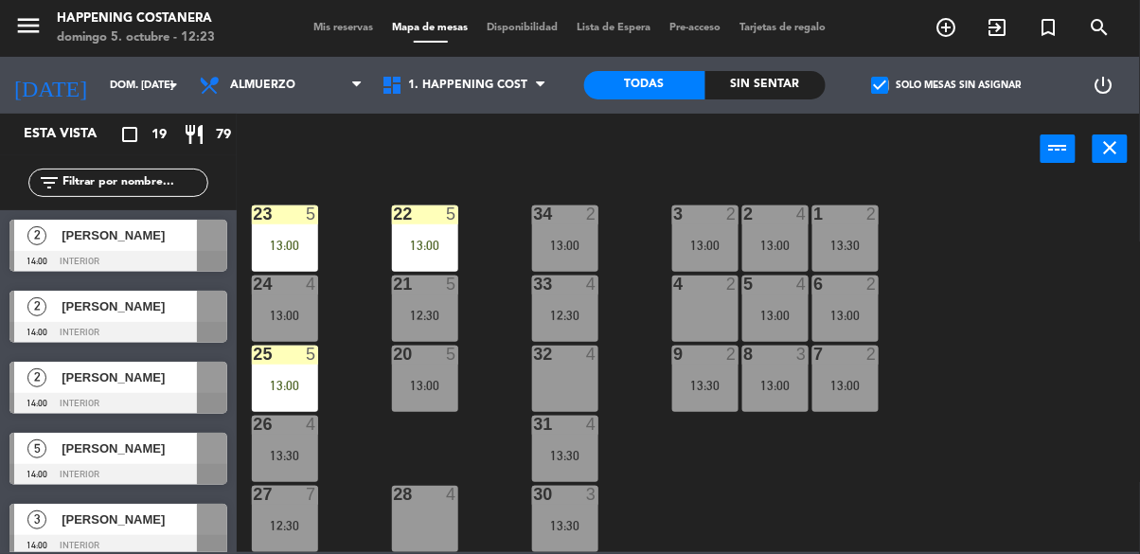
click at [953, 284] on div "69 6 13:00 122 6 121 5 14:00 120 4 12:30 14 4 CAVA 22 101 4 94 2 70 6 13:00 123…" at bounding box center [694, 367] width 892 height 369
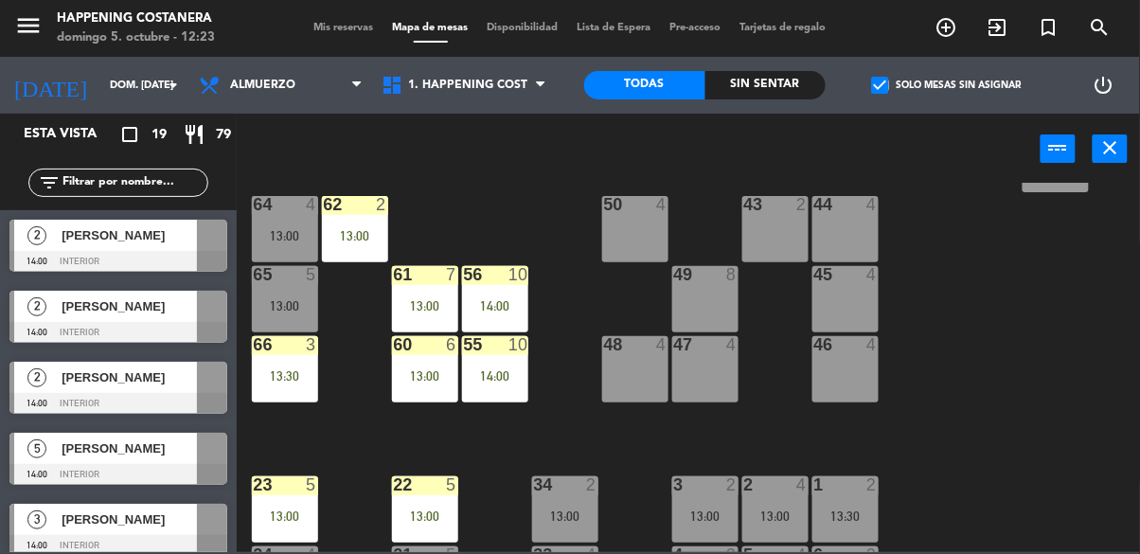
scroll to position [456, 0]
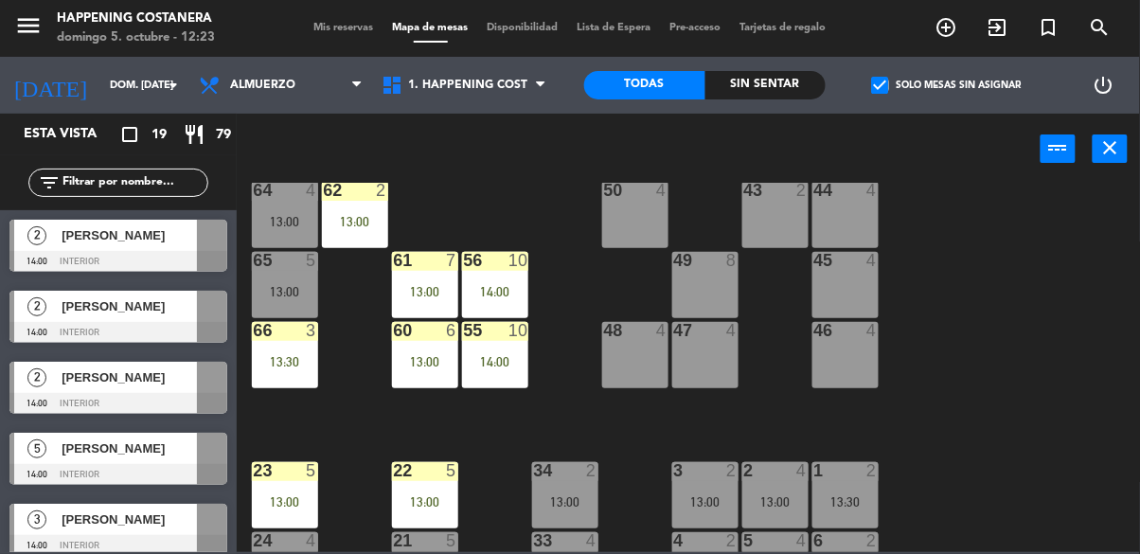
click at [417, 291] on div "13:00" at bounding box center [425, 291] width 66 height 13
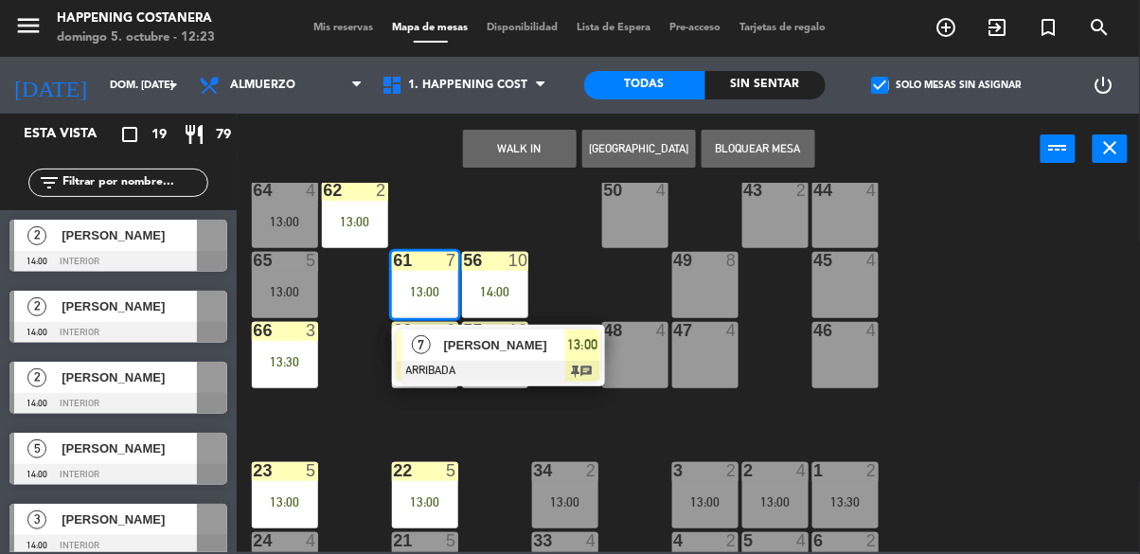
click at [563, 347] on span "[PERSON_NAME]" at bounding box center [504, 345] width 121 height 20
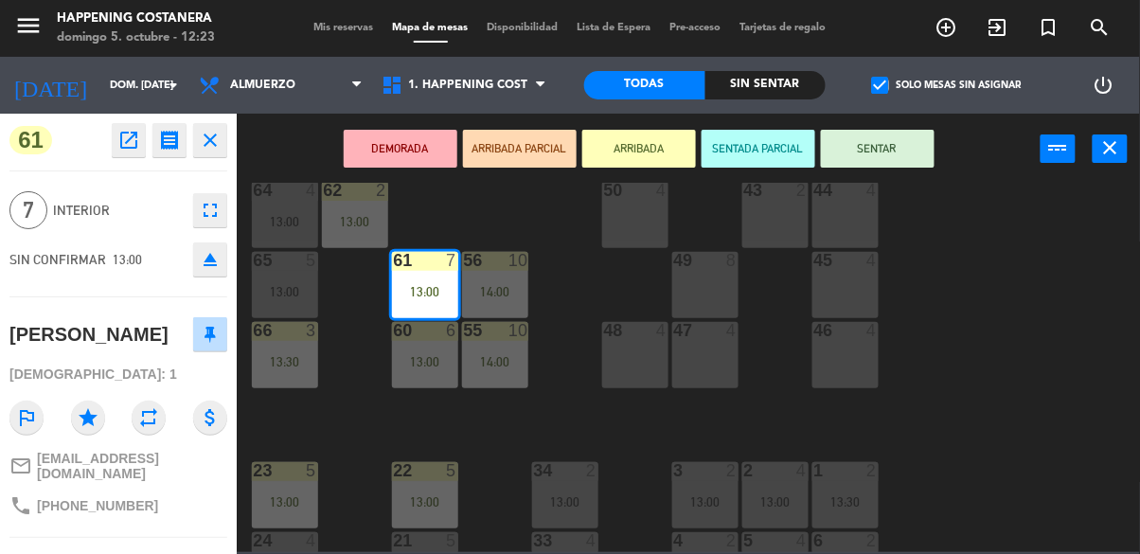
scroll to position [247, 0]
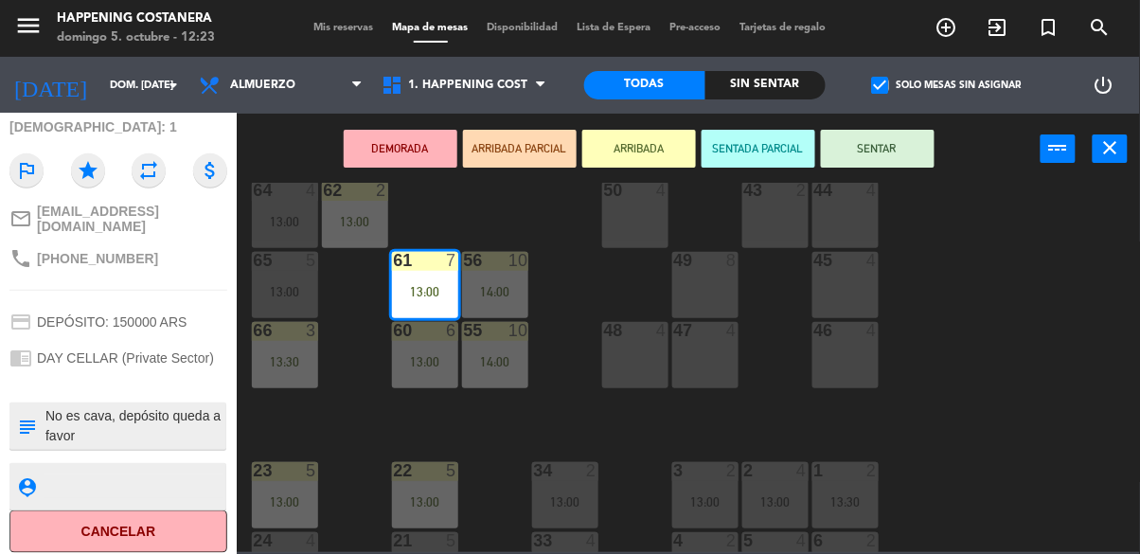
click at [999, 341] on div "69 6 13:00 122 6 121 5 14:00 120 4 12:30 14 4 CAVA 22 101 4 94 2 70 6 13:00 123…" at bounding box center [694, 367] width 892 height 369
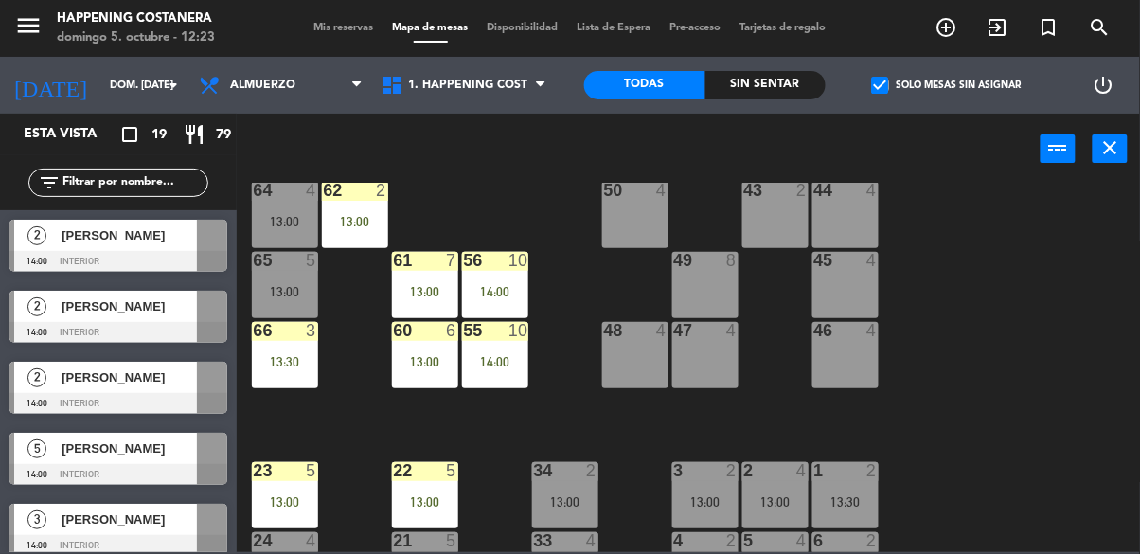
click at [411, 361] on div "13:00" at bounding box center [425, 361] width 66 height 13
click at [1041, 350] on div "69 6 13:00 122 6 121 5 14:00 120 4 12:30 14 4 CAVA 22 101 4 94 2 70 6 13:00 123…" at bounding box center [694, 367] width 892 height 369
click at [881, 94] on span "check_box" at bounding box center [880, 85] width 17 height 17
click at [947, 85] on input "check_box Solo mesas sin asignar" at bounding box center [947, 85] width 0 height 0
click at [1083, 354] on div "69 6 13:00 122 6 121 5 14:00 120 4 12:30 14 4 CAVA 22 101 4 94 2 70 6 13:00 123…" at bounding box center [694, 367] width 892 height 369
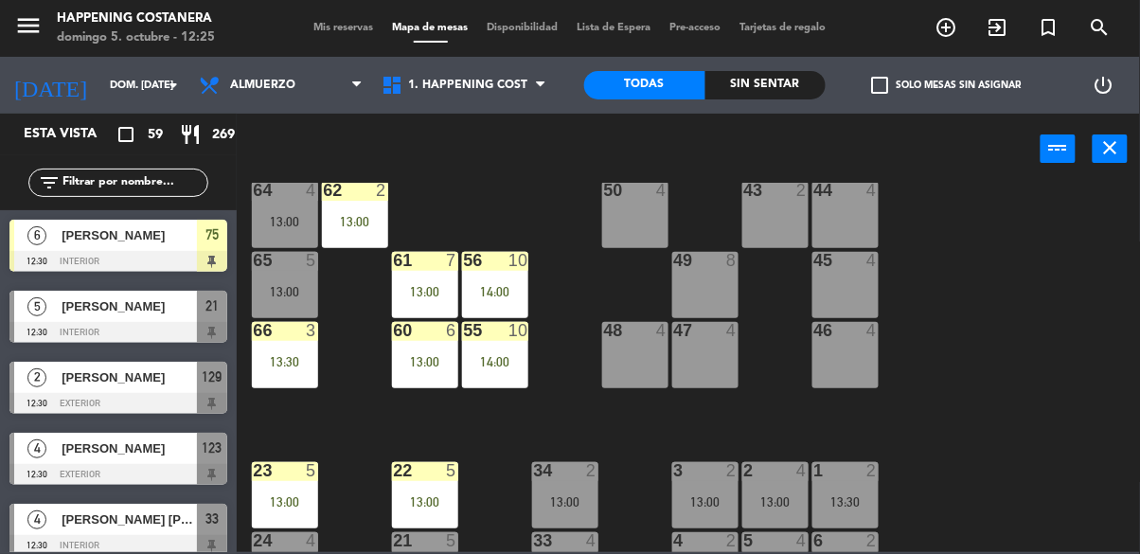
click at [168, 188] on input "text" at bounding box center [134, 182] width 147 height 21
click at [976, 195] on div "69 6 13:00 122 6 121 5 14:00 120 4 12:30 14 4 CAVA 22 101 4 94 2 70 6 13:00 123…" at bounding box center [694, 367] width 892 height 369
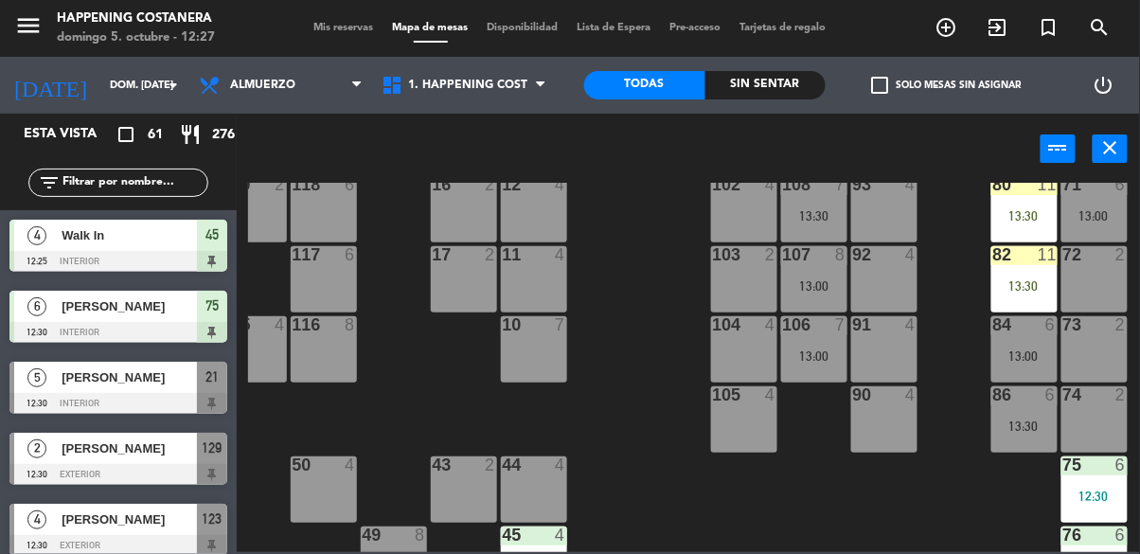
scroll to position [129, 312]
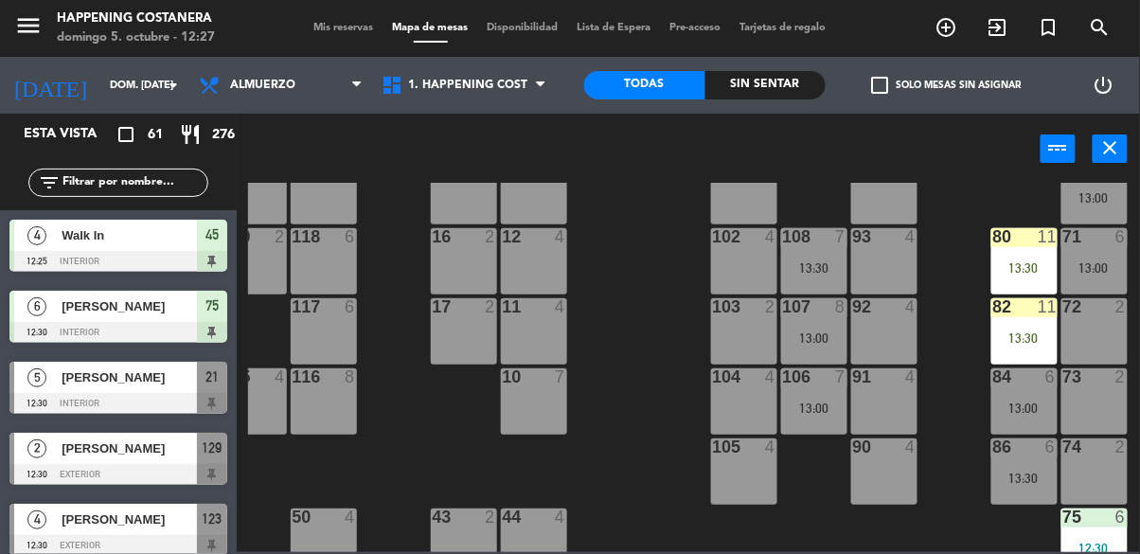
click at [747, 338] on div "103 2" at bounding box center [744, 331] width 66 height 66
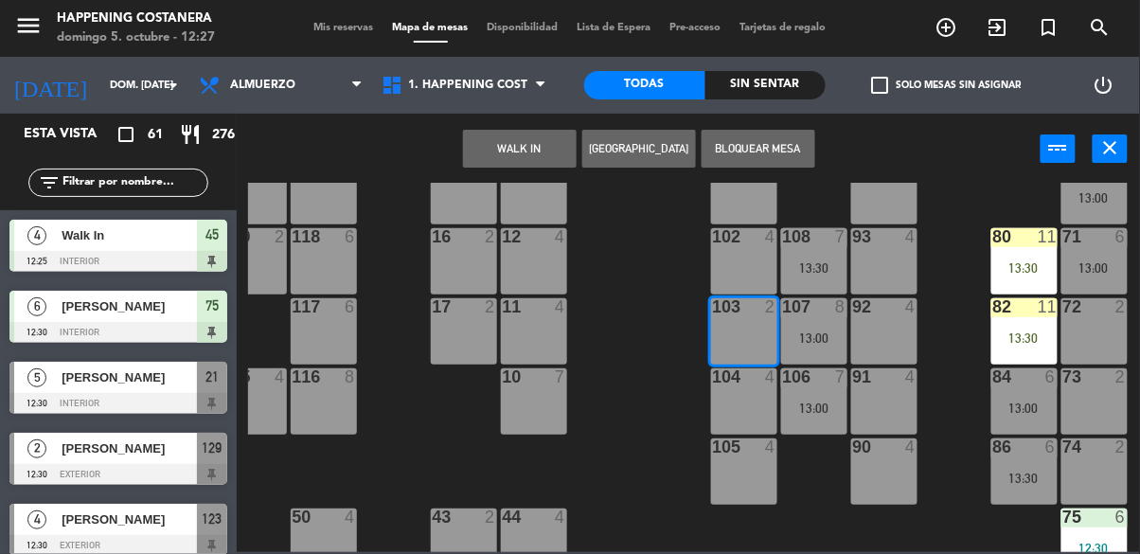
click at [465, 150] on button "WALK IN" at bounding box center [520, 149] width 114 height 38
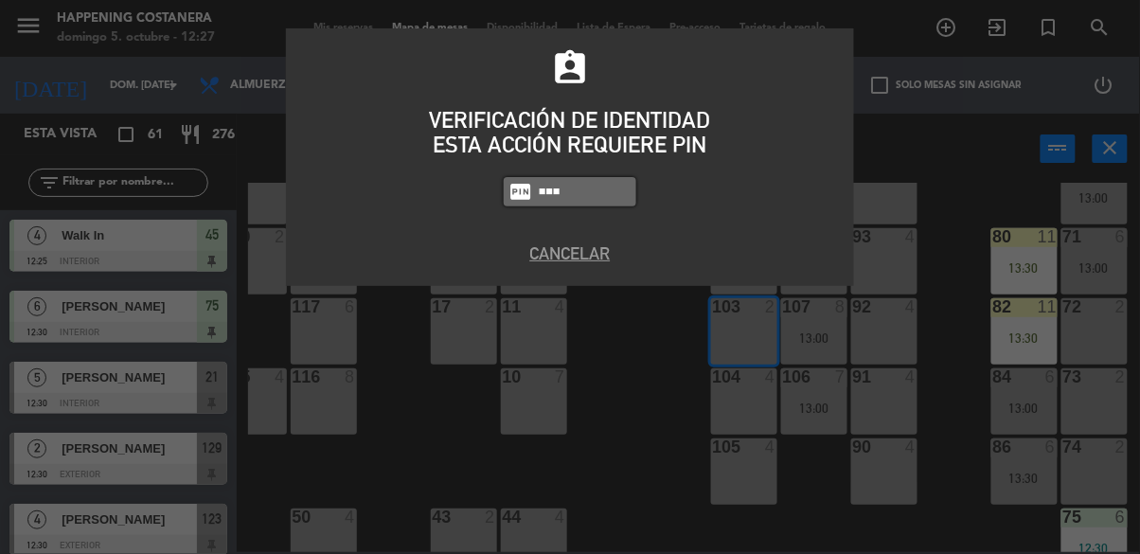
type input "9660"
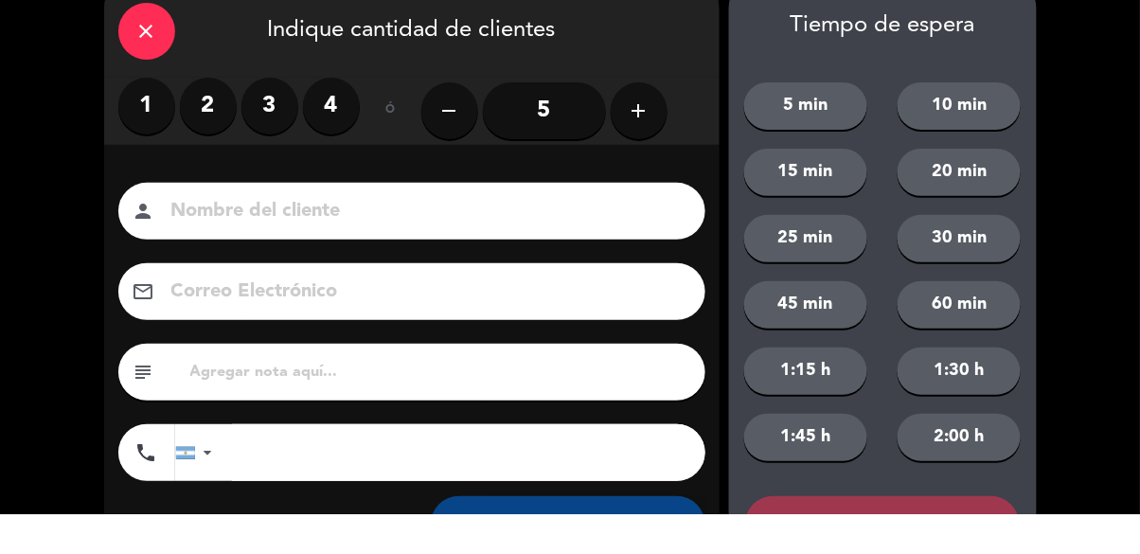
click at [201, 249] on input at bounding box center [425, 251] width 511 height 33
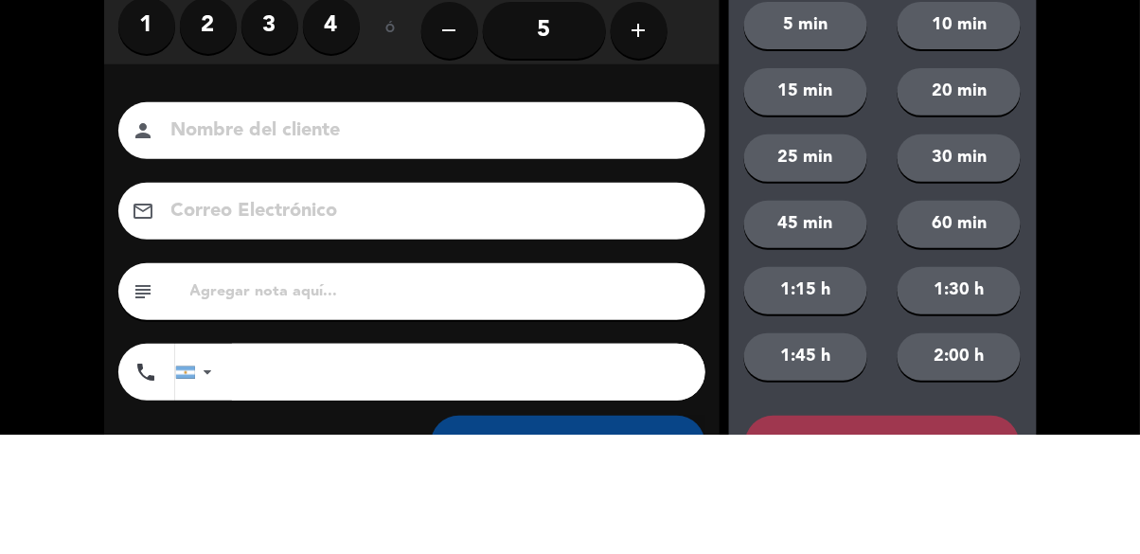
click at [211, 145] on label "2" at bounding box center [208, 145] width 57 height 57
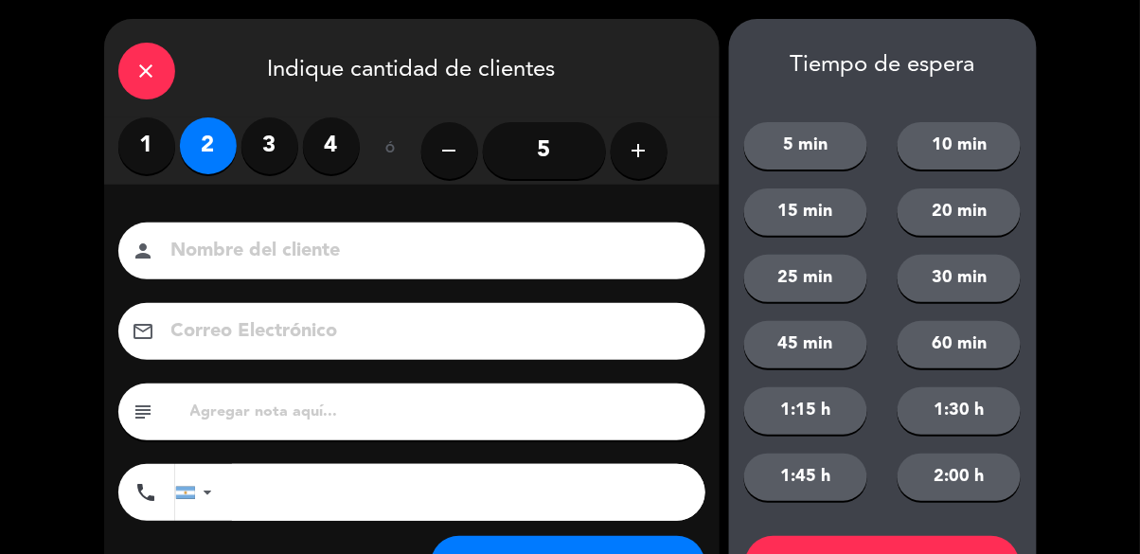
scroll to position [86, 0]
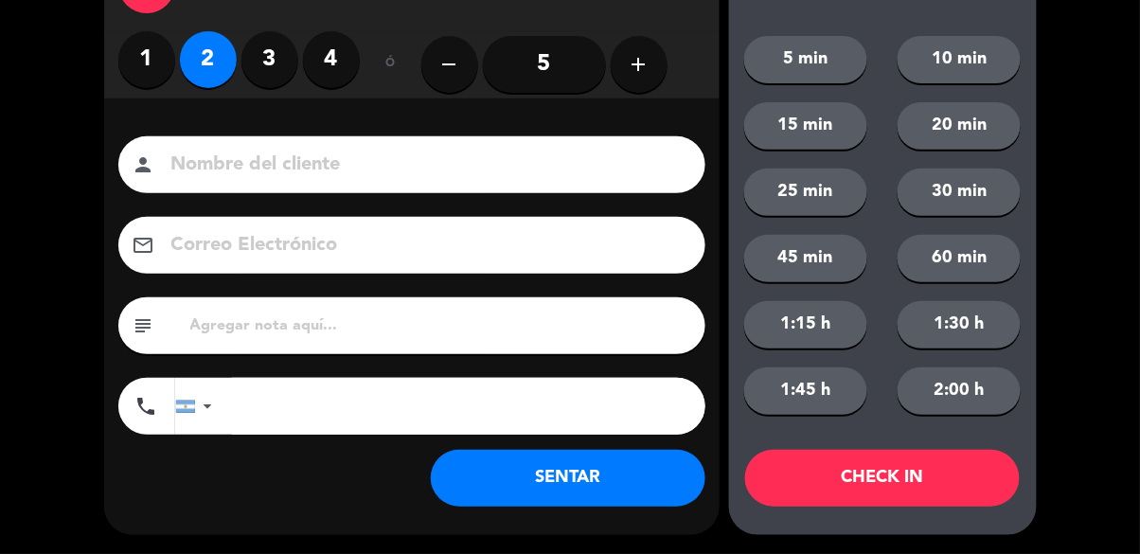
click at [516, 498] on button "SENTAR" at bounding box center [568, 478] width 275 height 57
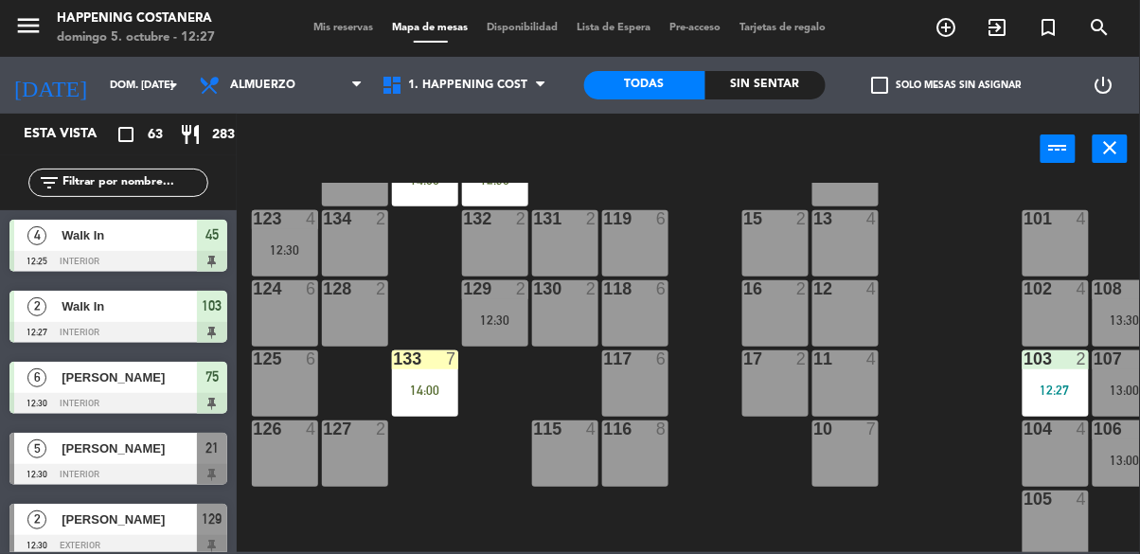
scroll to position [0, 0]
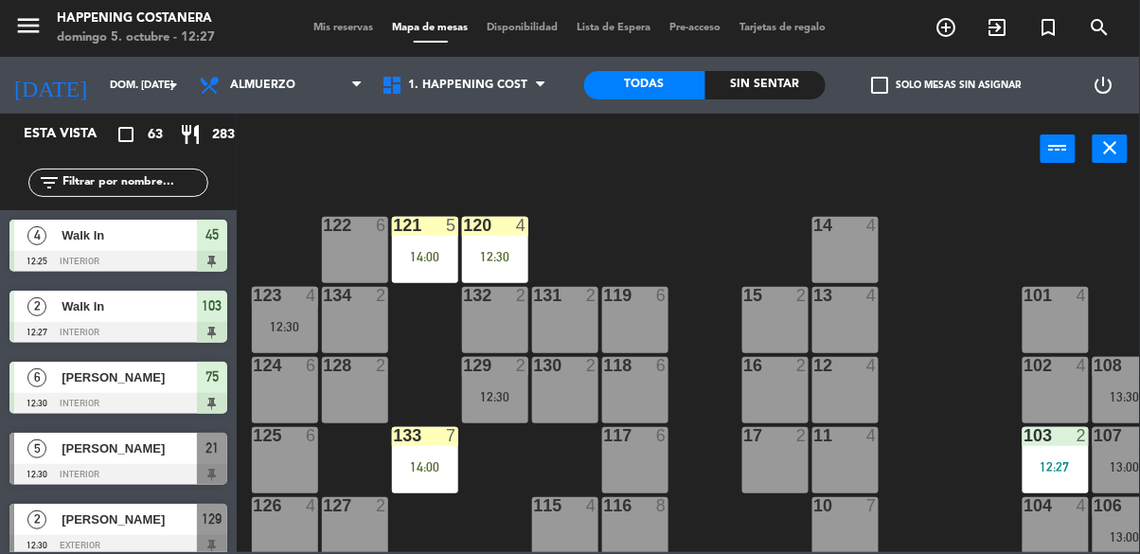
click at [955, 494] on div "69 6 13:00 122 6 121 5 14:00 120 4 12:30 14 4 CAVA 22 101 4 94 2 70 6 13:00 123…" at bounding box center [694, 367] width 892 height 369
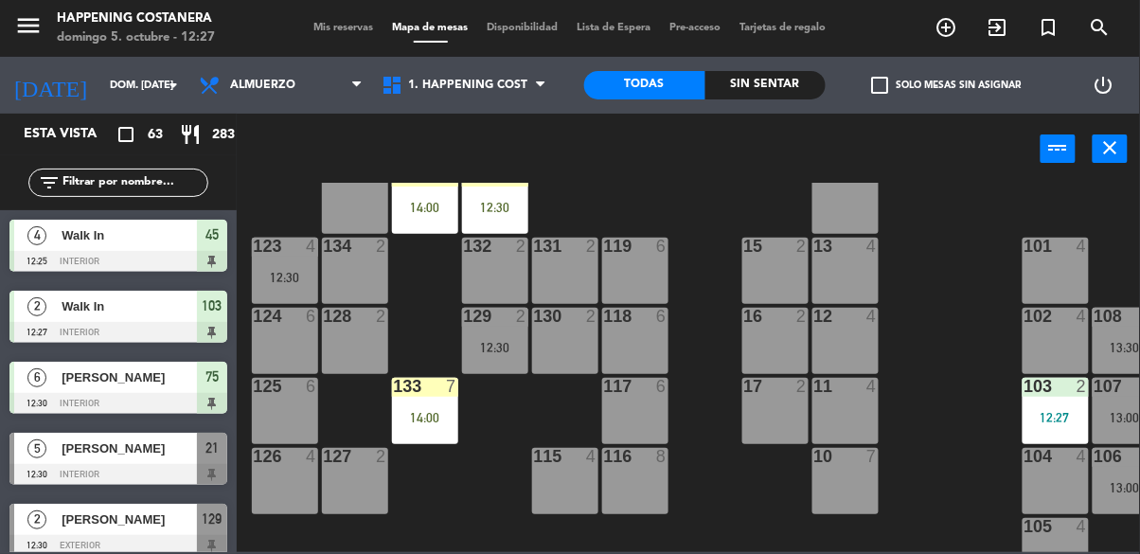
scroll to position [51, 0]
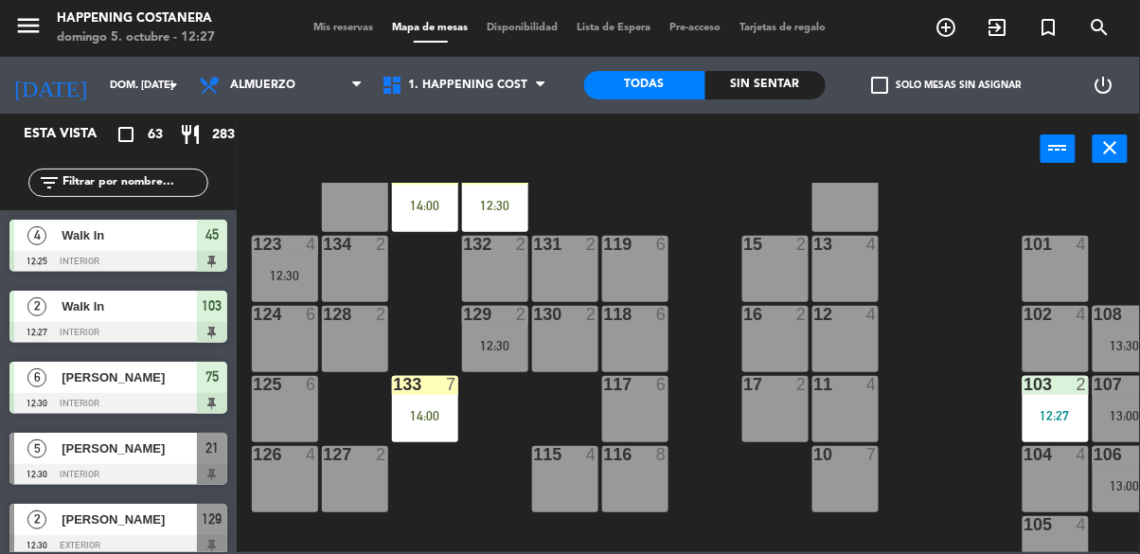
click at [876, 348] on div "12 4" at bounding box center [846, 339] width 66 height 66
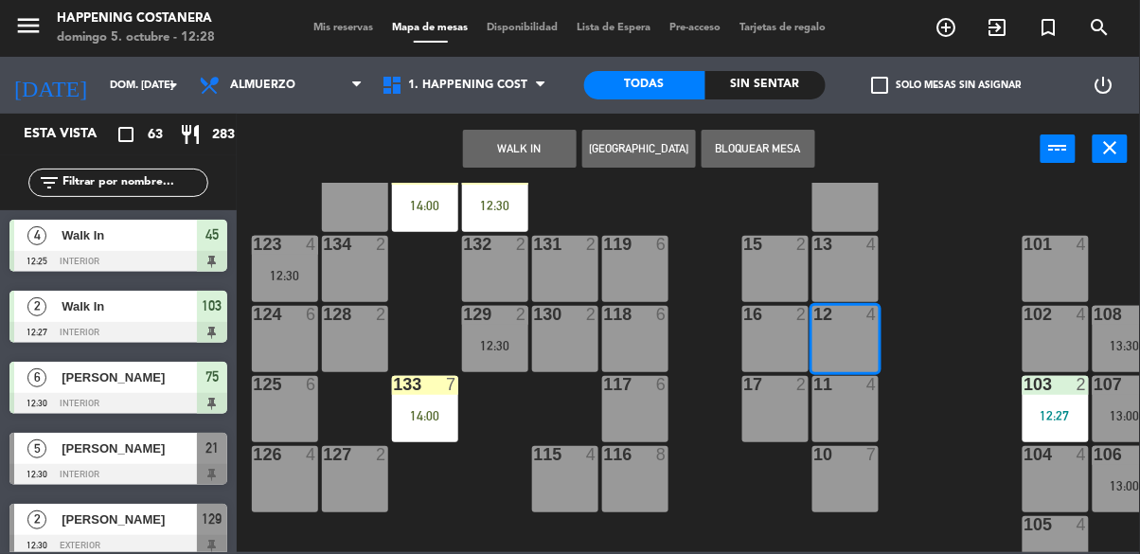
click at [902, 313] on div "69 6 13:00 122 6 121 5 14:00 120 4 12:30 14 4 CAVA 22 101 4 94 2 70 6 13:00 123…" at bounding box center [694, 367] width 892 height 369
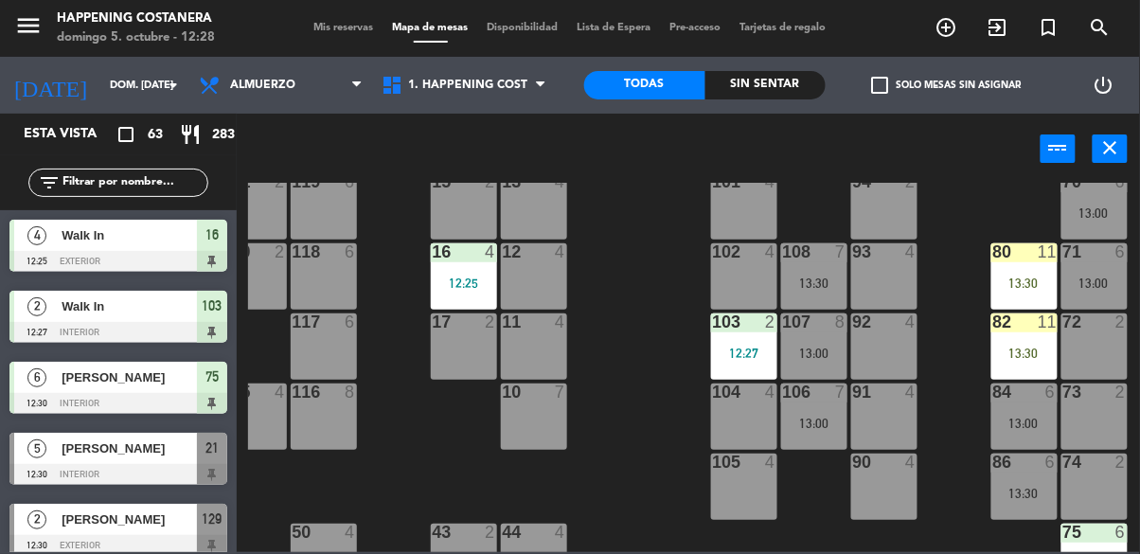
scroll to position [116, 312]
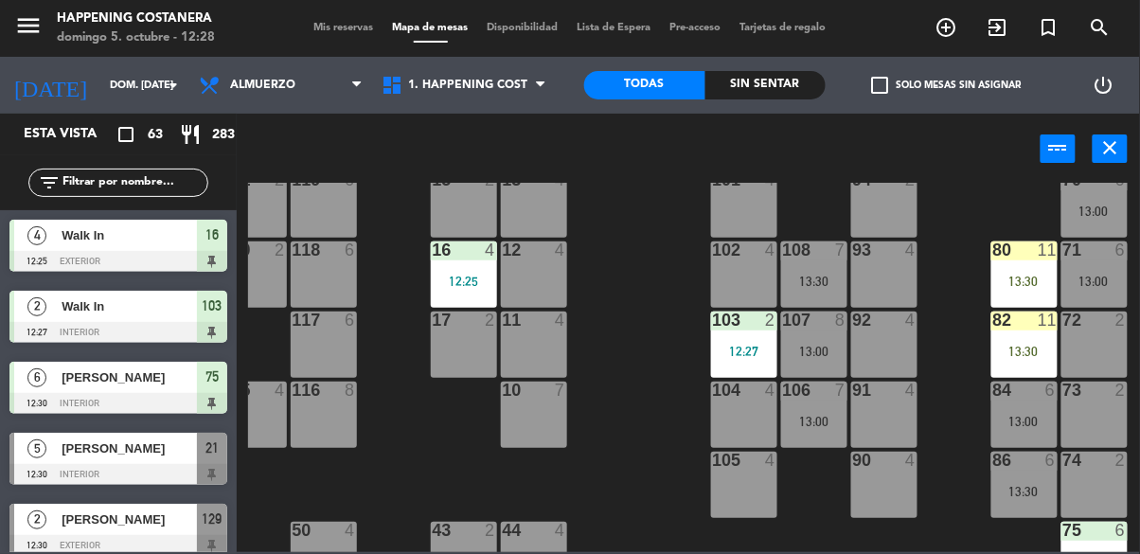
click at [650, 474] on div "69 6 13:00 122 6 121 5 14:00 120 4 12:30 14 4 CAVA 22 101 4 94 2 70 6 13:00 123…" at bounding box center [694, 367] width 892 height 369
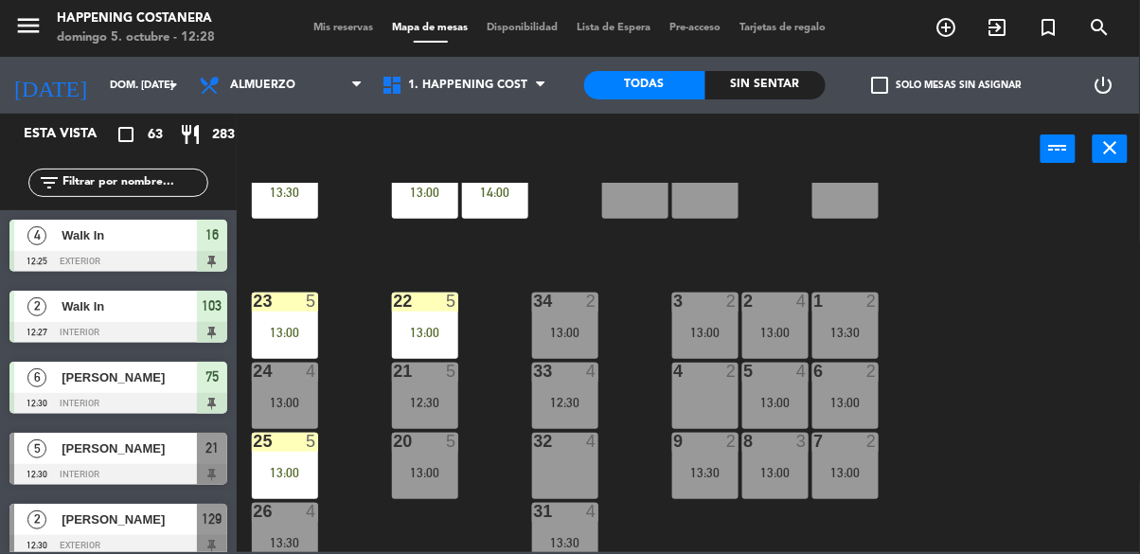
scroll to position [556, 0]
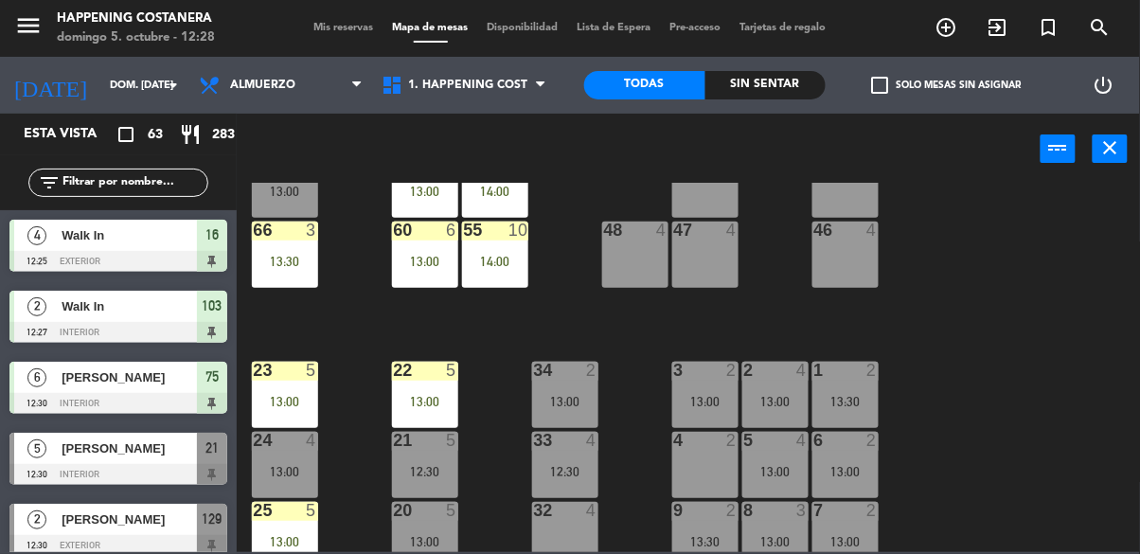
click at [146, 183] on input "text" at bounding box center [134, 182] width 147 height 21
click at [948, 183] on div "69 6 13:00 122 6 121 5 14:00 120 4 12:30 14 4 CAVA 22 101 4 94 2 70 6 13:00 123…" at bounding box center [694, 367] width 892 height 369
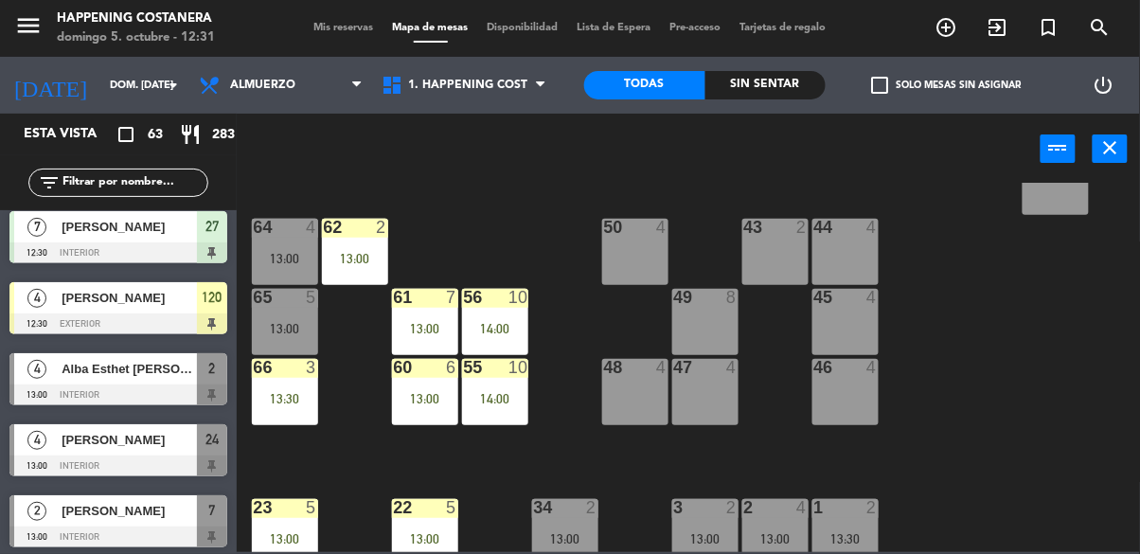
scroll to position [723, 0]
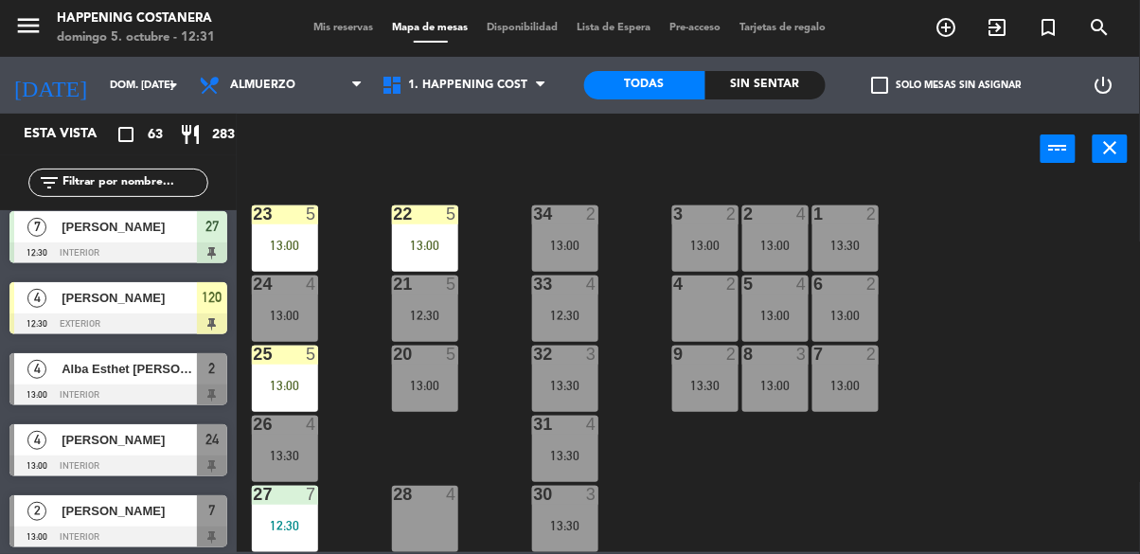
click at [280, 452] on div "13:30" at bounding box center [285, 455] width 66 height 13
click at [999, 408] on div "69 6 13:00 122 4 12:30 121 5 14:00 120 4 12:30 14 4 CAVA 22 101 4 94 2 70 6 13:…" at bounding box center [694, 367] width 892 height 369
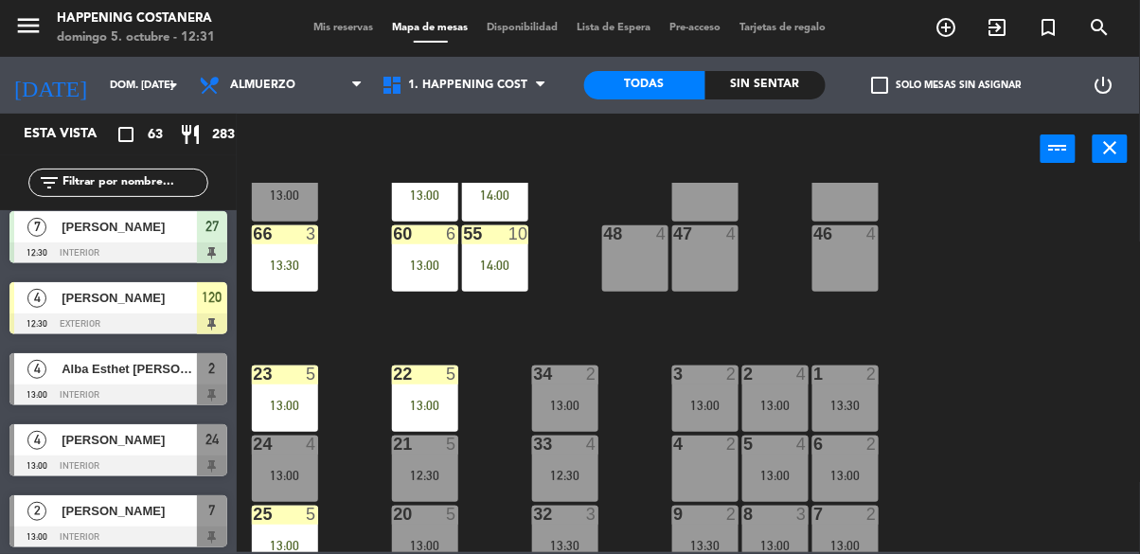
scroll to position [549, 0]
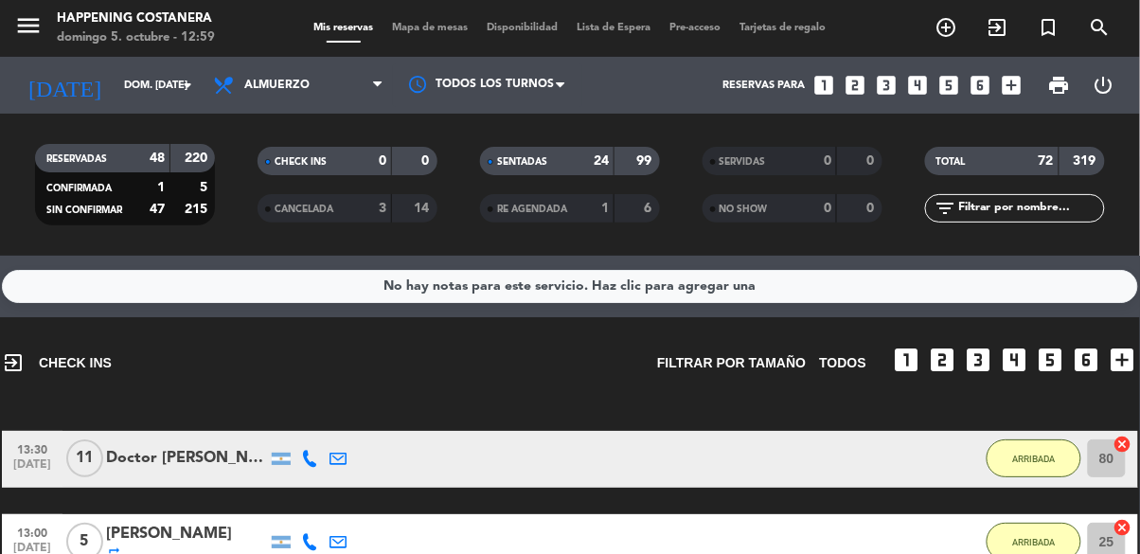
click at [421, 23] on span "Mapa de mesas" at bounding box center [431, 28] width 95 height 10
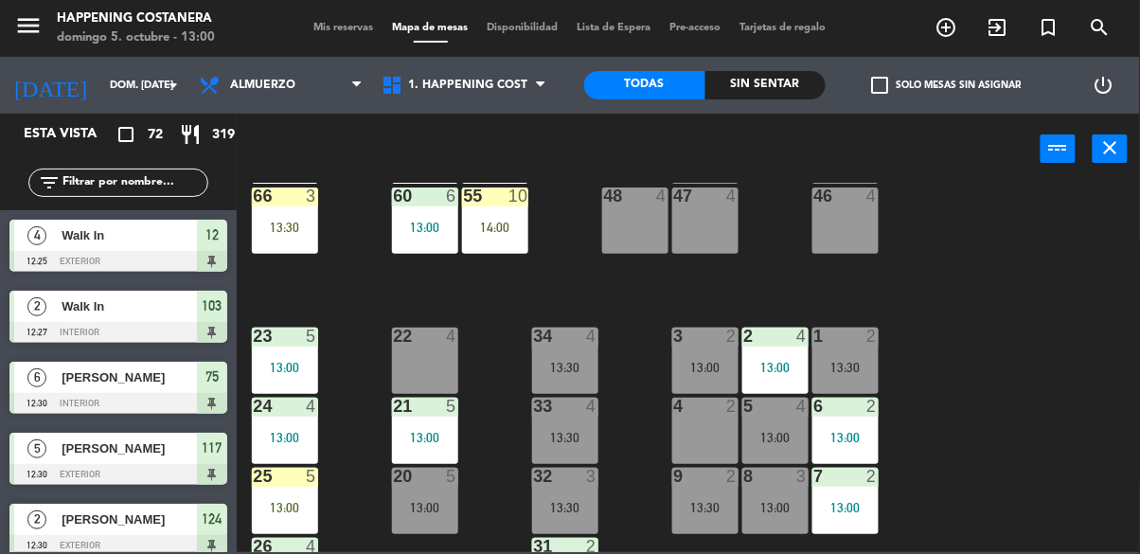
scroll to position [596, 0]
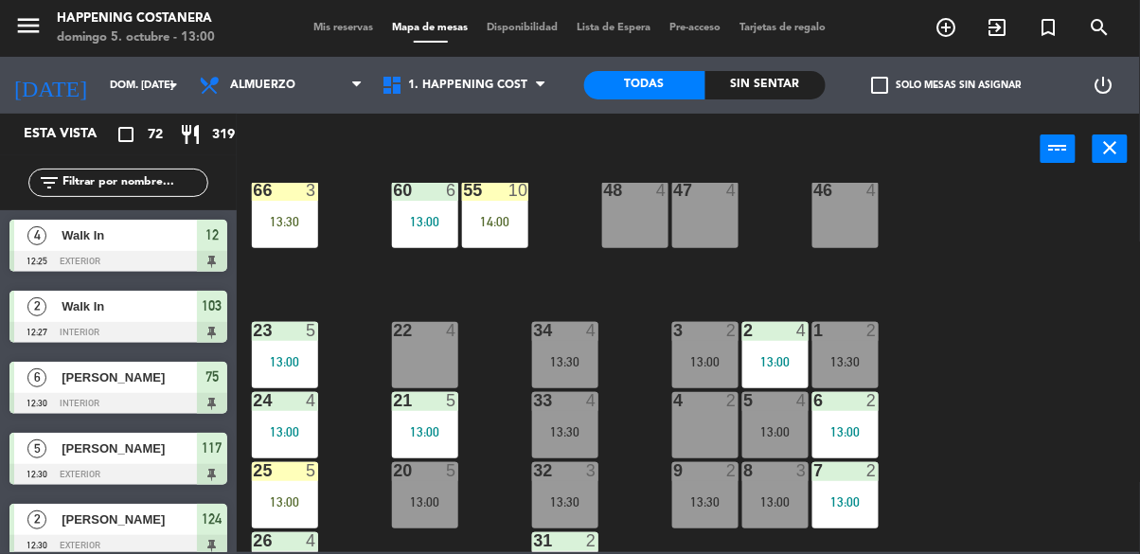
click at [119, 175] on input "text" at bounding box center [134, 182] width 147 height 21
click at [986, 161] on div "power_input close" at bounding box center [639, 150] width 804 height 72
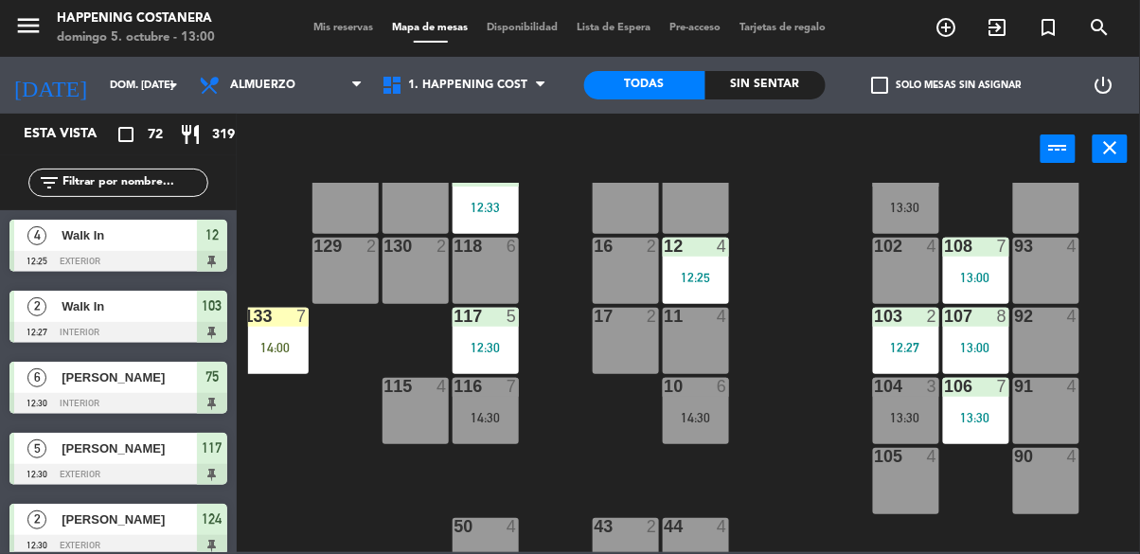
scroll to position [119, 156]
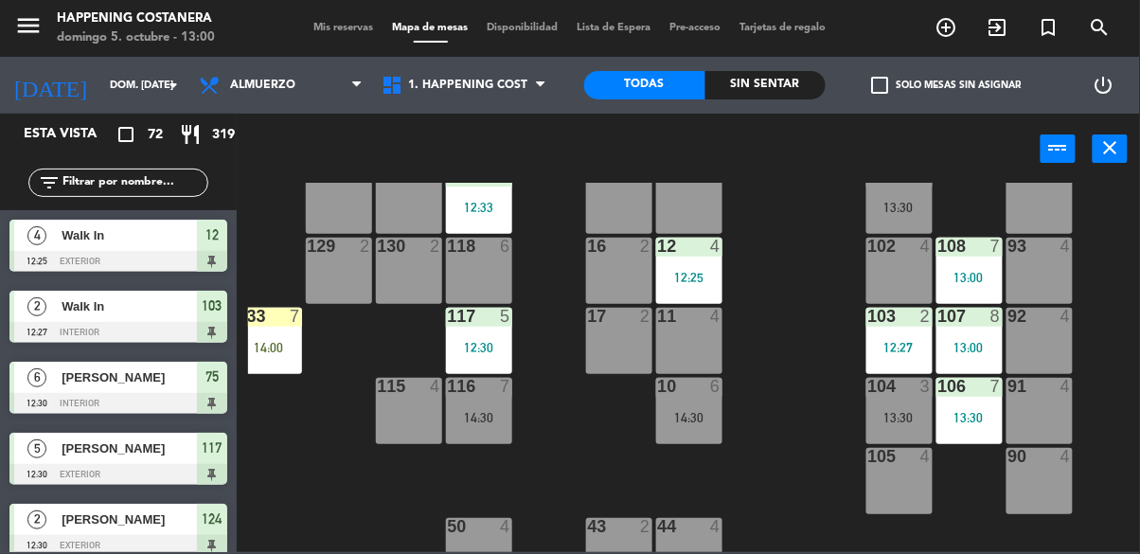
click at [965, 422] on div "13:30" at bounding box center [970, 417] width 66 height 13
click at [802, 394] on div "69 6 13:00 122 4 12:30 121 4 12:30 120 5 14:00 14 4 CAVA 22 101 4 13:30 94 2 70…" at bounding box center [694, 367] width 892 height 369
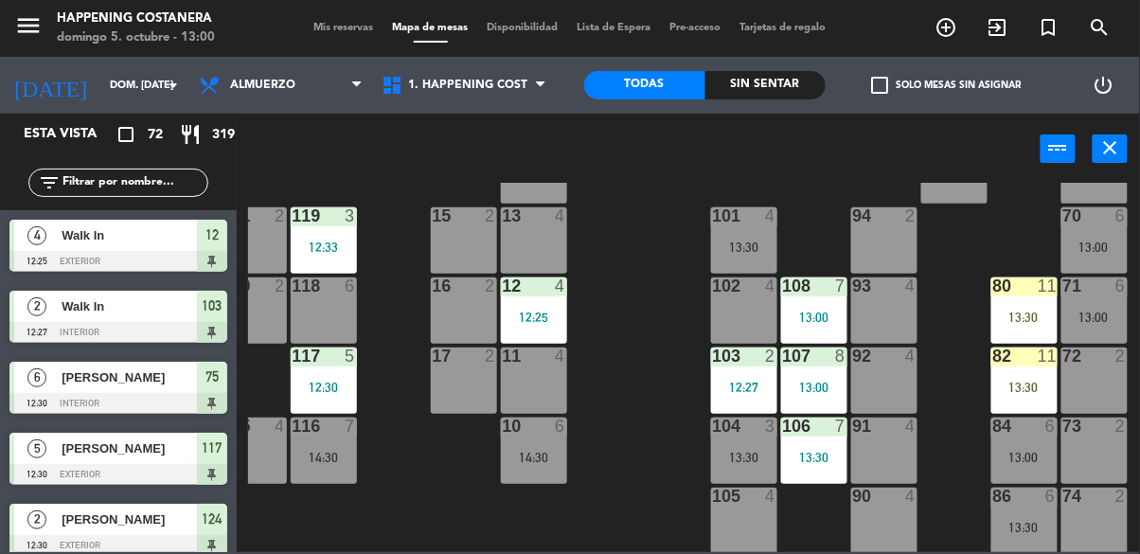
scroll to position [82, 312]
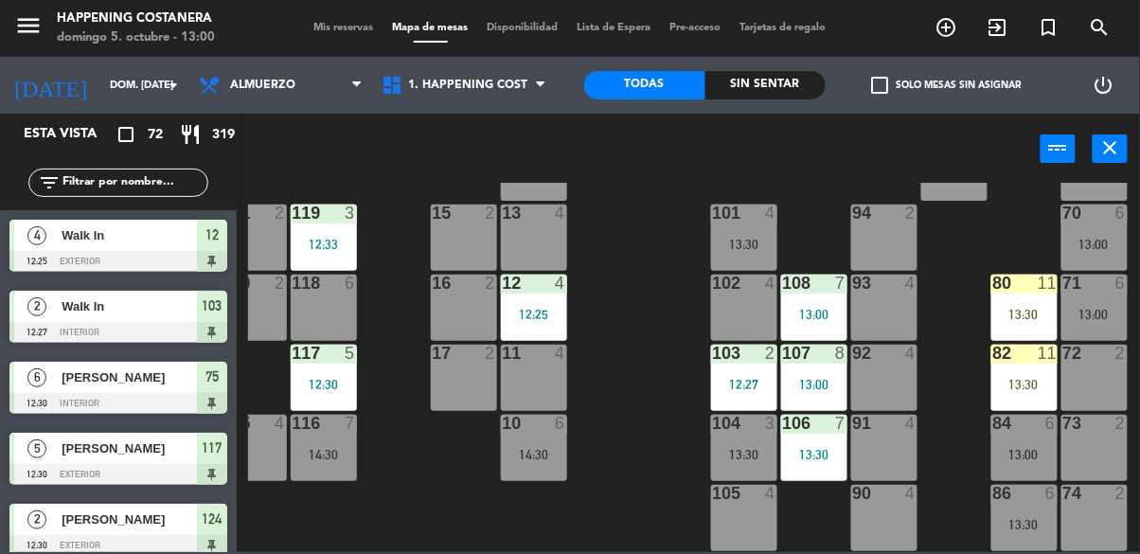
click at [642, 410] on div "69 6 13:00 122 4 12:30 121 4 12:30 120 5 14:00 14 4 CAVA 22 101 4 13:30 94 2 70…" at bounding box center [694, 367] width 892 height 369
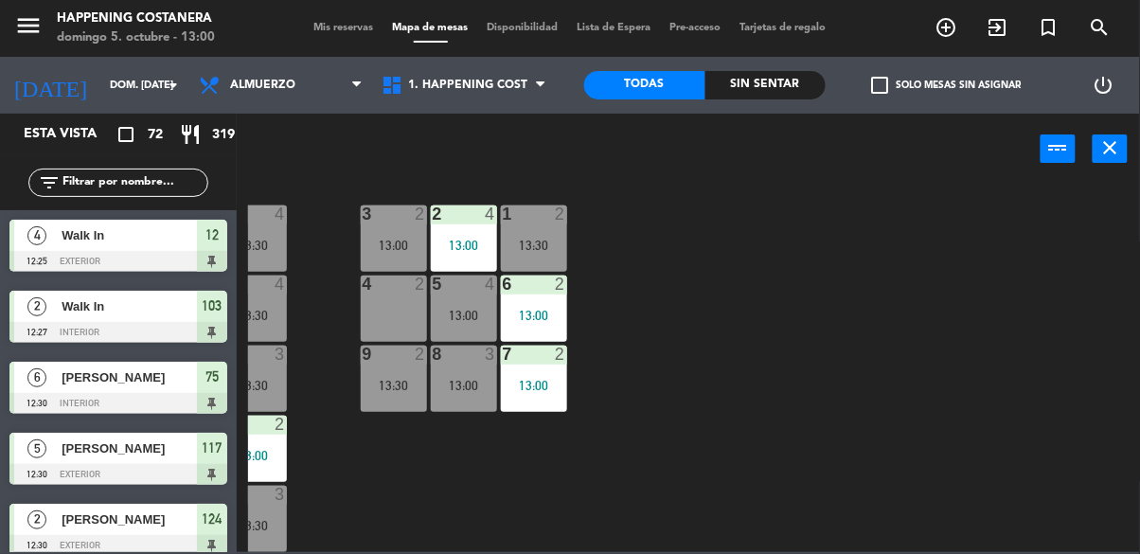
scroll to position [723, 312]
click at [784, 407] on div "69 6 13:00 122 4 12:30 121 4 12:30 120 5 14:00 14 4 CAVA 22 101 3 13:00 94 2 70…" at bounding box center [694, 367] width 892 height 369
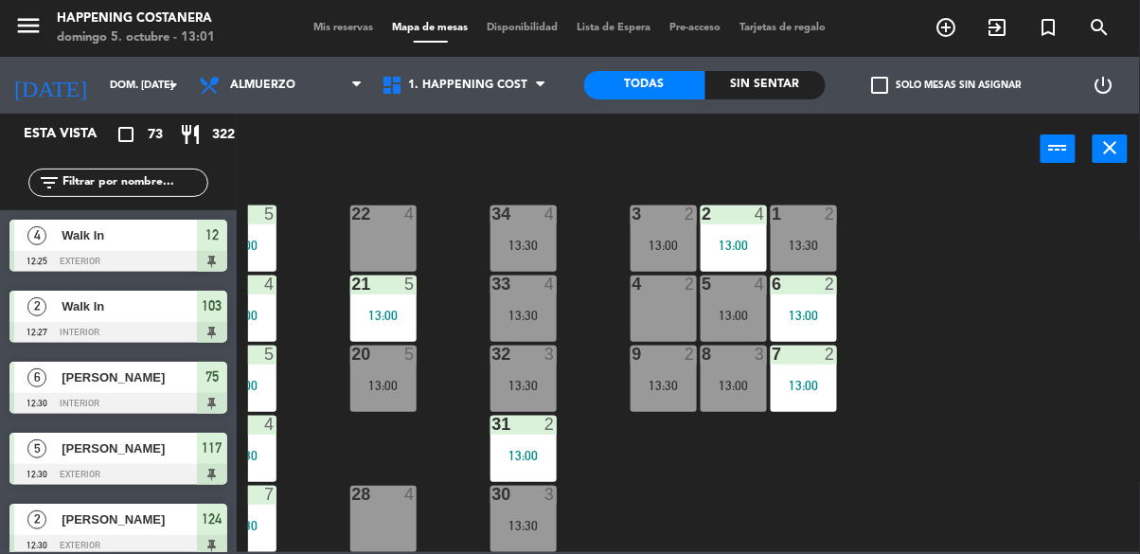
scroll to position [723, 0]
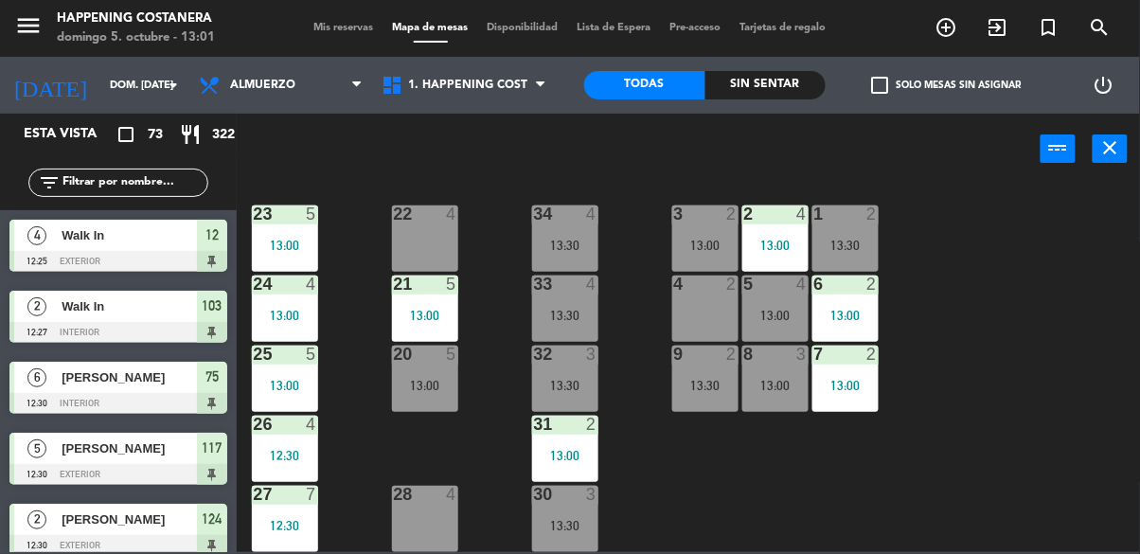
click at [142, 175] on input "text" at bounding box center [134, 182] width 147 height 21
click at [632, 168] on div "power_input close" at bounding box center [639, 150] width 804 height 72
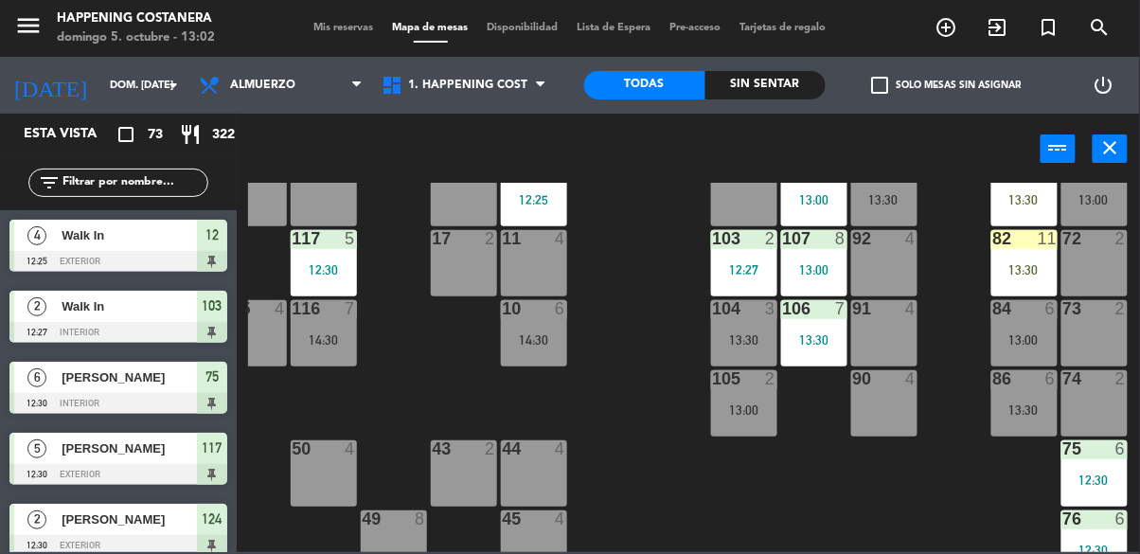
scroll to position [202, 312]
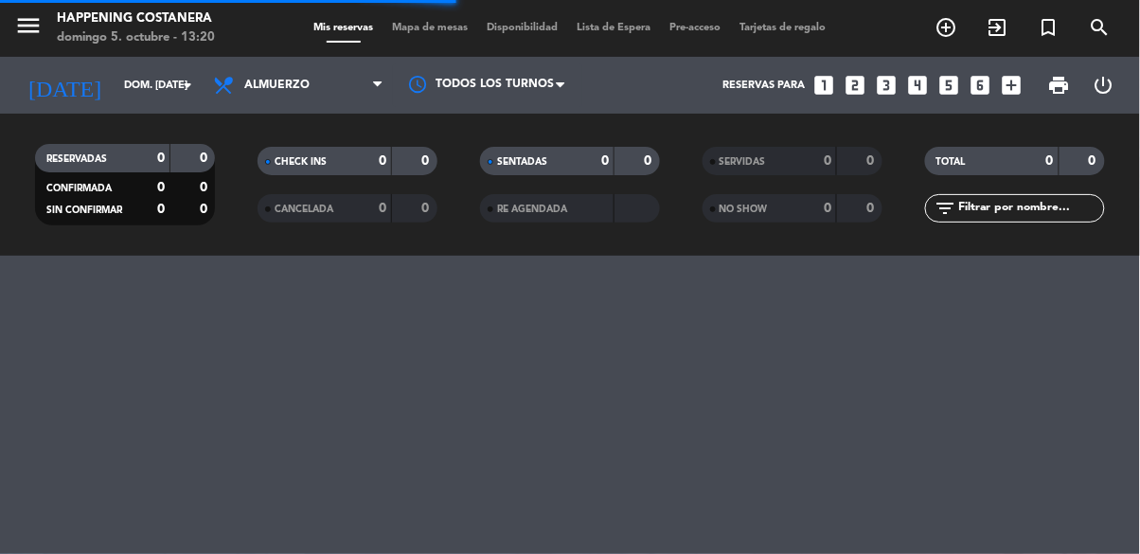
click at [440, 23] on span "Mapa de mesas" at bounding box center [431, 28] width 95 height 10
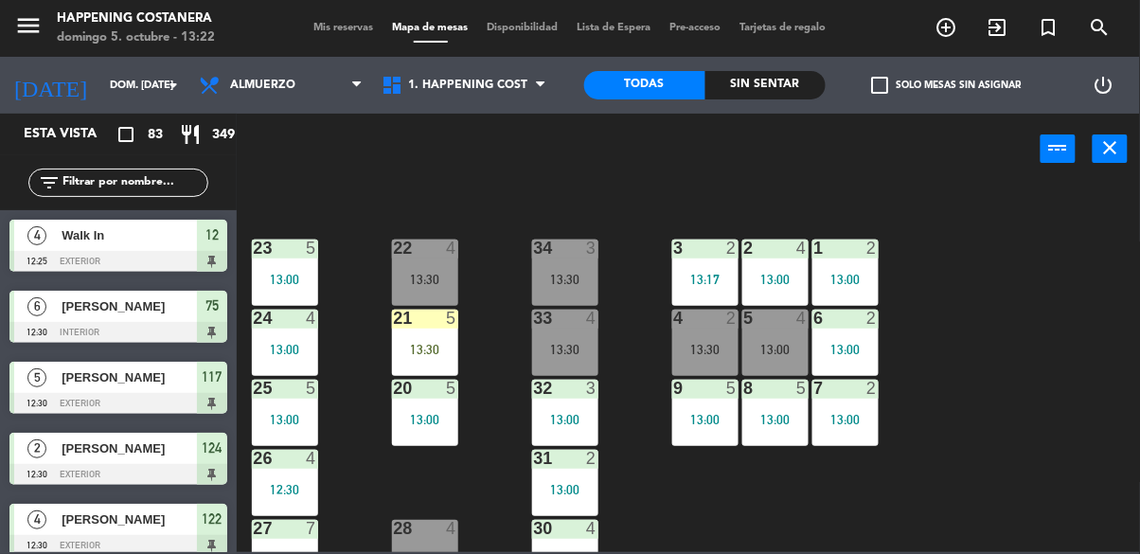
scroll to position [723, 0]
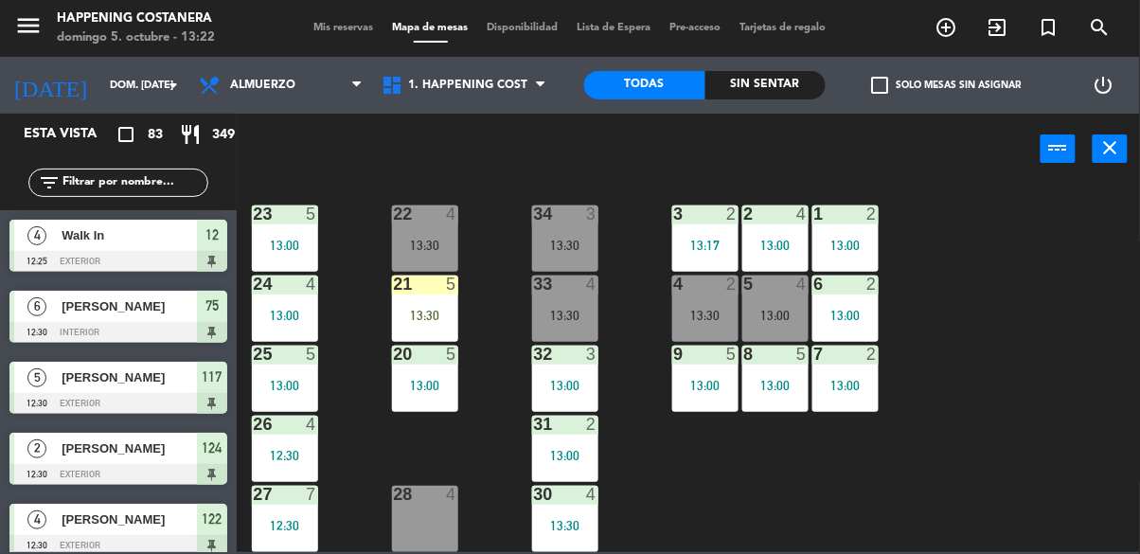
click at [1036, 403] on div "69 6 13:00 122 4 12:30 121 4 12:30 120 5 14:00 14 4 CAVA 22 101 3 13:00 94 2 70…" at bounding box center [694, 367] width 892 height 369
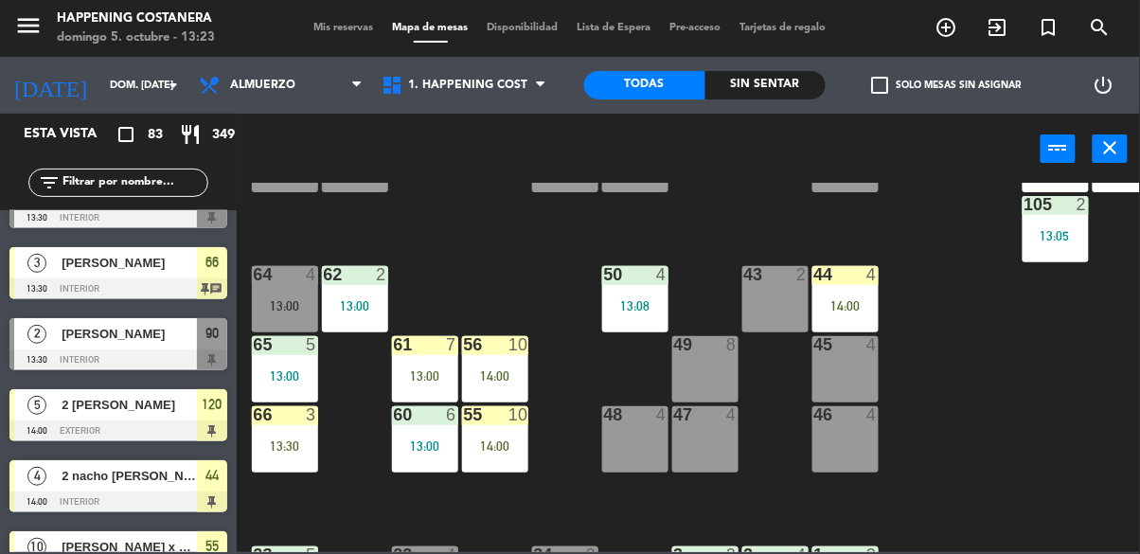
scroll to position [3729, 0]
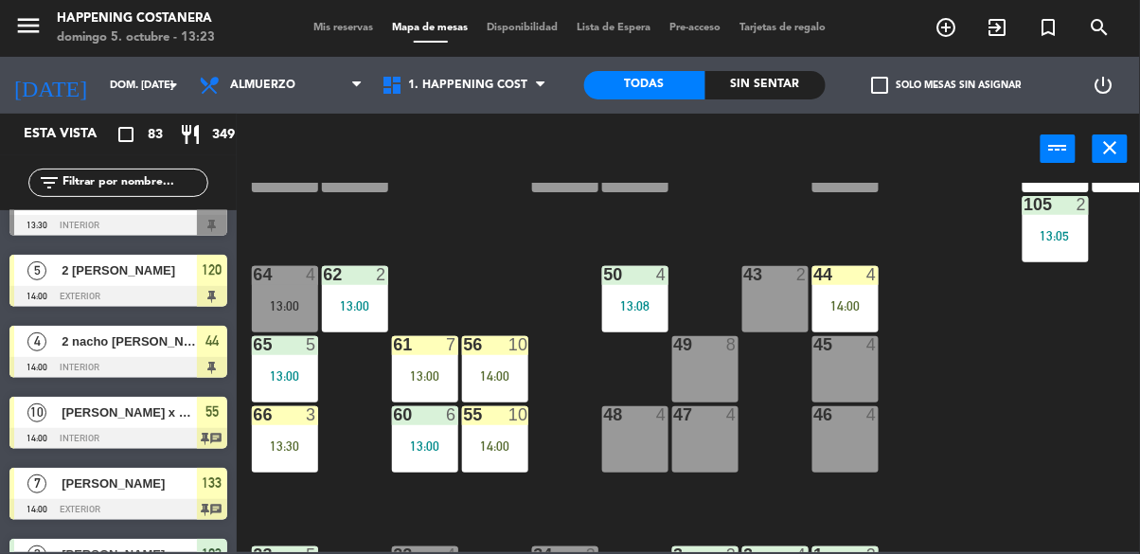
click at [66, 433] on div at bounding box center [118, 438] width 218 height 21
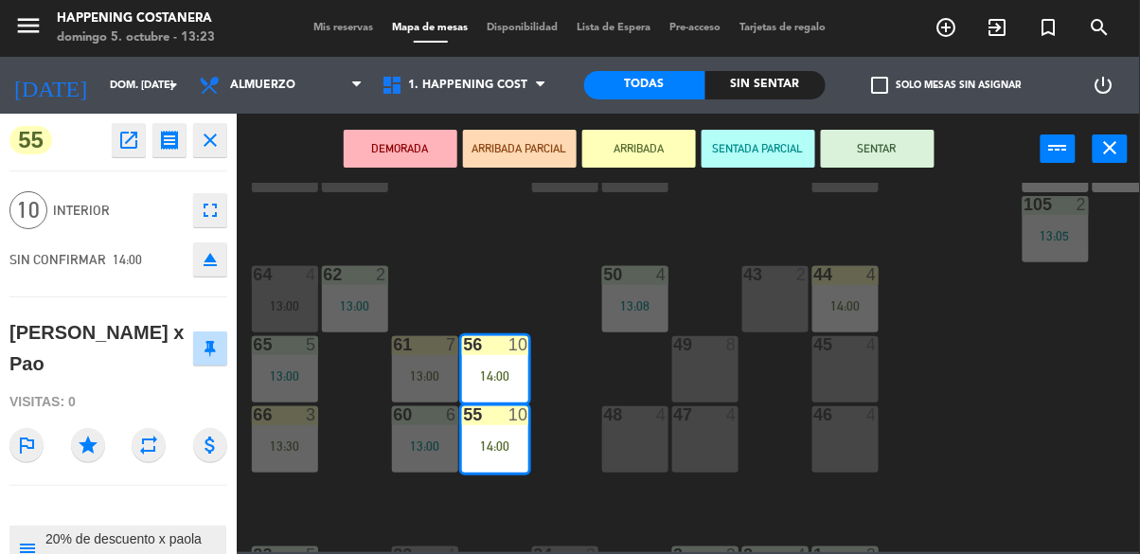
click at [980, 405] on div "69 6 13:00 122 4 12:30 121 4 12:30 120 5 14:00 14 4 CAVA 22 101 3 13:00 94 2 70…" at bounding box center [694, 367] width 892 height 369
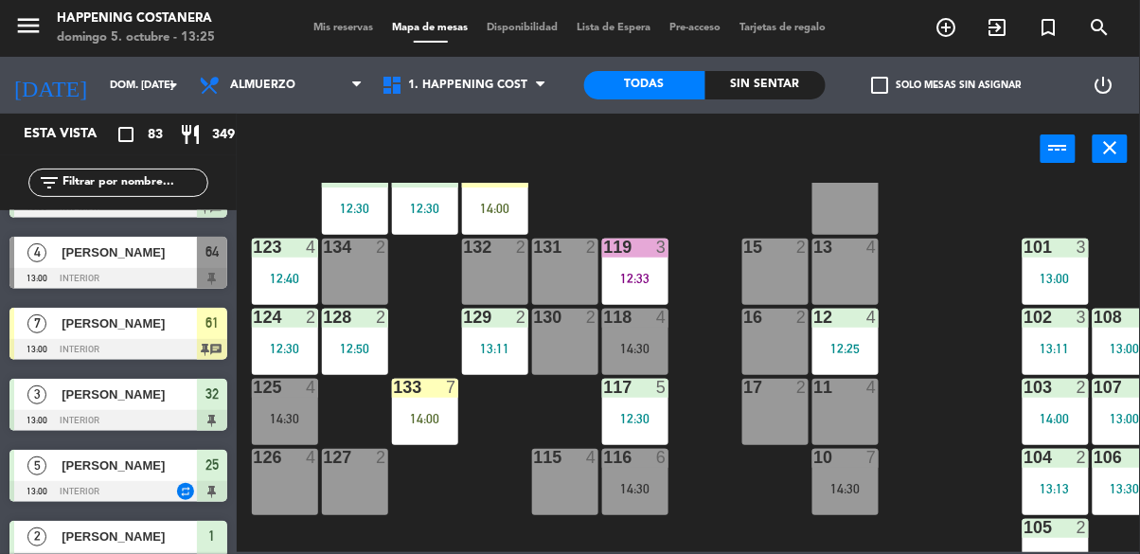
scroll to position [0, 0]
